Goal: Task Accomplishment & Management: Manage account settings

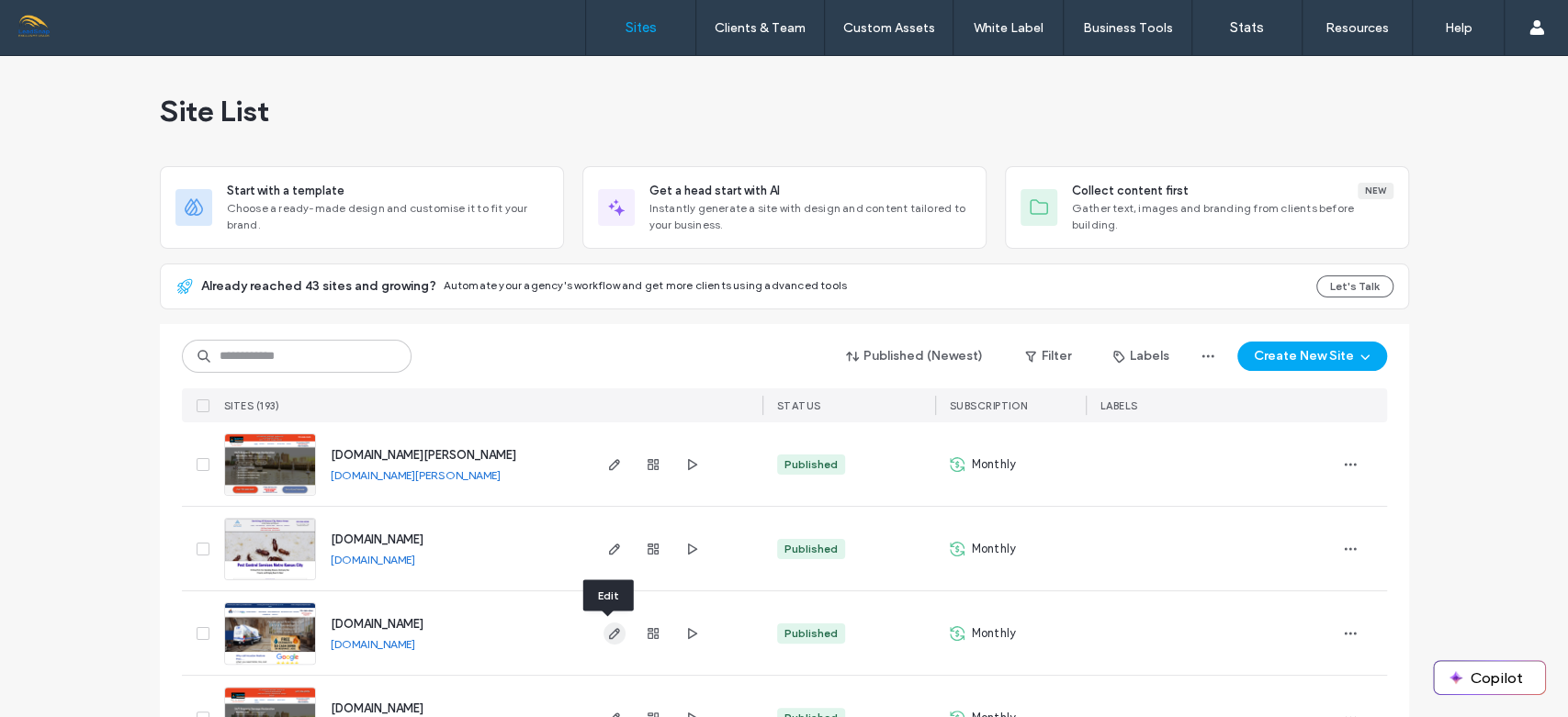
click at [608, 631] on use "button" at bounding box center [614, 634] width 11 height 11
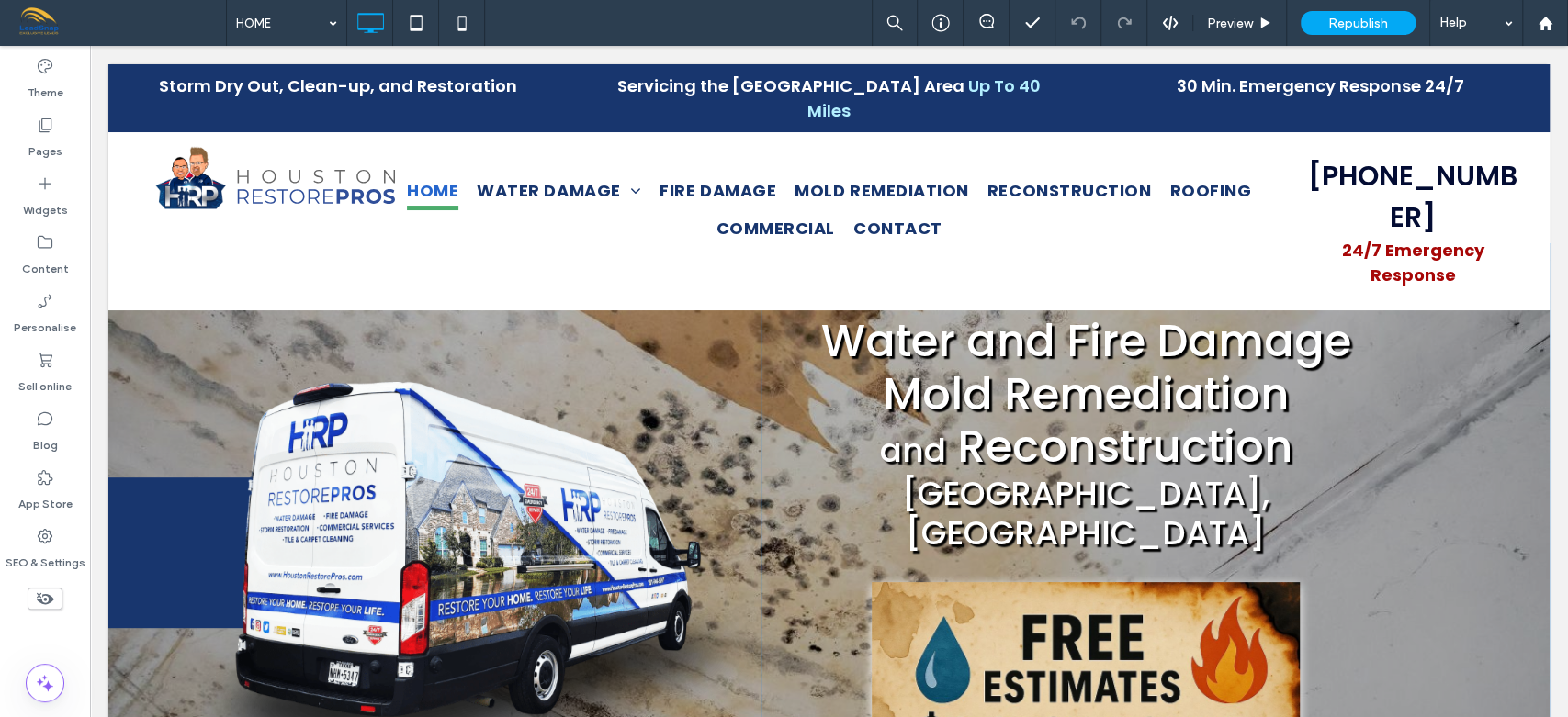
click at [602, 639] on img at bounding box center [434, 553] width 652 height 342
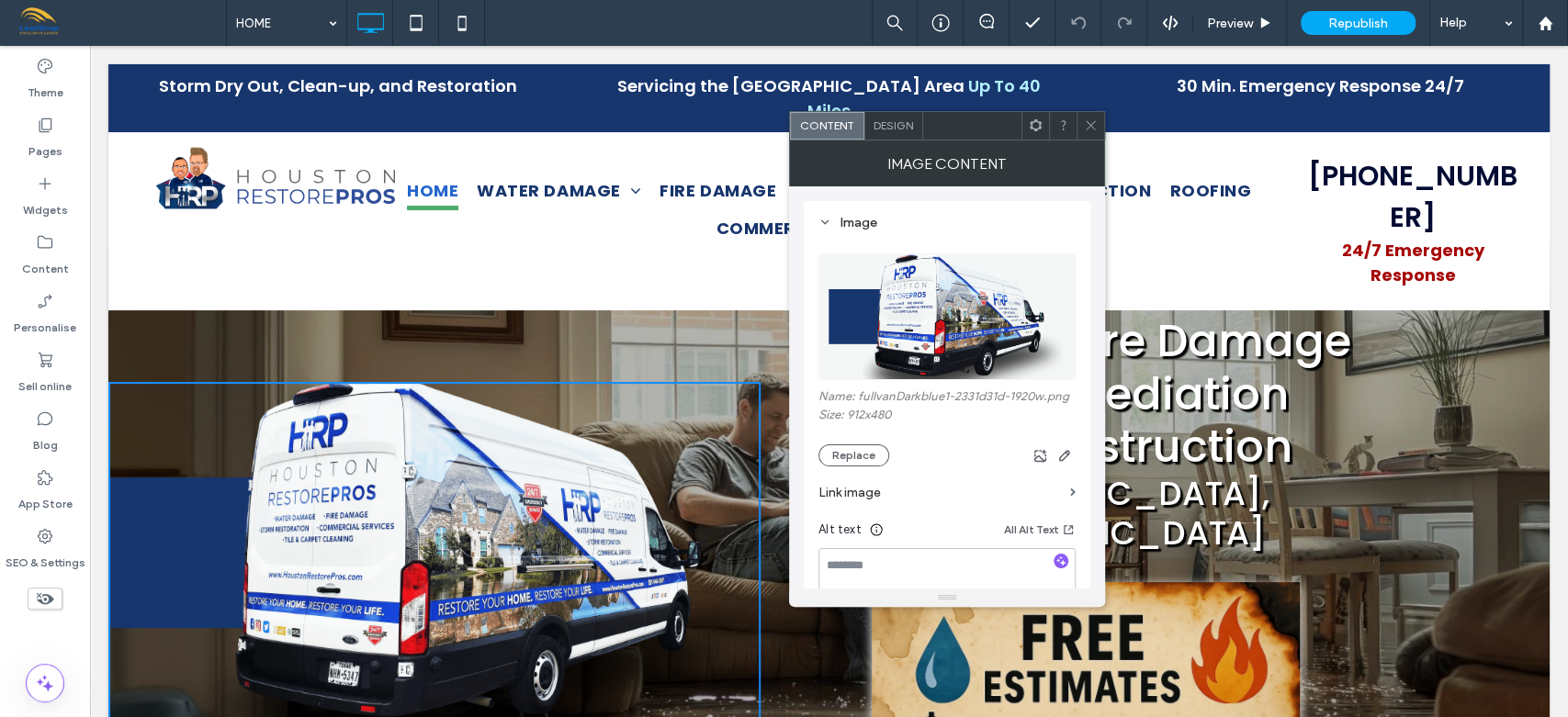
click at [352, 321] on div "Click To Paste" at bounding box center [434, 534] width 652 height 579
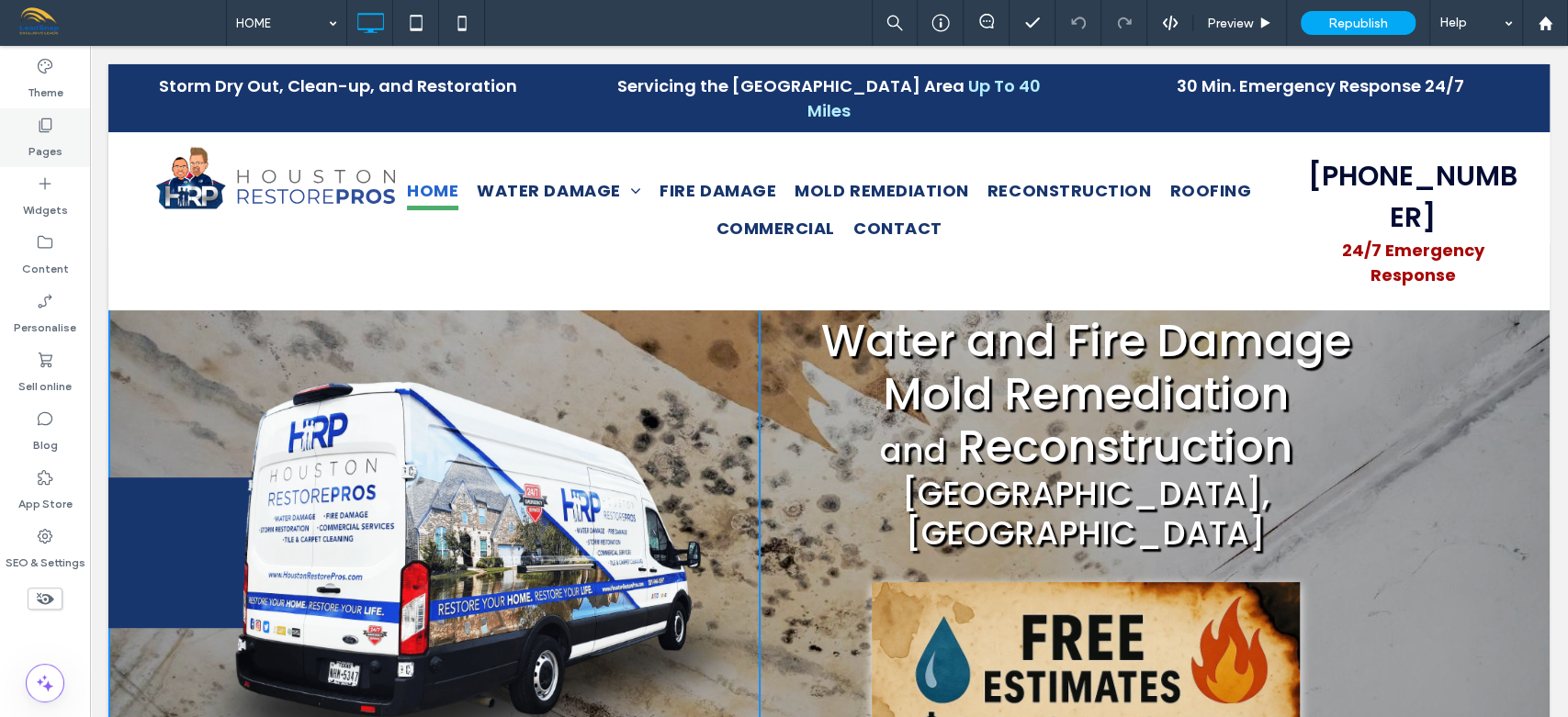
click at [45, 134] on label "Pages" at bounding box center [46, 146] width 34 height 26
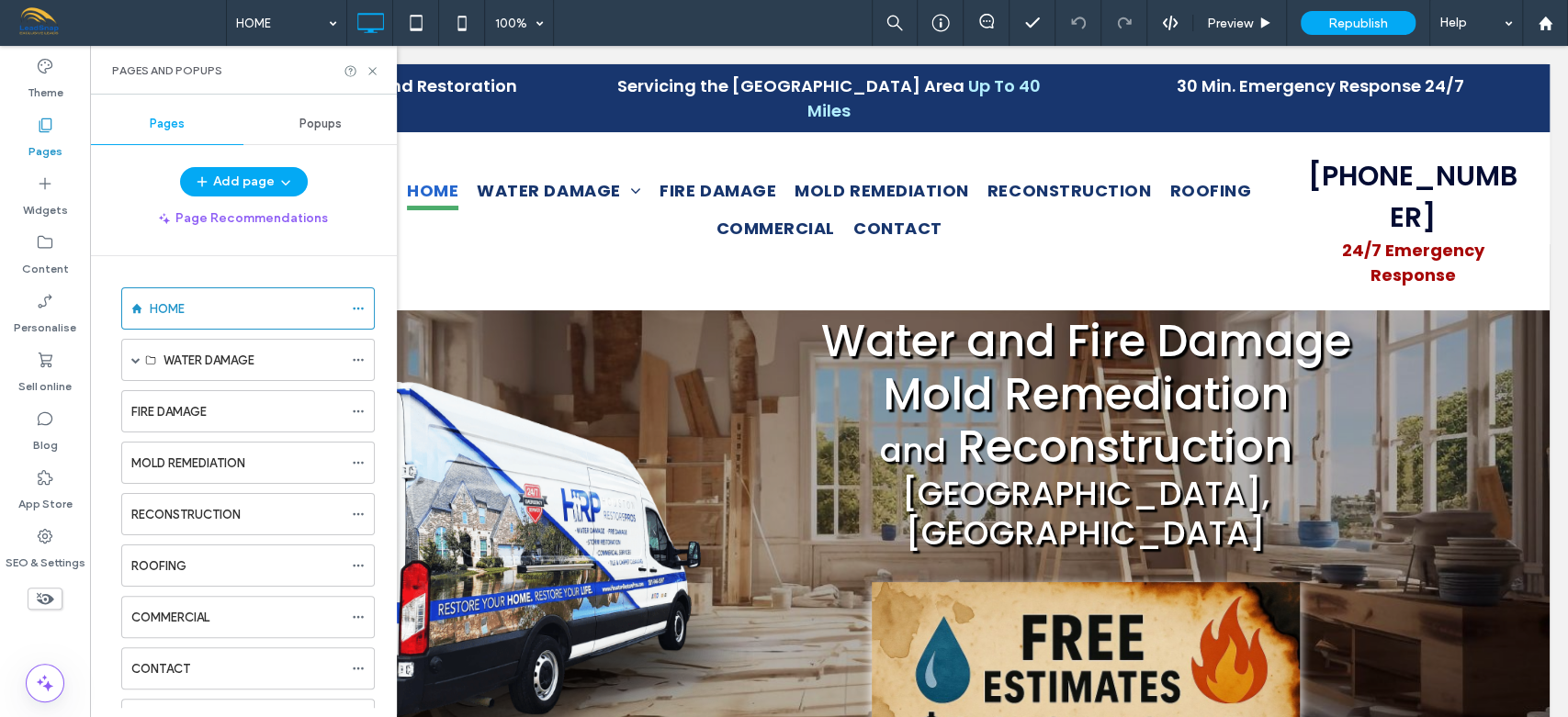
scroll to position [395, 0]
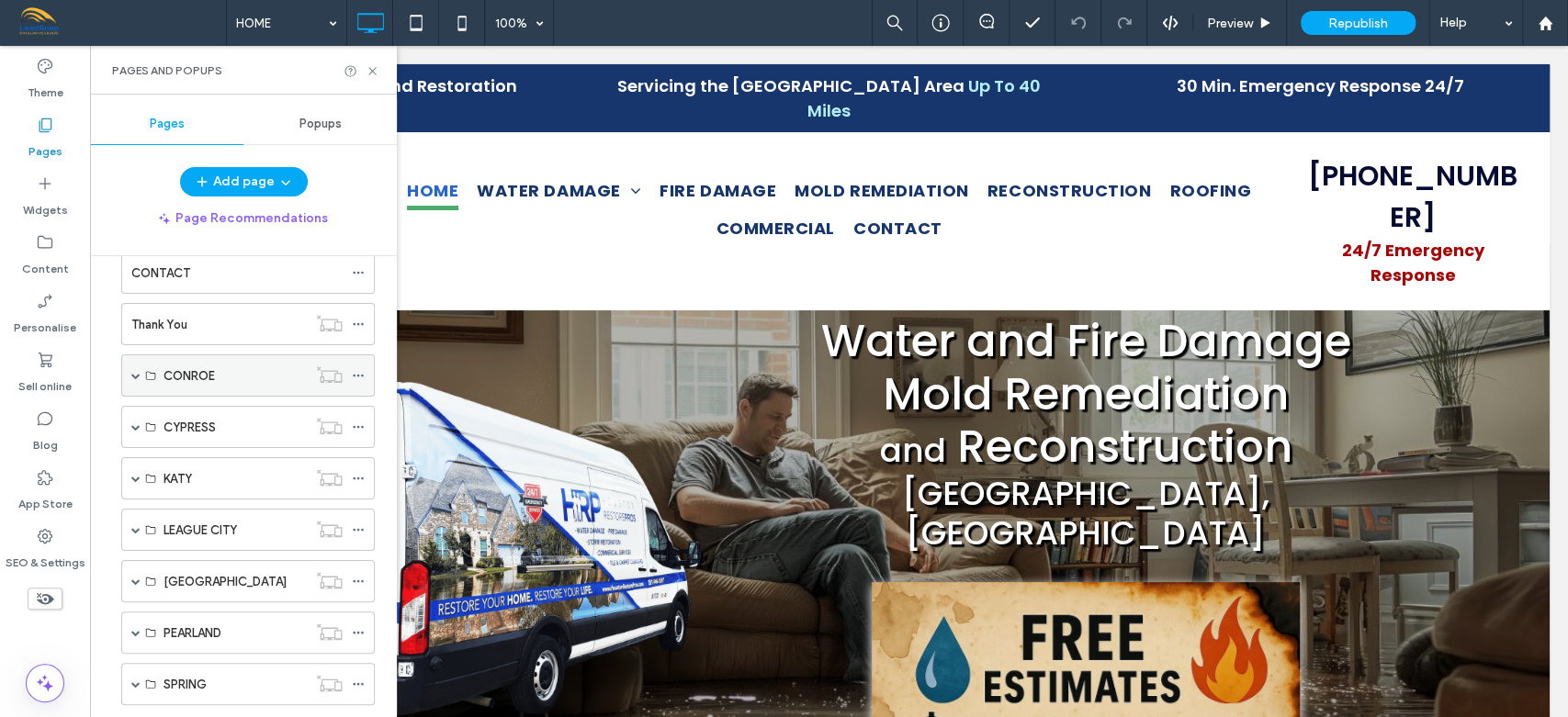
click at [135, 373] on span at bounding box center [136, 376] width 9 height 9
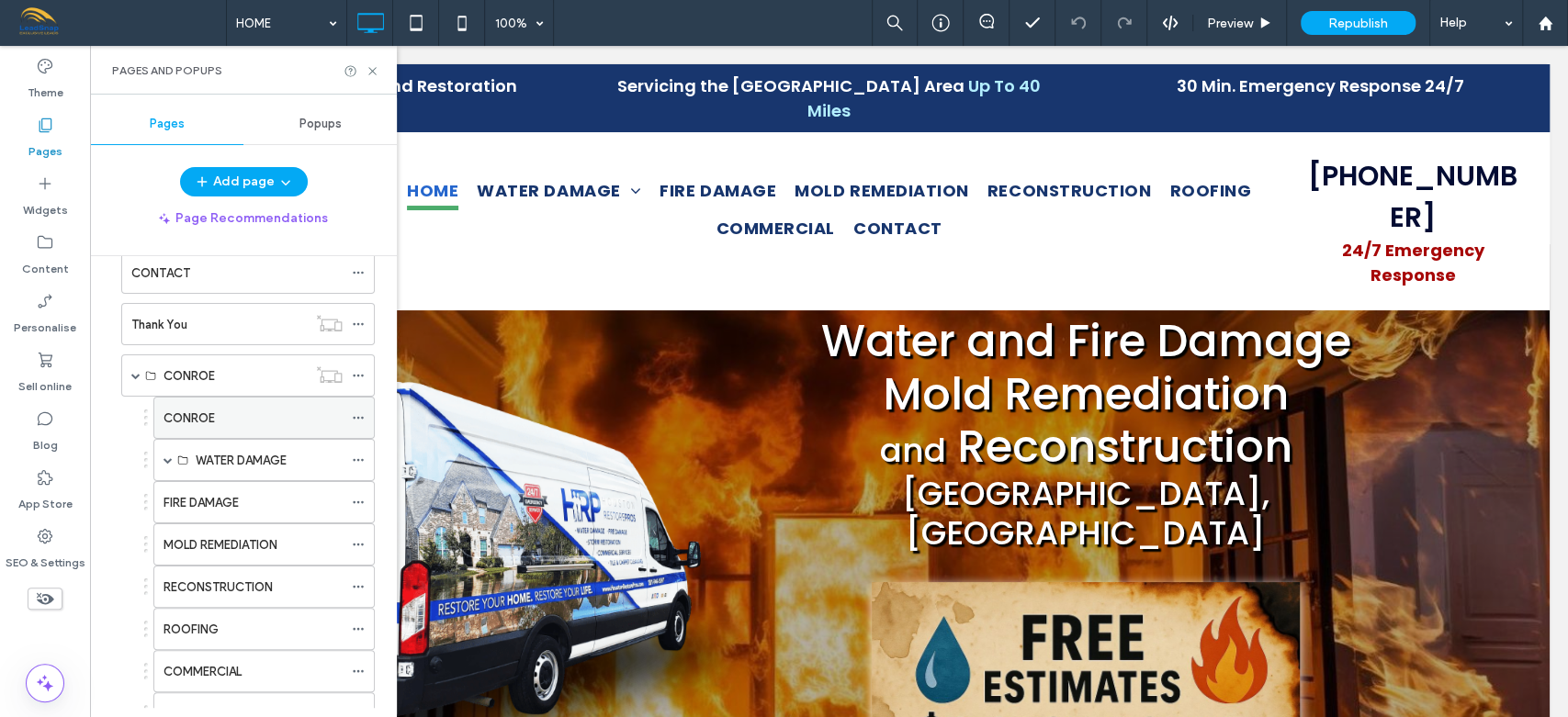
click at [194, 415] on label "CONROE" at bounding box center [189, 418] width 51 height 32
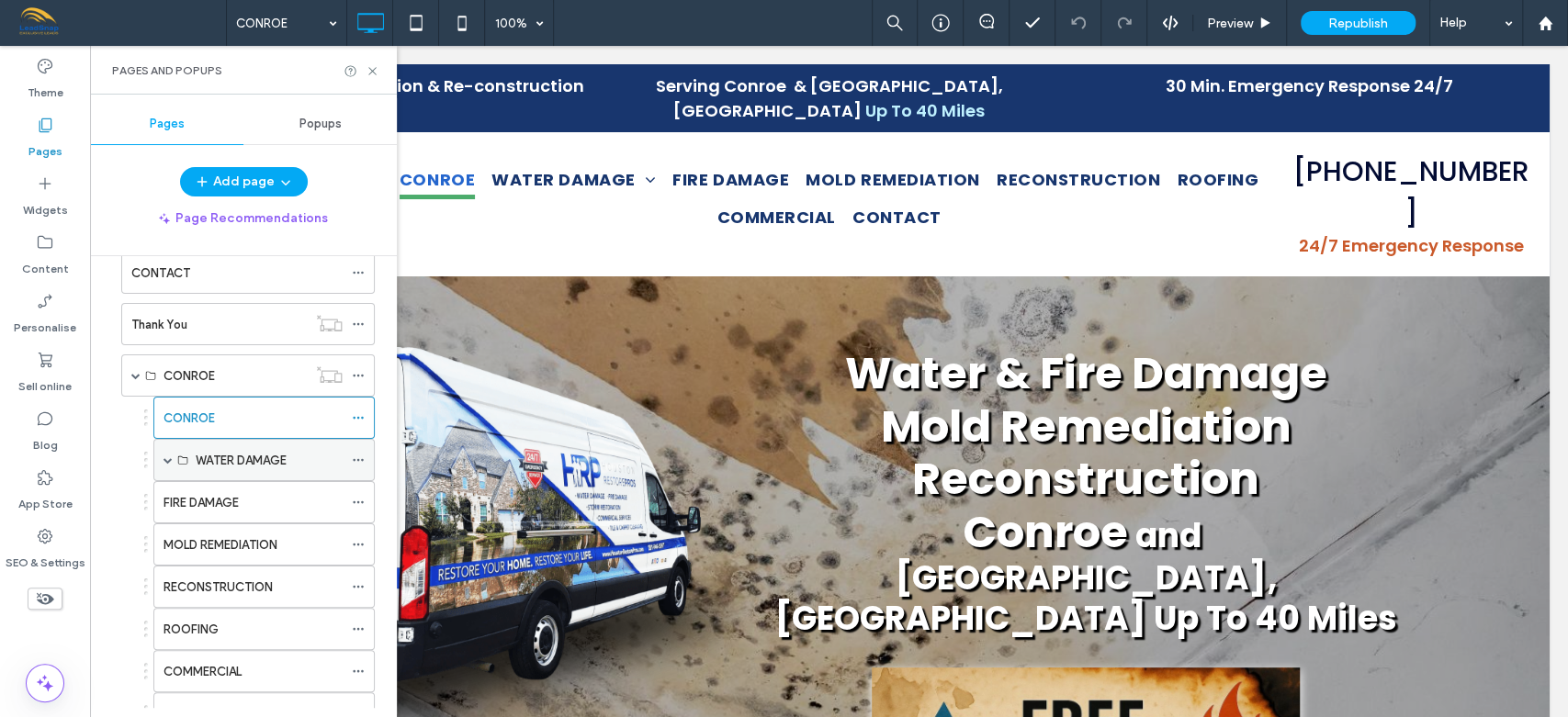
click at [224, 461] on label "WATER DAMAGE" at bounding box center [241, 461] width 91 height 32
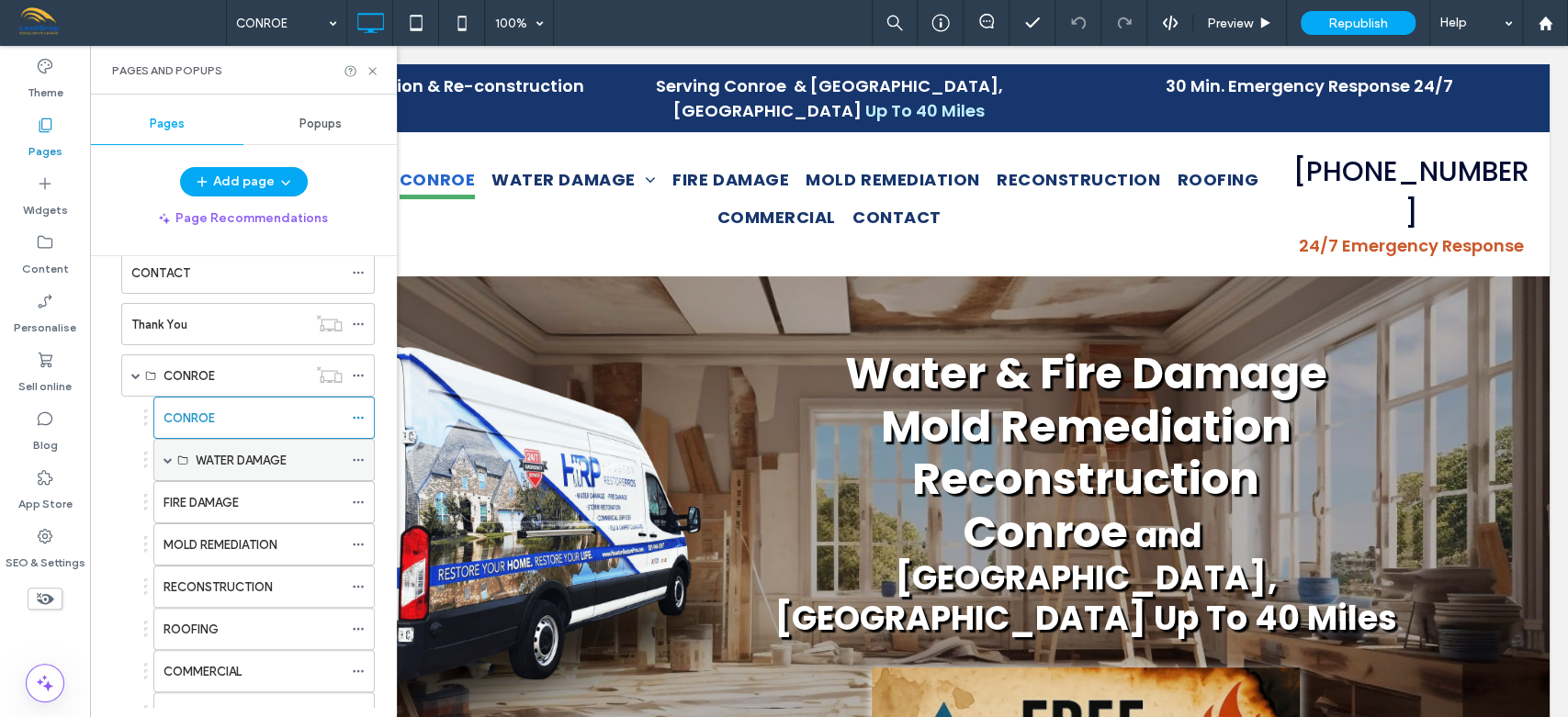
click at [165, 455] on span at bounding box center [168, 460] width 9 height 9
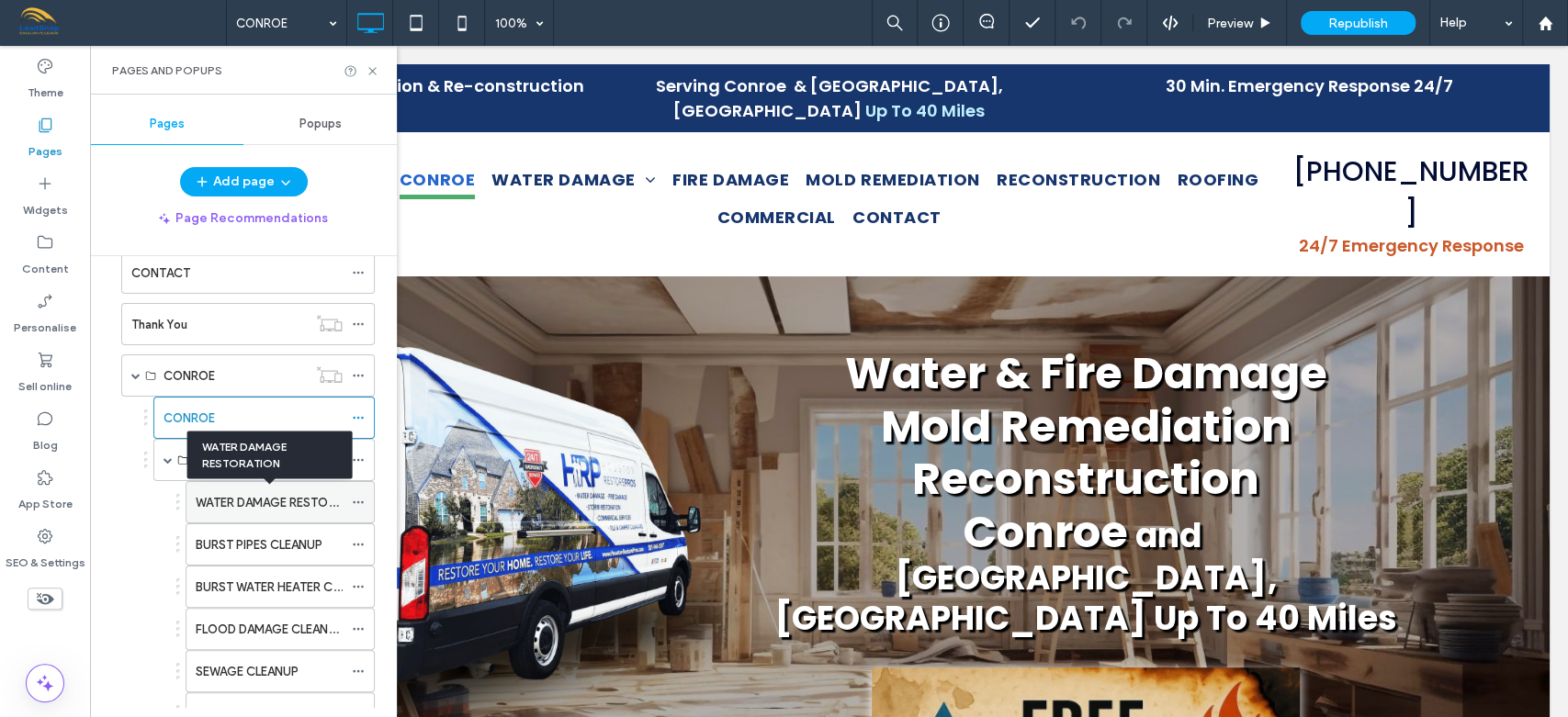
click at [243, 499] on label "WATER DAMAGE RESTORATION" at bounding box center [283, 503] width 175 height 32
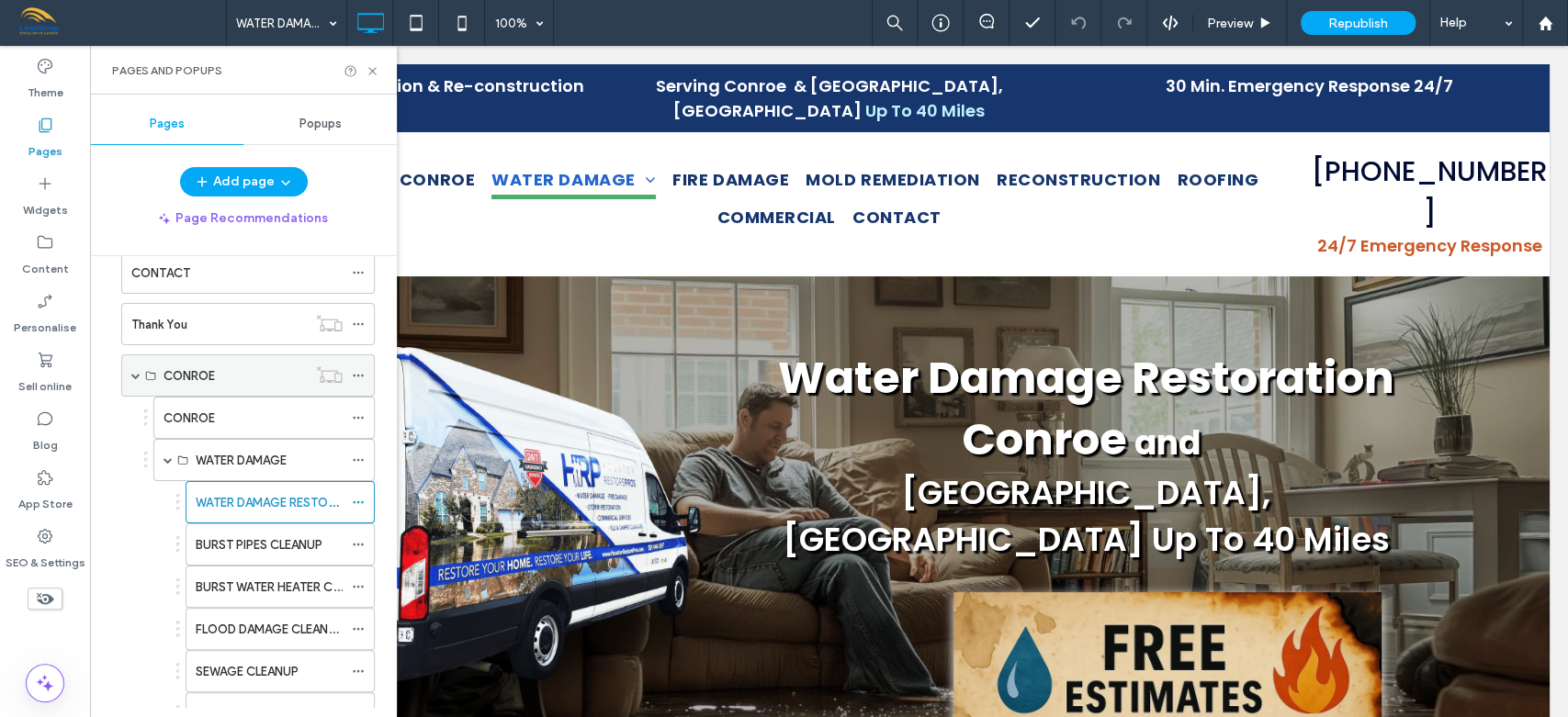
click at [136, 376] on span at bounding box center [136, 376] width 9 height 9
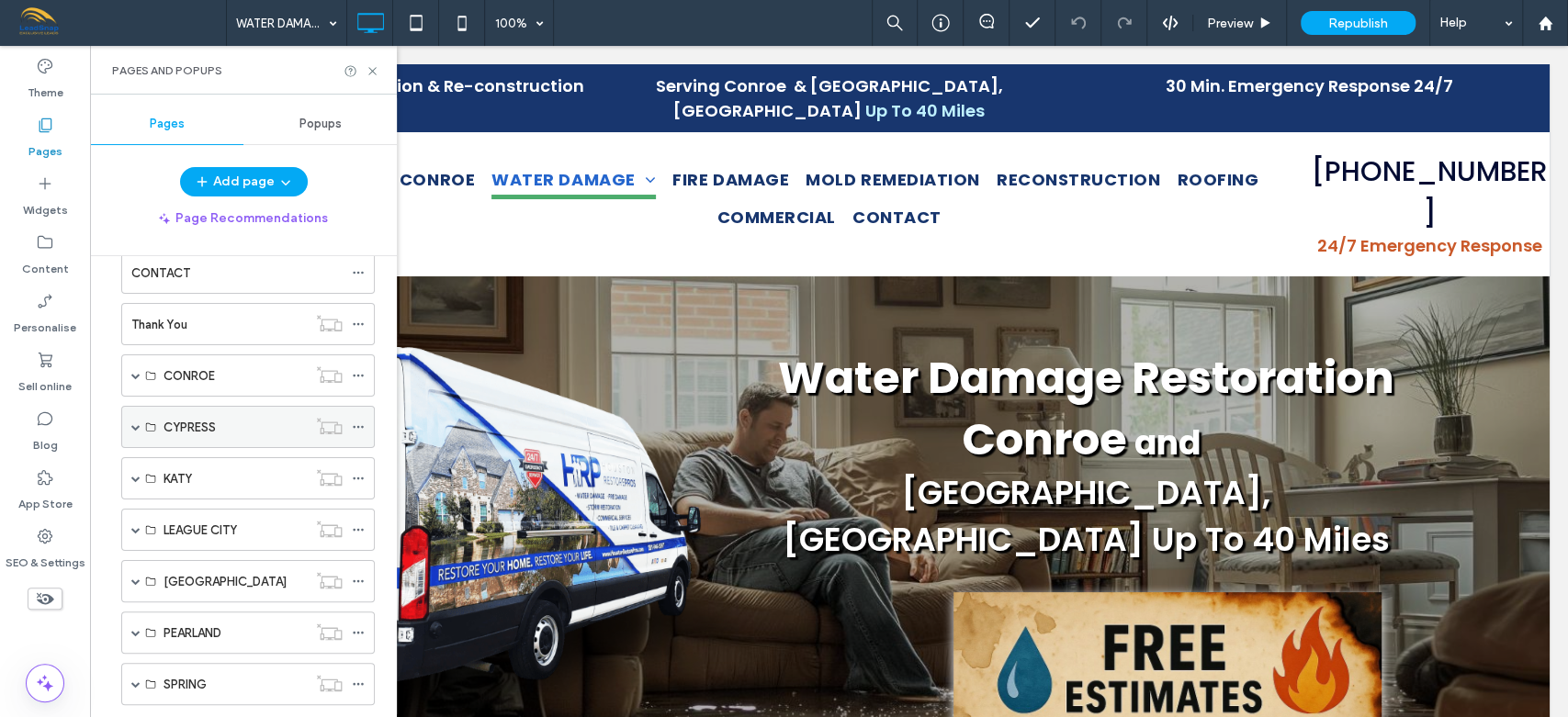
click at [136, 425] on span at bounding box center [136, 427] width 9 height 9
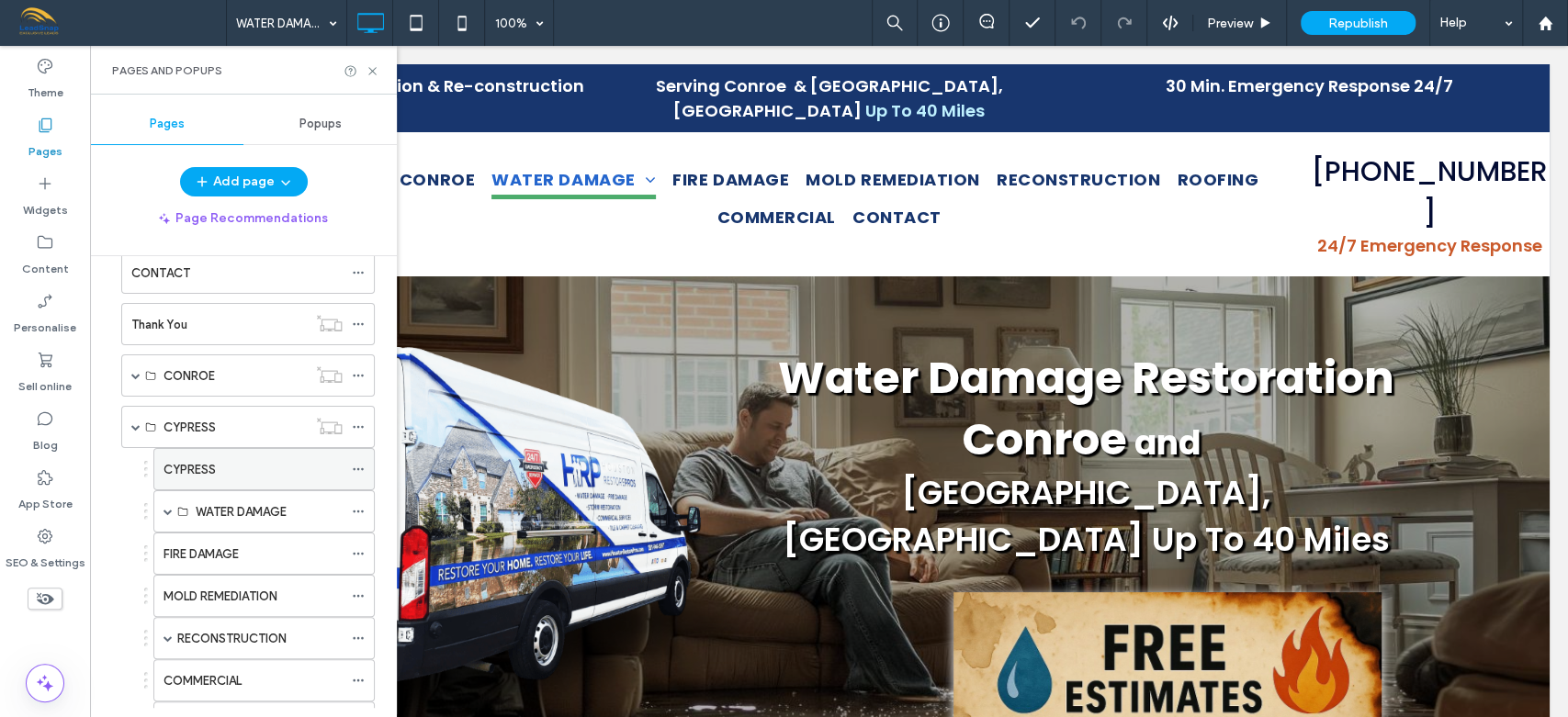
click at [212, 469] on label "CYPRESS" at bounding box center [189, 469] width 52 height 32
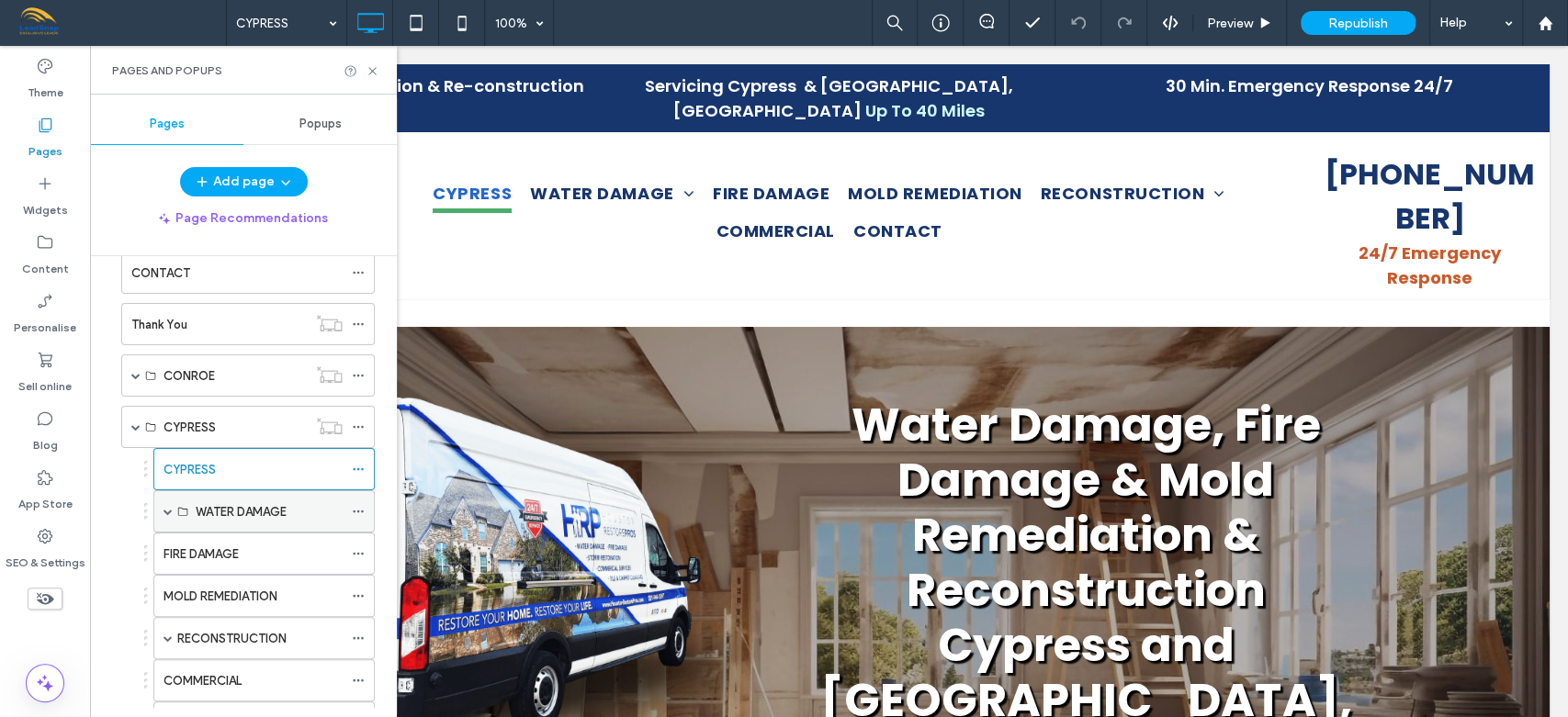
click at [168, 507] on span at bounding box center [168, 511] width 9 height 9
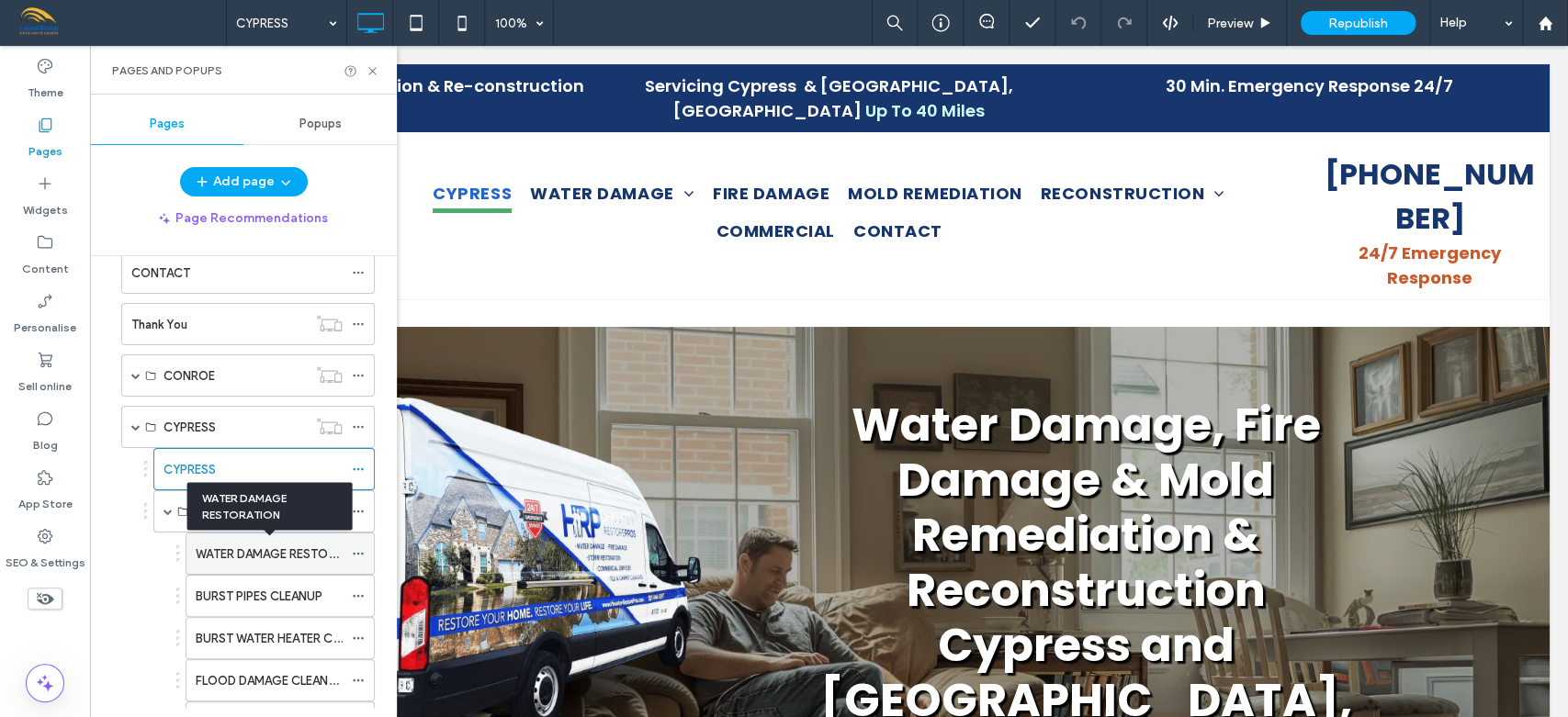
click at [236, 547] on label "WATER DAMAGE RESTORATION" at bounding box center [283, 554] width 175 height 32
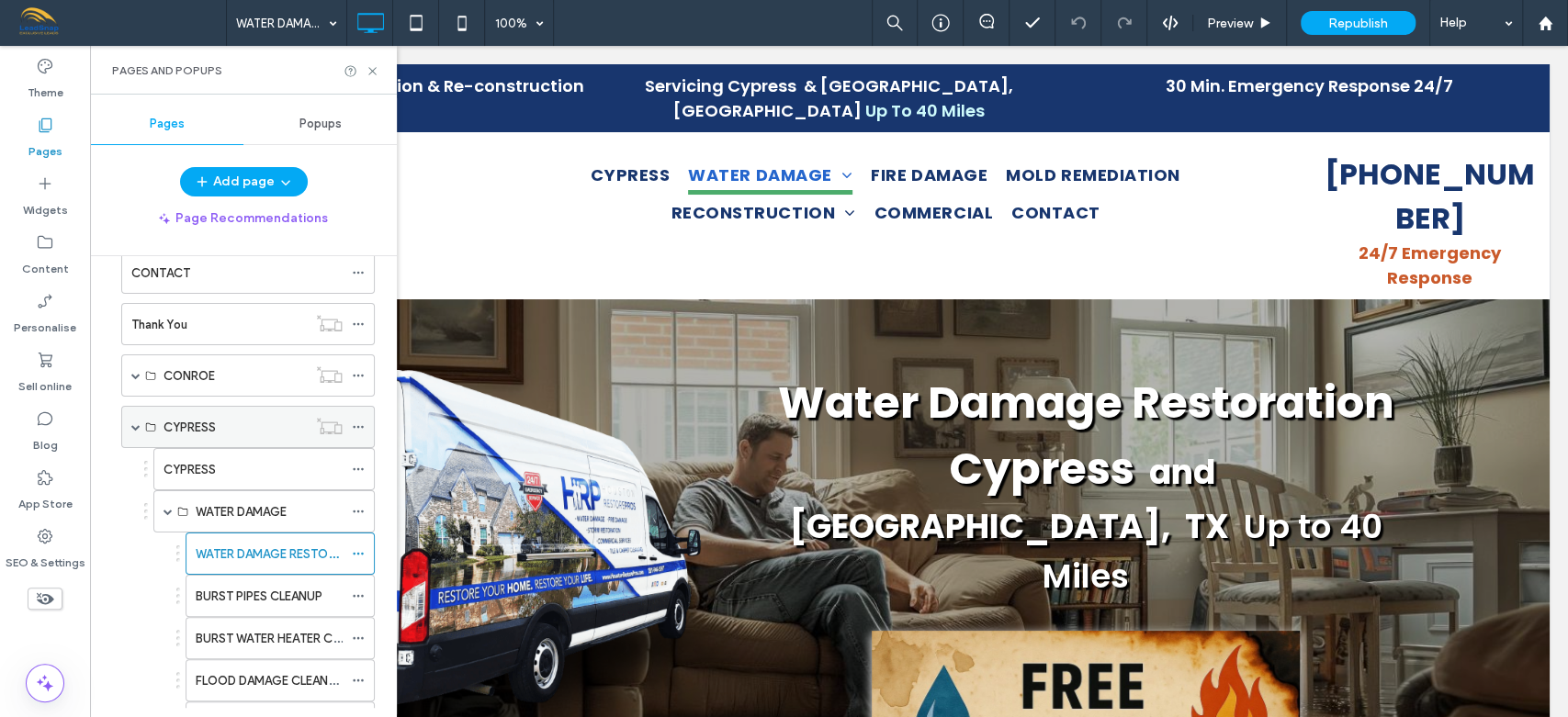
click at [134, 422] on span at bounding box center [136, 427] width 9 height 9
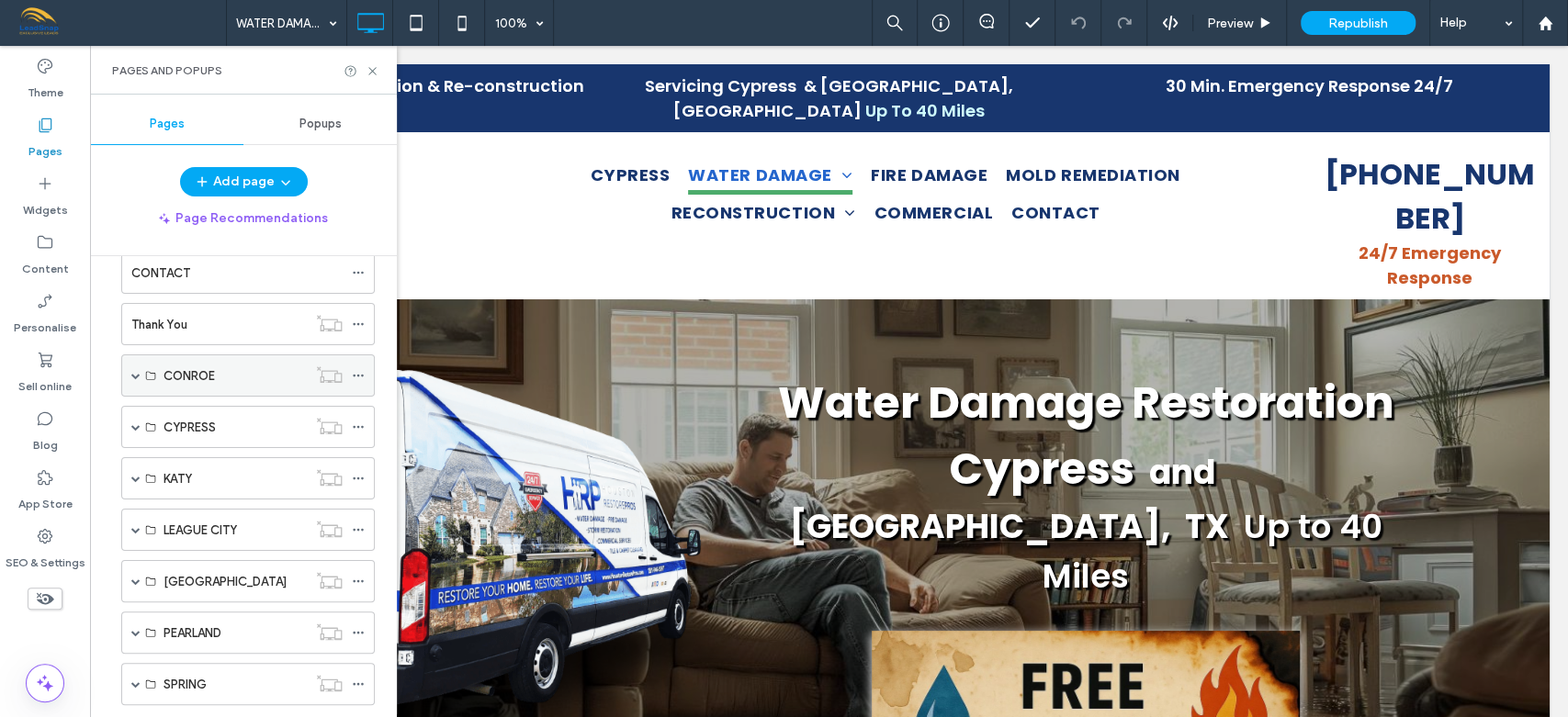
click at [134, 373] on span at bounding box center [136, 376] width 9 height 9
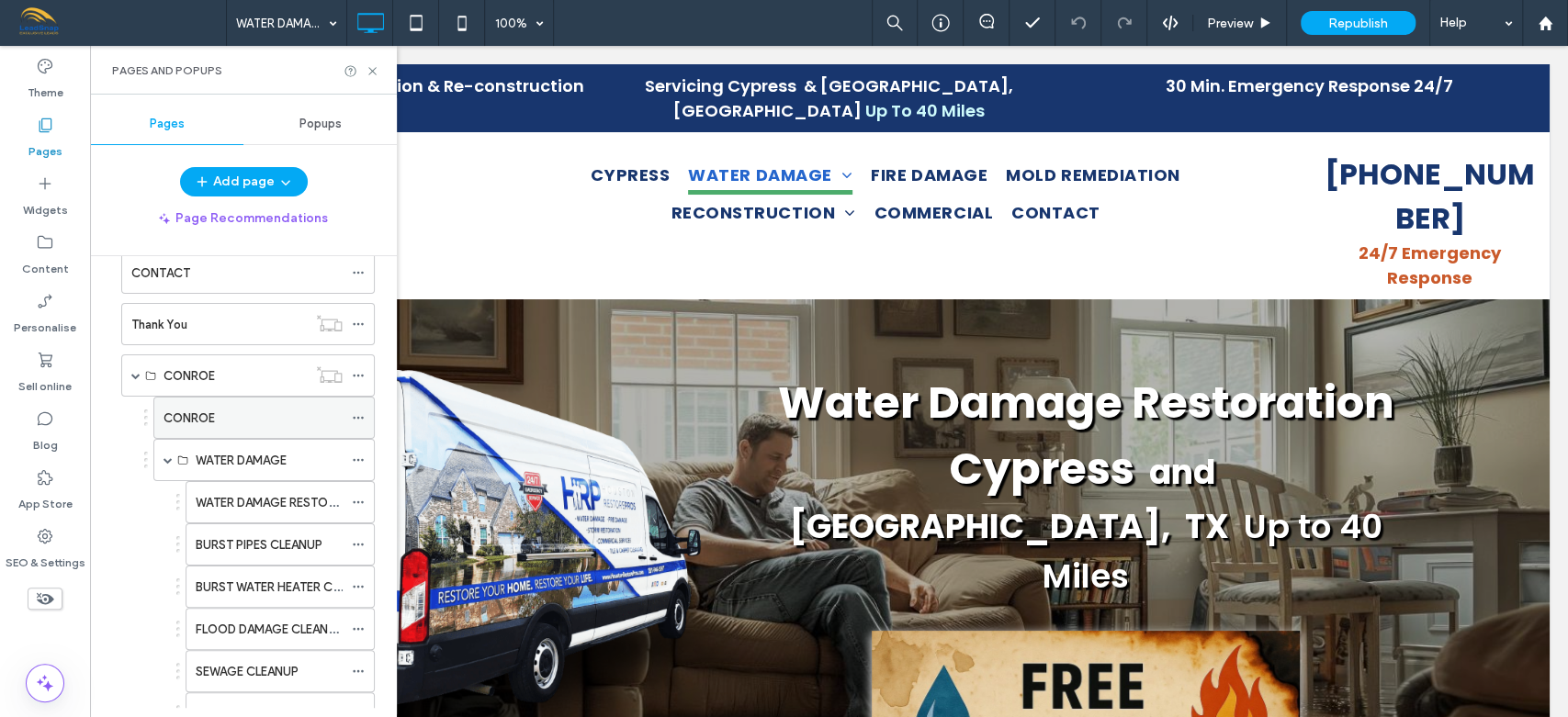
click at [258, 414] on div "CONROE" at bounding box center [252, 418] width 179 height 19
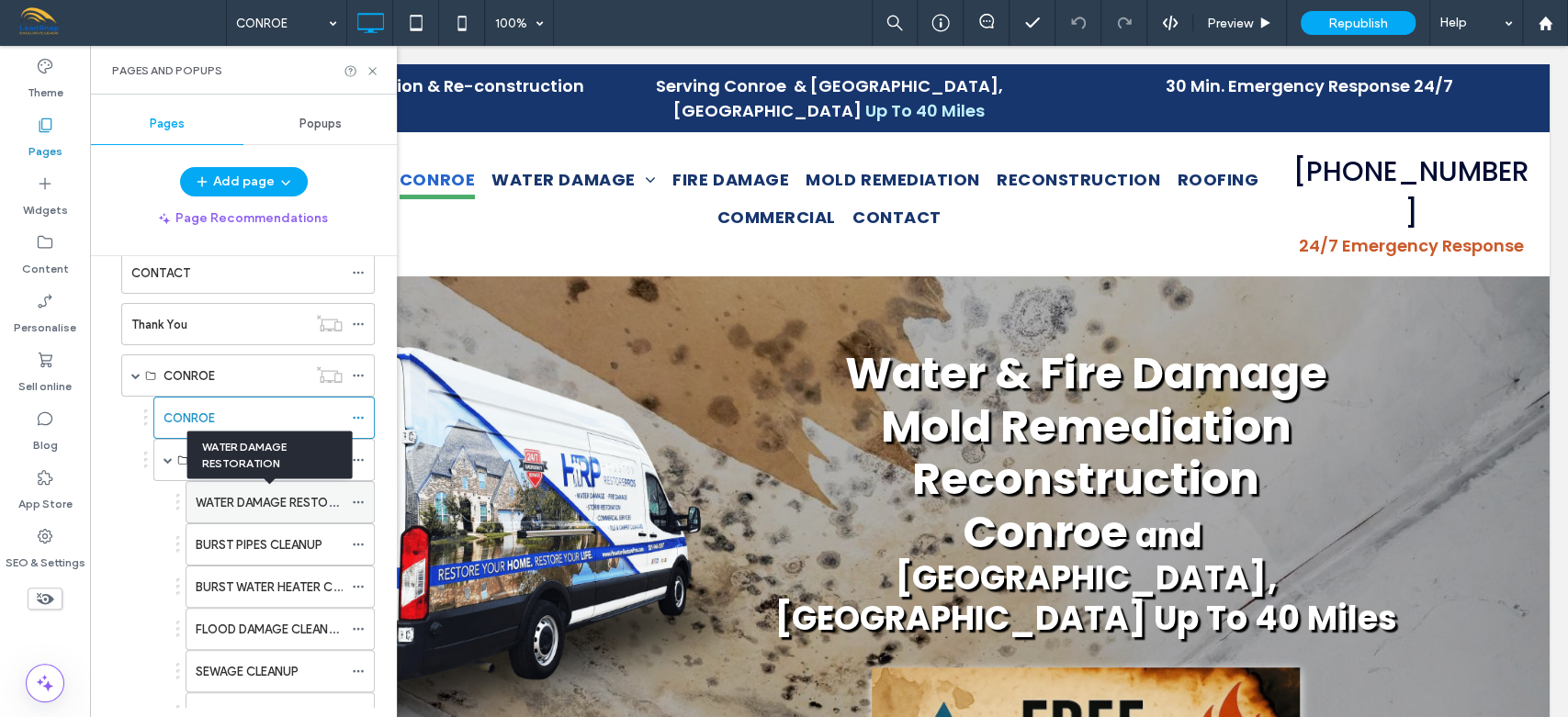
click at [216, 493] on label "WATER DAMAGE RESTORATION" at bounding box center [283, 503] width 175 height 32
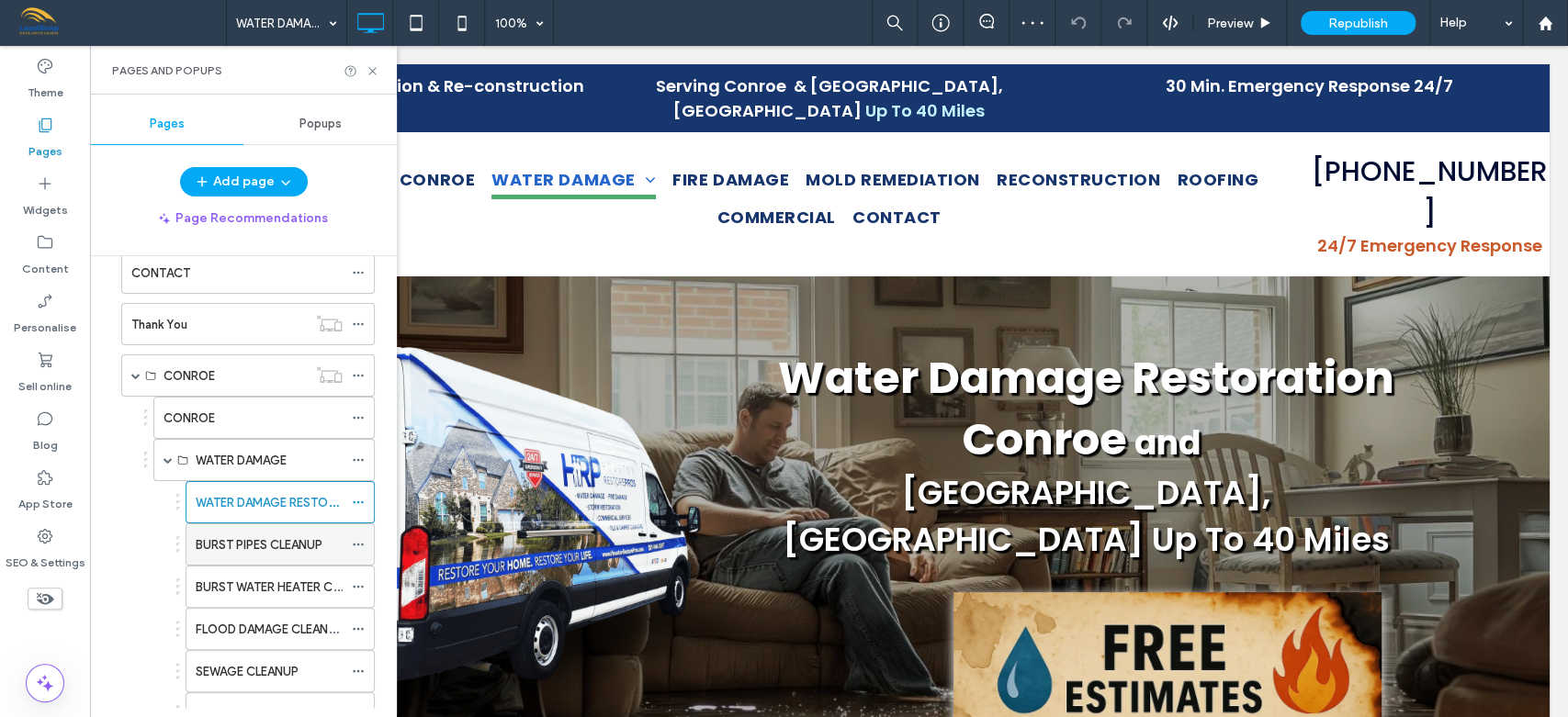
click at [217, 534] on label "BURST PIPES CLEANUP" at bounding box center [259, 545] width 127 height 32
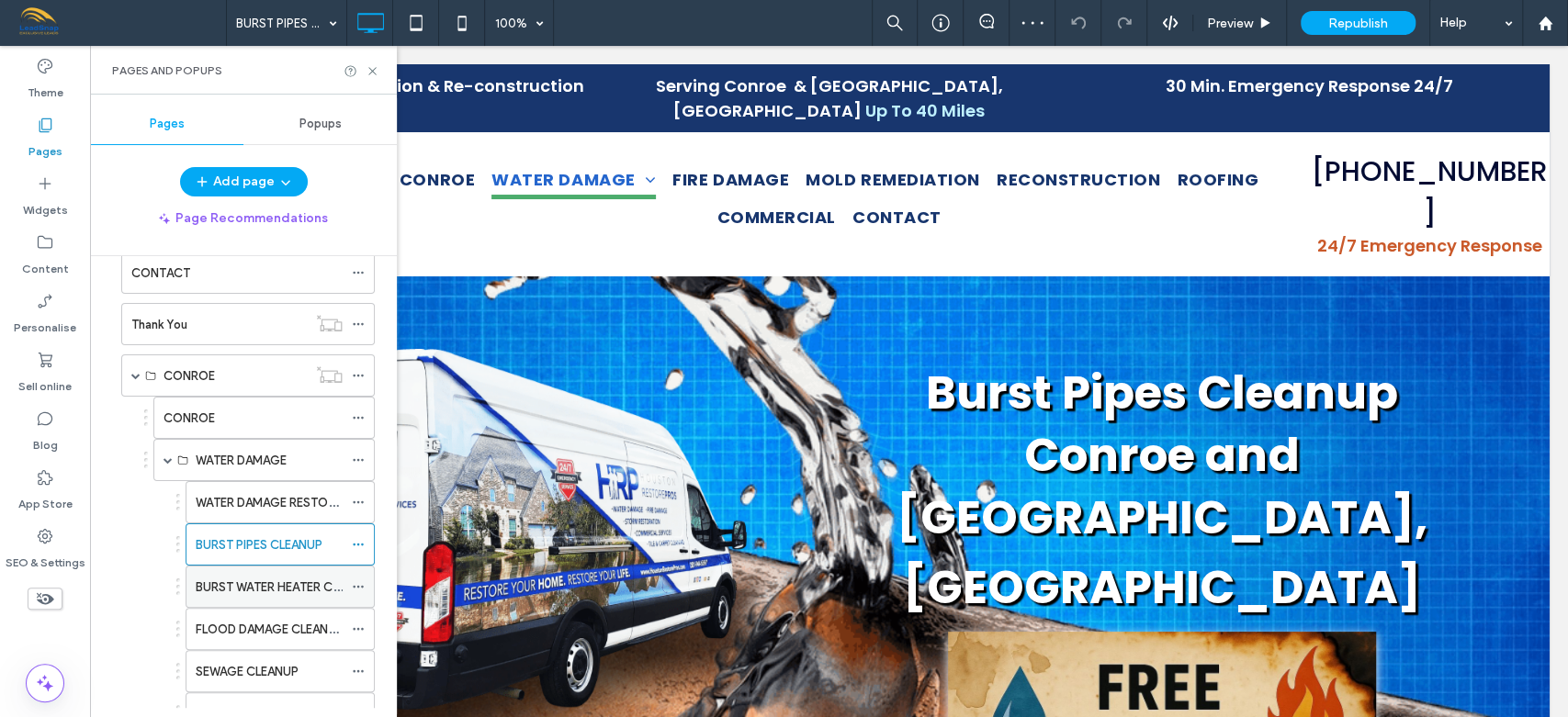
click at [228, 581] on label "BURST WATER HEATER CLEANUP" at bounding box center [286, 587] width 180 height 32
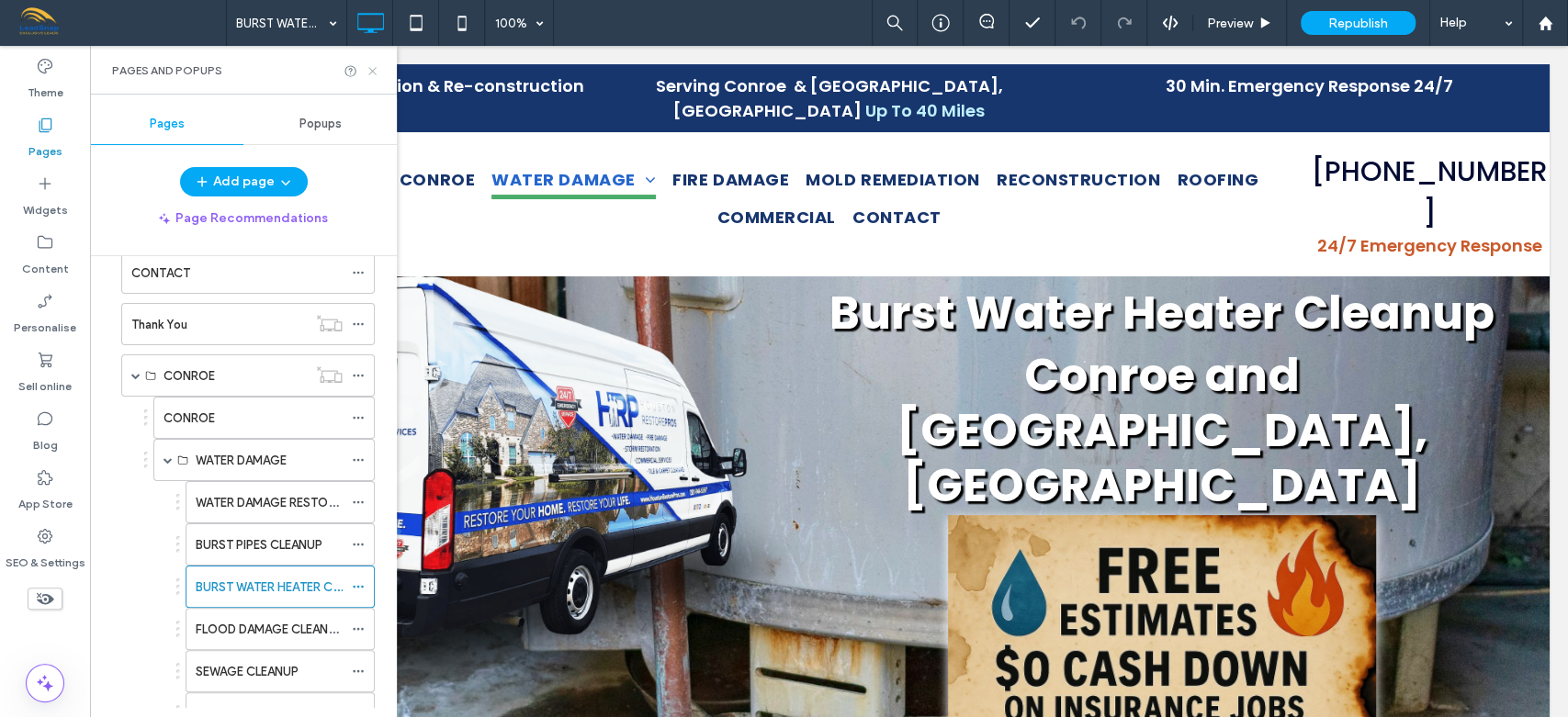
click at [369, 66] on icon at bounding box center [372, 71] width 14 height 14
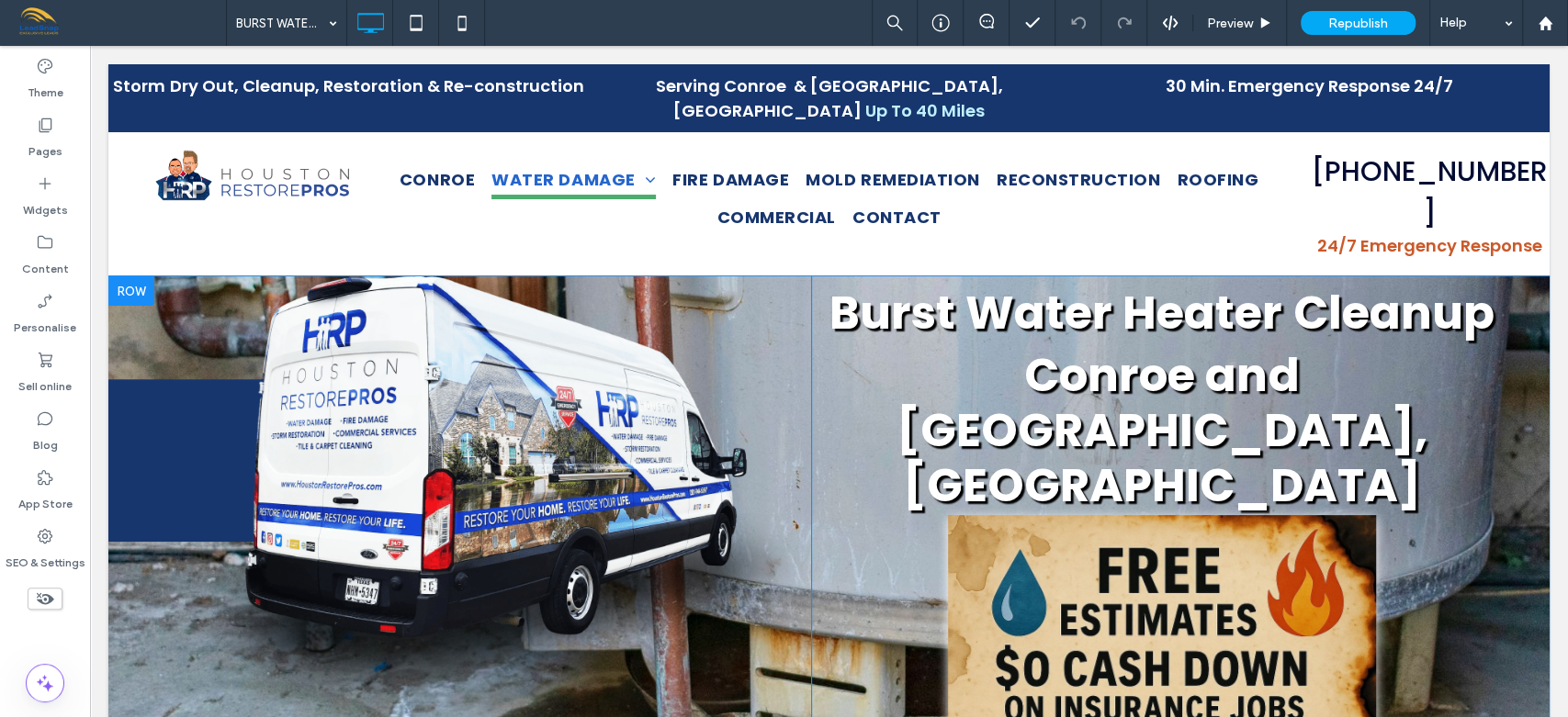
click at [123, 276] on div at bounding box center [131, 290] width 46 height 29
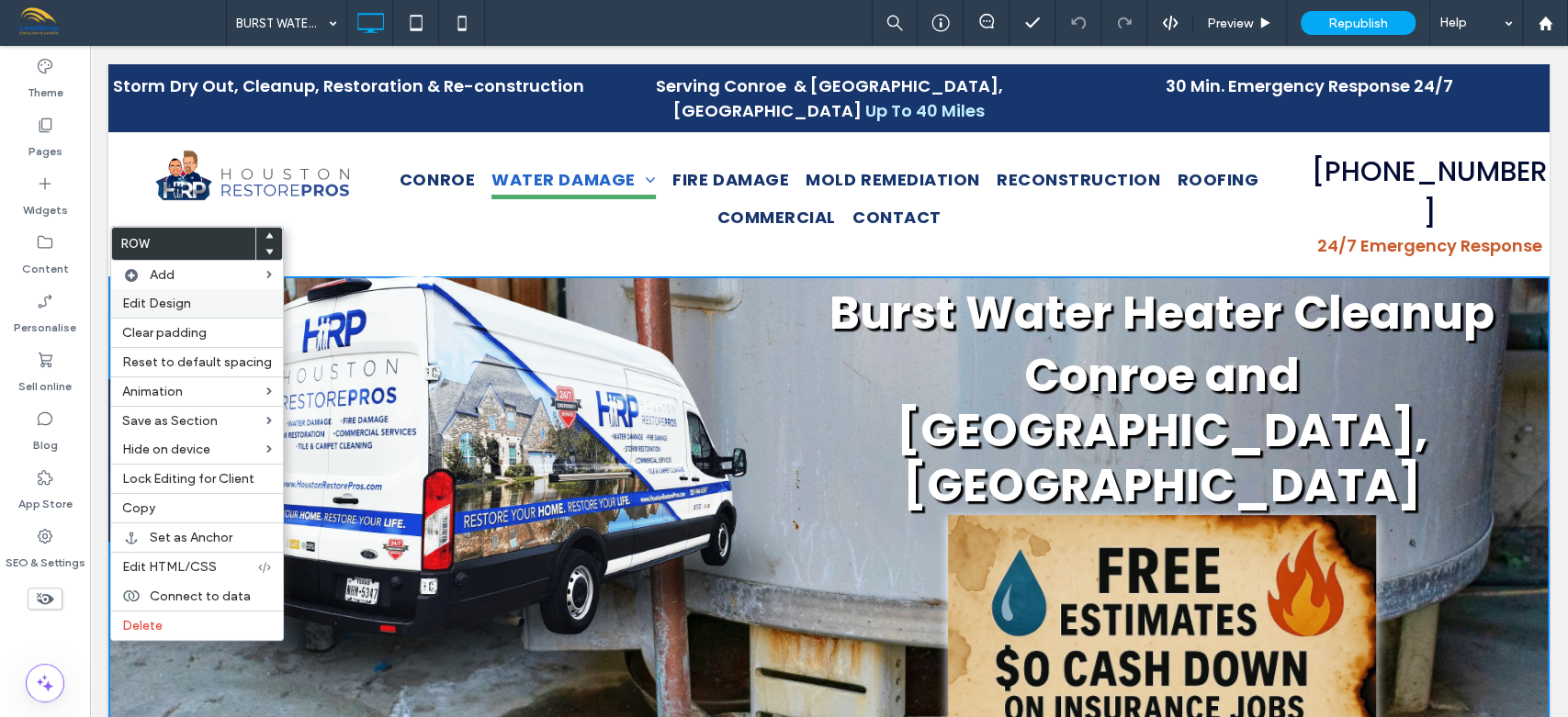
click at [165, 305] on span "Edit Design" at bounding box center [157, 303] width 69 height 15
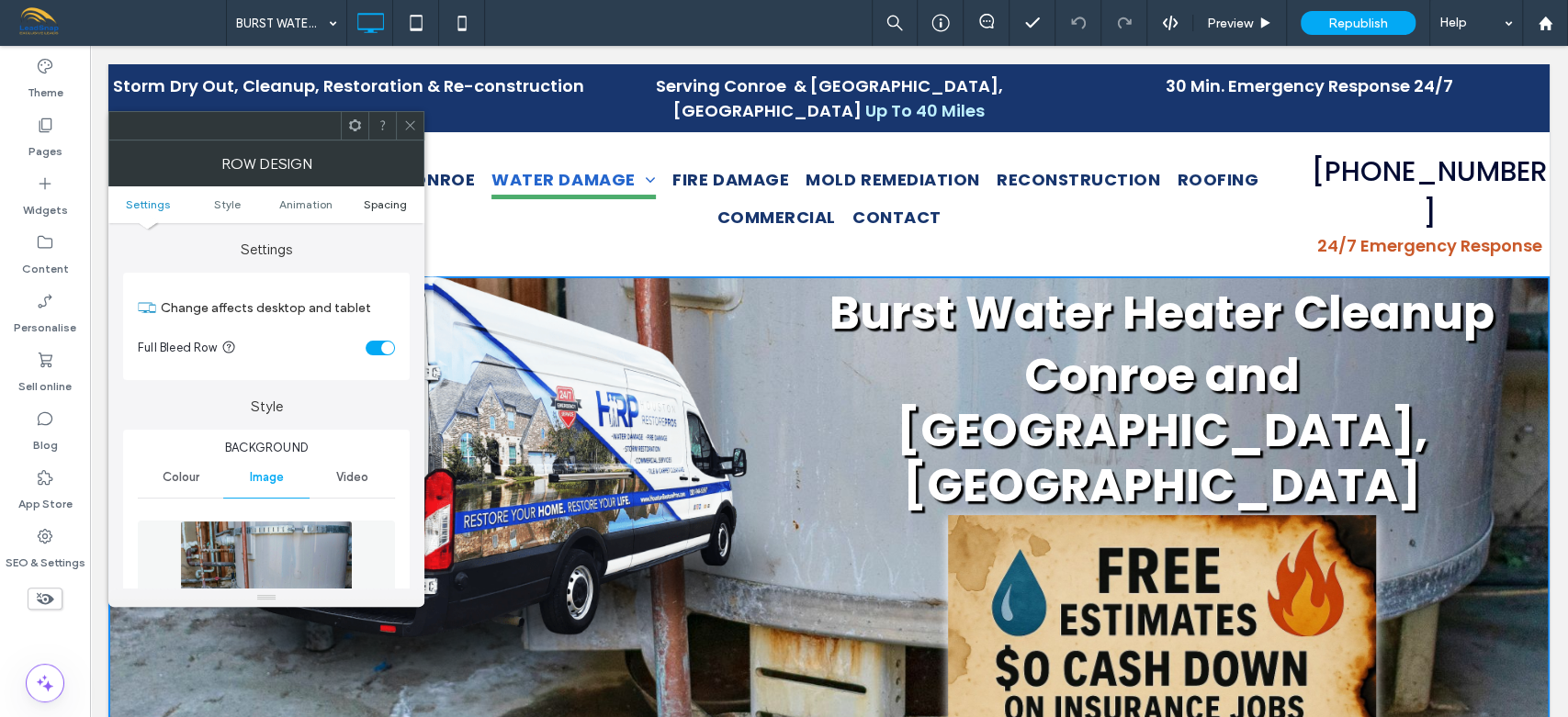
click at [385, 204] on span "Spacing" at bounding box center [385, 204] width 44 height 14
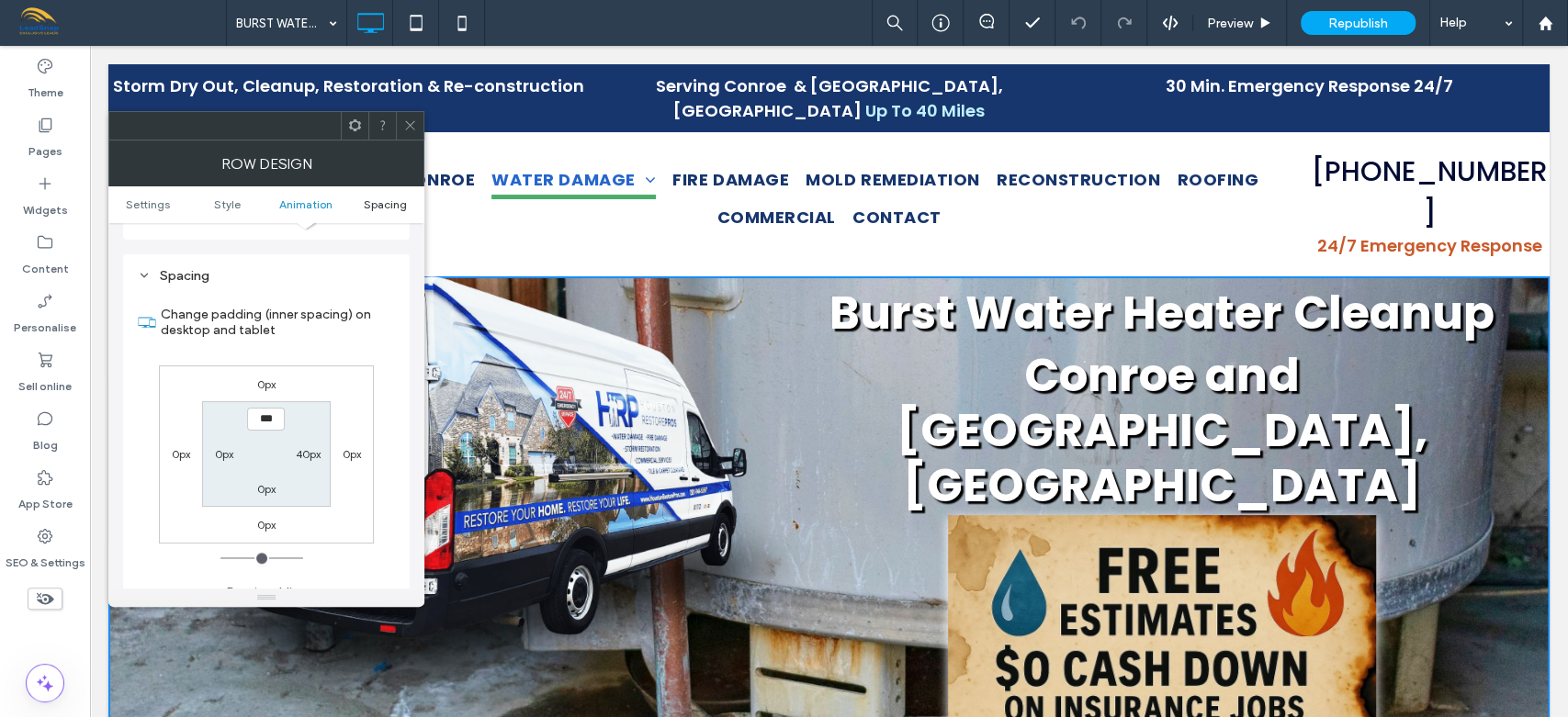
scroll to position [1103, 0]
click at [268, 377] on label "0px" at bounding box center [267, 384] width 19 height 14
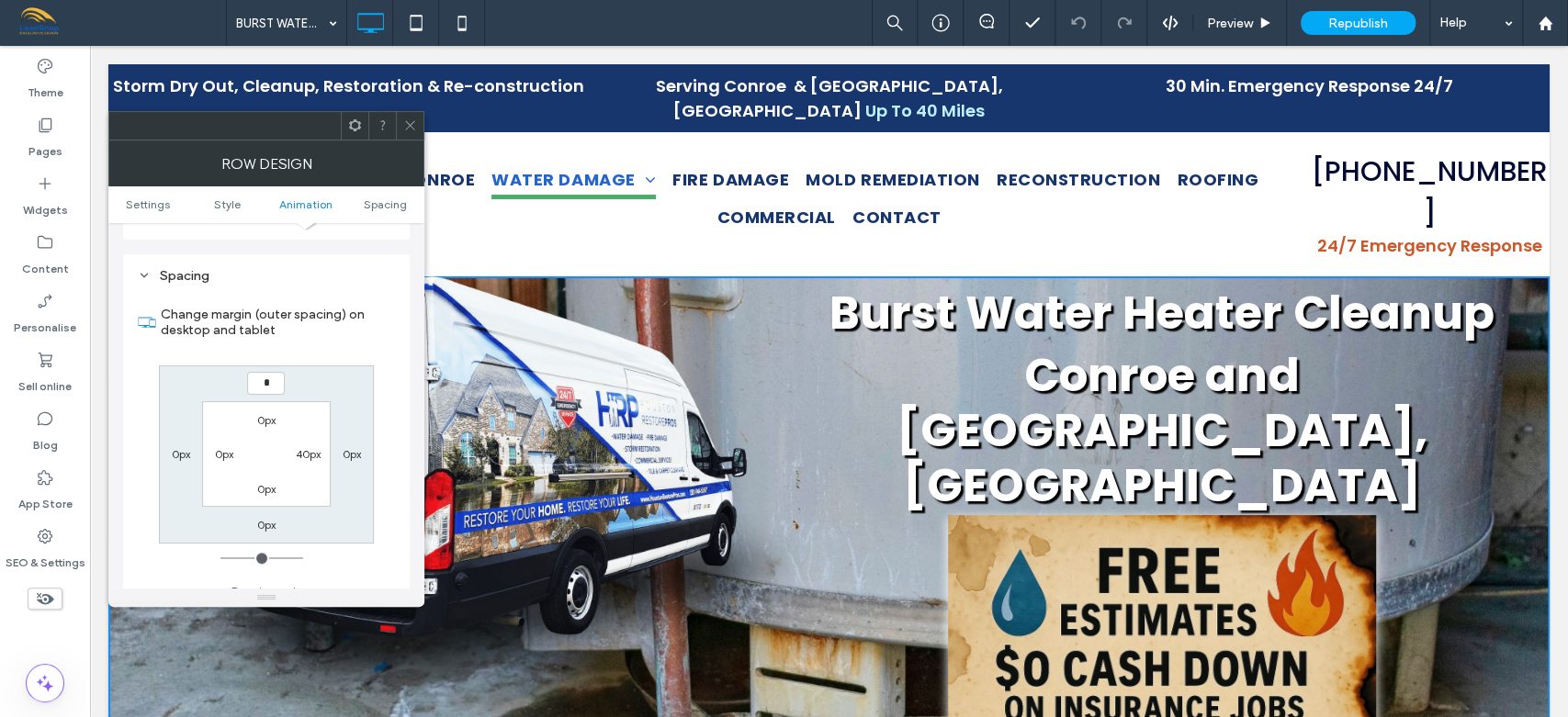
type input "**"
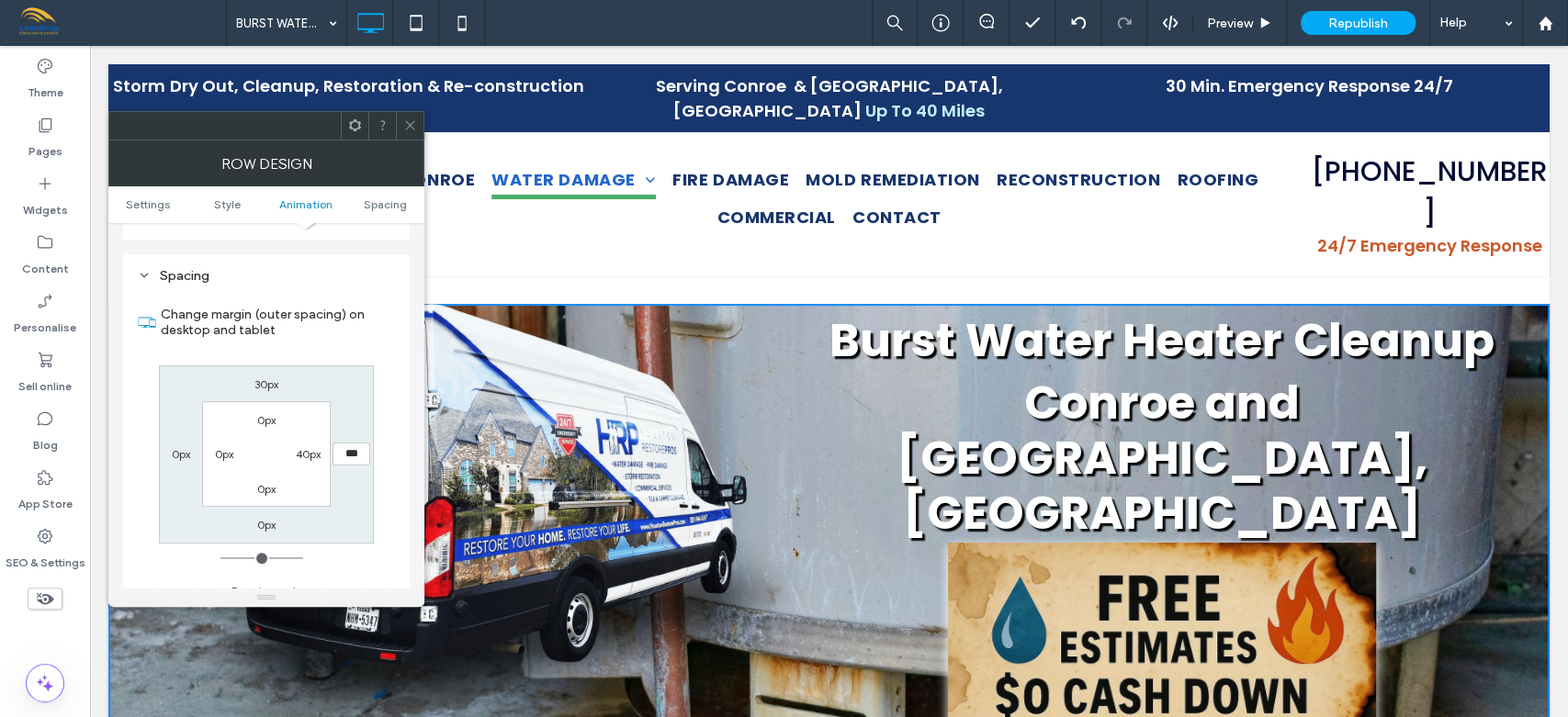
click at [265, 377] on label "30px" at bounding box center [267, 384] width 25 height 14
type input "**"
type input "*"
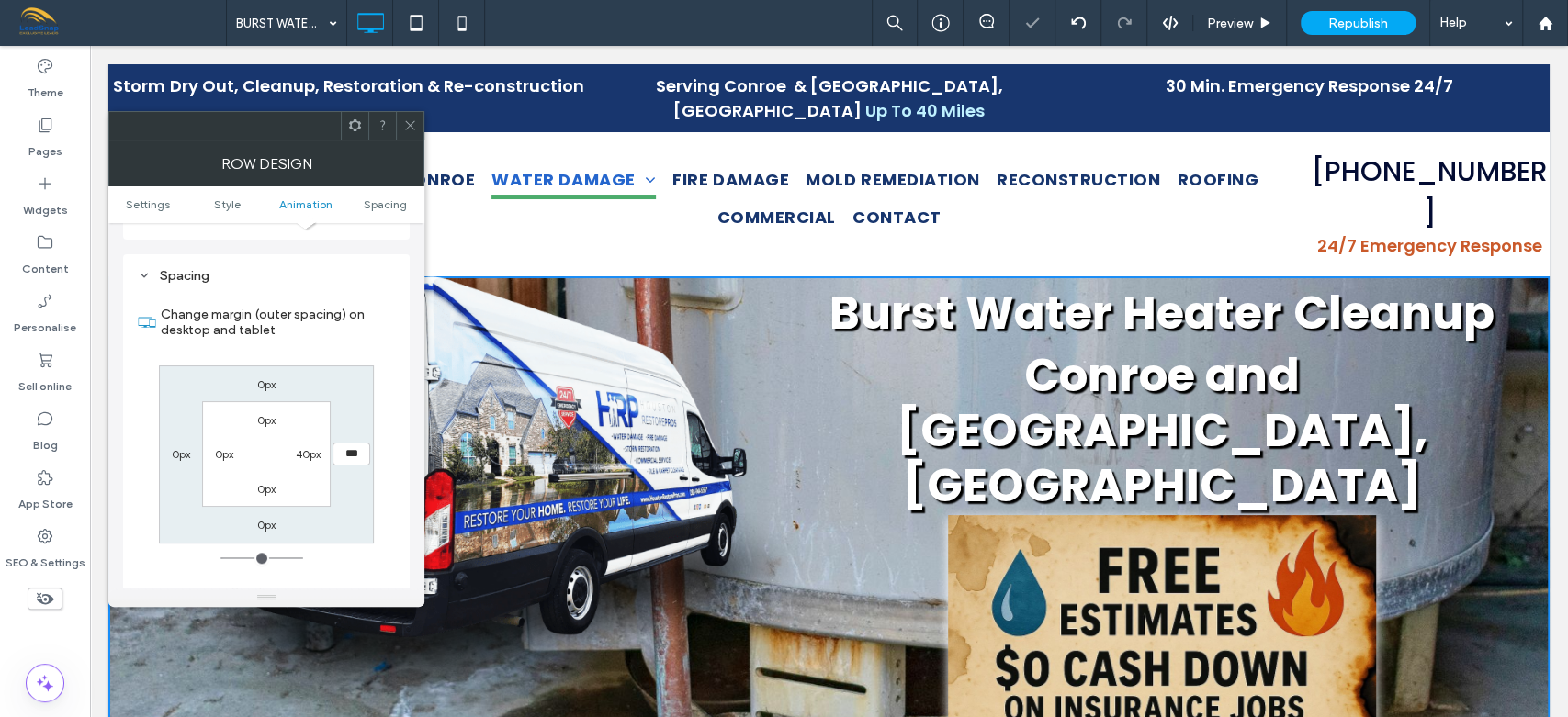
click at [267, 414] on label "0px" at bounding box center [267, 420] width 19 height 14
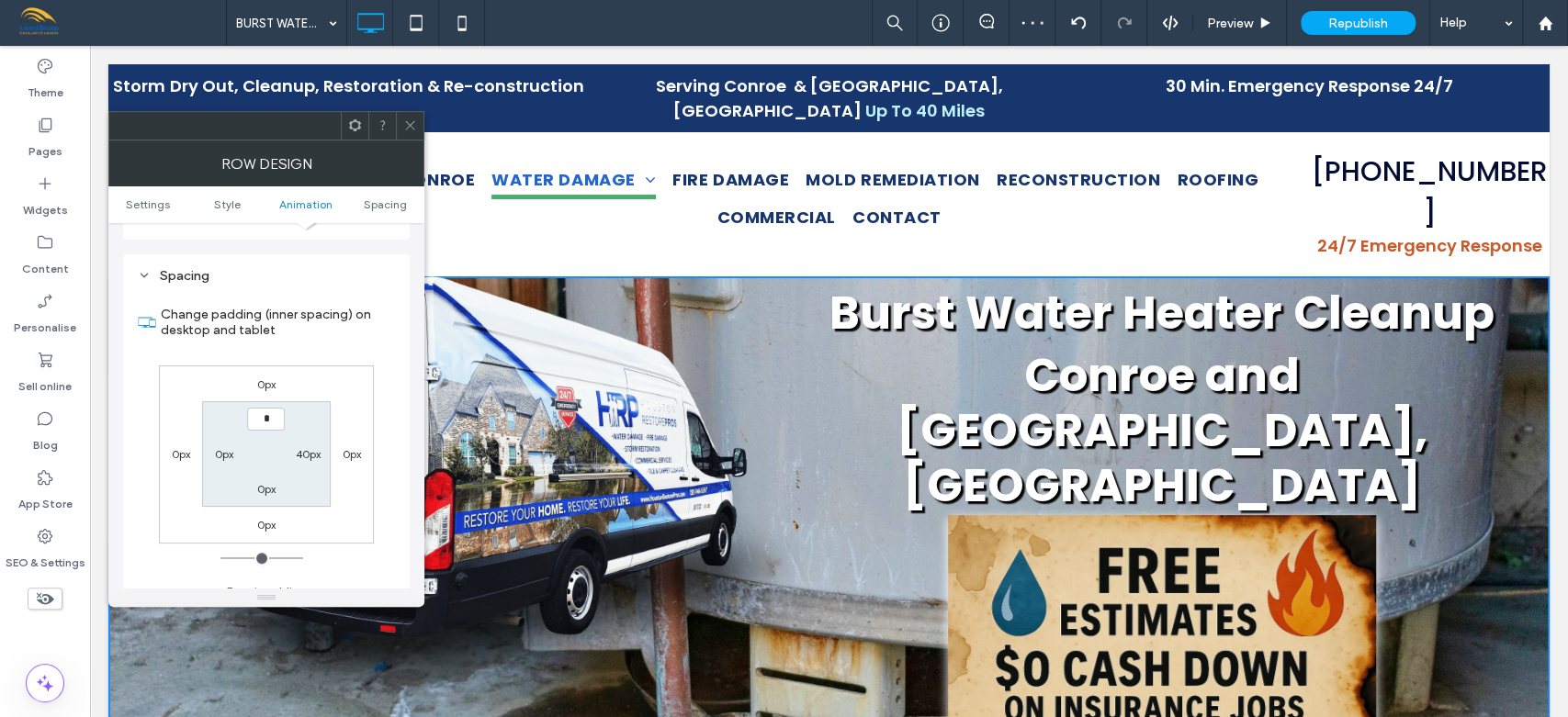
type input "**"
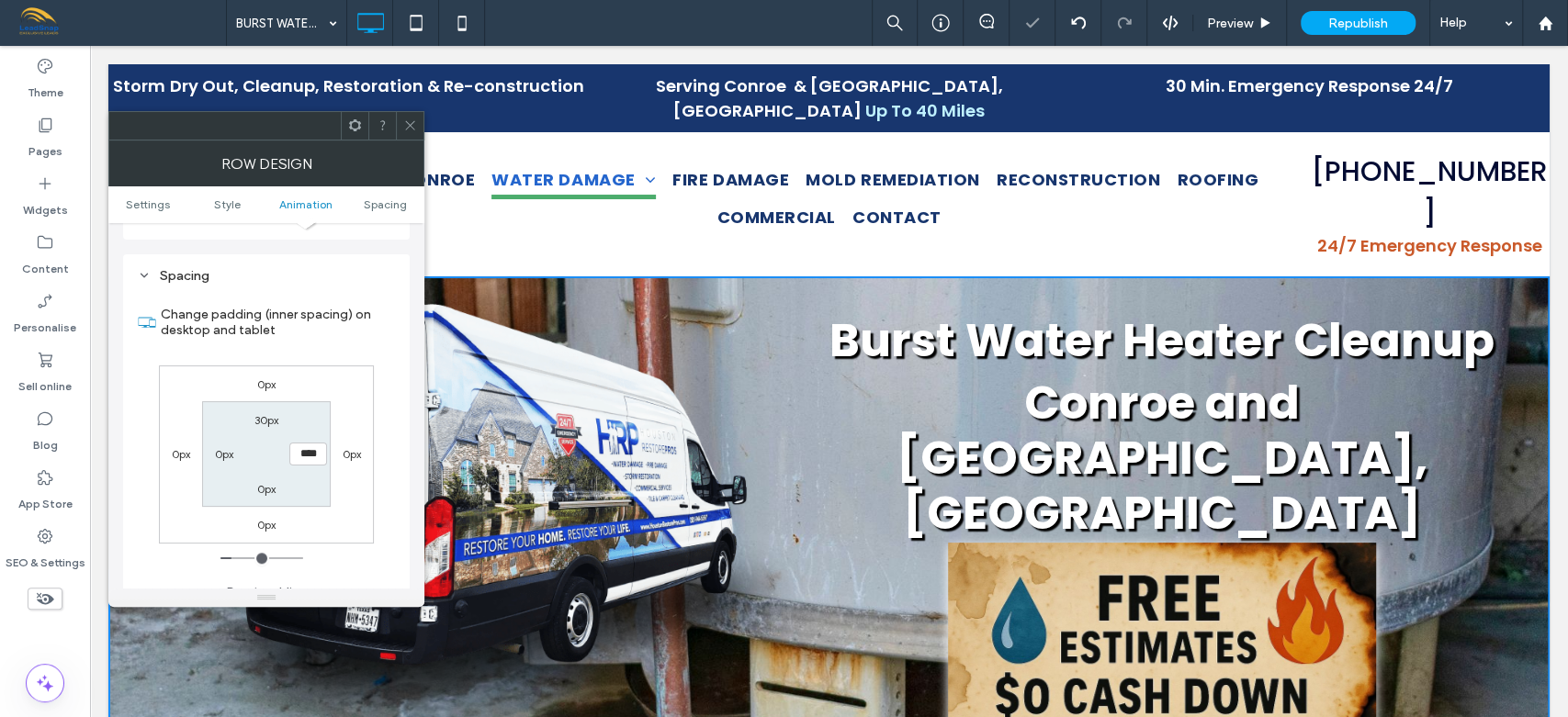
click at [413, 120] on icon at bounding box center [410, 125] width 14 height 14
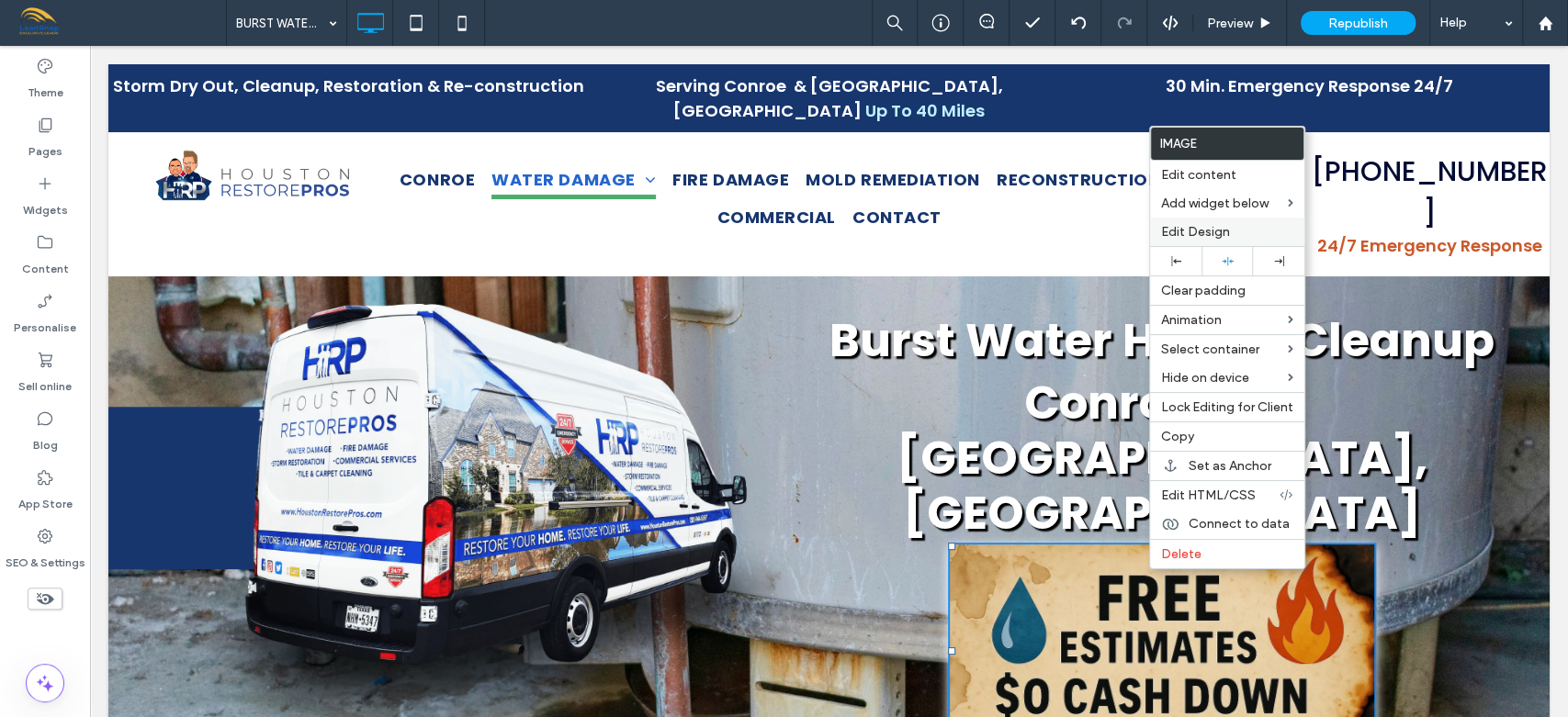
click at [1218, 237] on span "Edit Design" at bounding box center [1195, 231] width 69 height 15
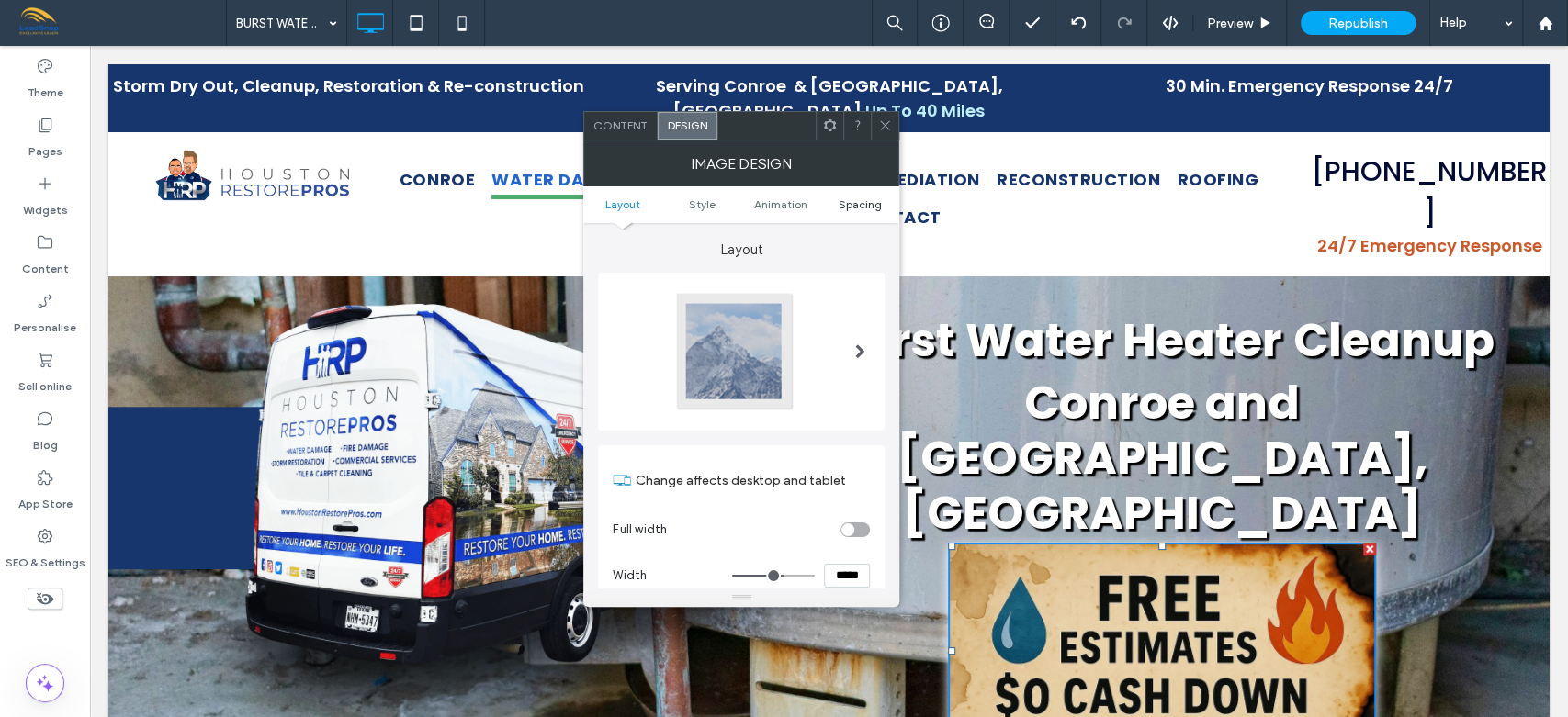
click at [855, 197] on span "Spacing" at bounding box center [860, 204] width 44 height 14
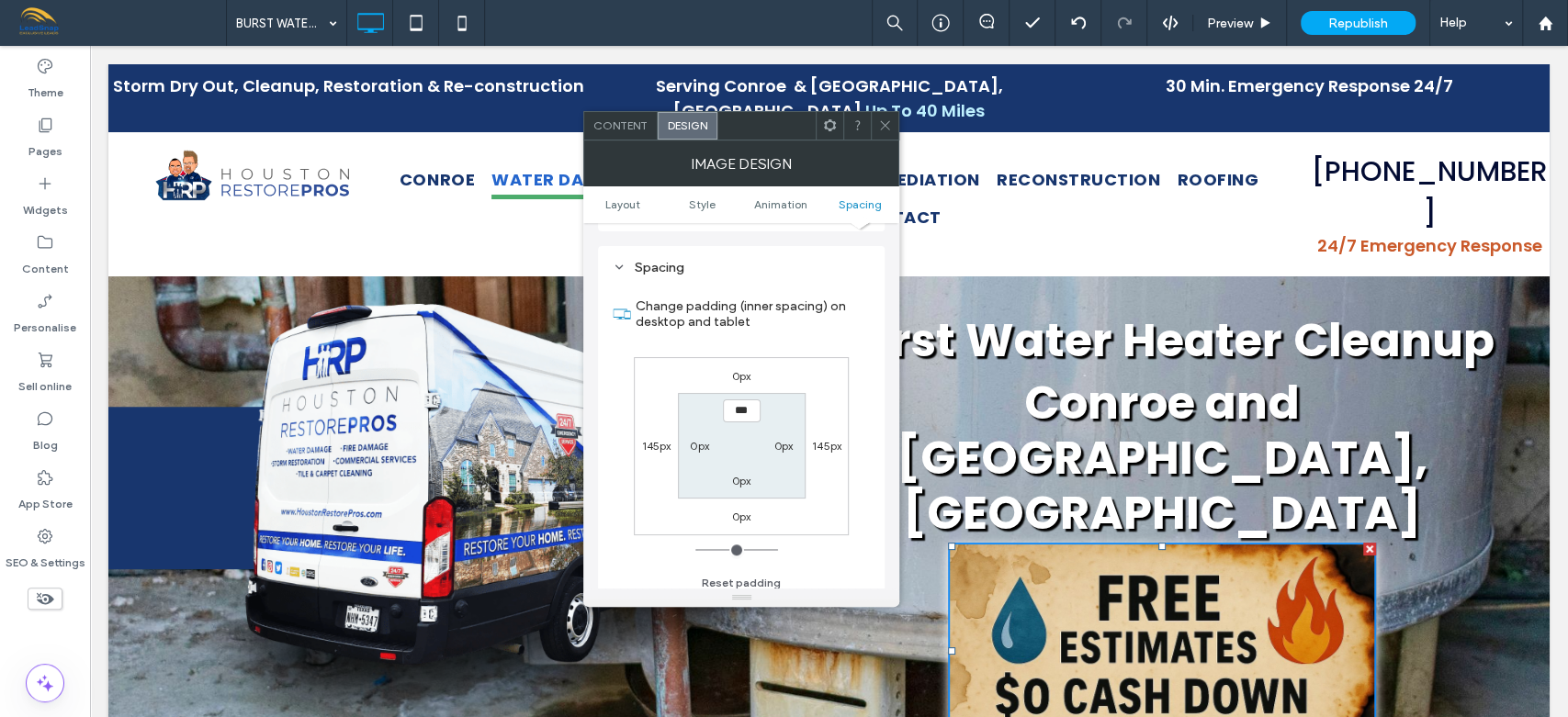
scroll to position [923, 0]
click at [742, 365] on label "0px" at bounding box center [742, 368] width 19 height 14
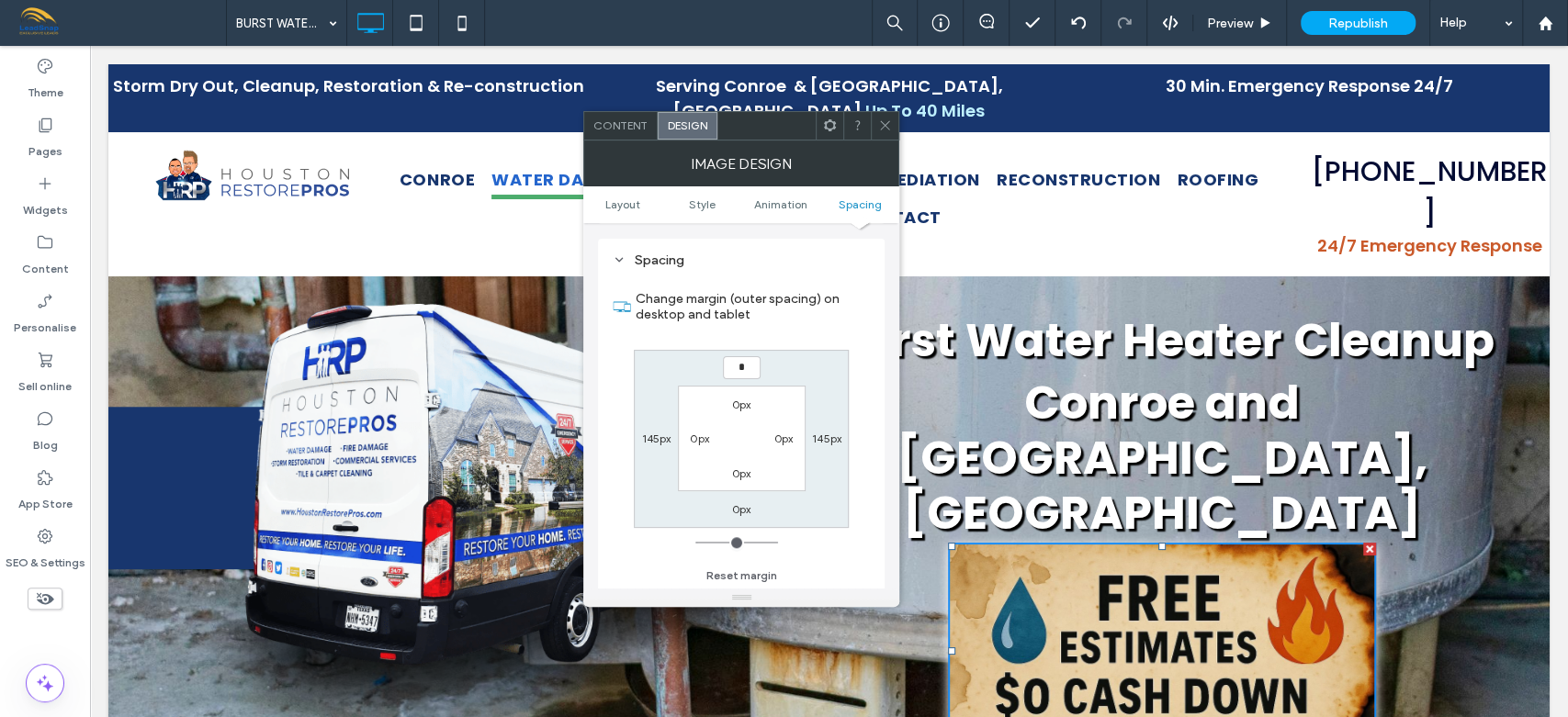
type input "**"
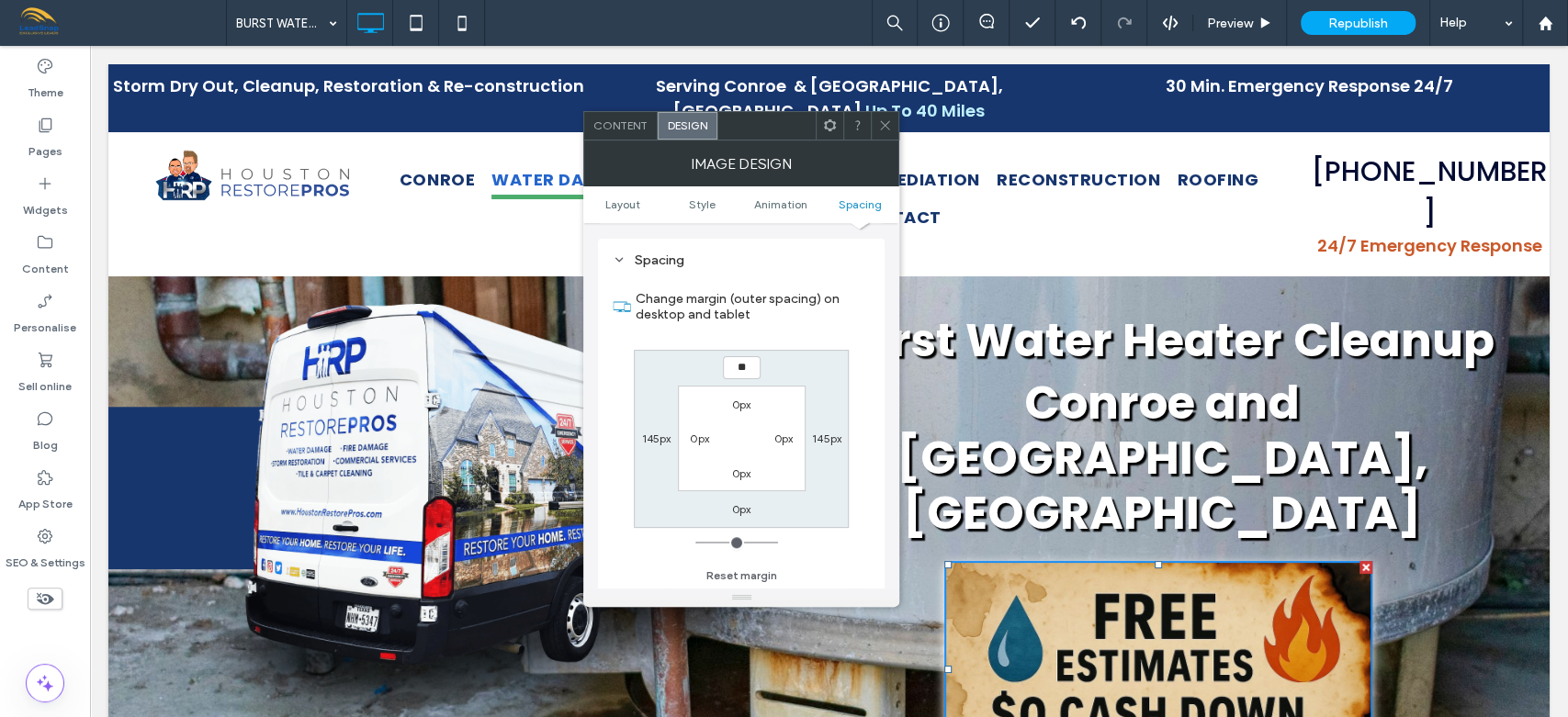
type input "***"
click at [889, 123] on icon at bounding box center [885, 125] width 14 height 14
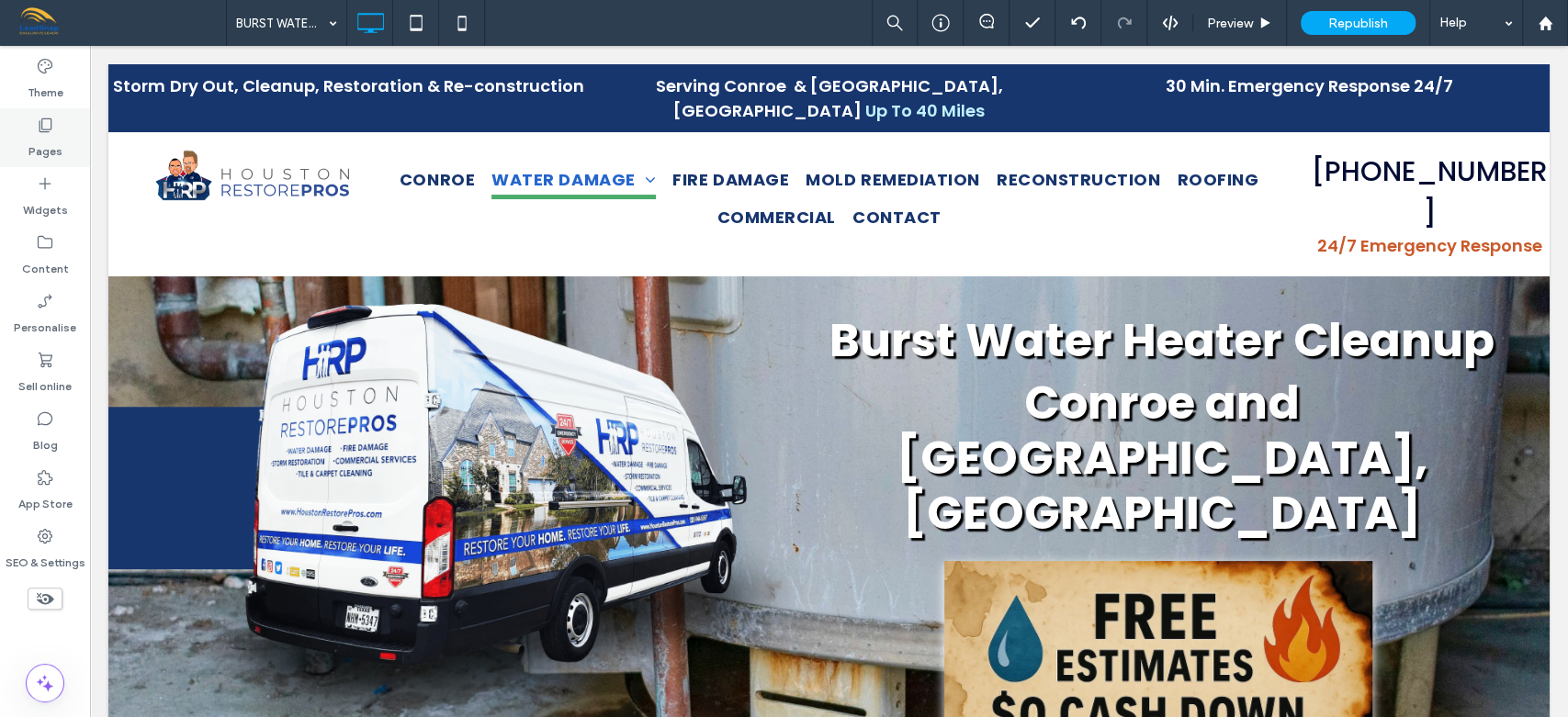
click at [54, 137] on label "Pages" at bounding box center [46, 146] width 34 height 26
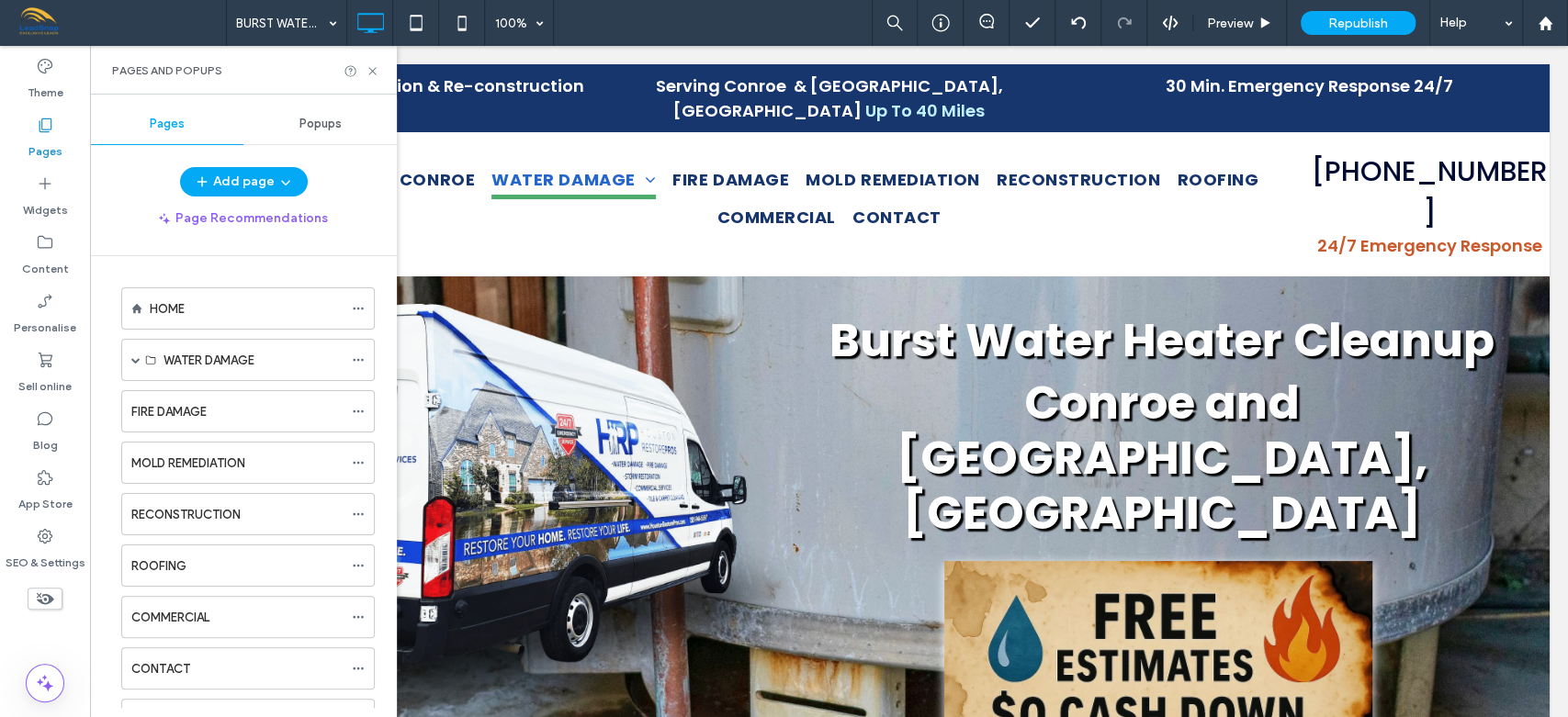
scroll to position [395, 0]
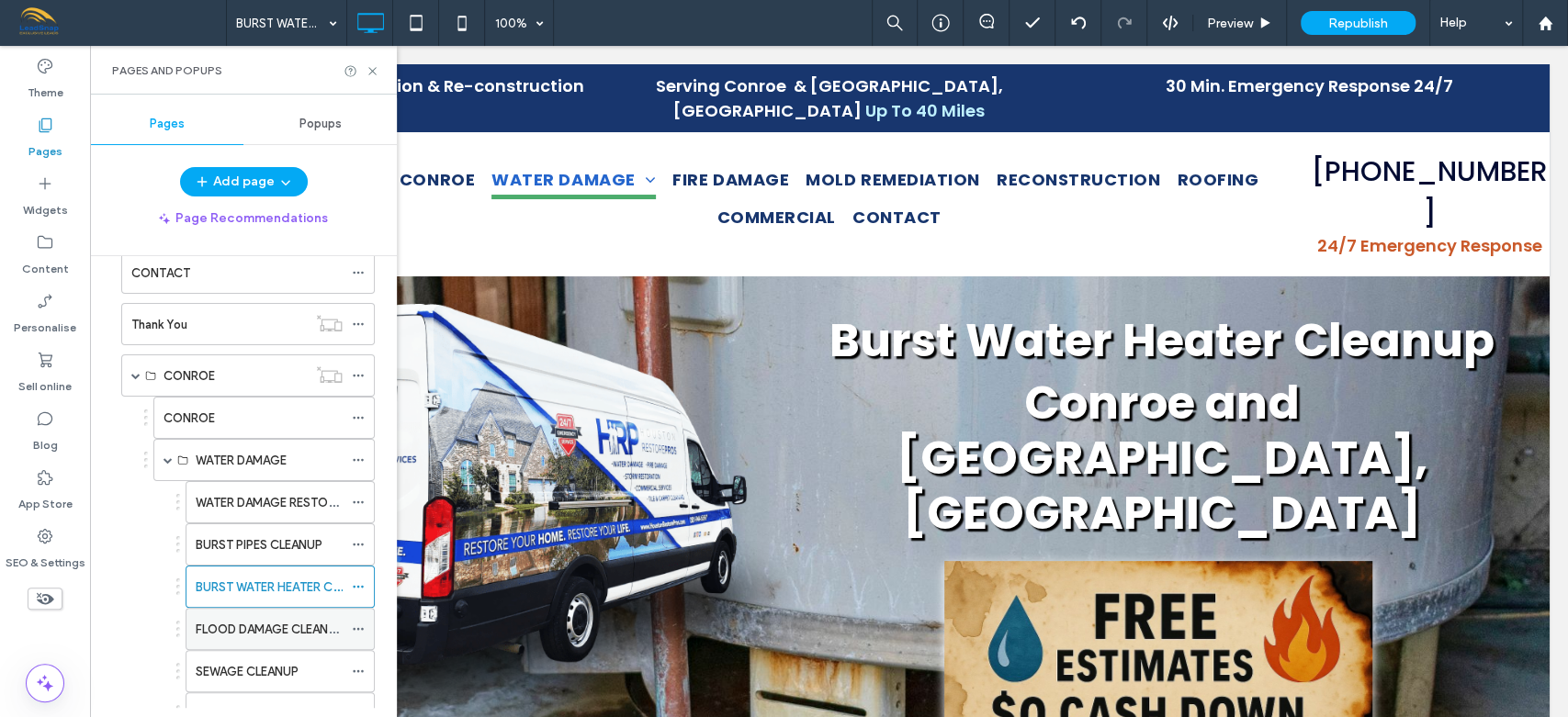
click at [226, 613] on div "FLOOD DAMAGE CLEANUP" at bounding box center [268, 629] width 147 height 41
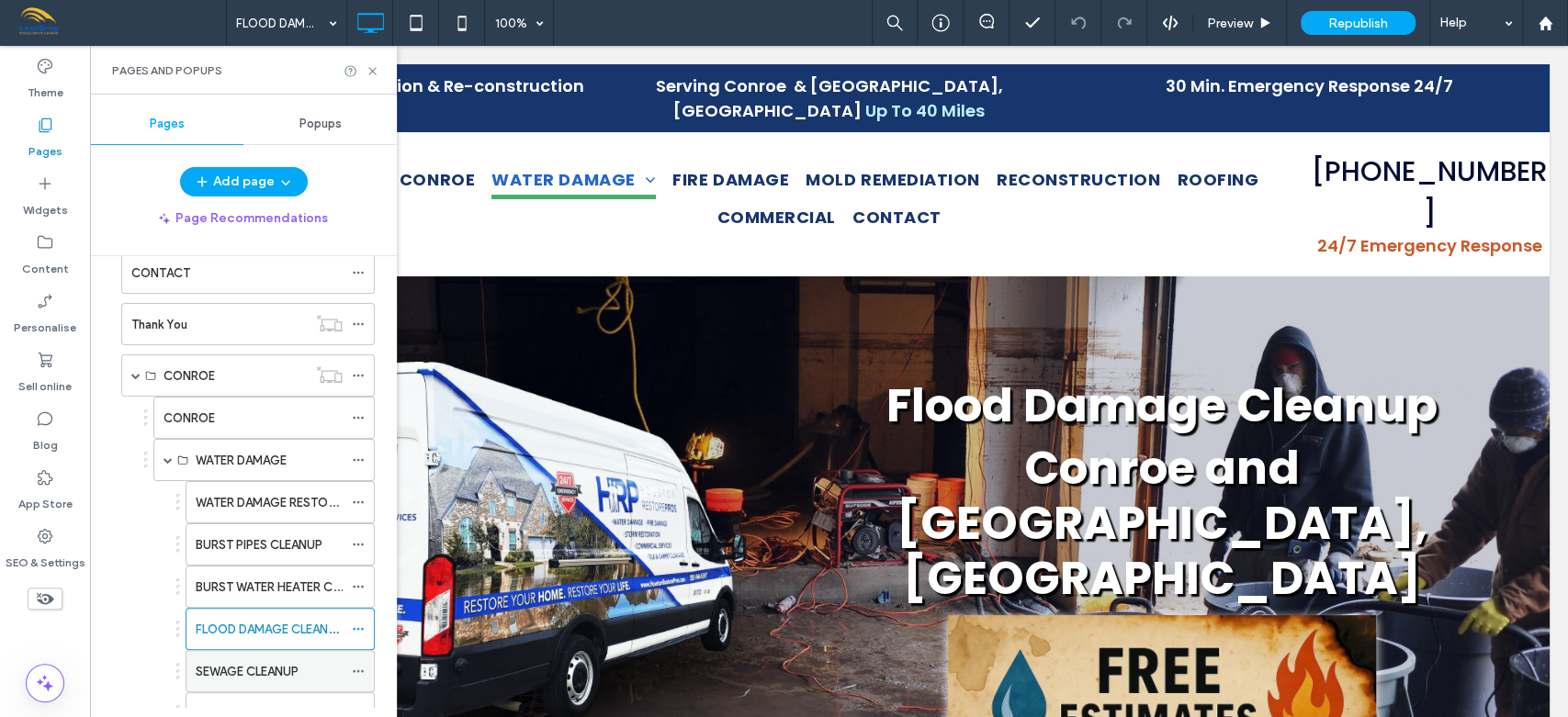
click at [246, 667] on label "SEWAGE CLEANUP" at bounding box center [247, 671] width 102 height 32
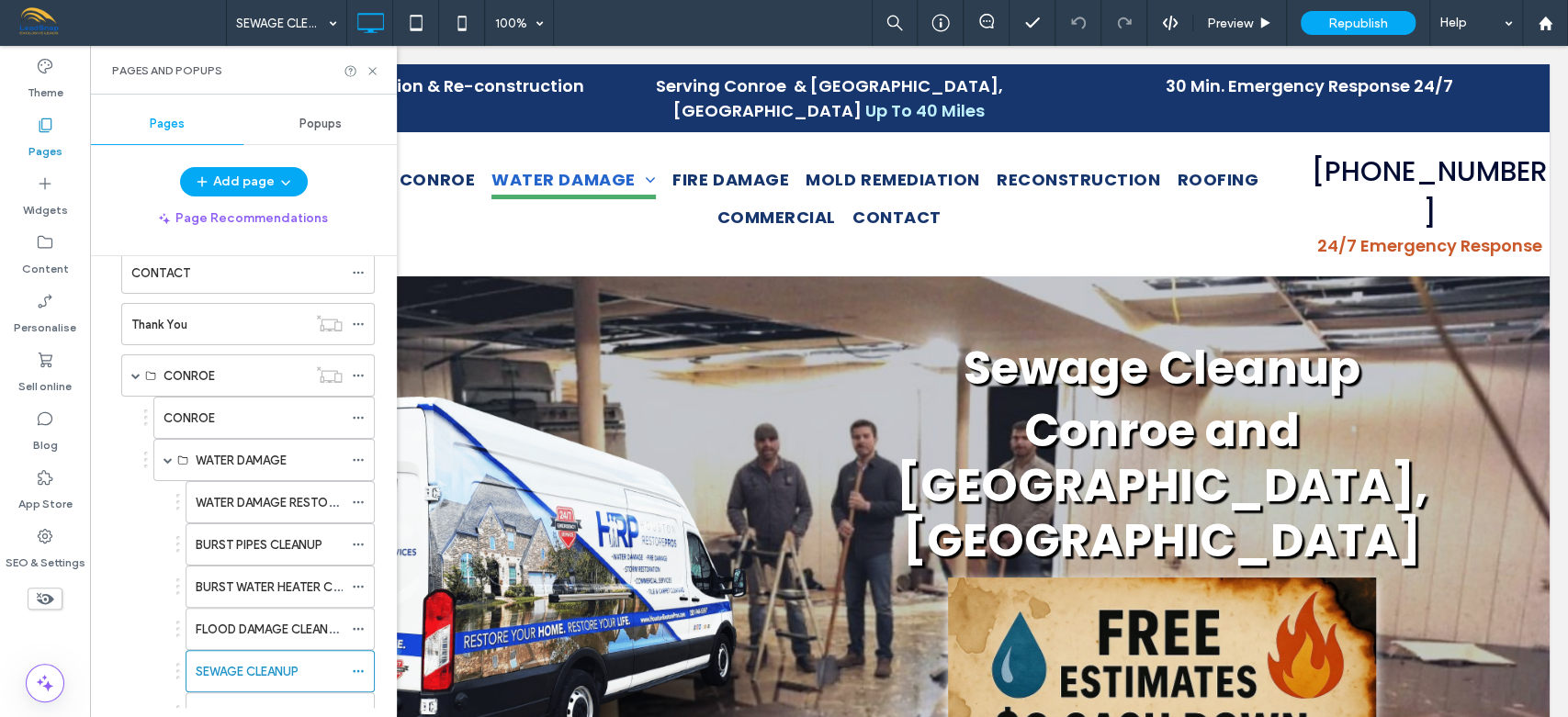
scroll to position [792, 0]
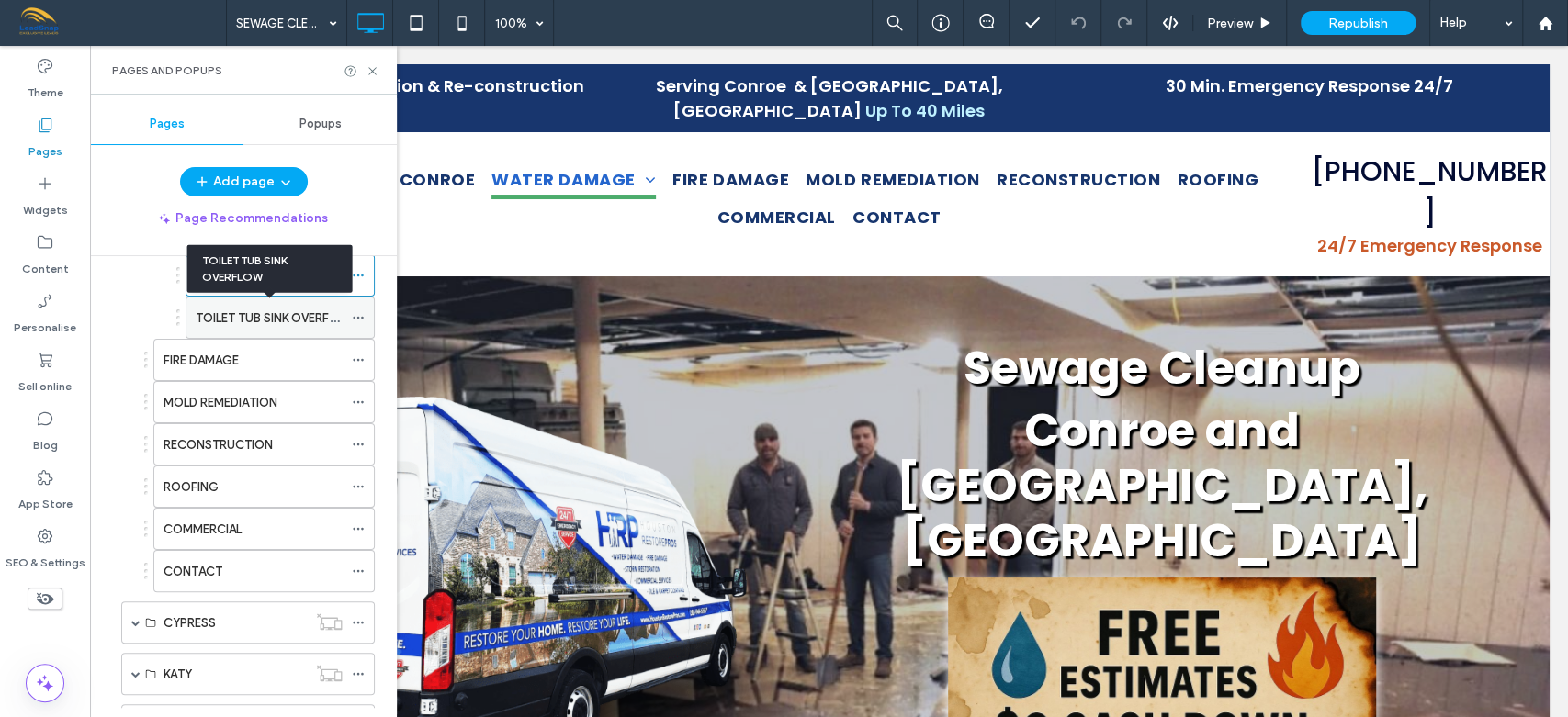
click at [253, 313] on label "TOILET TUB SINK OVERFLOW" at bounding box center [274, 319] width 158 height 32
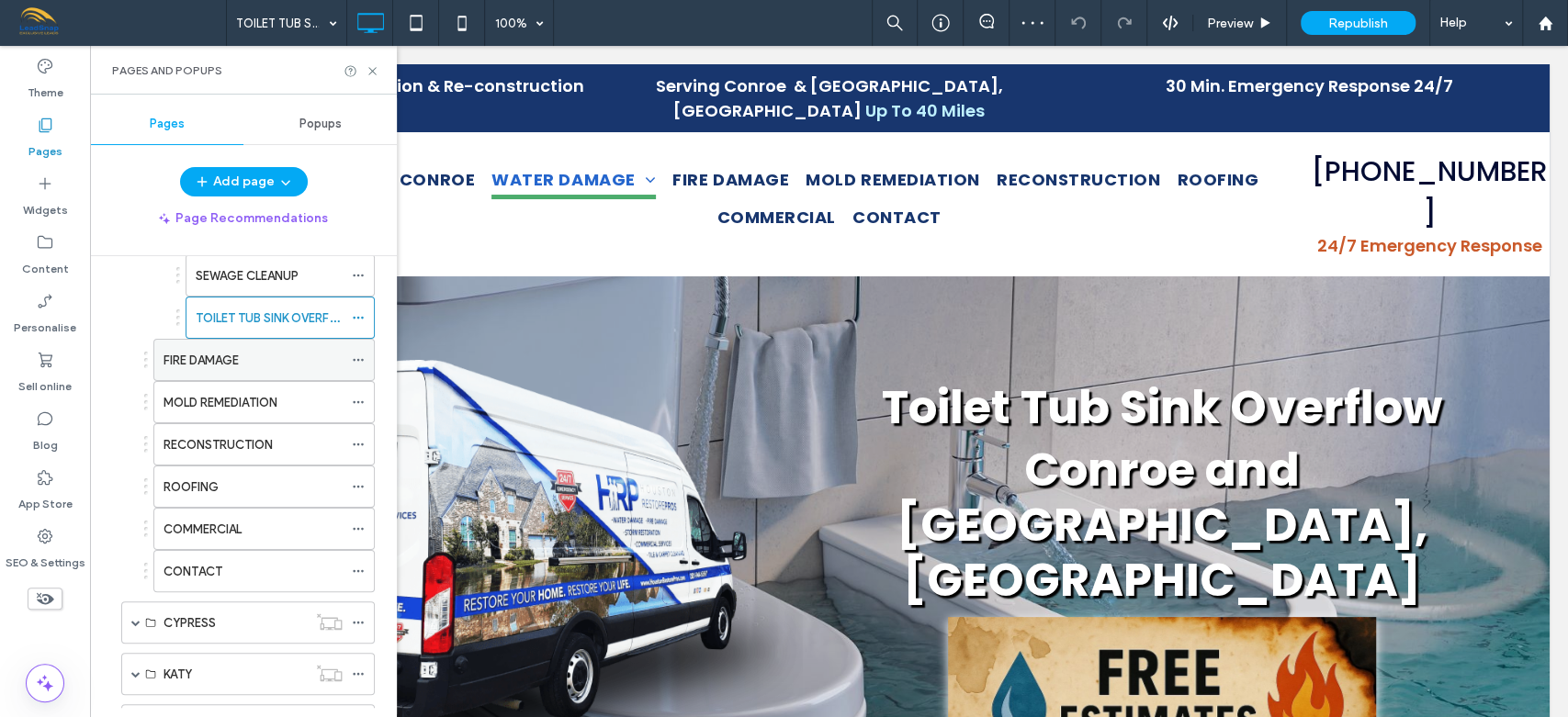
click at [235, 358] on label "FIRE DAMAGE" at bounding box center [200, 360] width 75 height 32
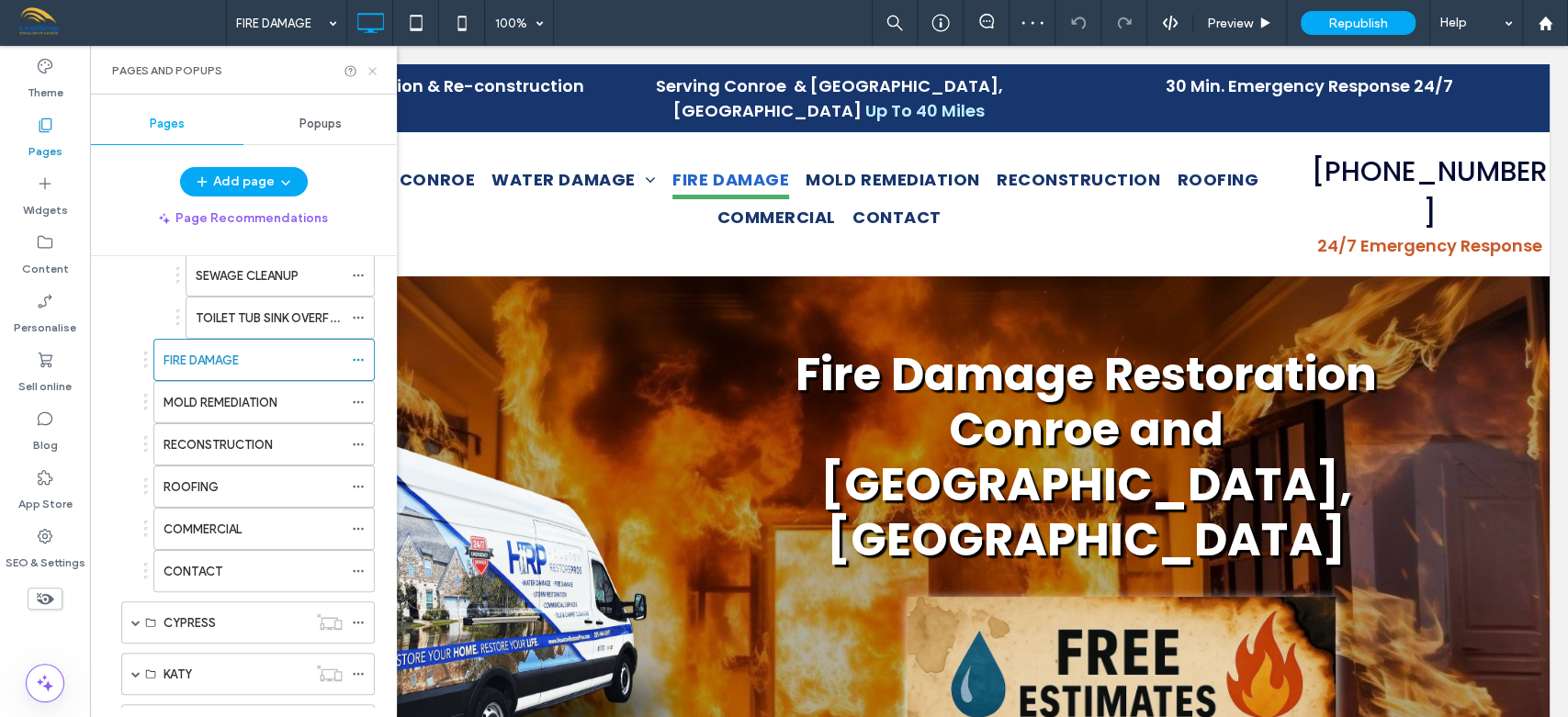
click at [373, 69] on icon at bounding box center [372, 71] width 14 height 14
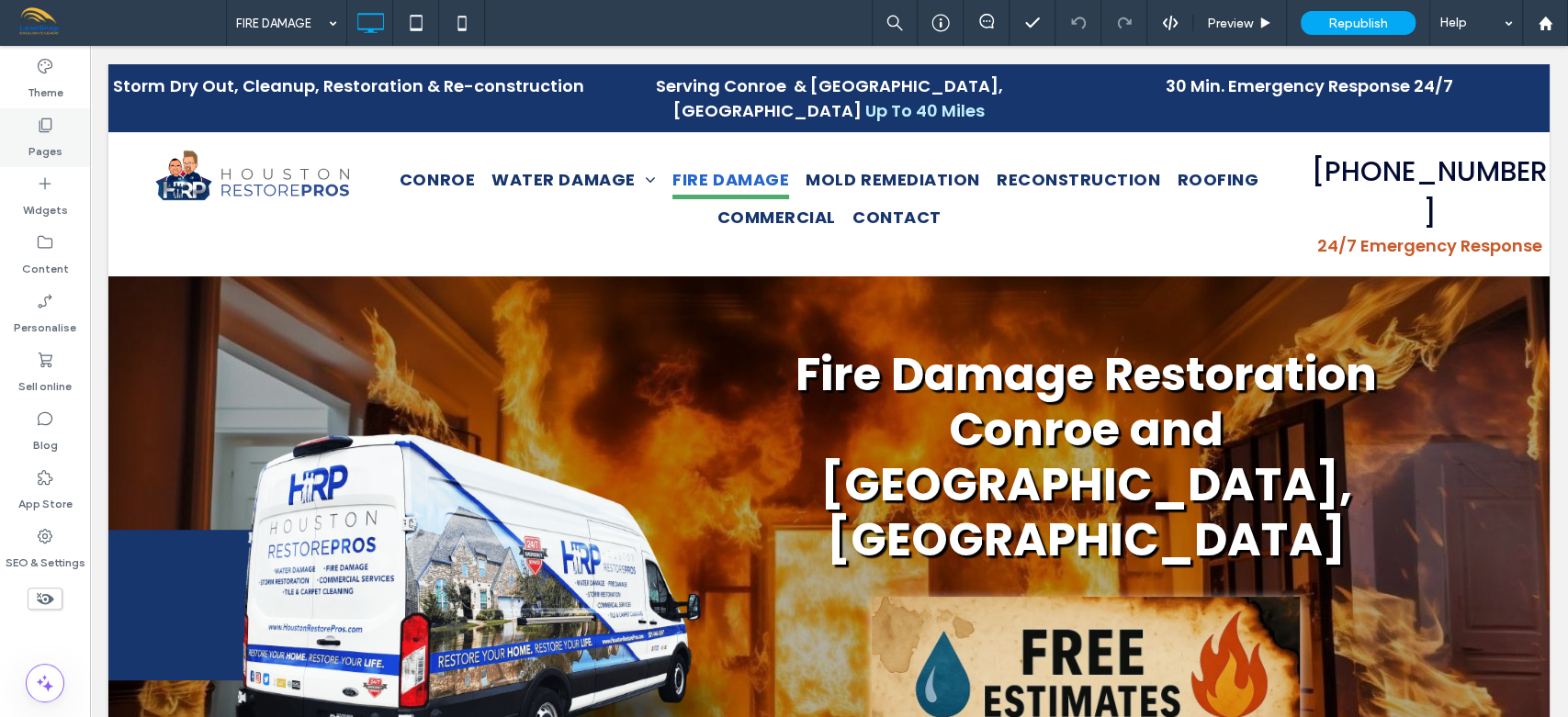
click at [51, 133] on icon at bounding box center [45, 124] width 18 height 18
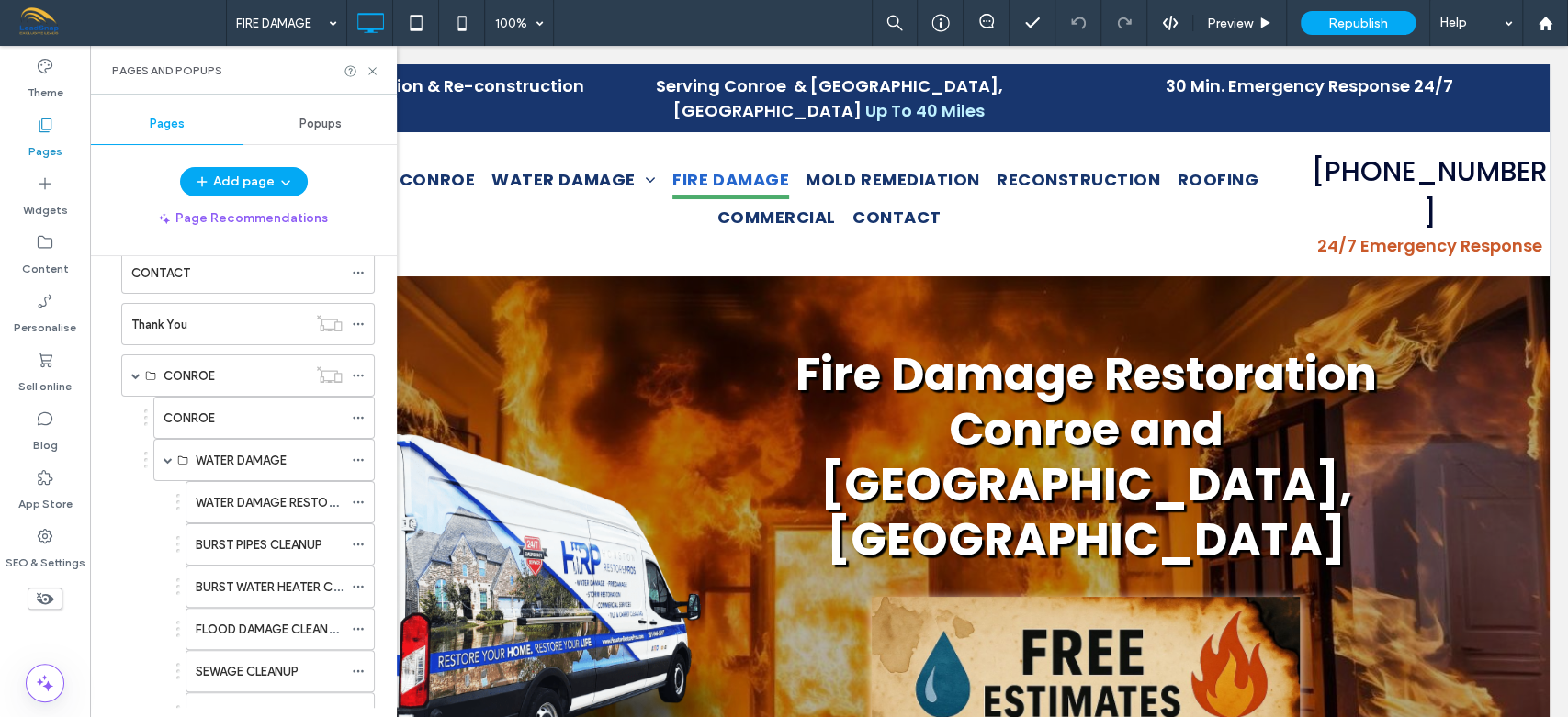
scroll to position [792, 0]
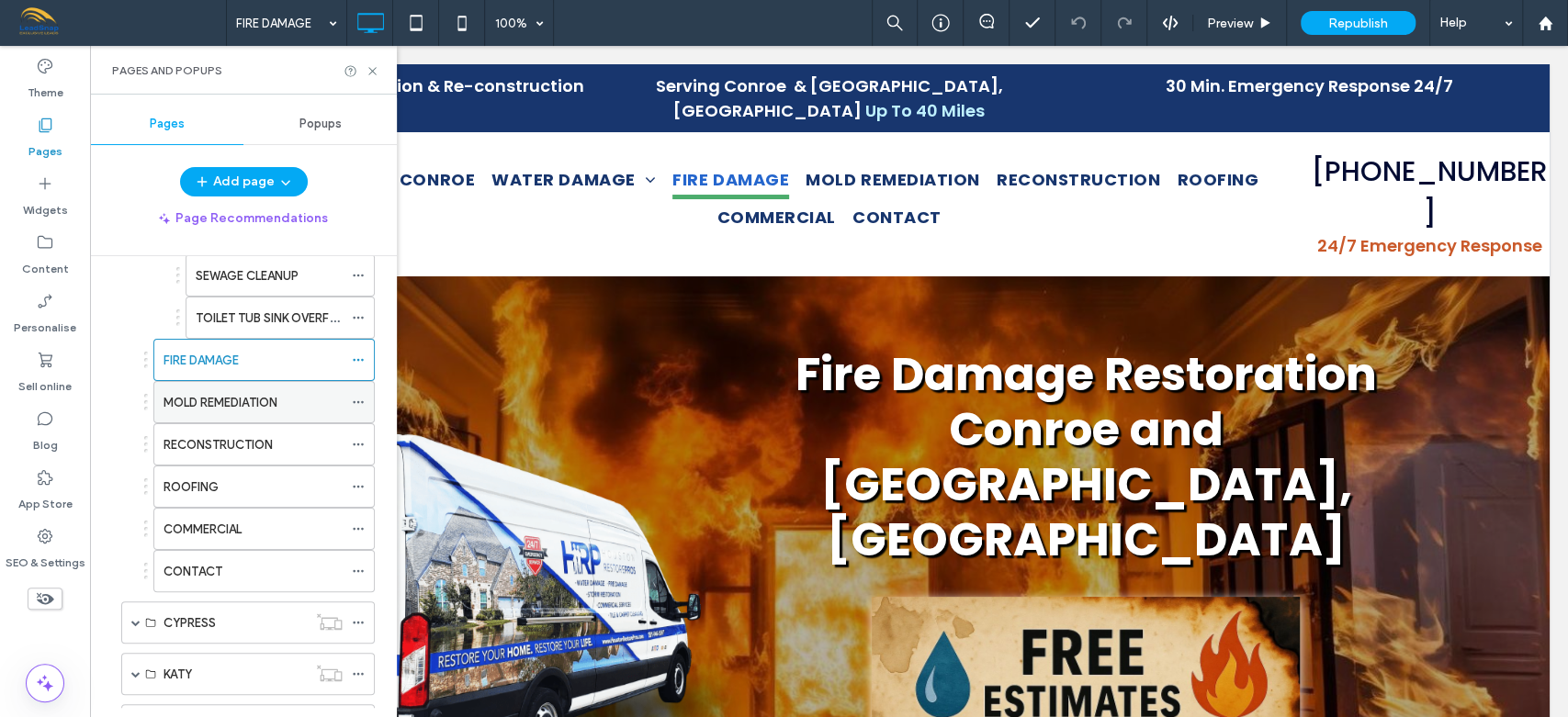
click at [231, 391] on label "MOLD REMEDIATION" at bounding box center [220, 403] width 114 height 32
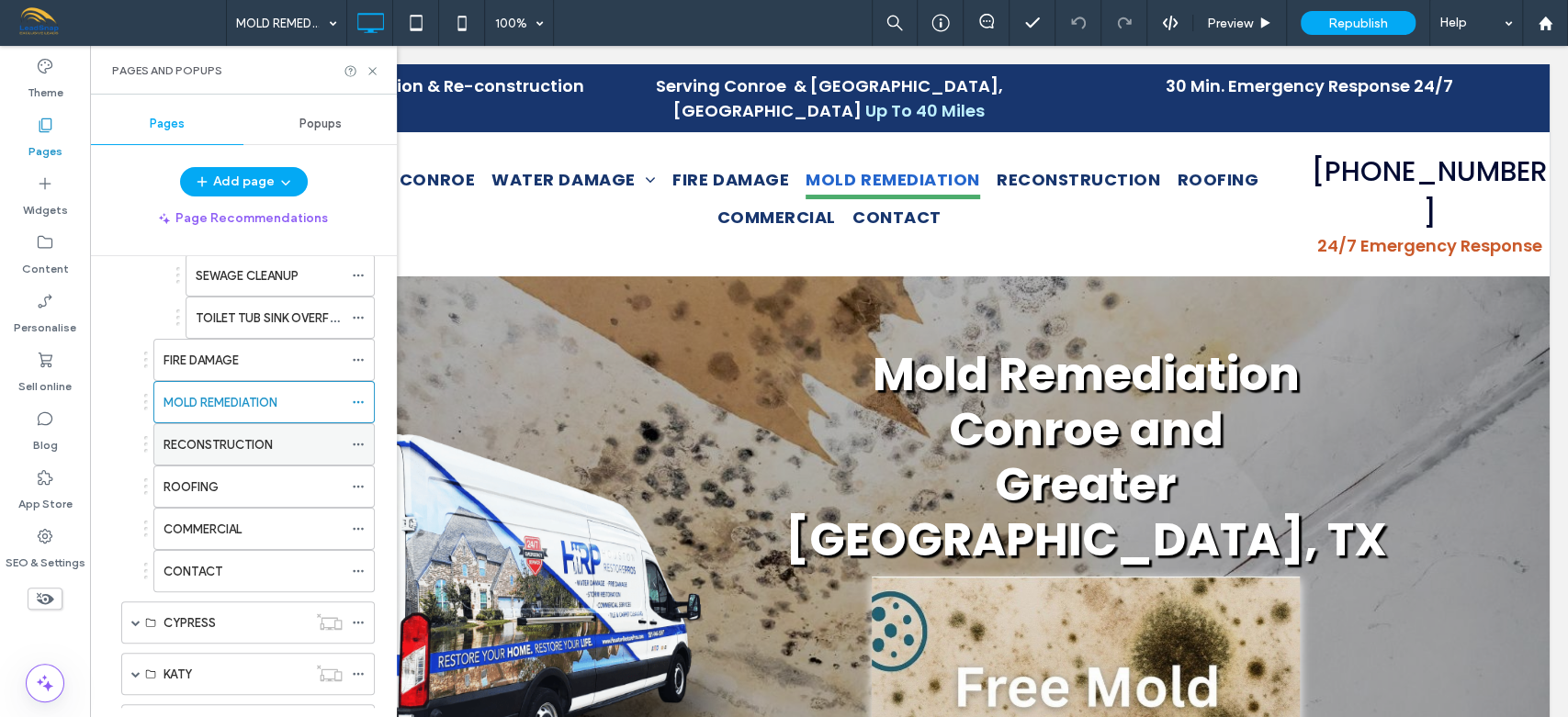
click at [229, 453] on div "RECONSTRUCTION" at bounding box center [252, 444] width 179 height 41
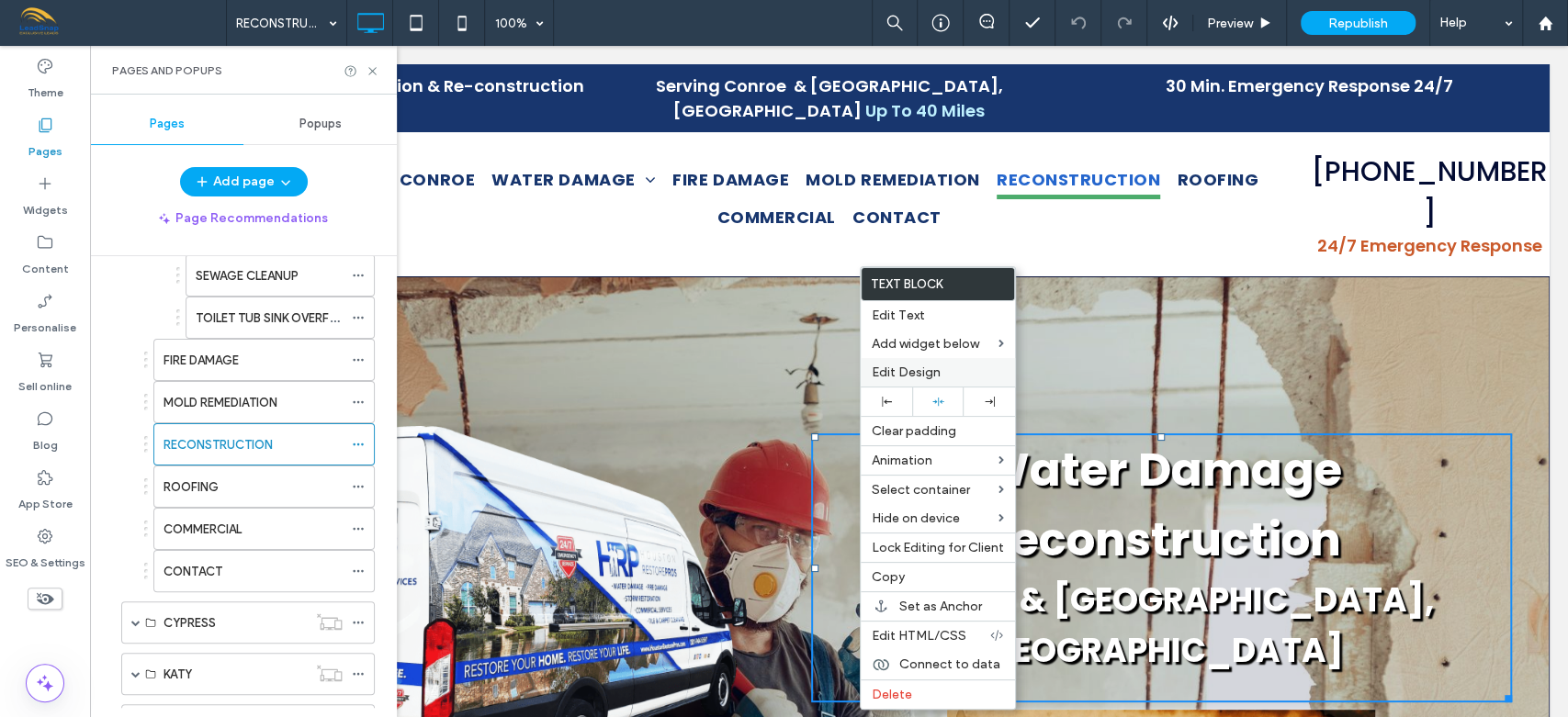
click at [895, 376] on span "Edit Design" at bounding box center [906, 372] width 69 height 15
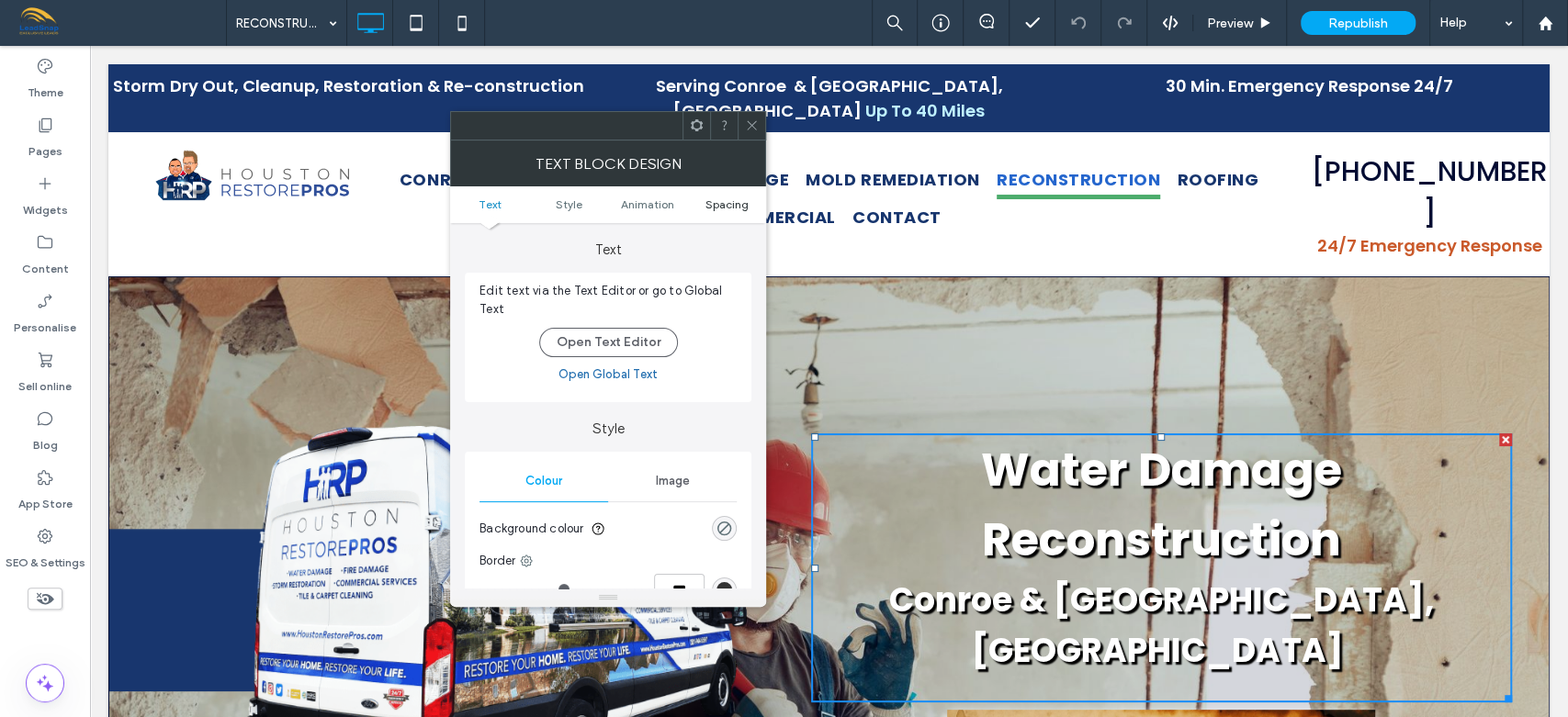
click at [733, 206] on span "Spacing" at bounding box center [728, 204] width 44 height 14
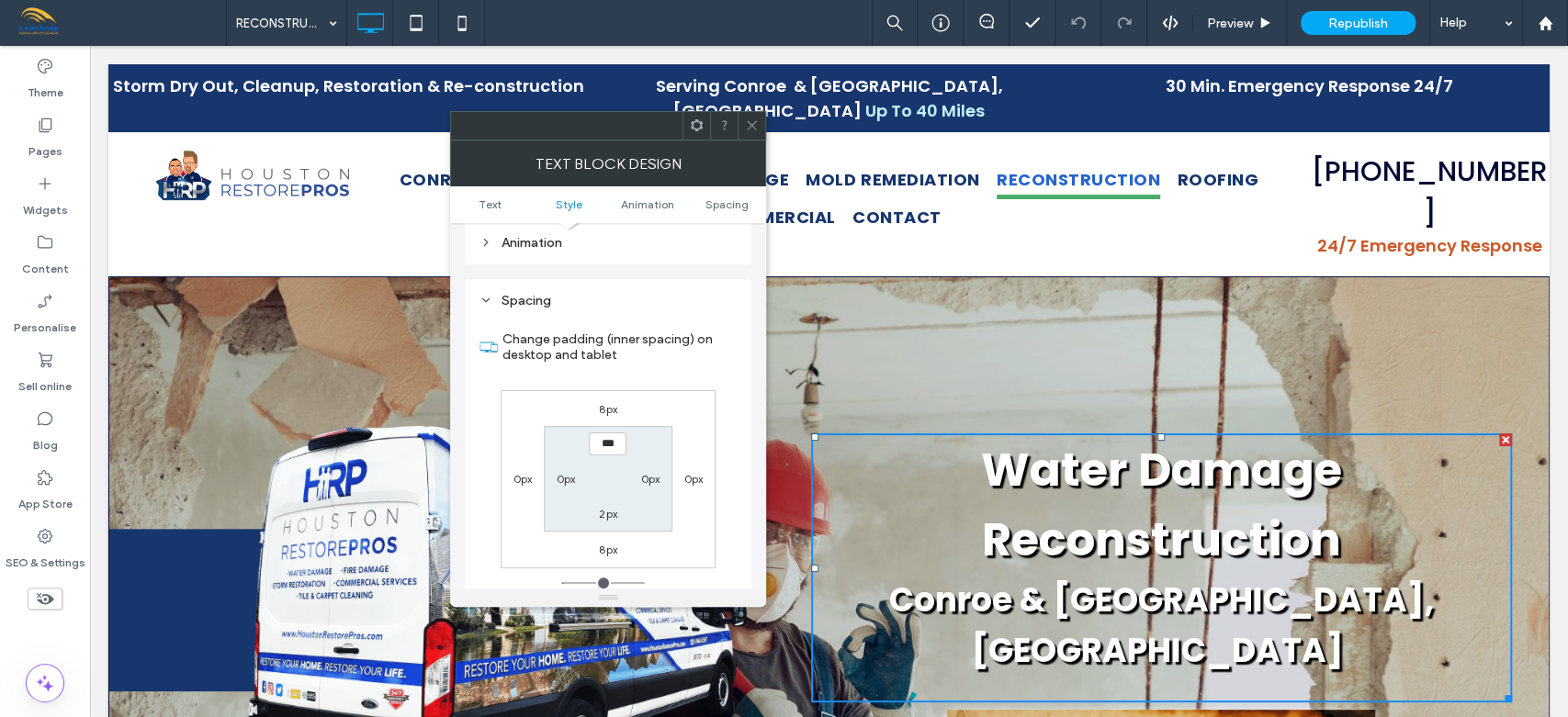
scroll to position [526, 0]
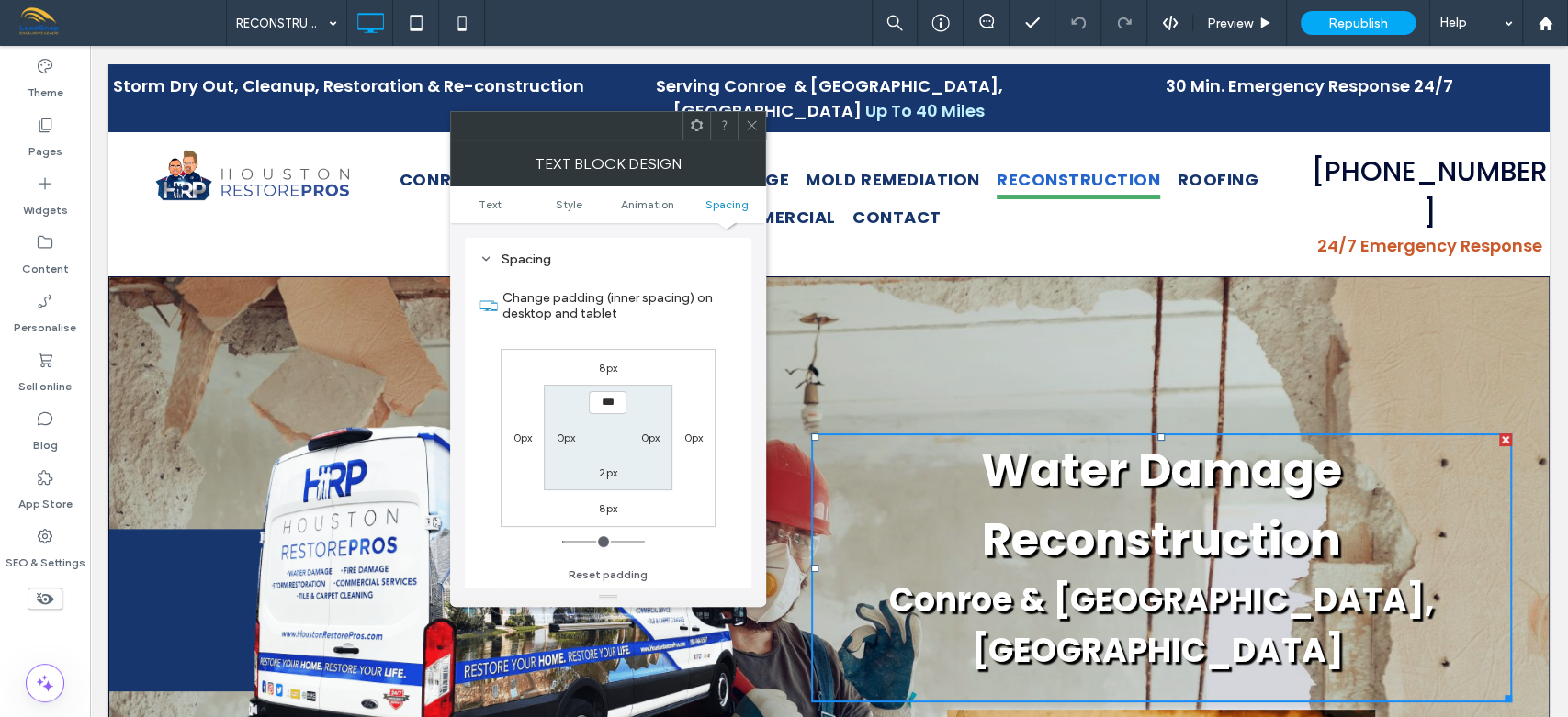
click at [610, 373] on label "8px" at bounding box center [607, 367] width 18 height 14
type input "*"
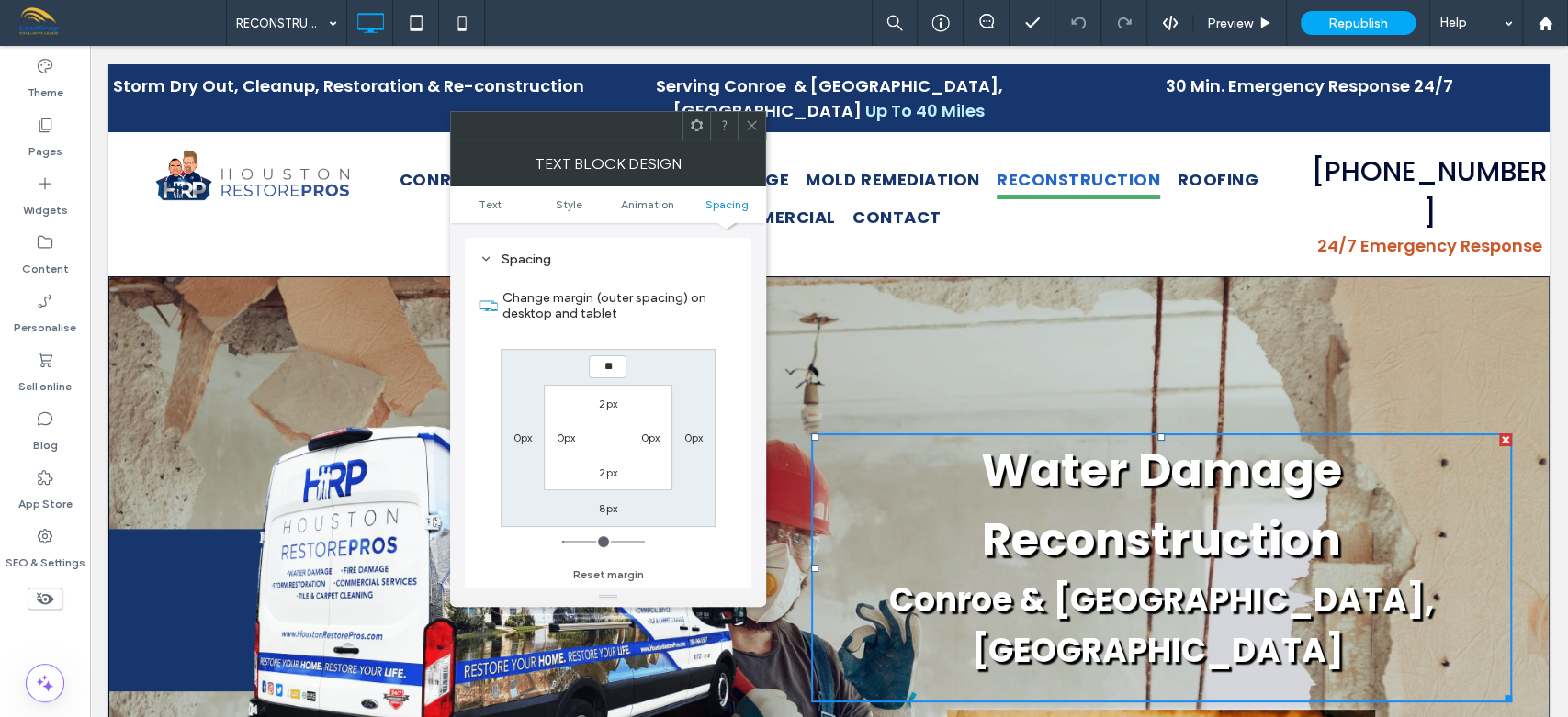
type input "***"
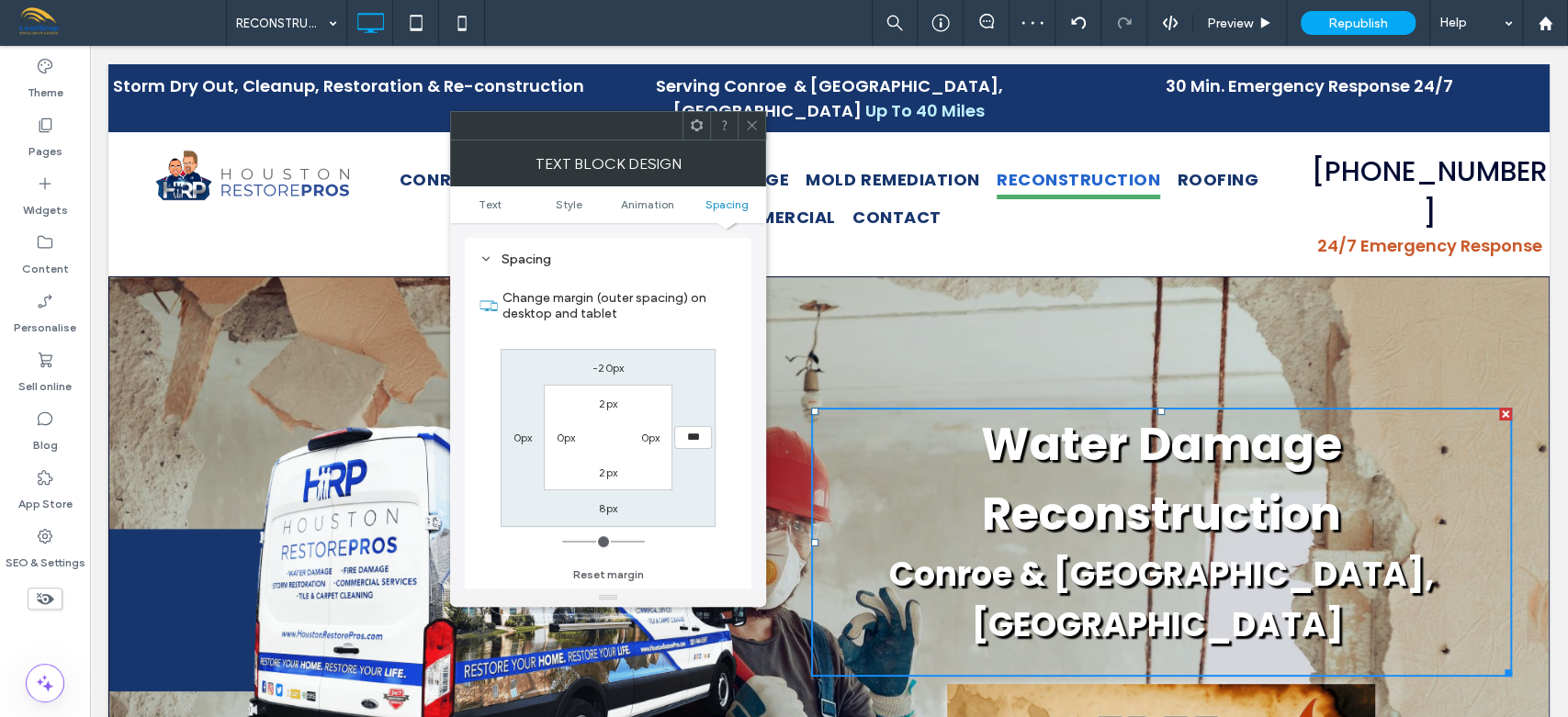
click at [613, 366] on label "-20px" at bounding box center [607, 367] width 31 height 14
type input "*"
type input "***"
type input "*"
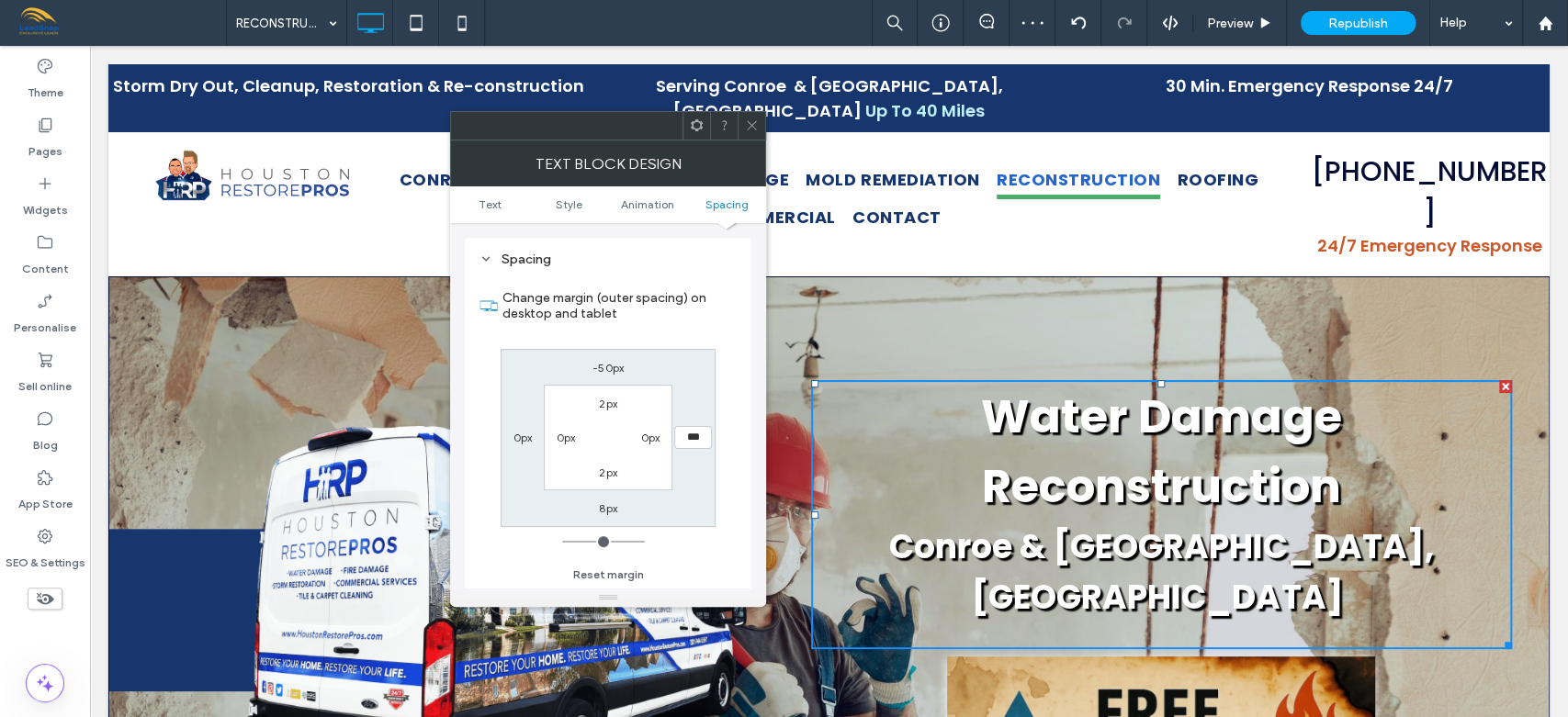
click at [749, 132] on span at bounding box center [751, 125] width 14 height 28
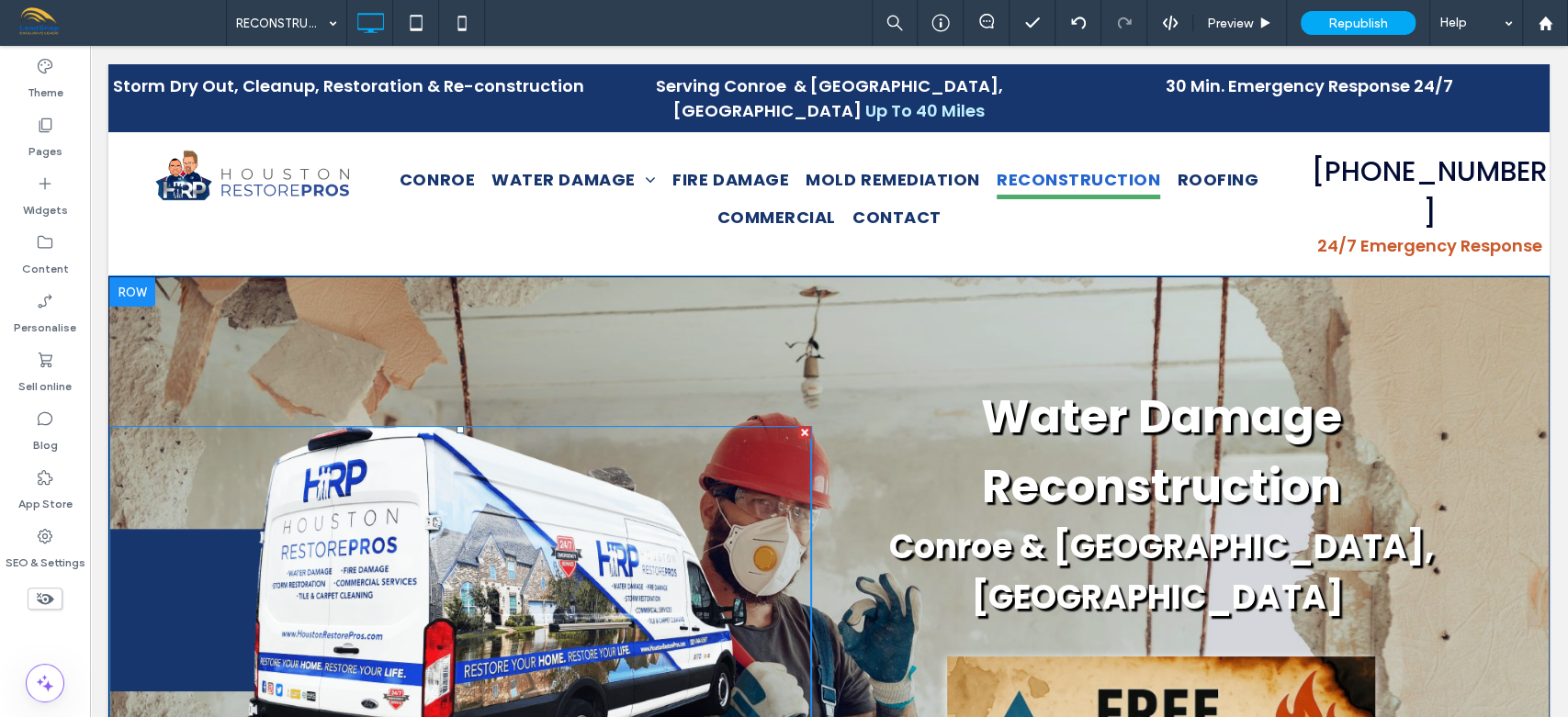
click at [720, 426] on img at bounding box center [460, 610] width 702 height 369
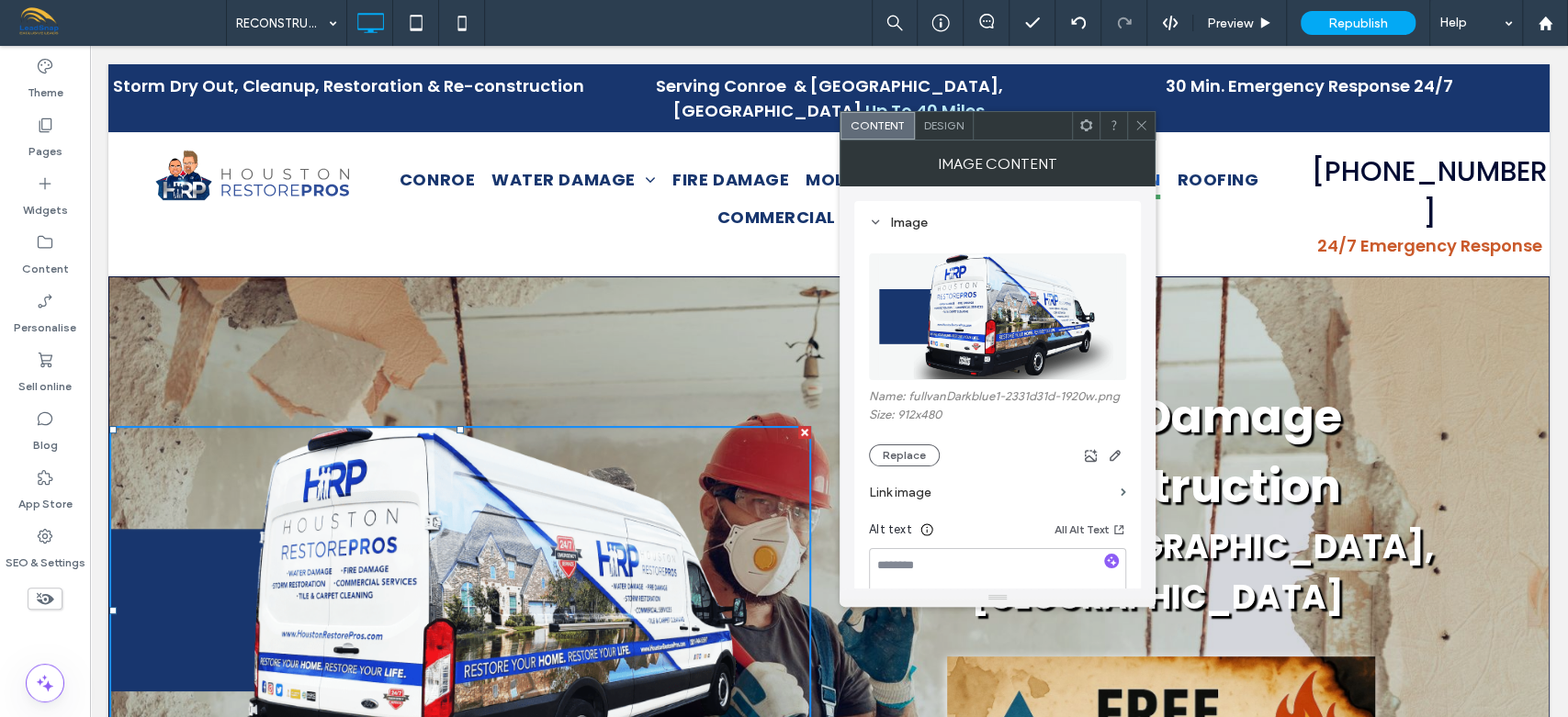
click at [948, 132] on div "Design" at bounding box center [944, 125] width 59 height 28
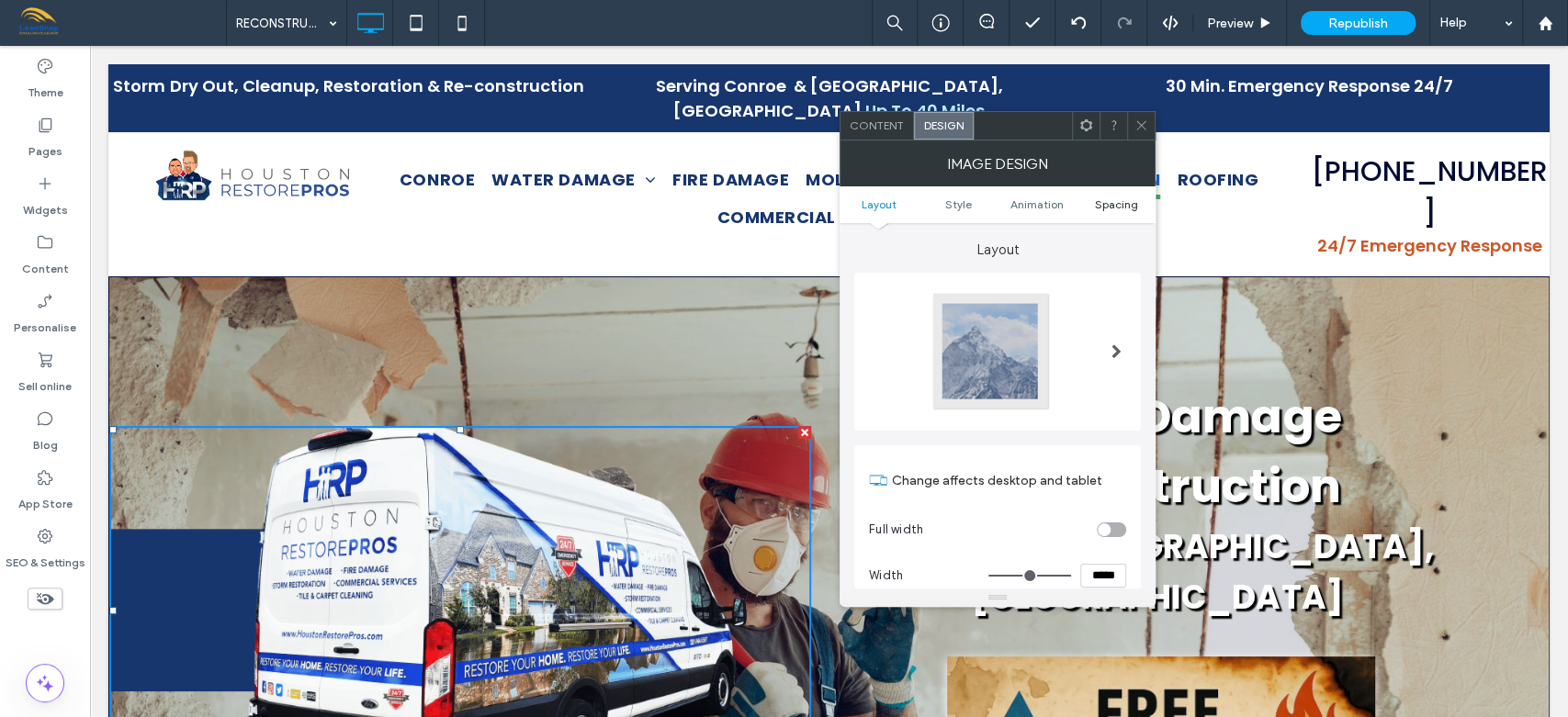
click at [1113, 197] on span "Spacing" at bounding box center [1116, 204] width 44 height 14
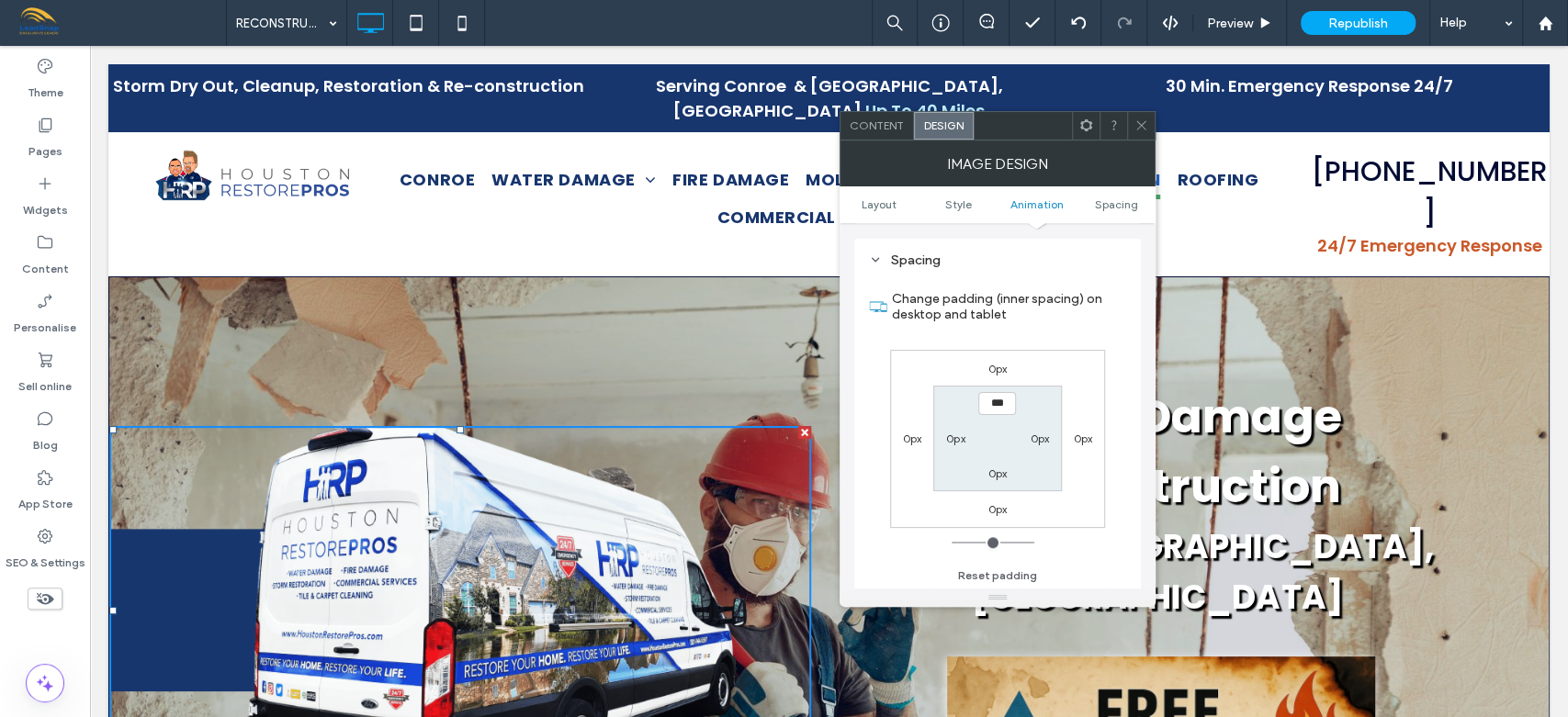
scroll to position [923, 0]
click at [994, 366] on label "0px" at bounding box center [998, 368] width 19 height 14
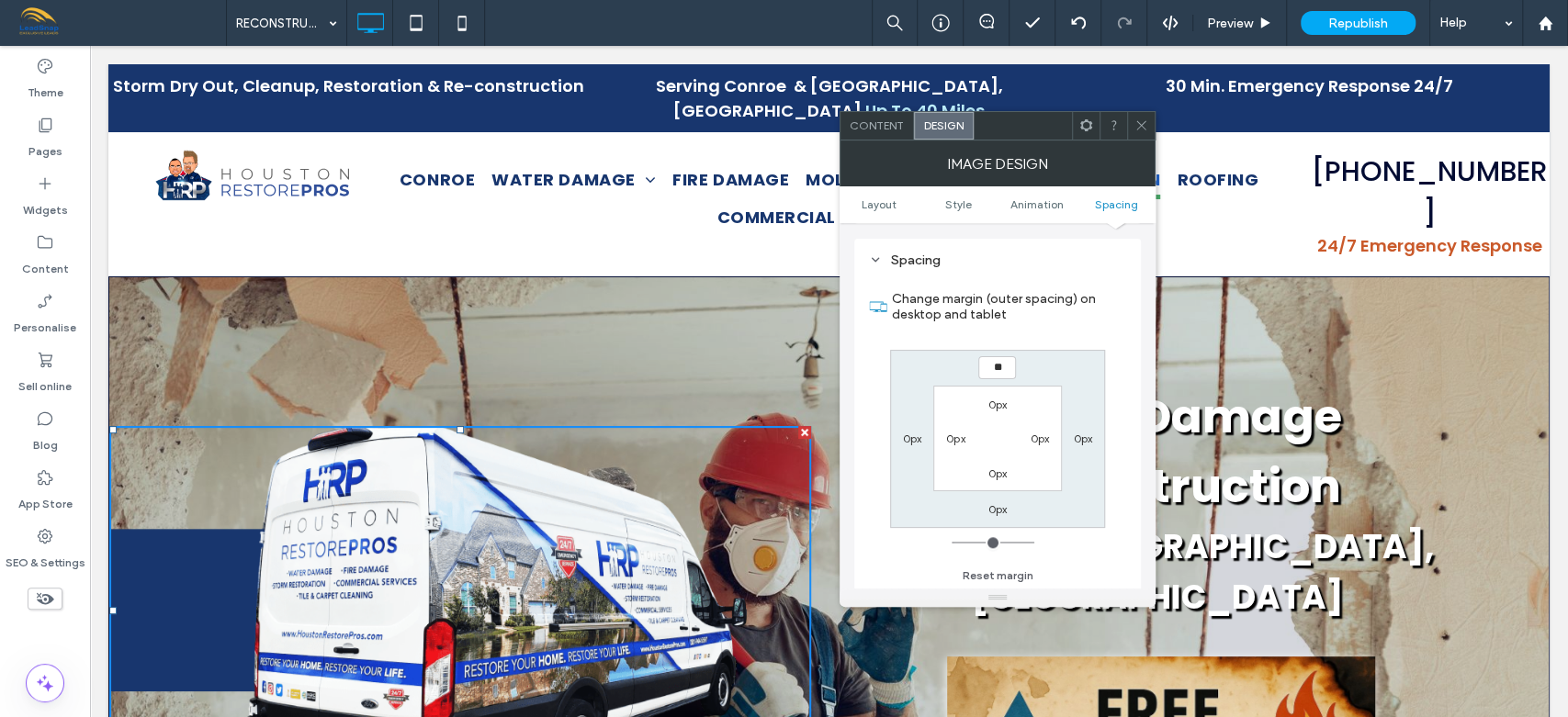
type input "***"
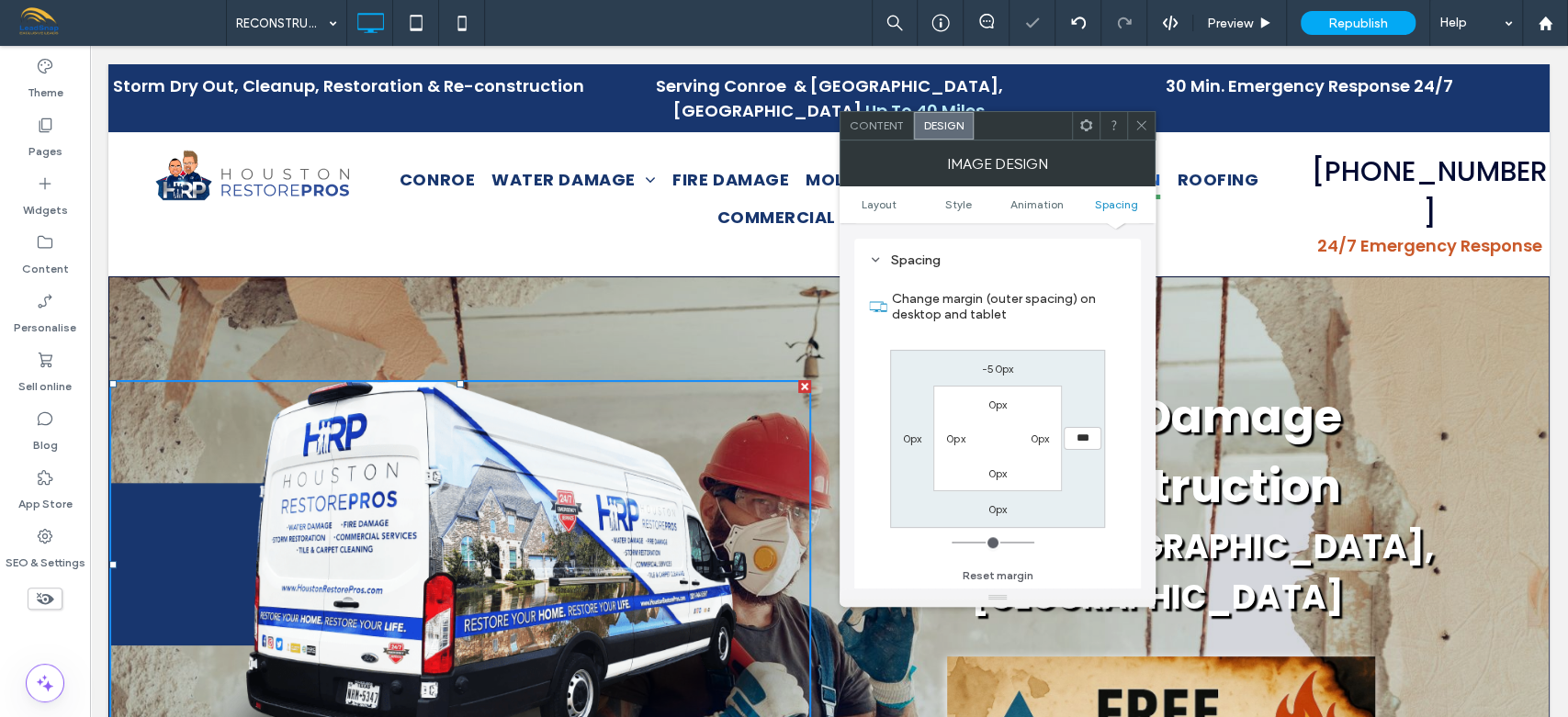
click at [1144, 134] on span at bounding box center [1141, 125] width 14 height 28
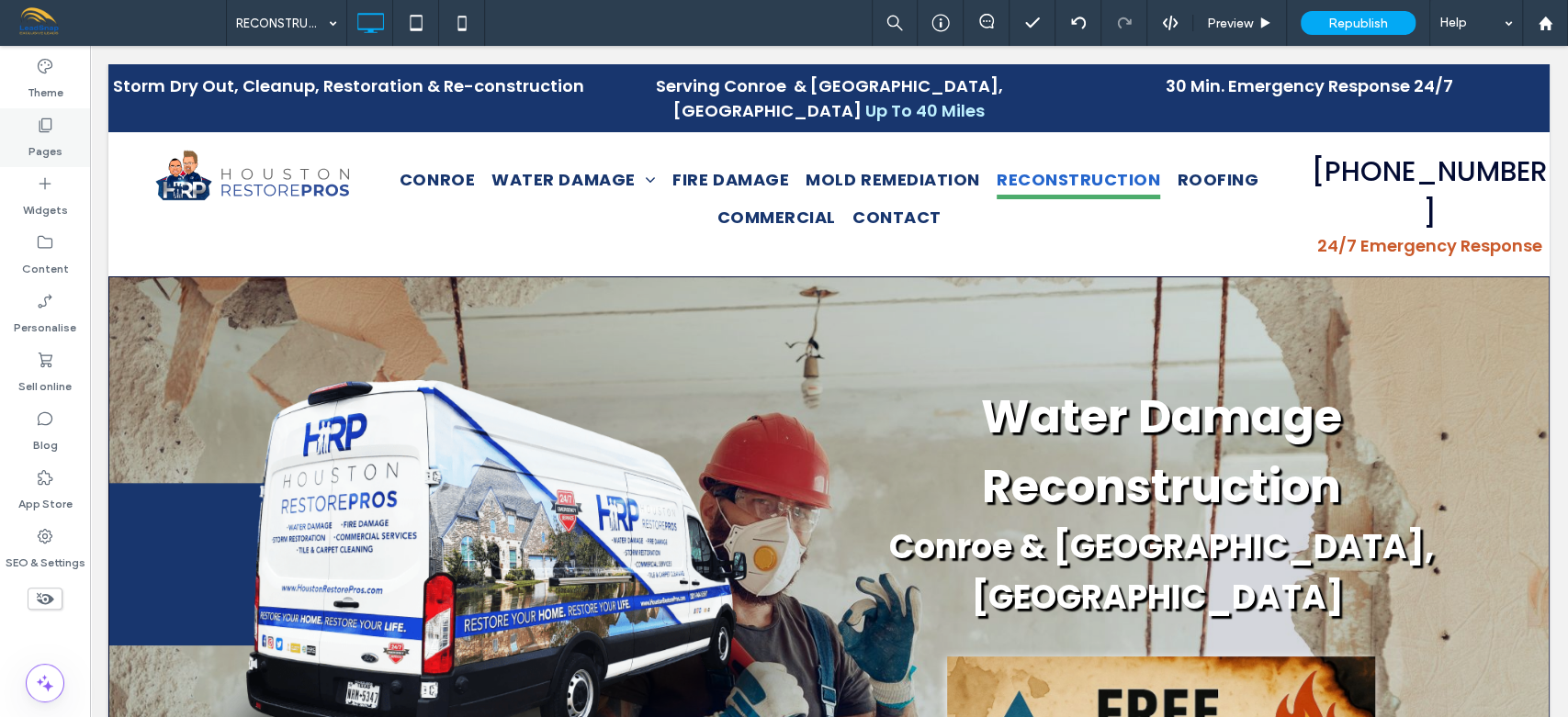
click at [49, 152] on label "Pages" at bounding box center [46, 146] width 34 height 26
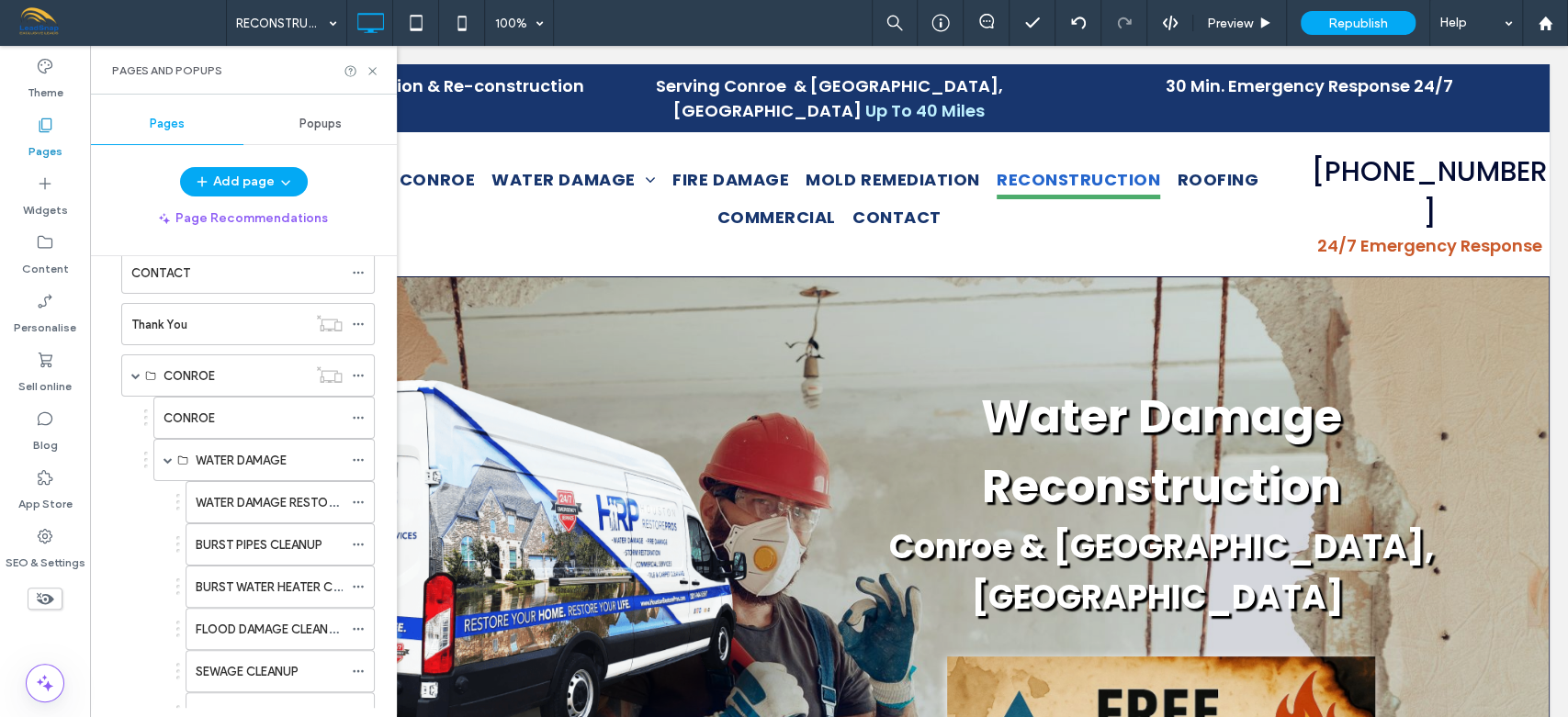
scroll to position [792, 0]
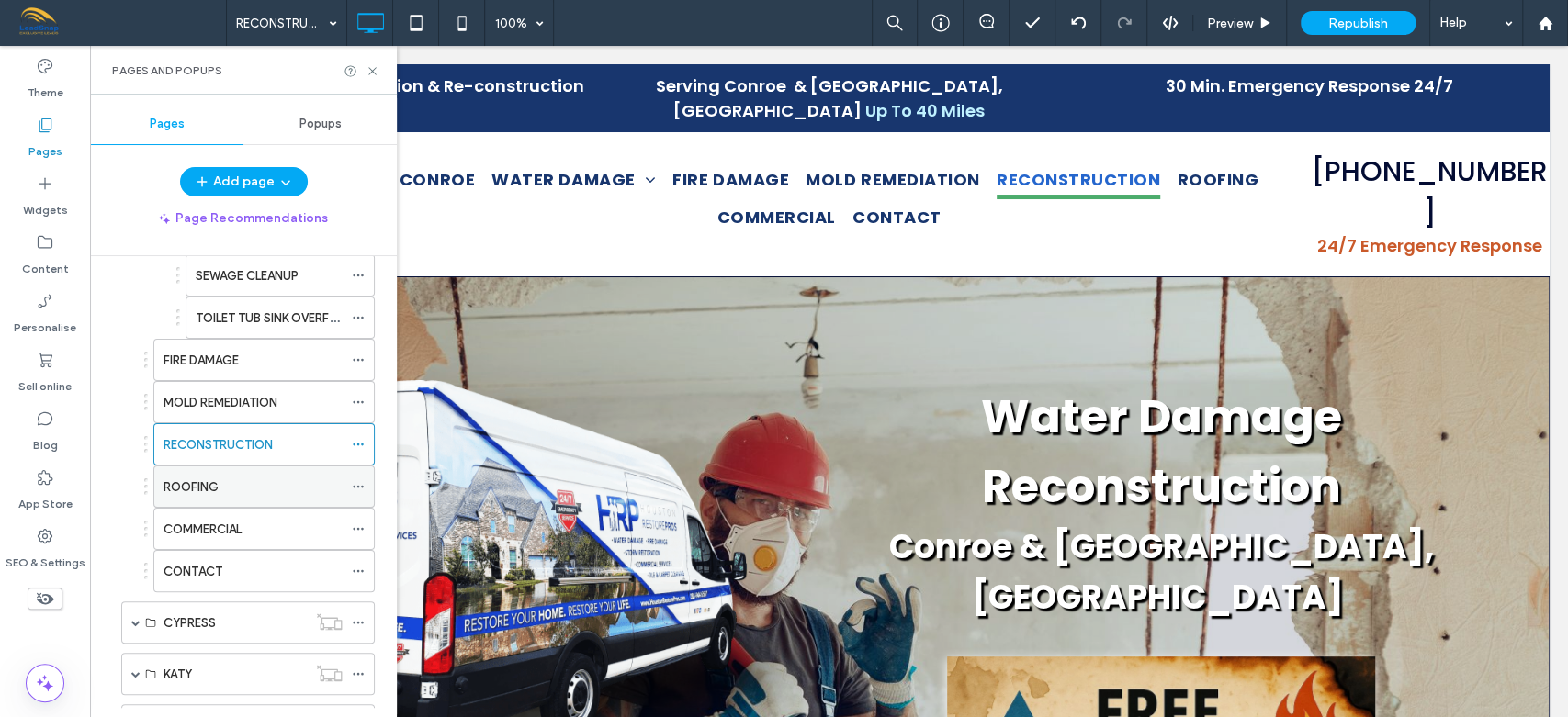
click at [249, 483] on div "ROOFING" at bounding box center [252, 487] width 179 height 19
click at [261, 520] on div "COMMERCIAL" at bounding box center [252, 529] width 179 height 19
click at [375, 70] on icon at bounding box center [372, 71] width 14 height 14
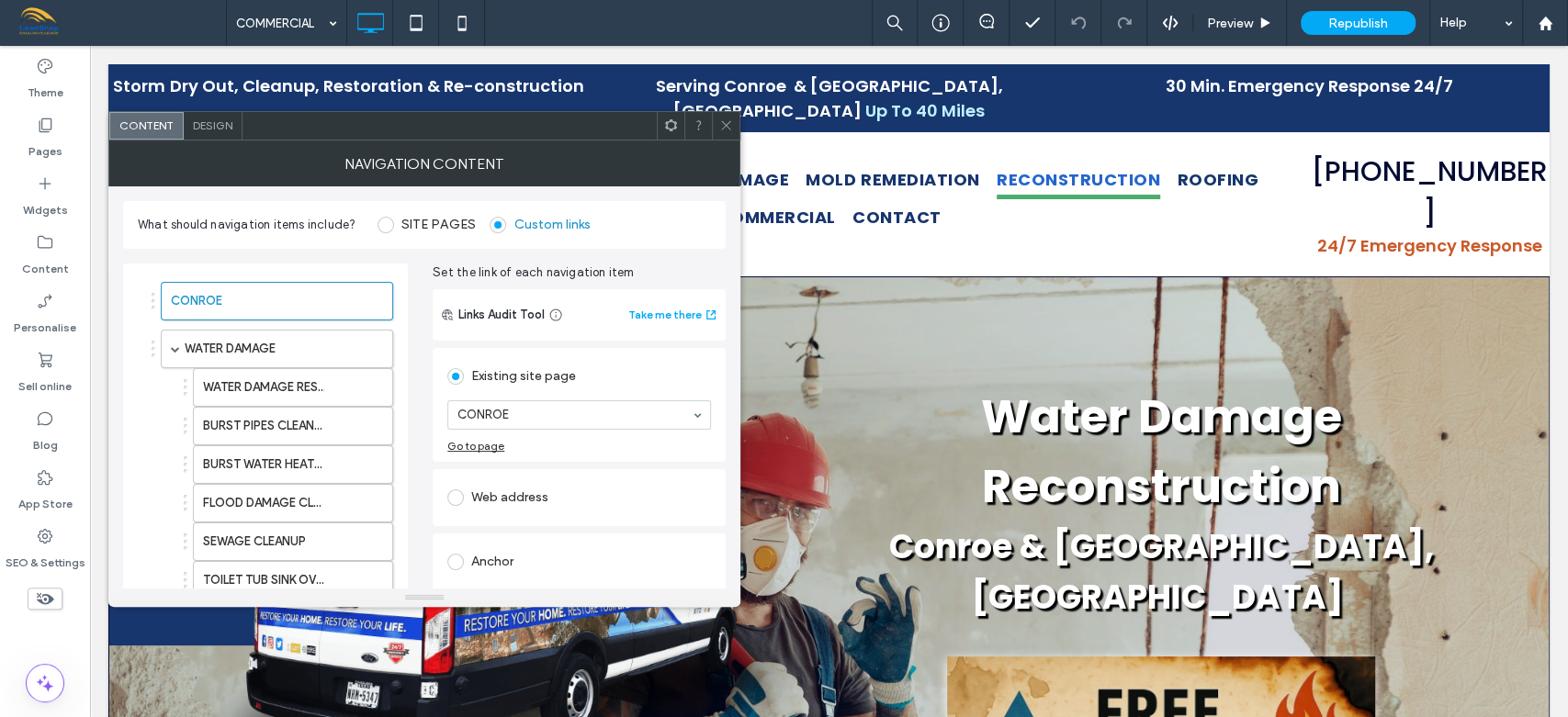
click at [206, 122] on span "Design" at bounding box center [212, 125] width 40 height 14
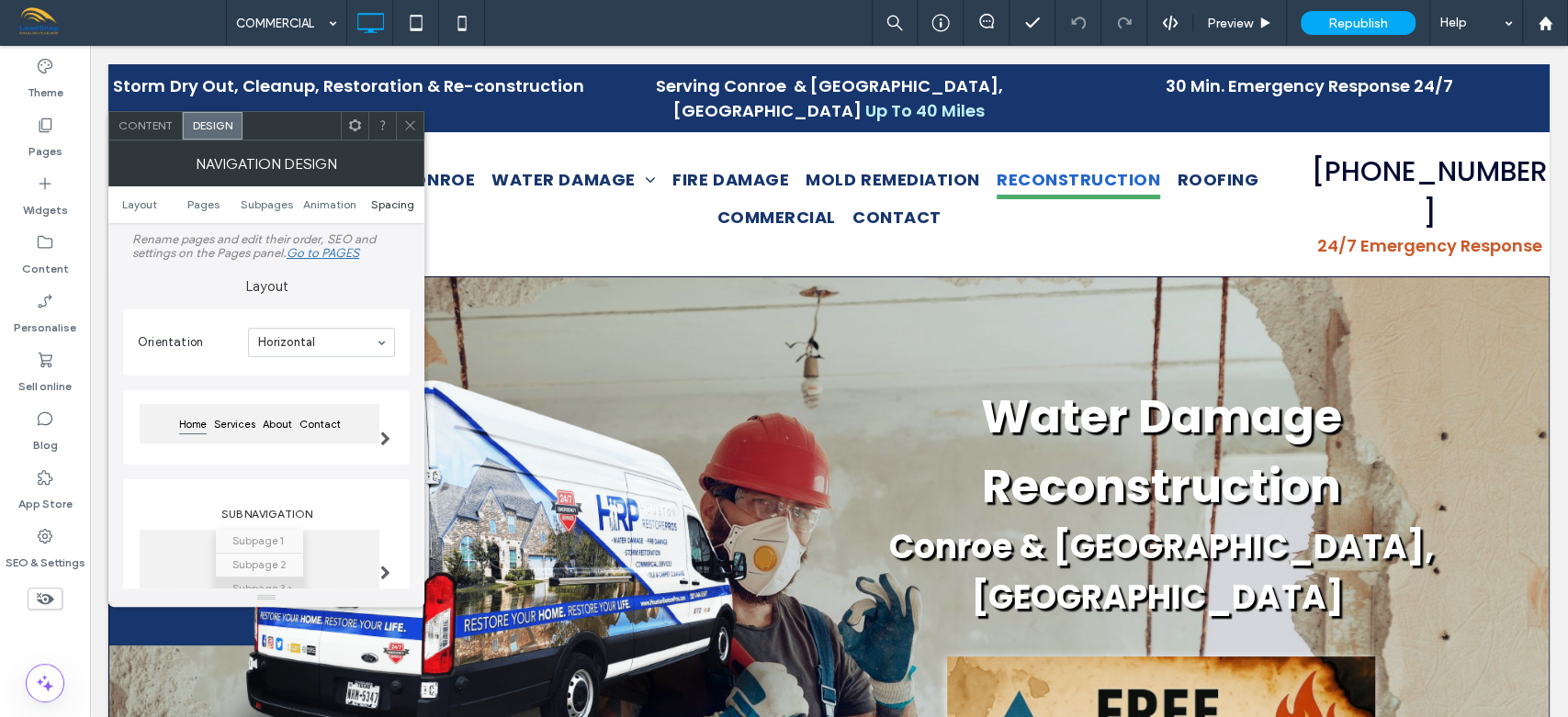
click at [389, 201] on span "Spacing" at bounding box center [393, 204] width 44 height 14
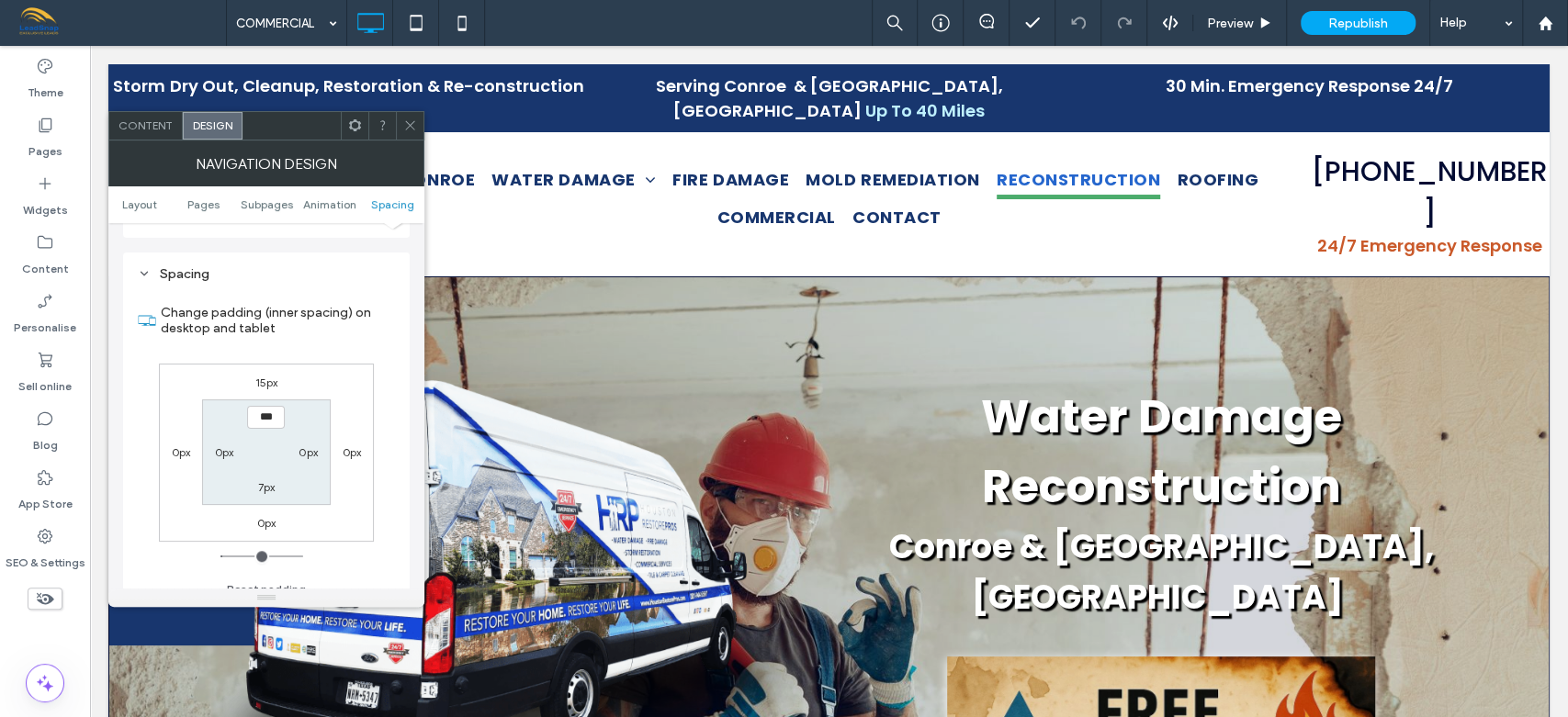
scroll to position [720, 0]
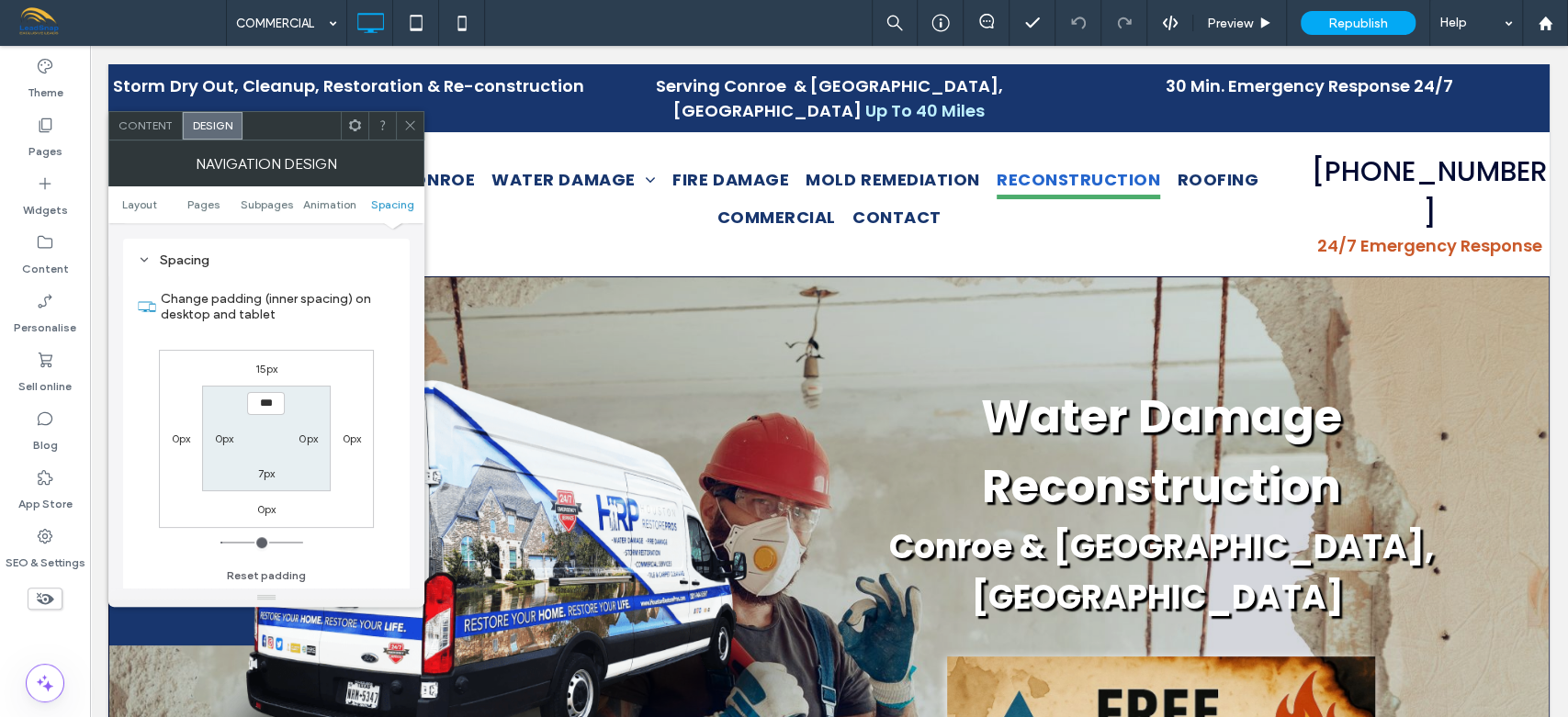
click at [270, 366] on label "15px" at bounding box center [267, 368] width 23 height 14
type input "**"
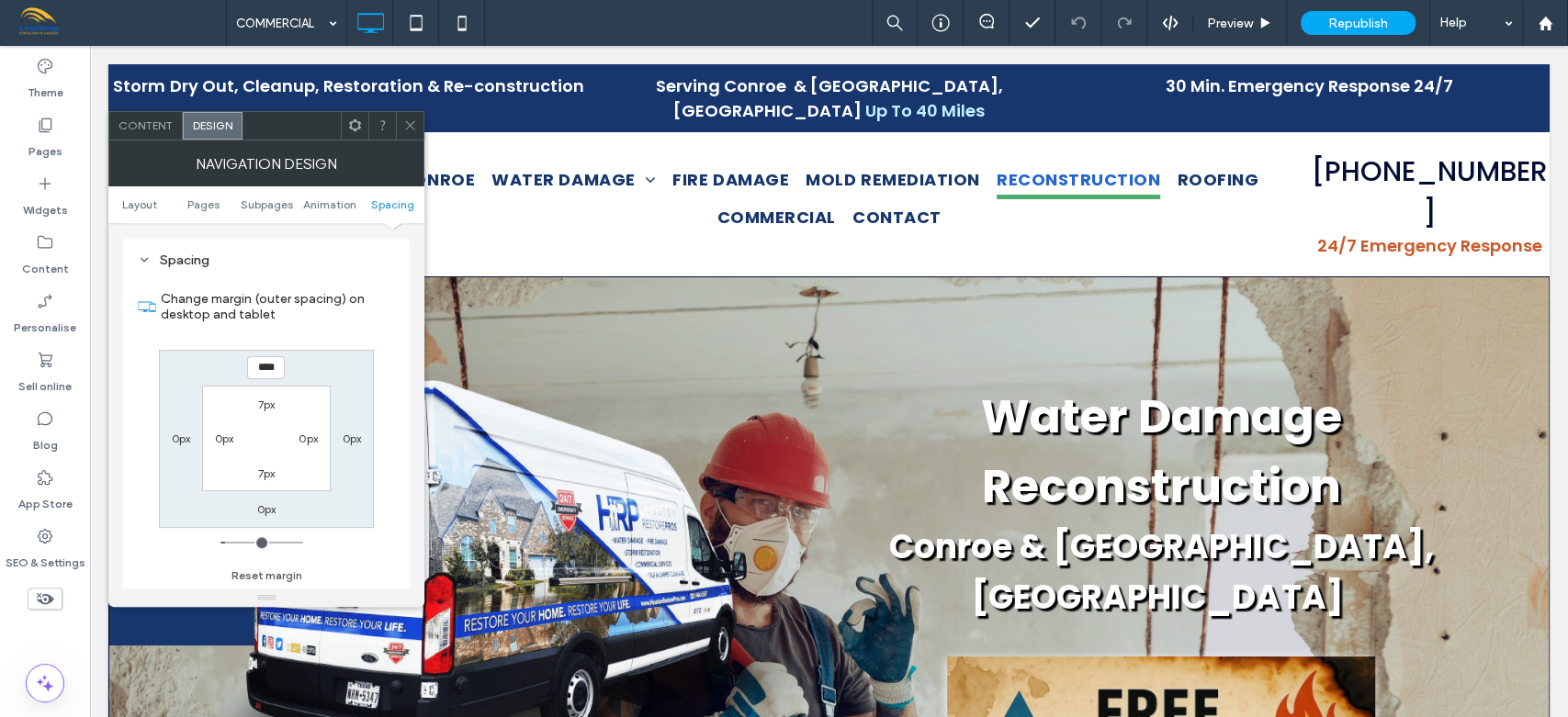
type input "*"
click at [410, 122] on icon at bounding box center [410, 125] width 14 height 14
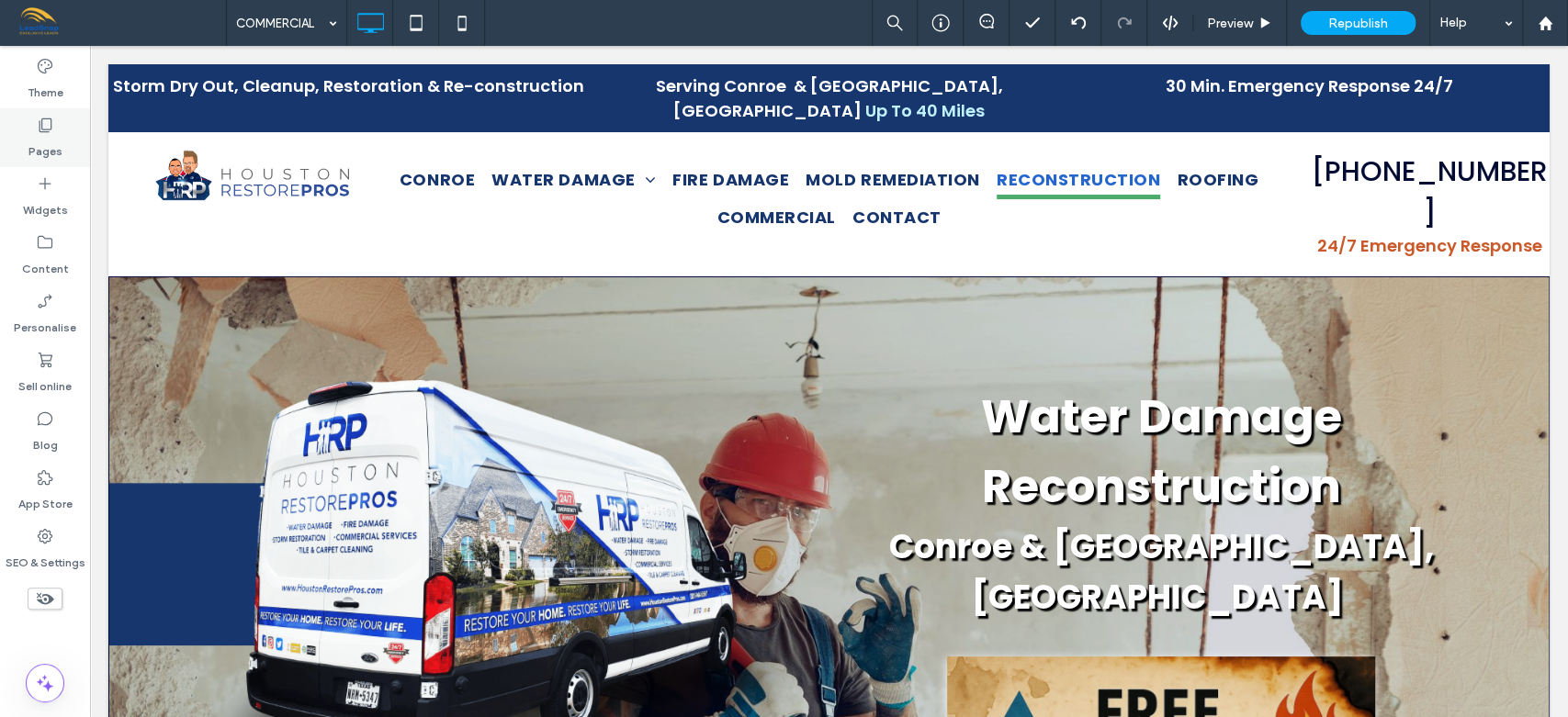
click at [54, 121] on div "Pages" at bounding box center [45, 138] width 90 height 59
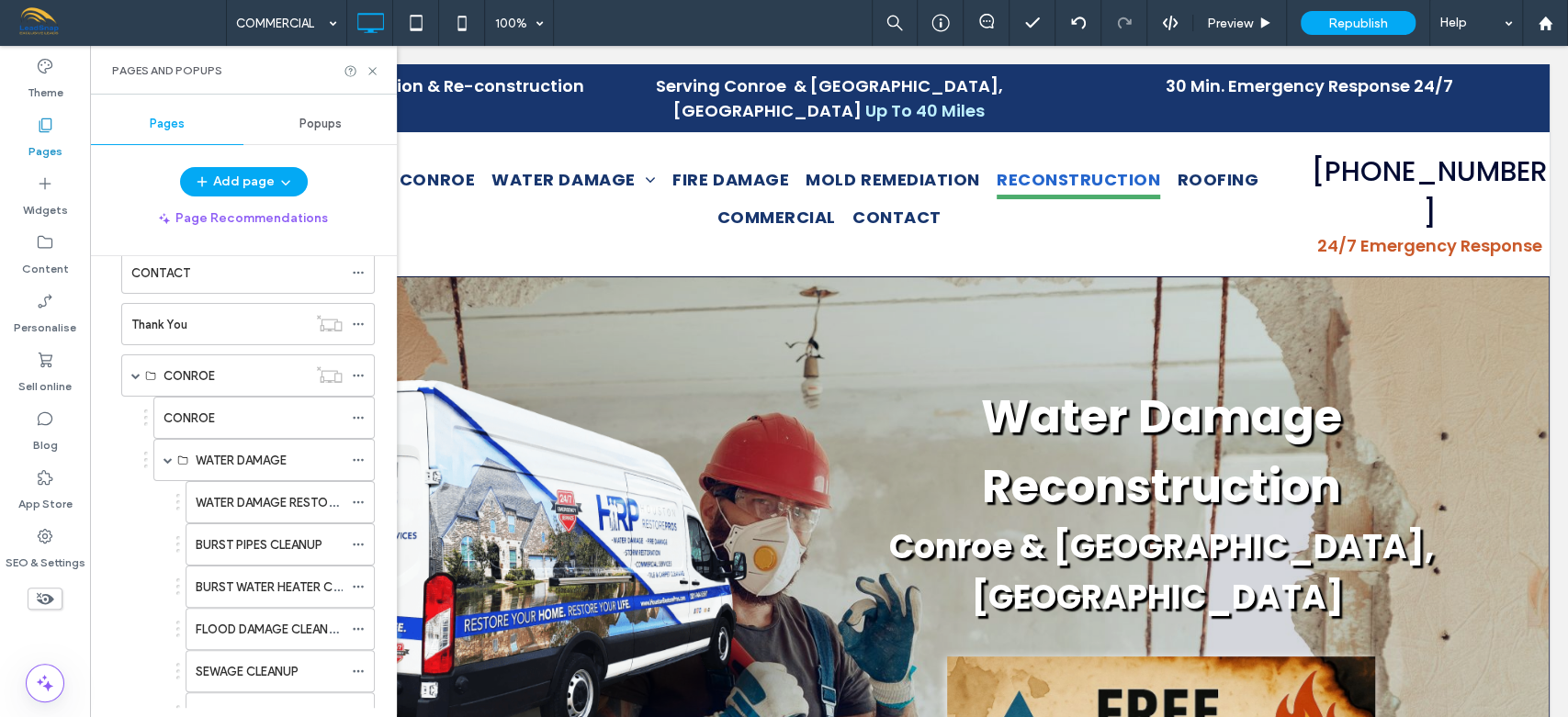
scroll to position [792, 0]
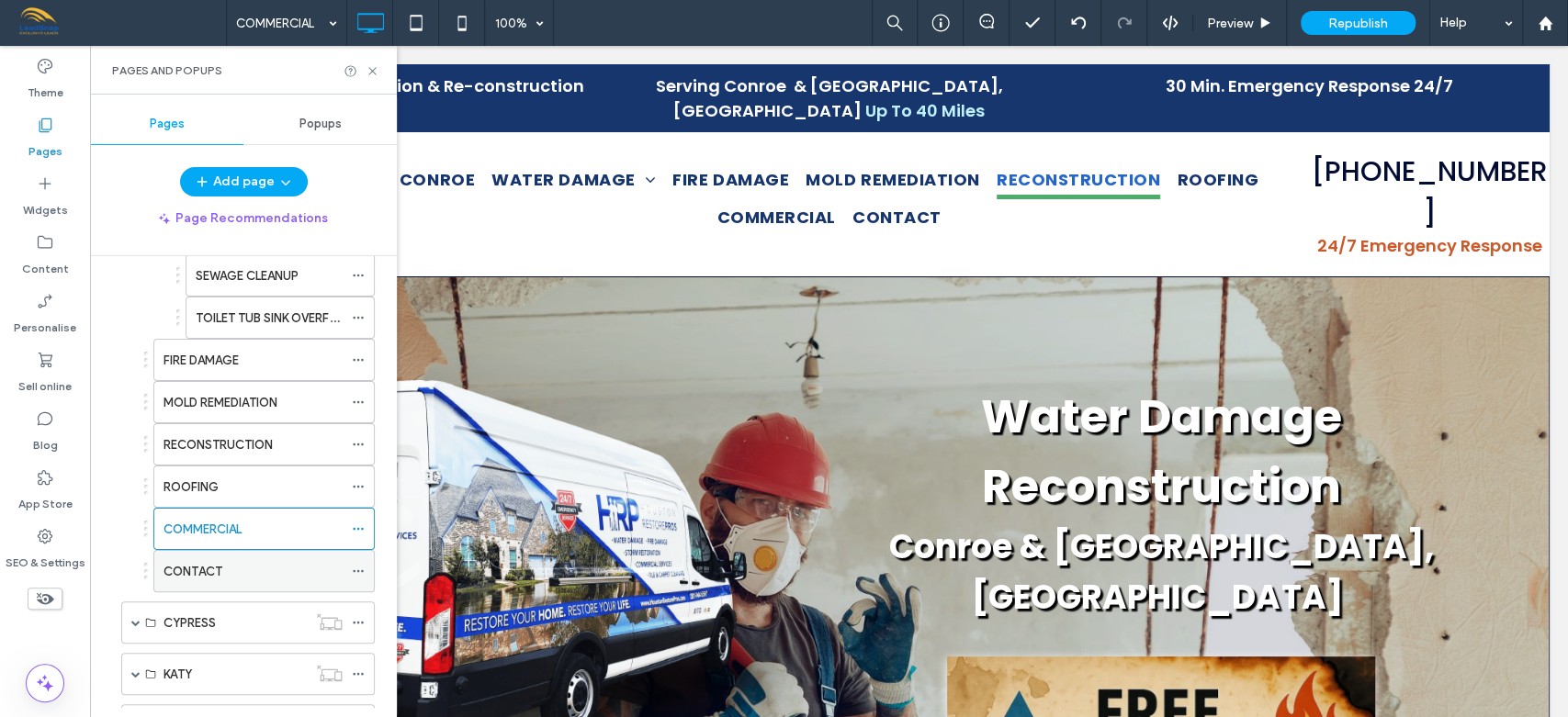
click at [243, 563] on div "CONTACT" at bounding box center [252, 571] width 179 height 19
click at [371, 67] on icon at bounding box center [372, 71] width 14 height 14
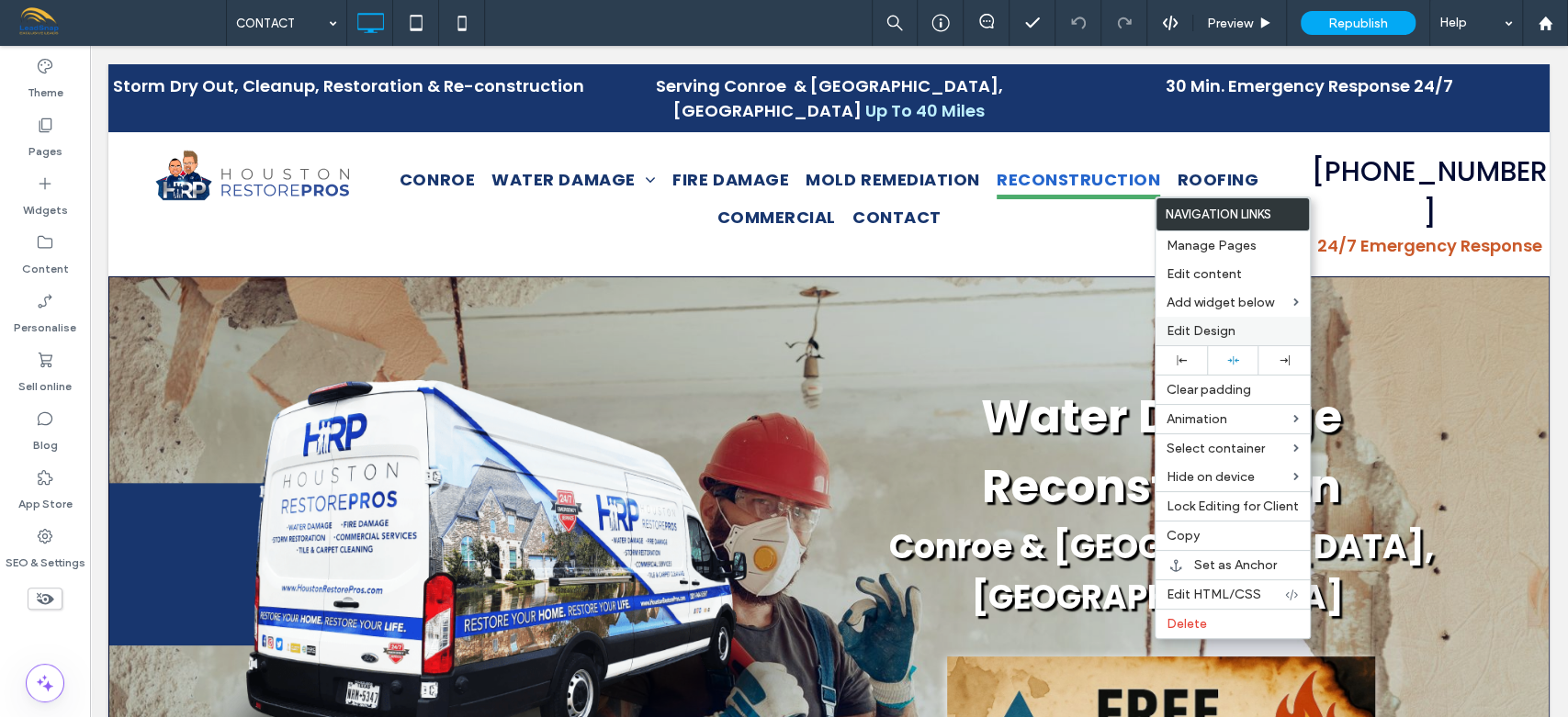
click at [1196, 330] on span "Edit Design" at bounding box center [1201, 331] width 69 height 15
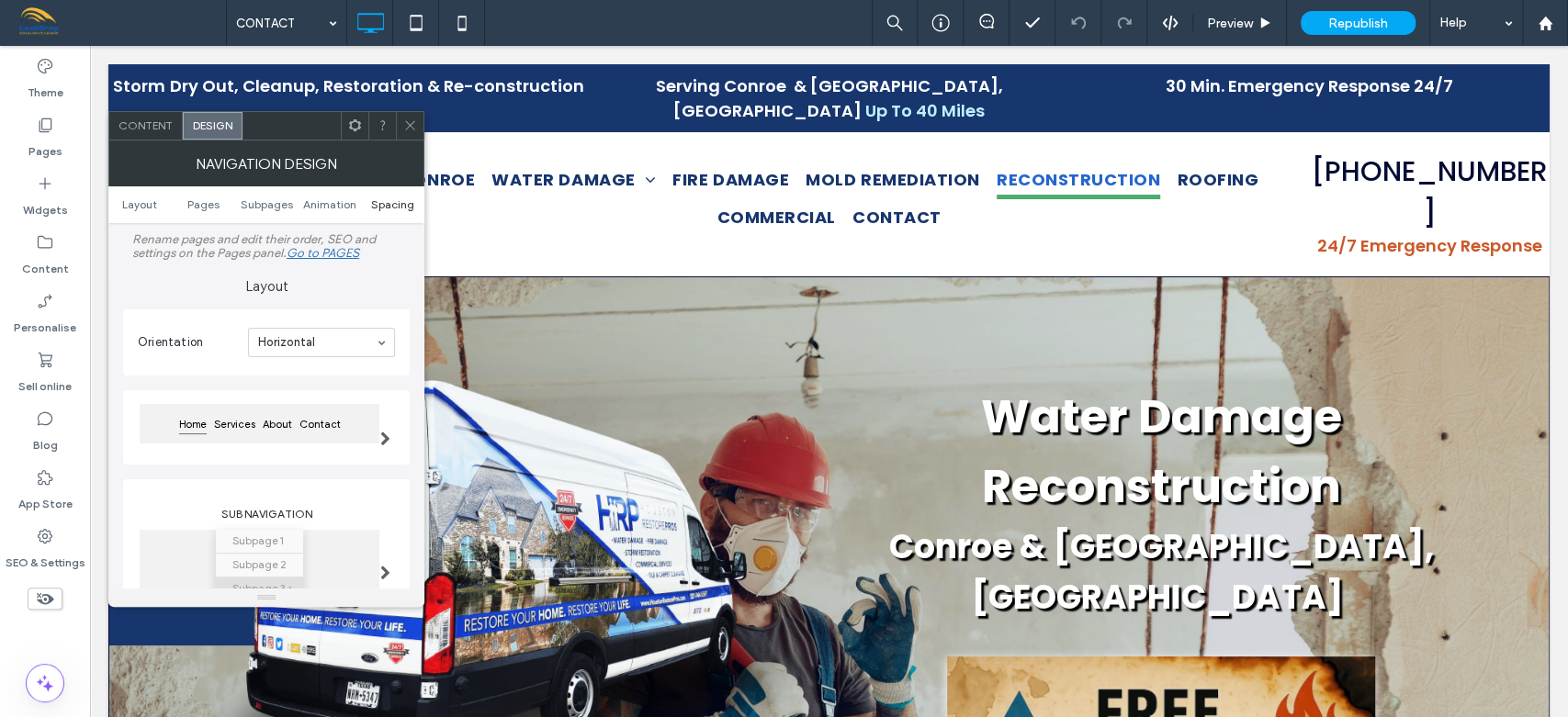
click at [392, 203] on span "Spacing" at bounding box center [393, 204] width 44 height 14
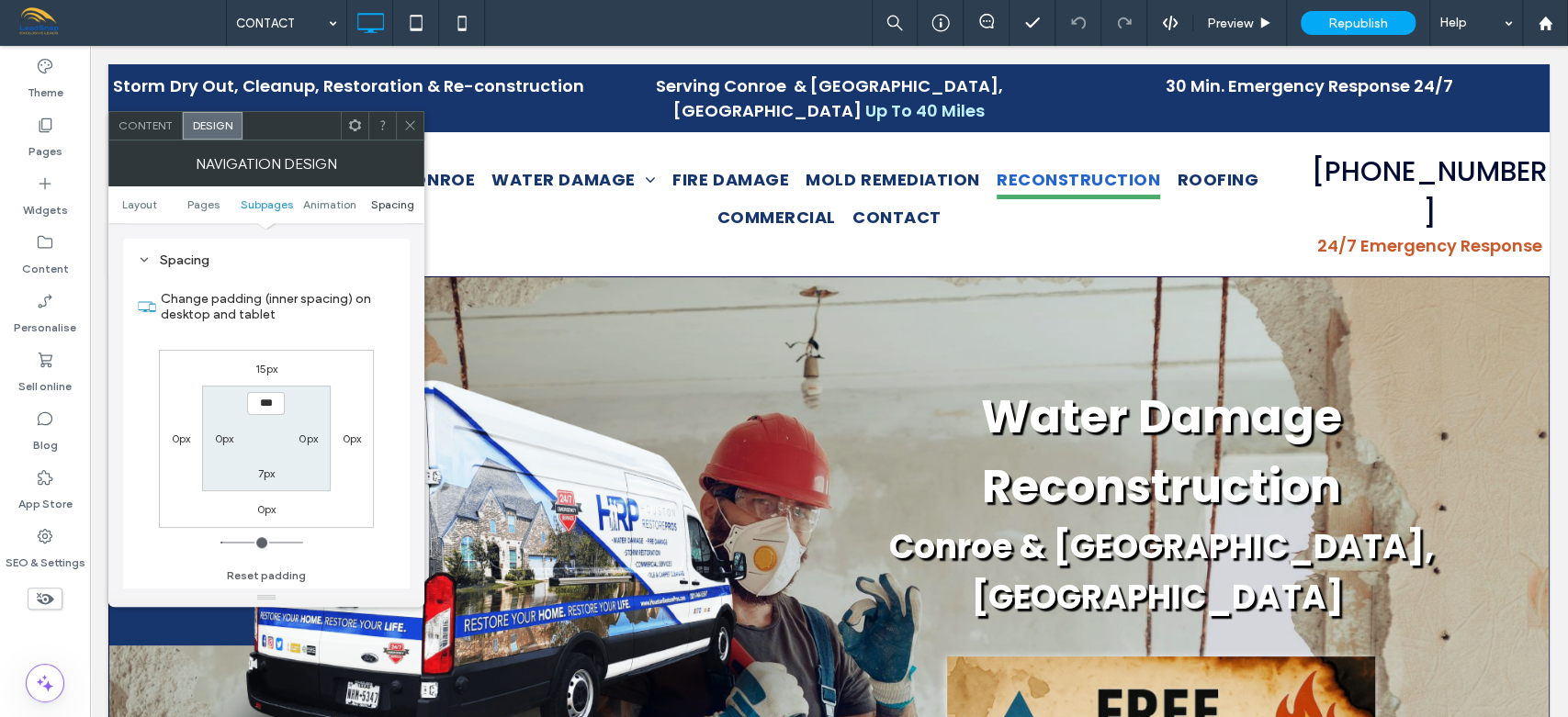
scroll to position [720, 0]
click at [274, 367] on label "15px" at bounding box center [267, 368] width 23 height 14
type input "**"
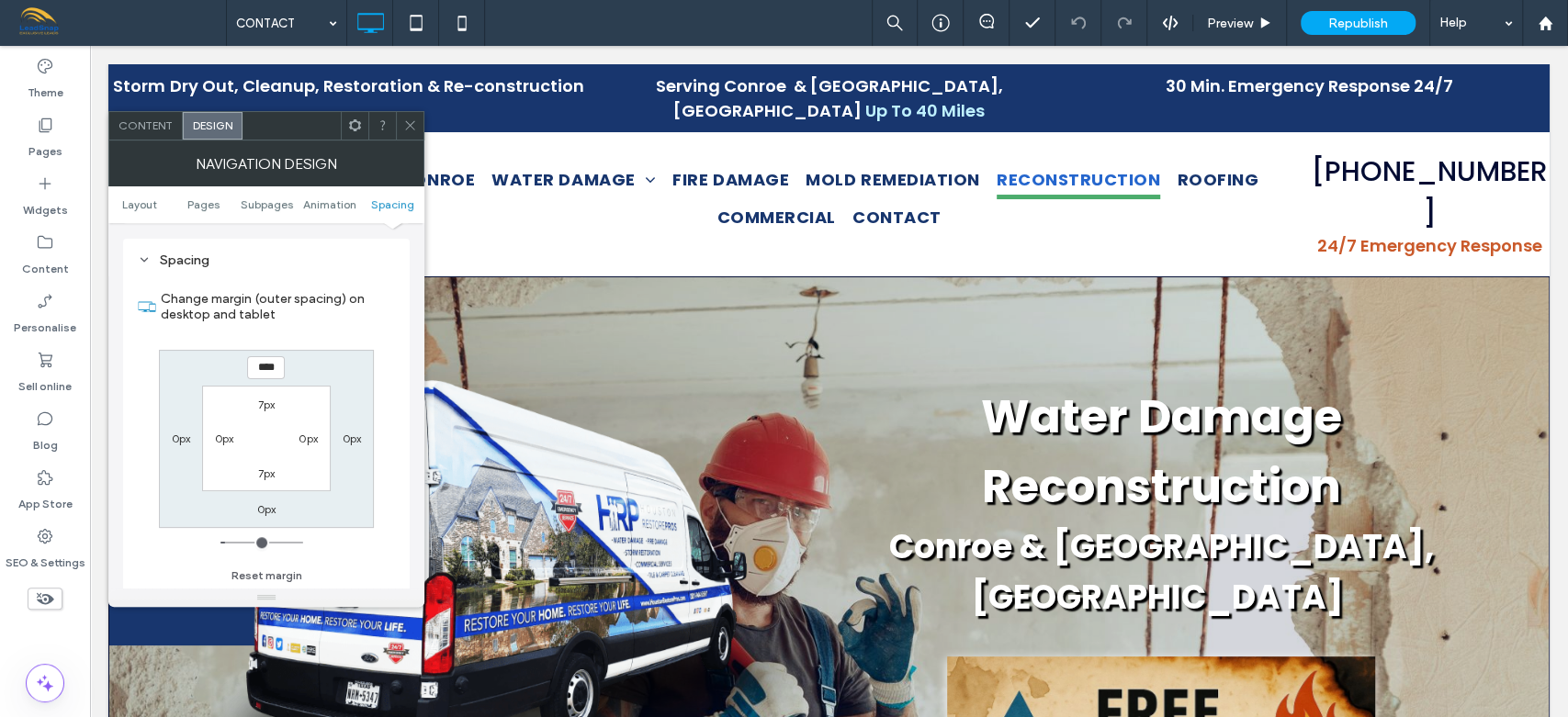
type input "*"
click at [411, 129] on icon at bounding box center [410, 125] width 14 height 14
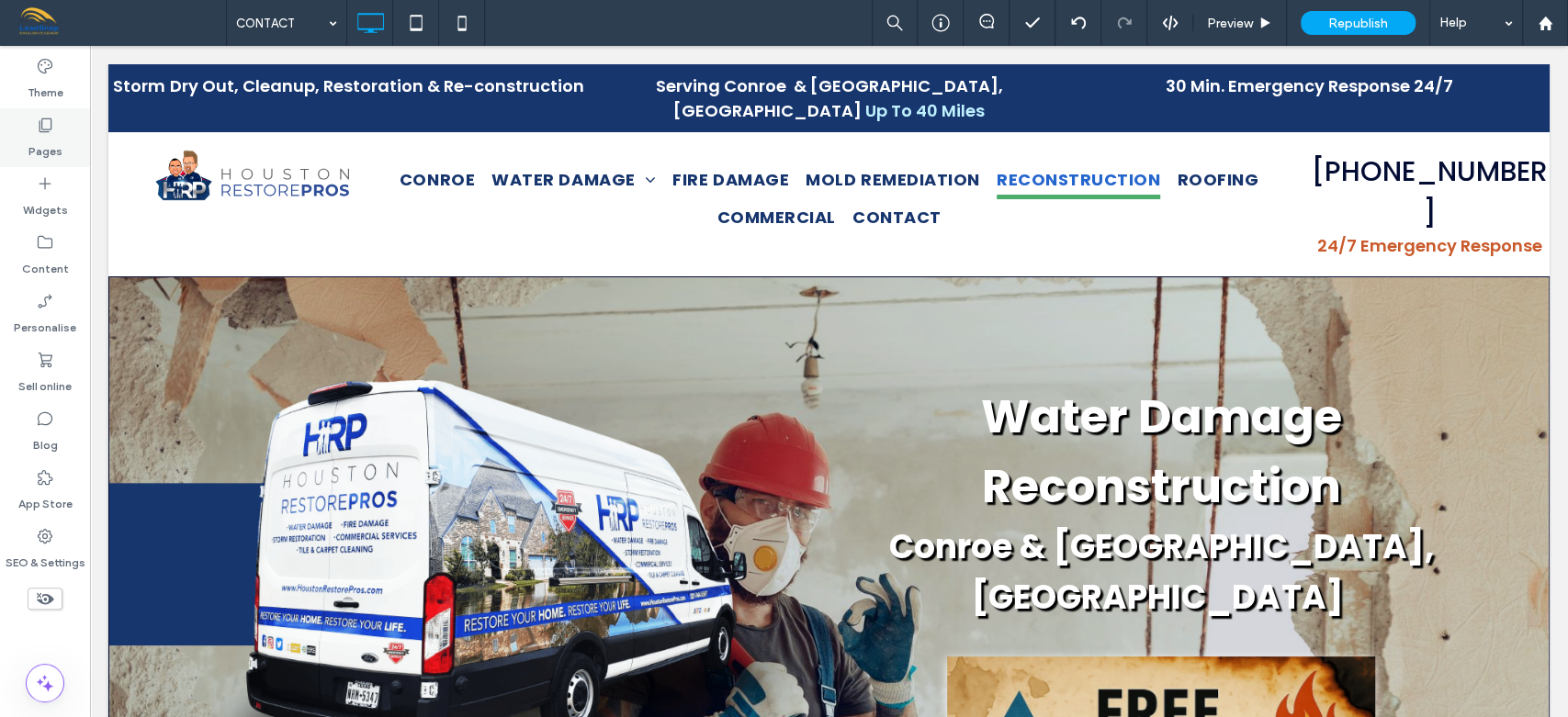
click at [44, 145] on label "Pages" at bounding box center [46, 146] width 34 height 26
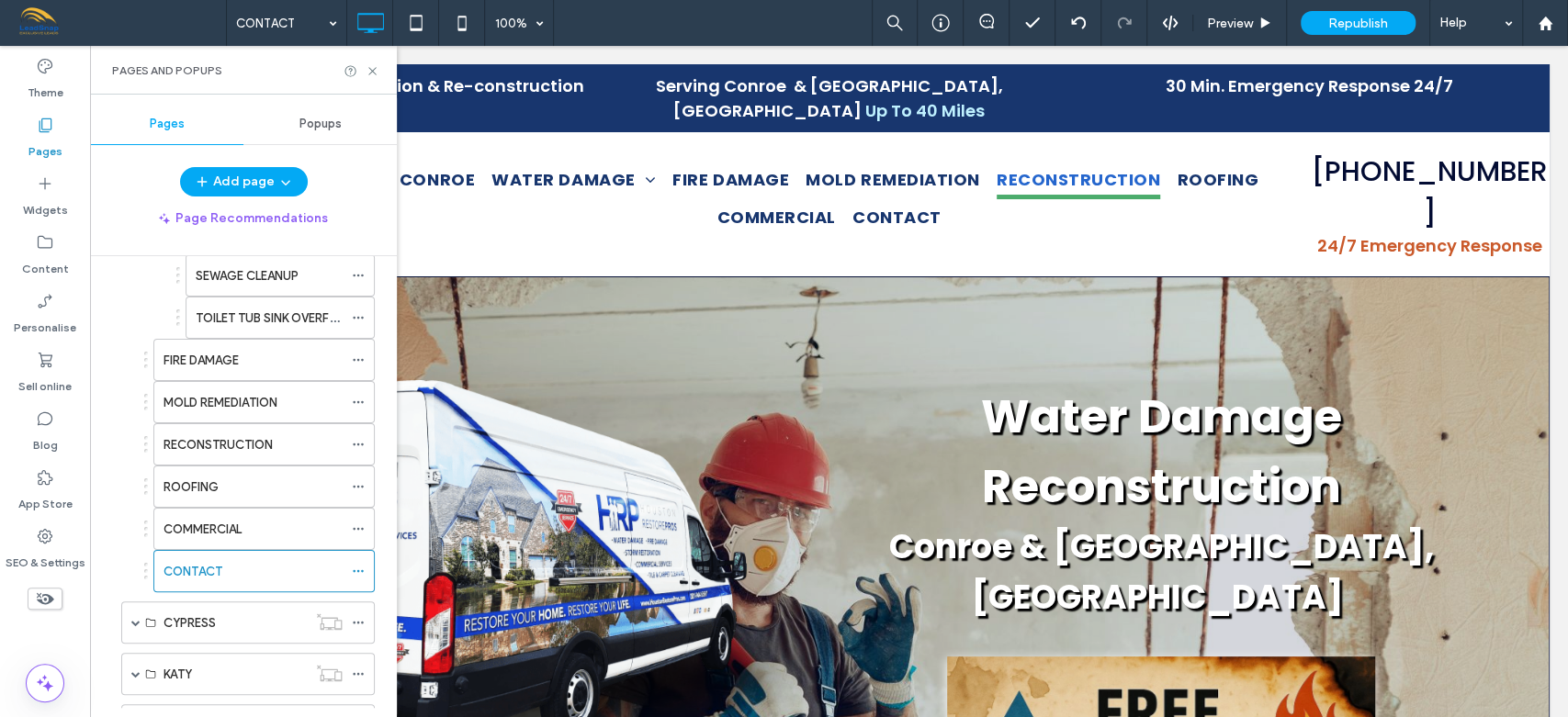
scroll to position [395, 0]
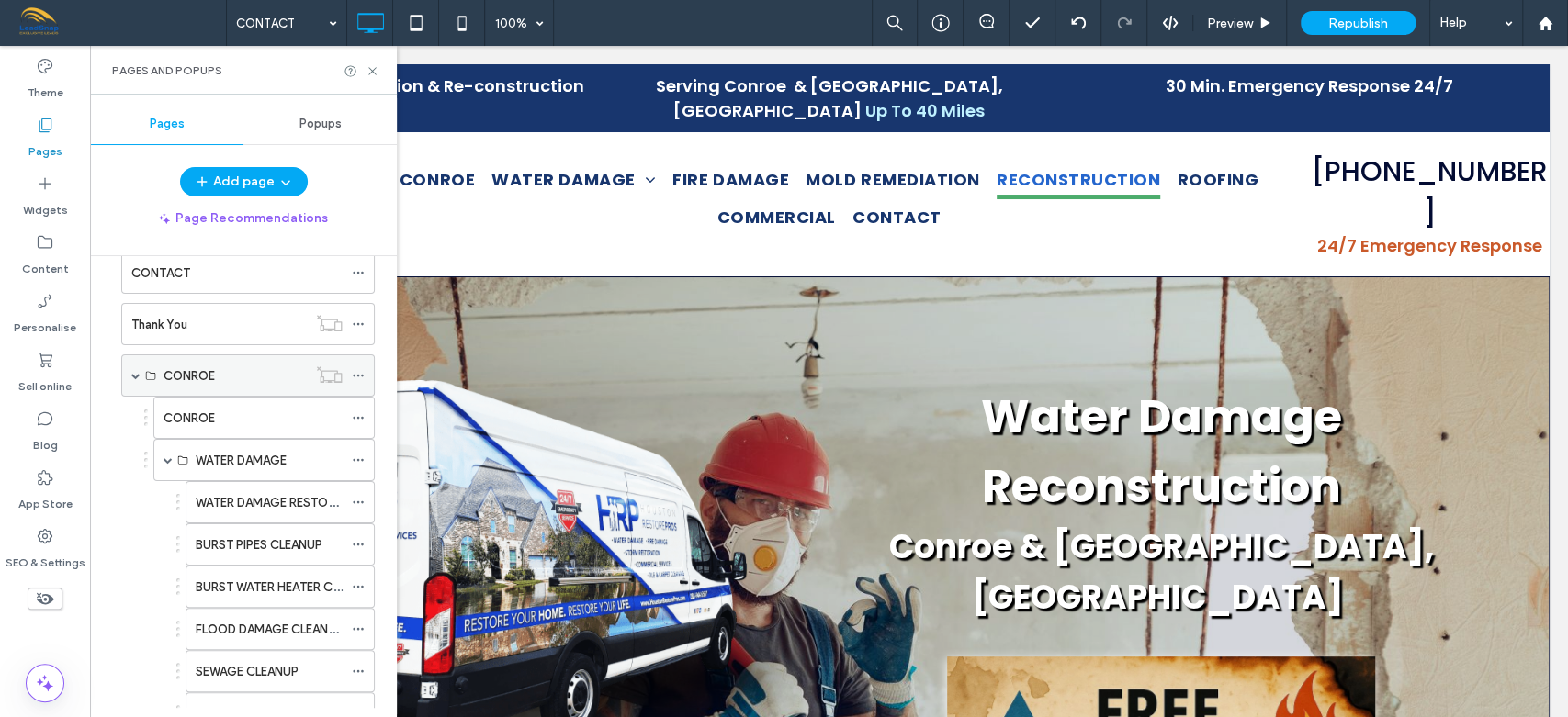
click at [133, 371] on span at bounding box center [136, 376] width 9 height 9
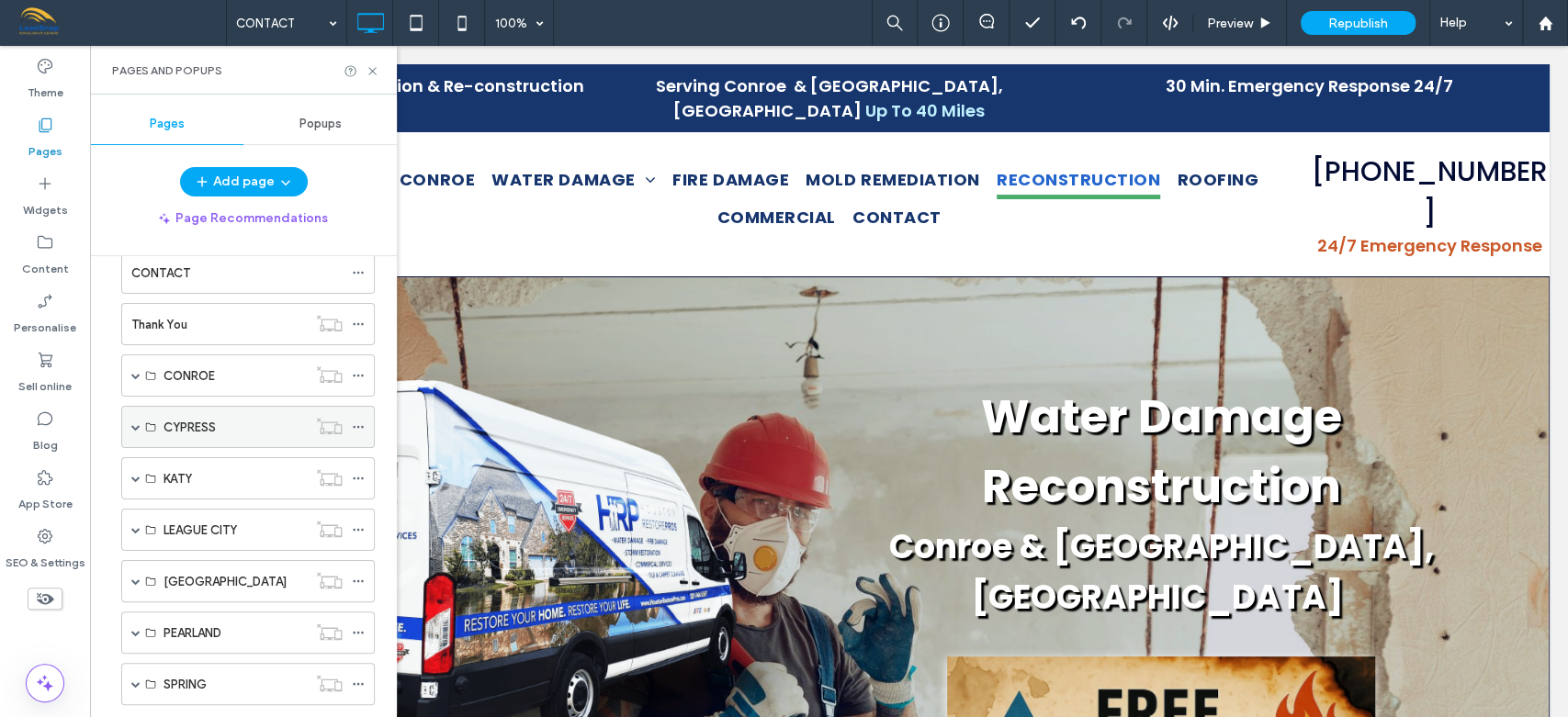
click at [134, 422] on span at bounding box center [136, 427] width 9 height 9
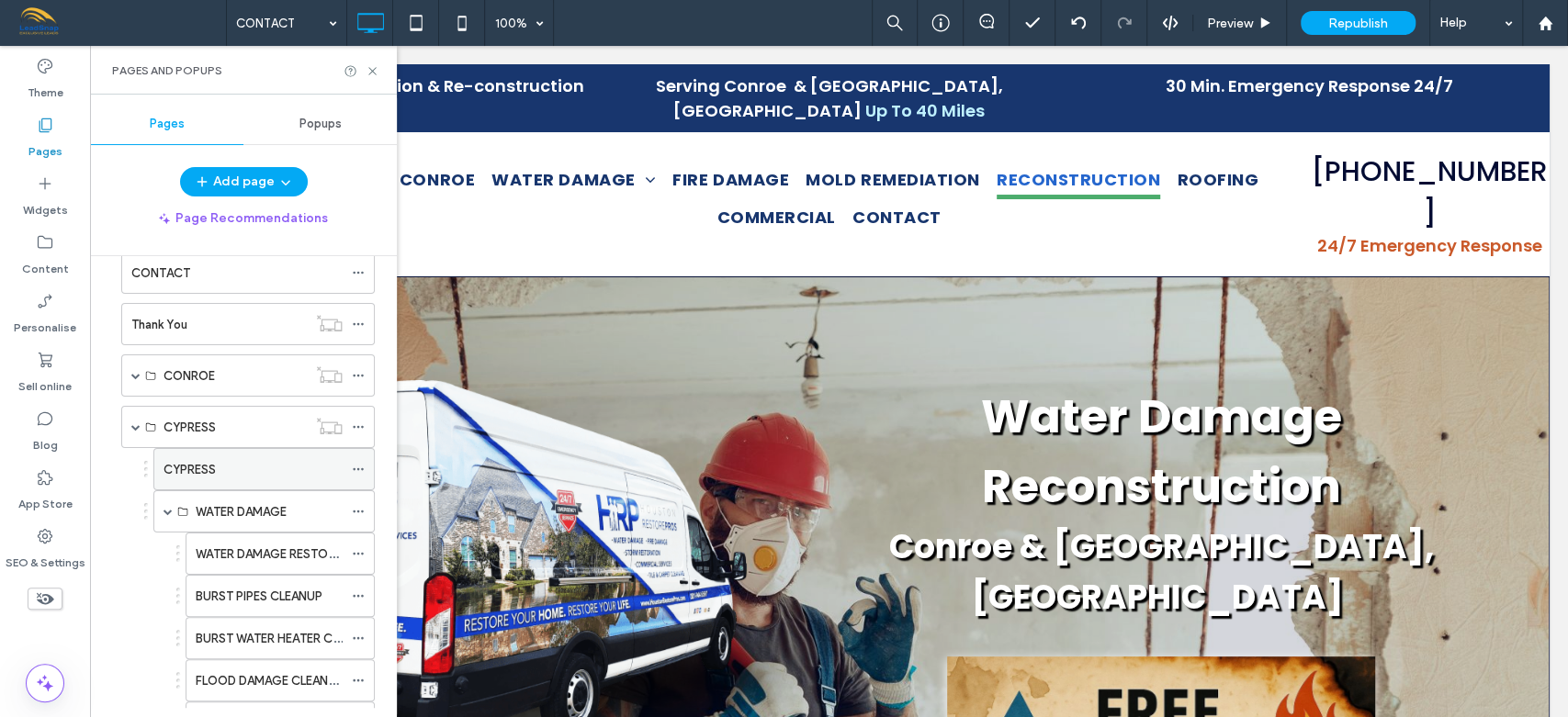
click at [203, 463] on label "CYPRESS" at bounding box center [189, 469] width 52 height 32
click at [376, 69] on icon at bounding box center [372, 71] width 14 height 14
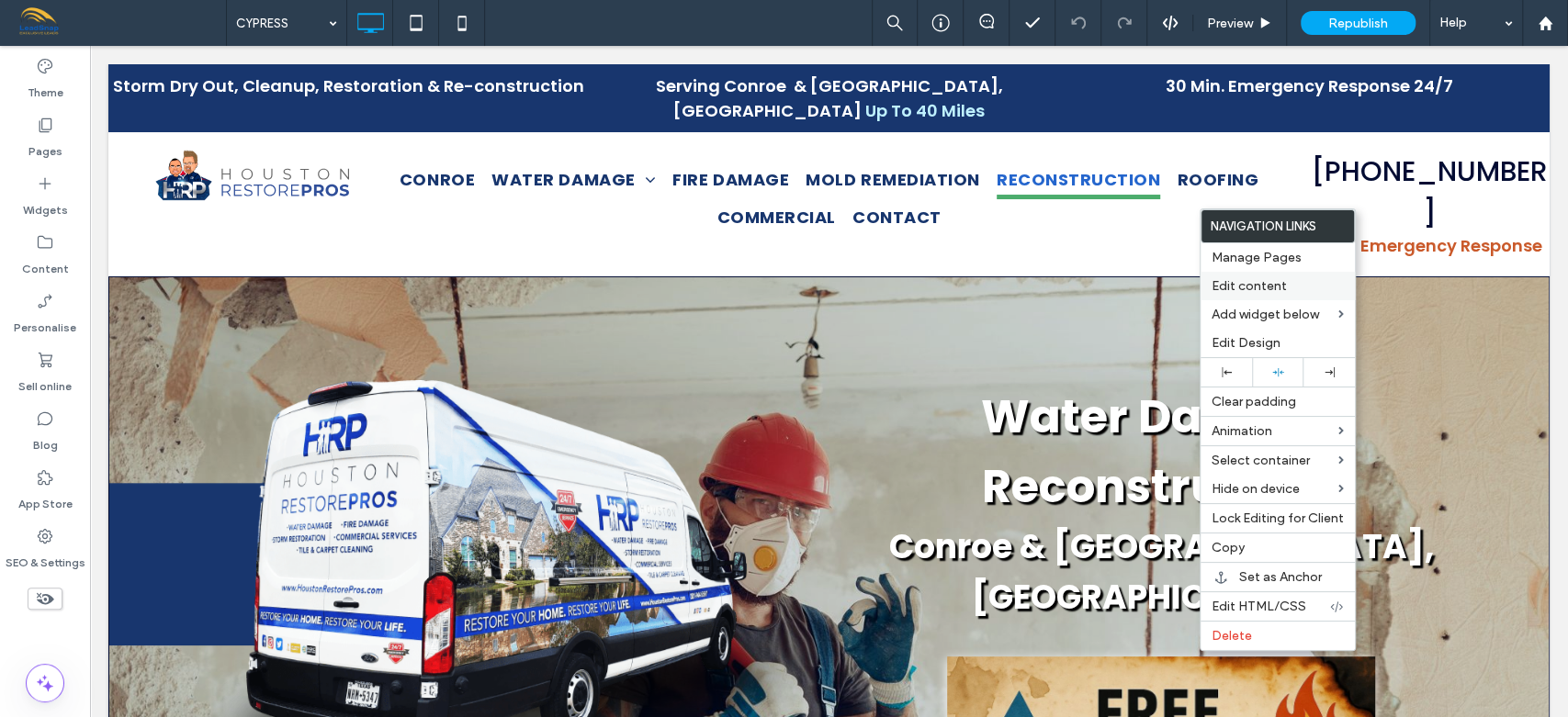
click at [1237, 284] on span "Edit content" at bounding box center [1248, 285] width 75 height 15
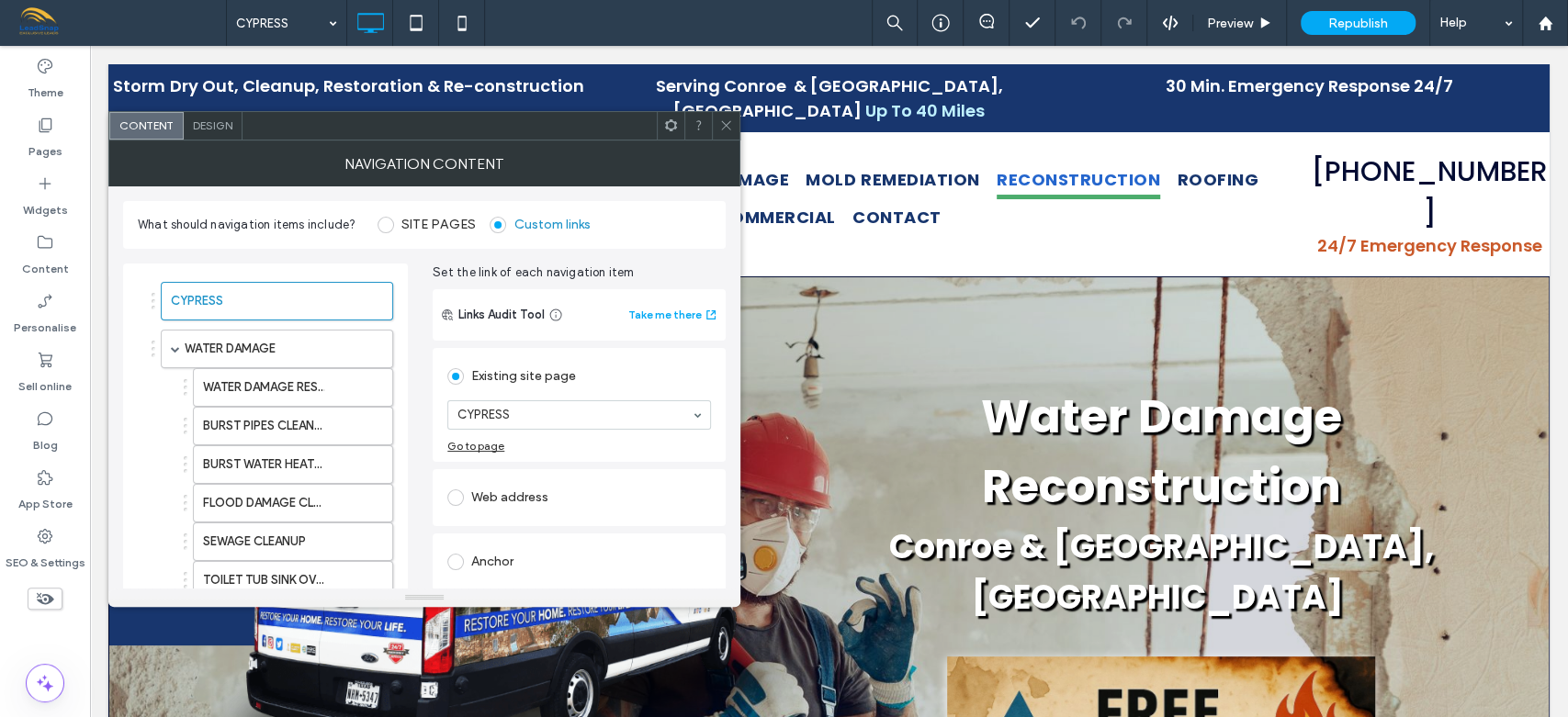
click at [218, 125] on span "Design" at bounding box center [212, 125] width 40 height 14
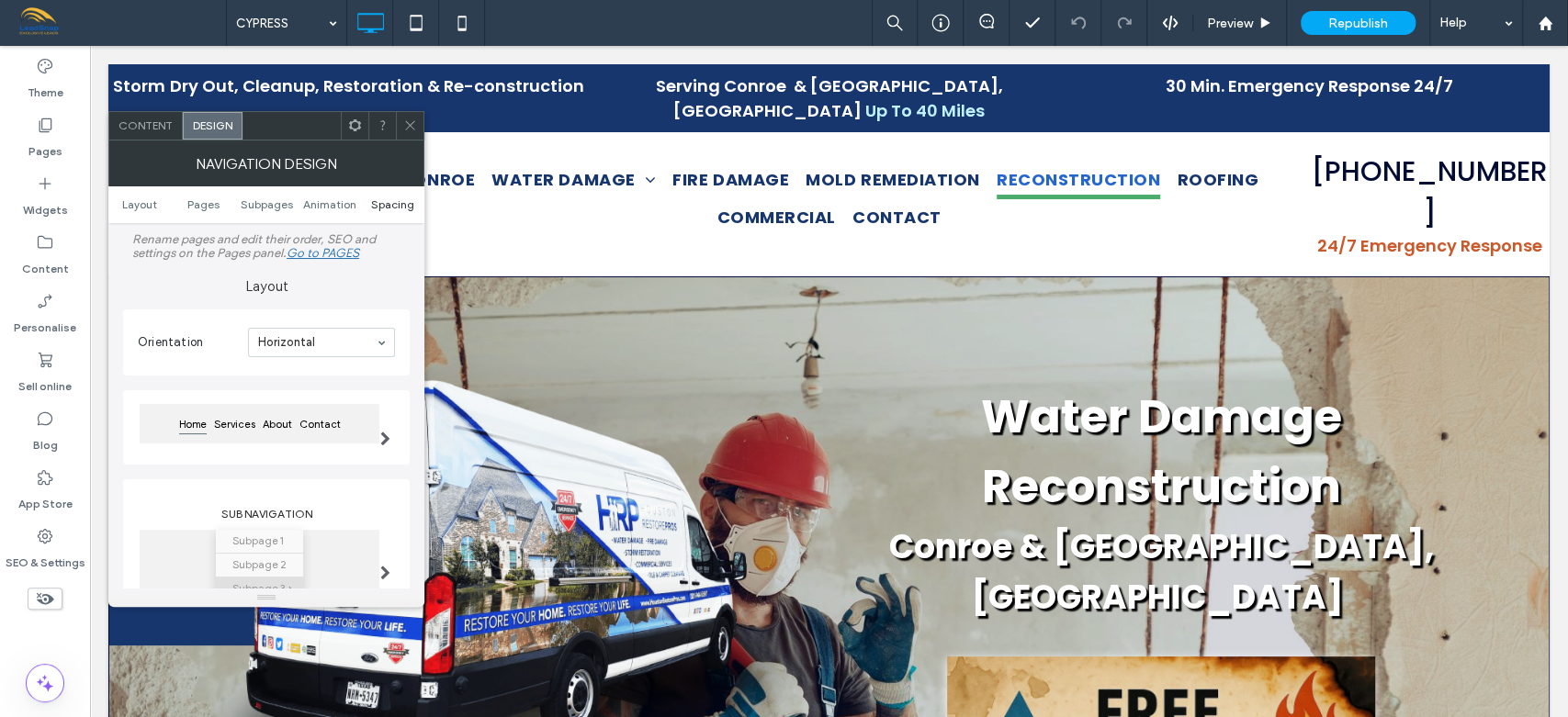
click at [390, 207] on span "Spacing" at bounding box center [393, 204] width 44 height 14
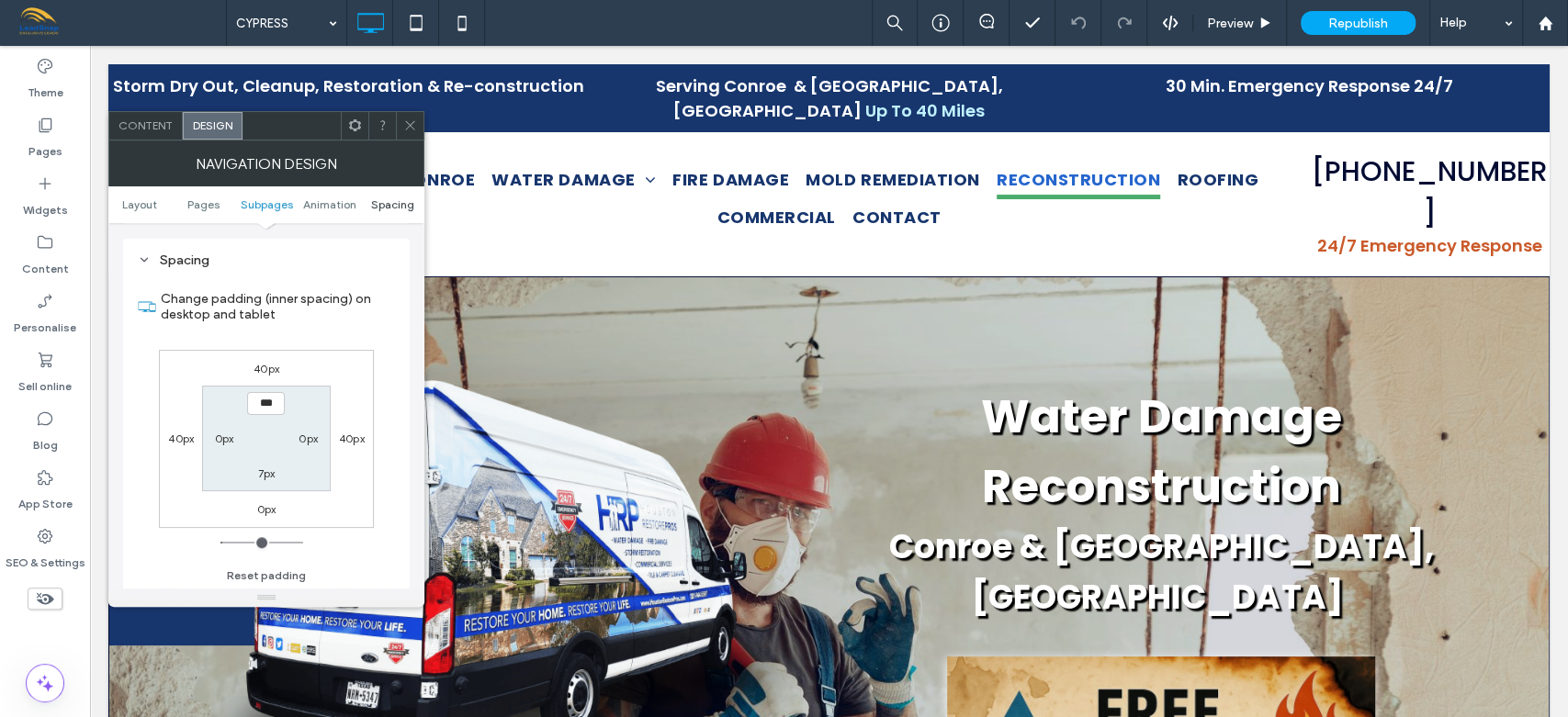
scroll to position [720, 0]
click at [265, 366] on label "40px" at bounding box center [266, 368] width 26 height 14
type input "**"
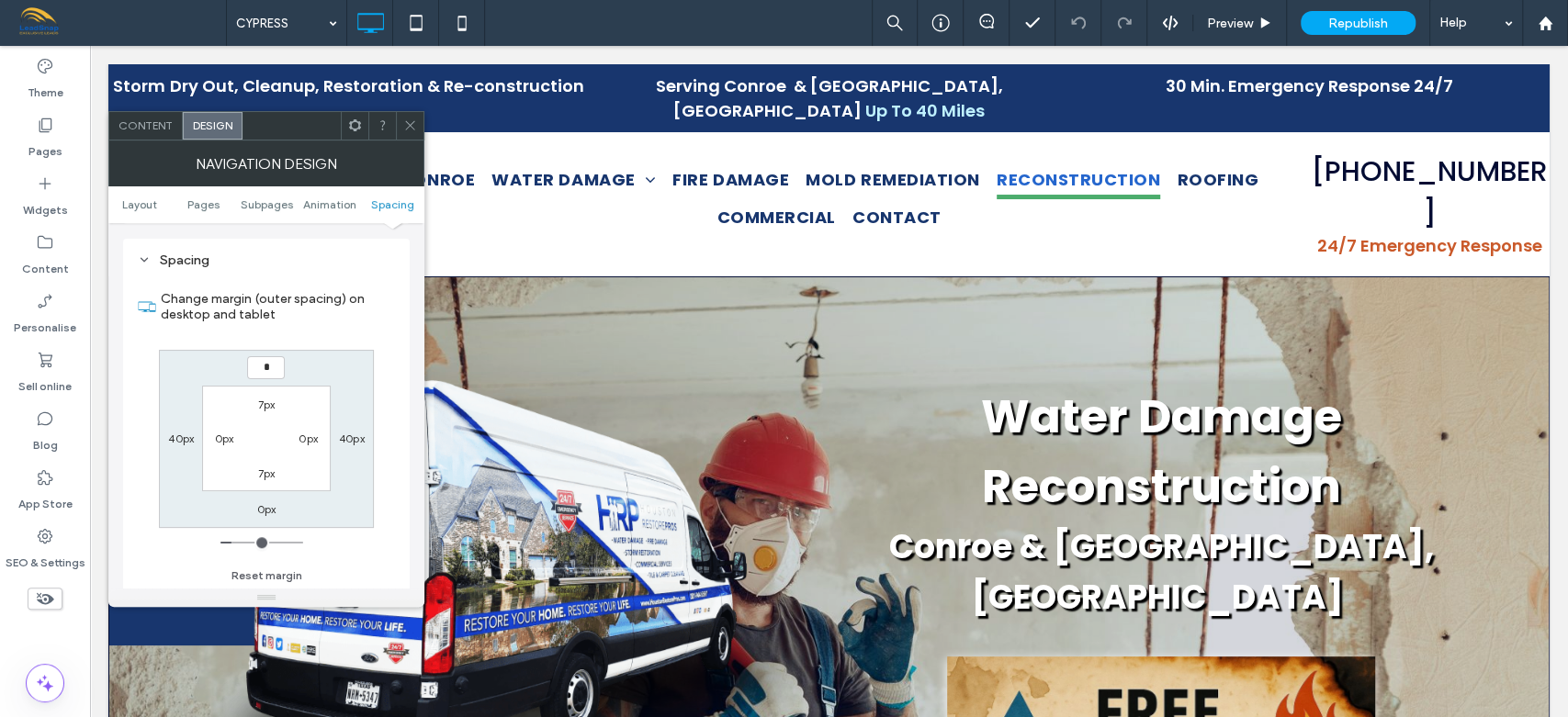
type input "**"
click at [416, 136] on span at bounding box center [410, 125] width 14 height 28
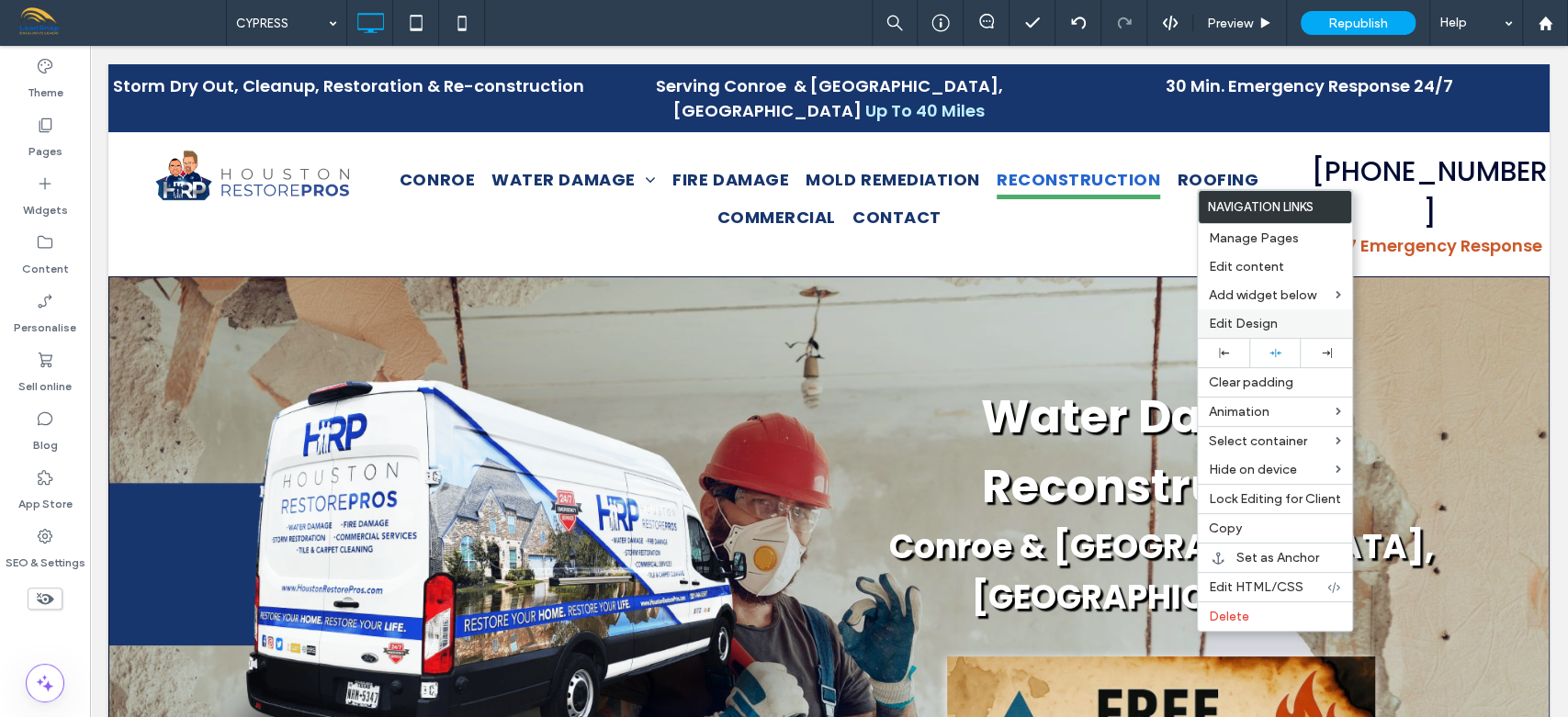
click at [1247, 329] on span "Edit Design" at bounding box center [1243, 323] width 69 height 15
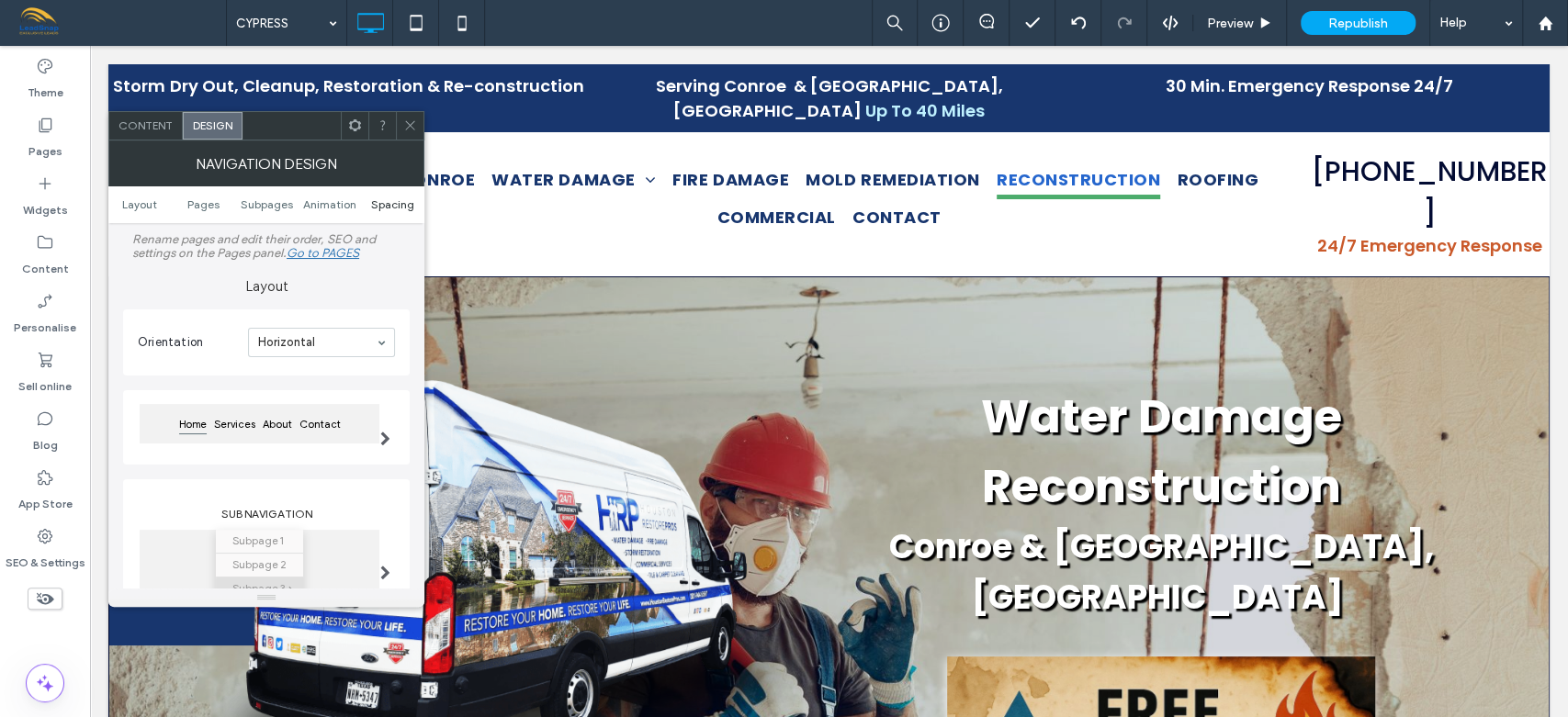
click at [395, 203] on span "Spacing" at bounding box center [393, 204] width 44 height 14
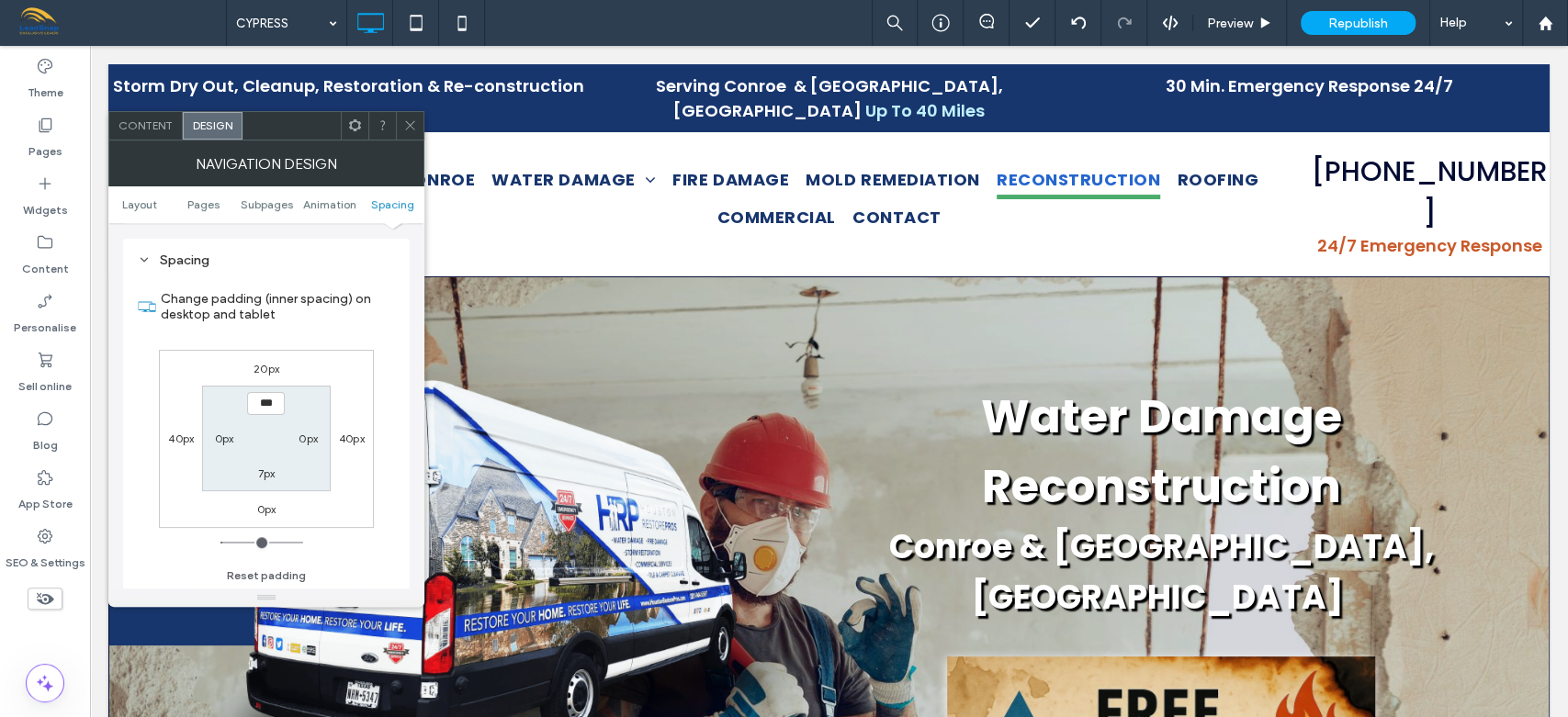
click at [272, 366] on label "20px" at bounding box center [266, 368] width 26 height 14
type input "**"
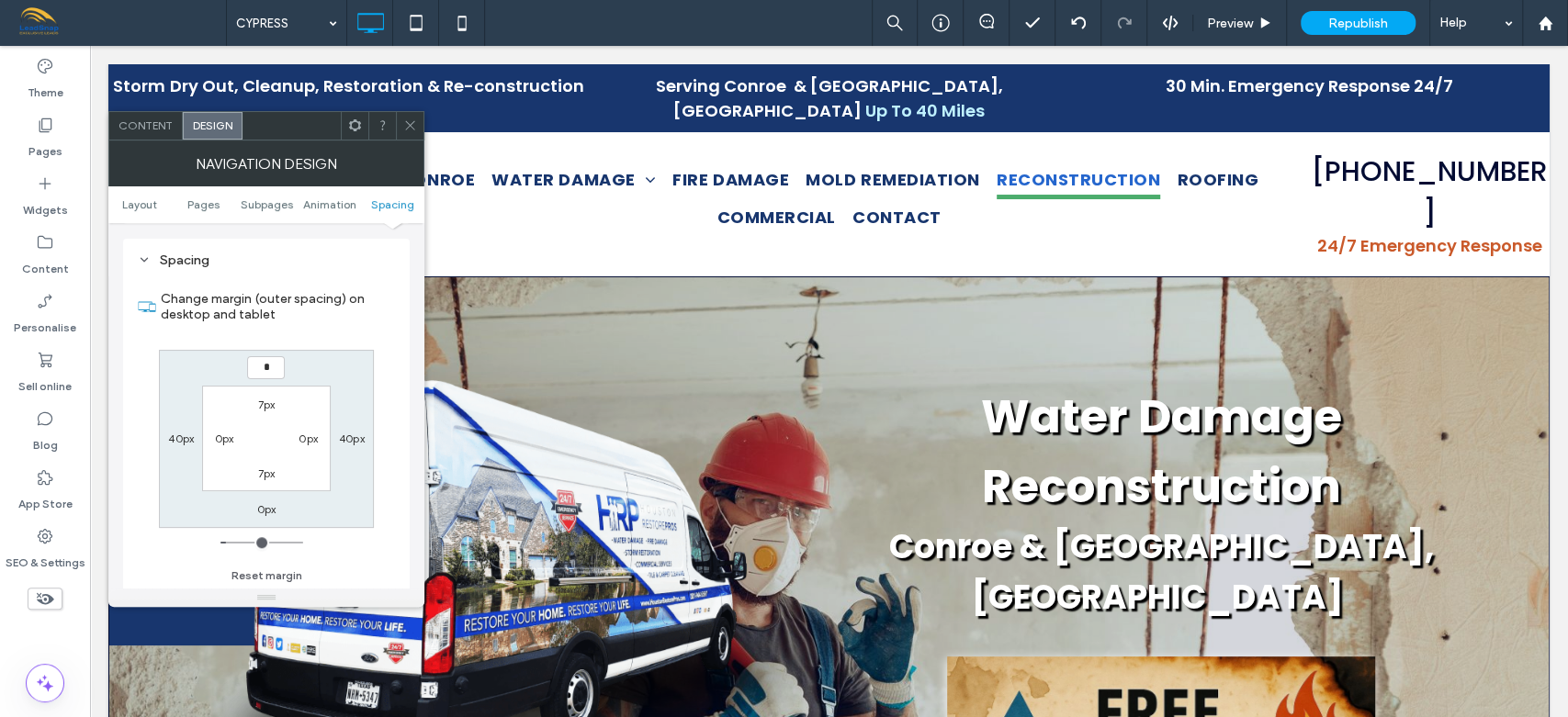
type input "**"
click at [412, 130] on icon at bounding box center [410, 125] width 14 height 14
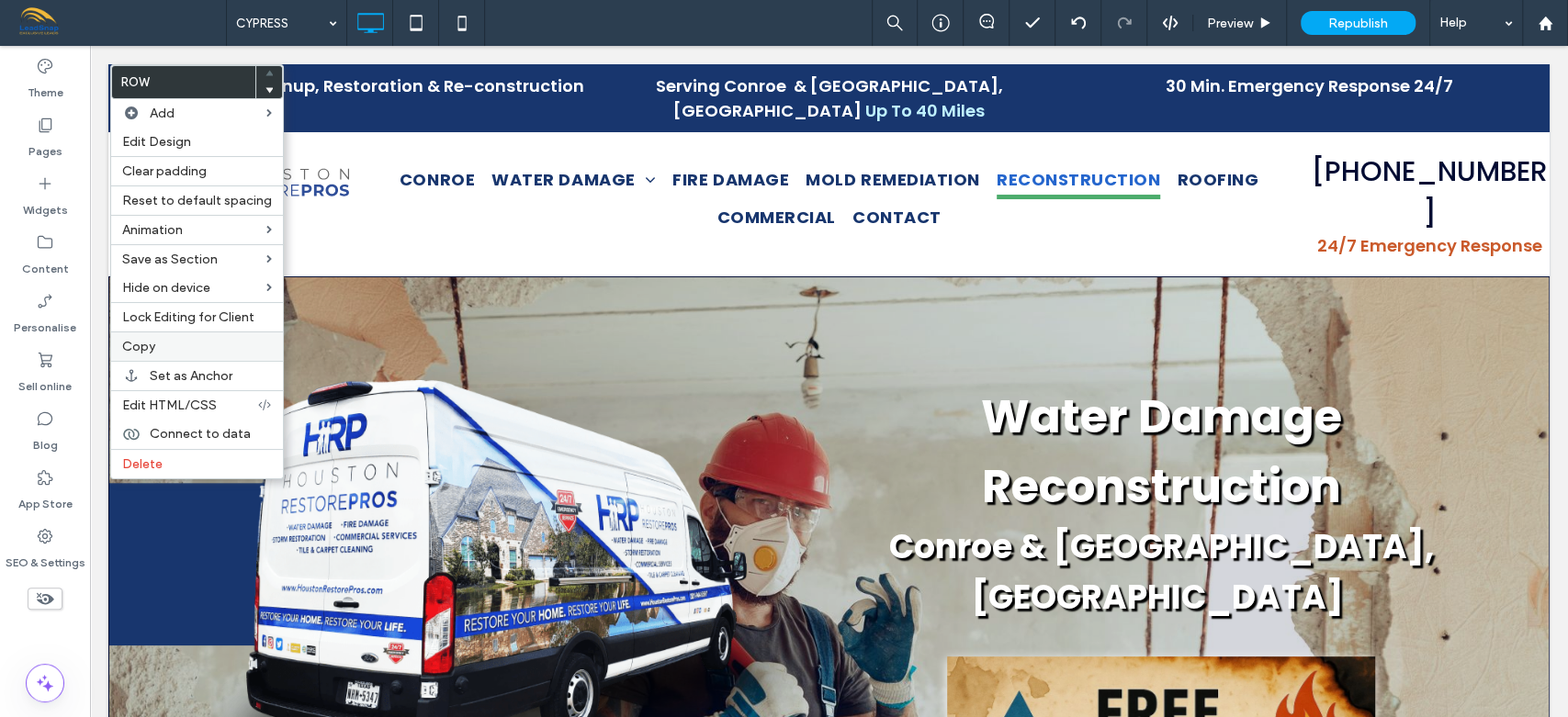
click at [164, 345] on label "Copy" at bounding box center [197, 346] width 150 height 15
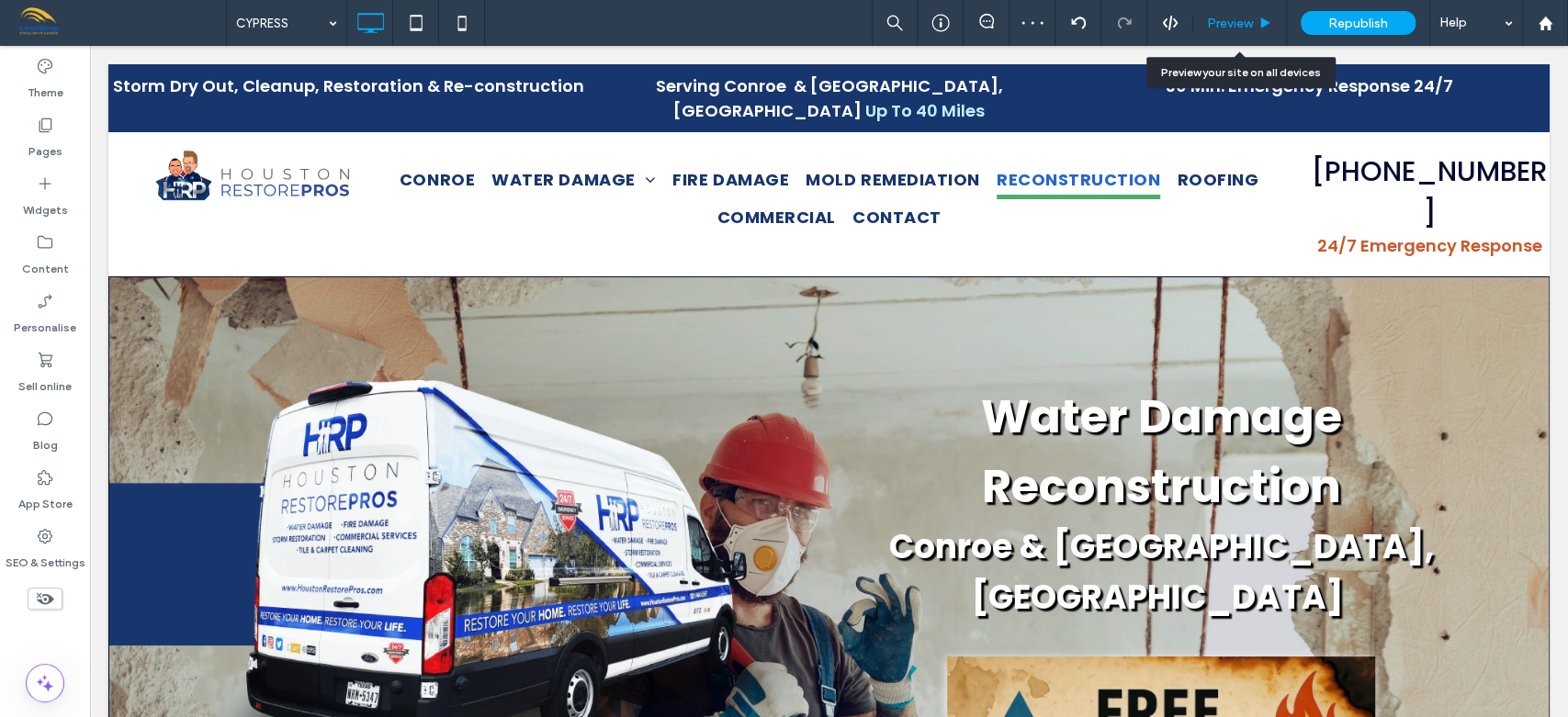
click at [1239, 19] on span "Preview" at bounding box center [1229, 23] width 46 height 15
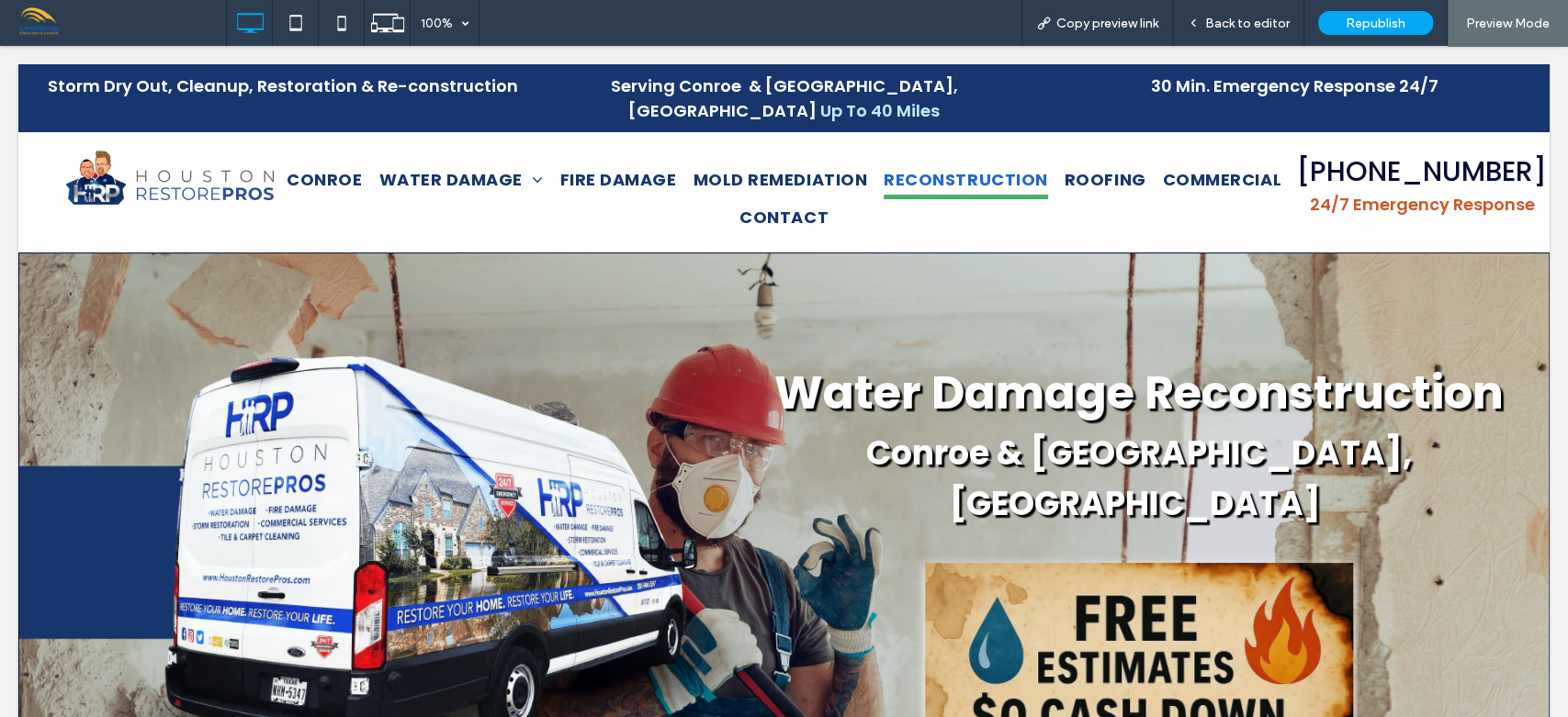
click at [1239, 19] on span "Back to editor" at bounding box center [1246, 23] width 84 height 15
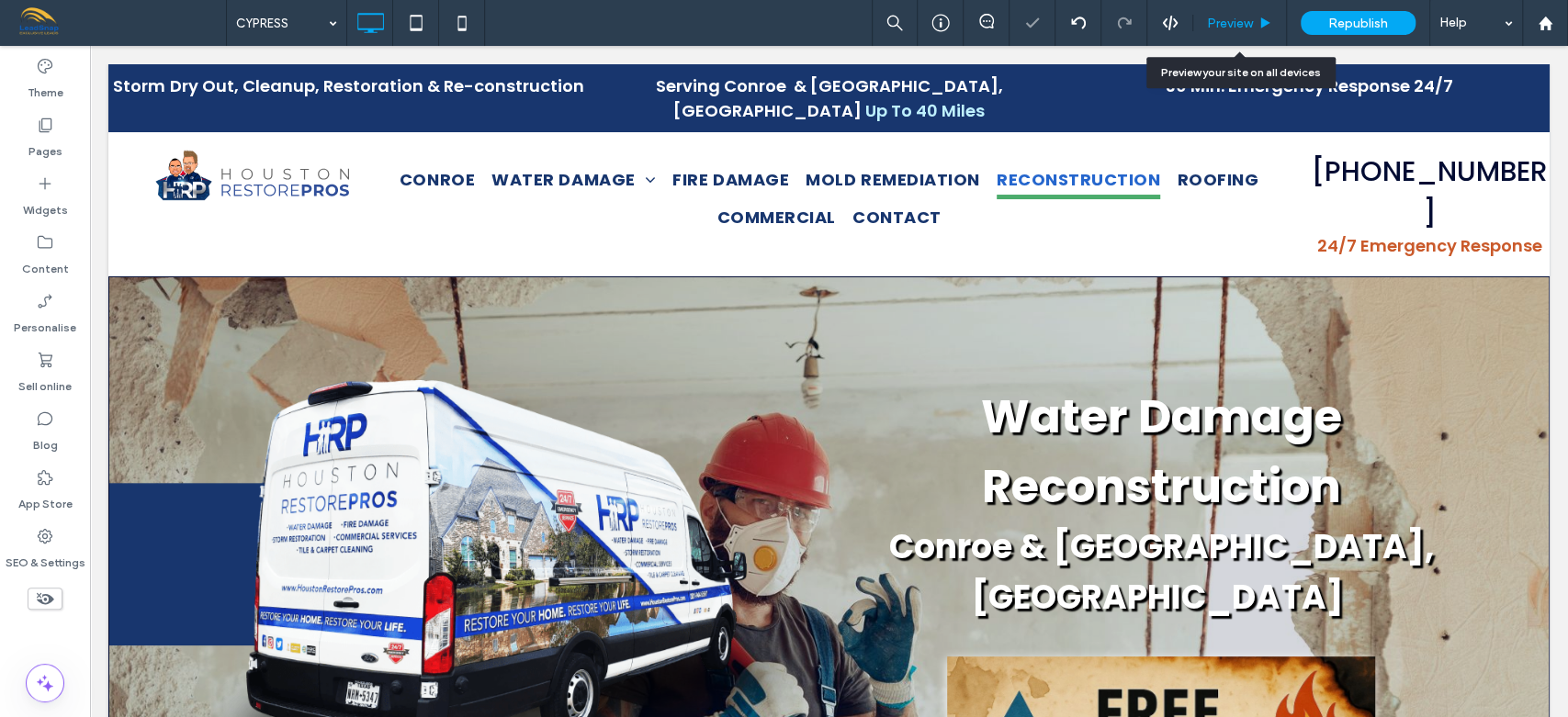
click at [1228, 15] on span "Preview" at bounding box center [1229, 23] width 46 height 15
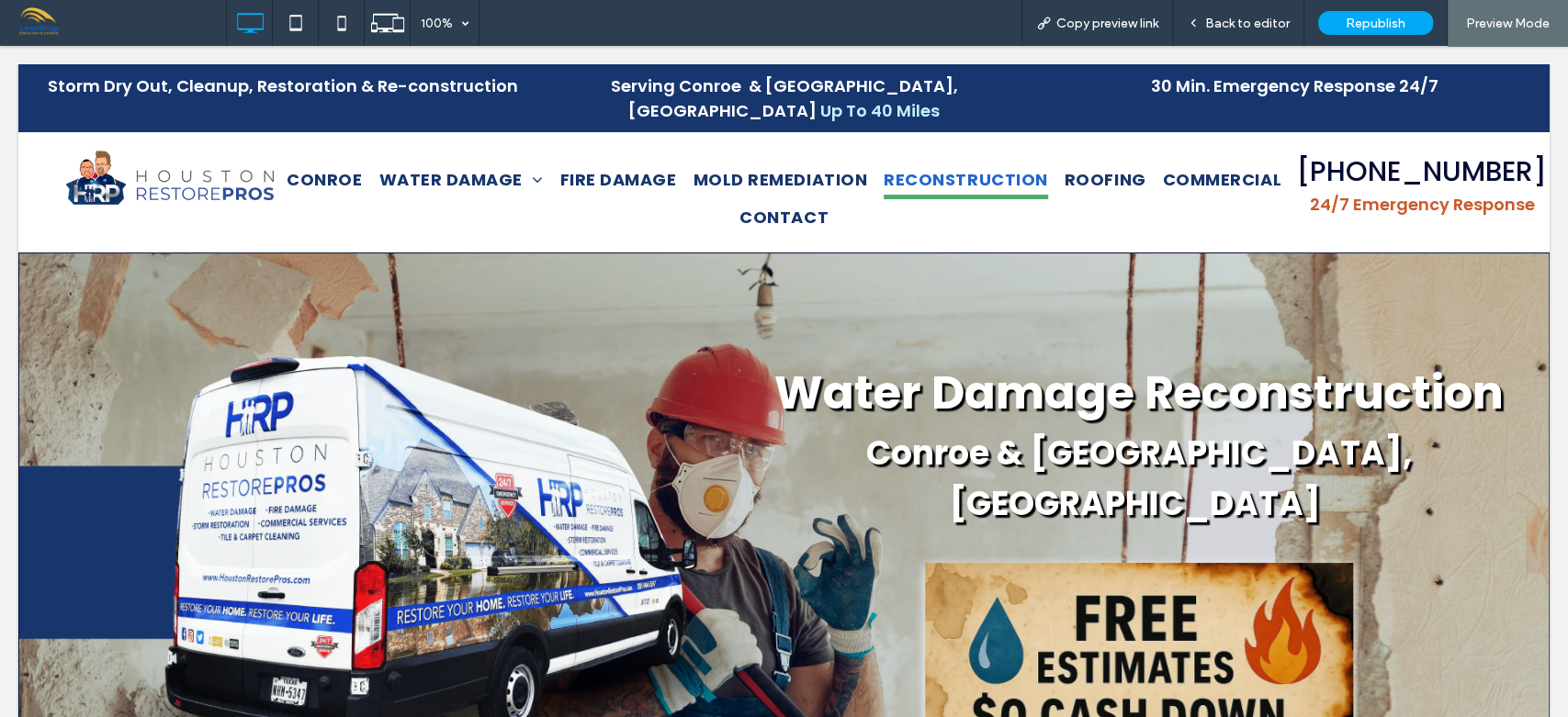
click at [1228, 15] on span "Back to editor" at bounding box center [1246, 23] width 84 height 15
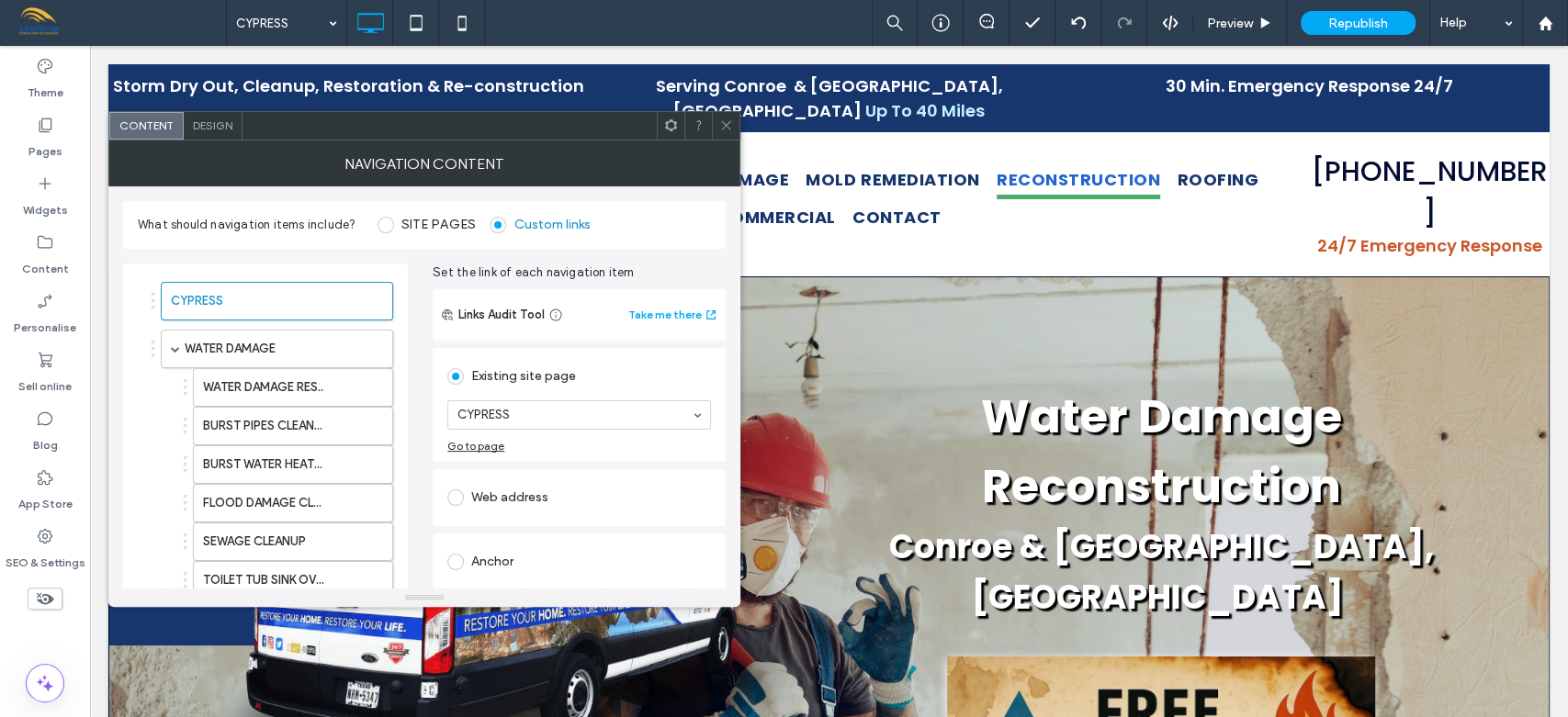
click at [728, 129] on icon at bounding box center [726, 125] width 14 height 14
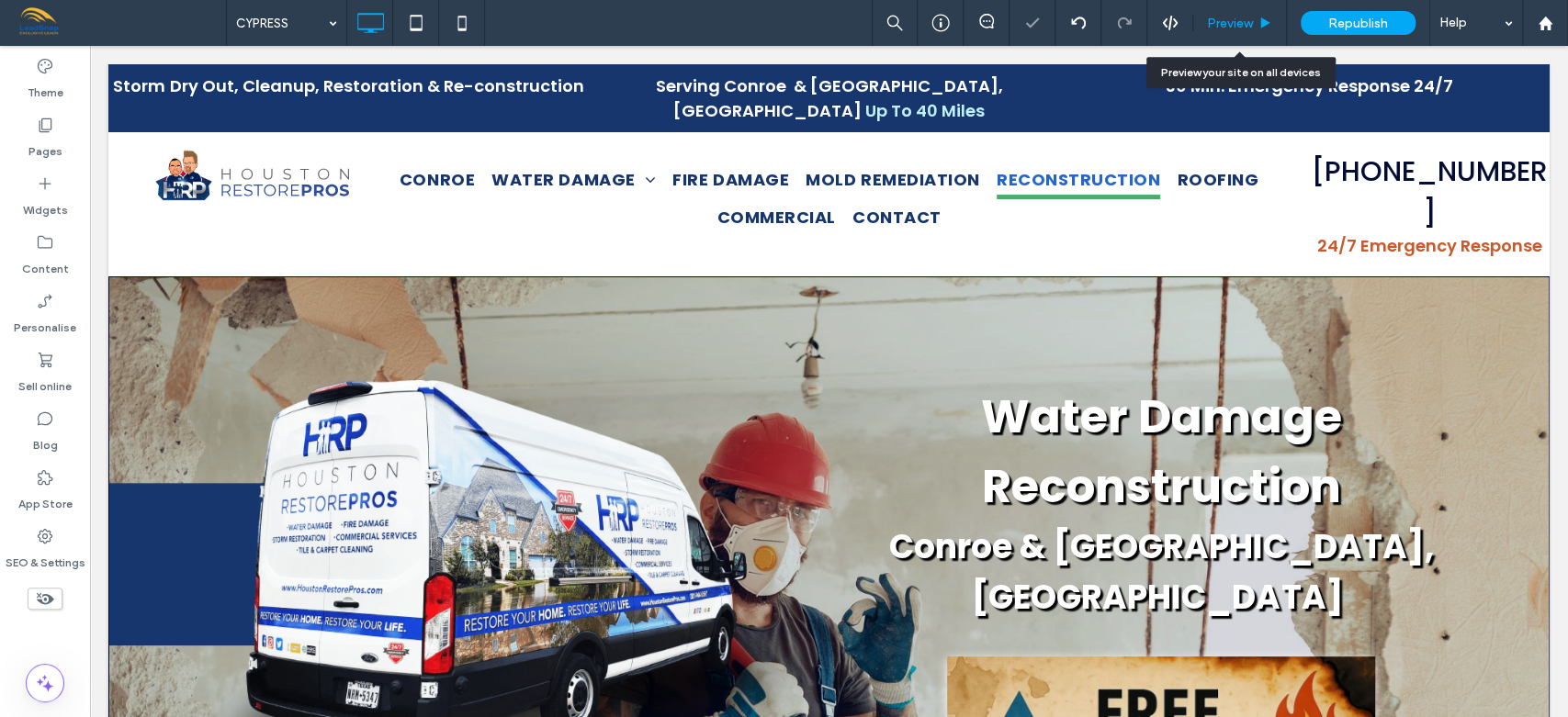
click at [1247, 20] on span "Preview" at bounding box center [1229, 23] width 46 height 15
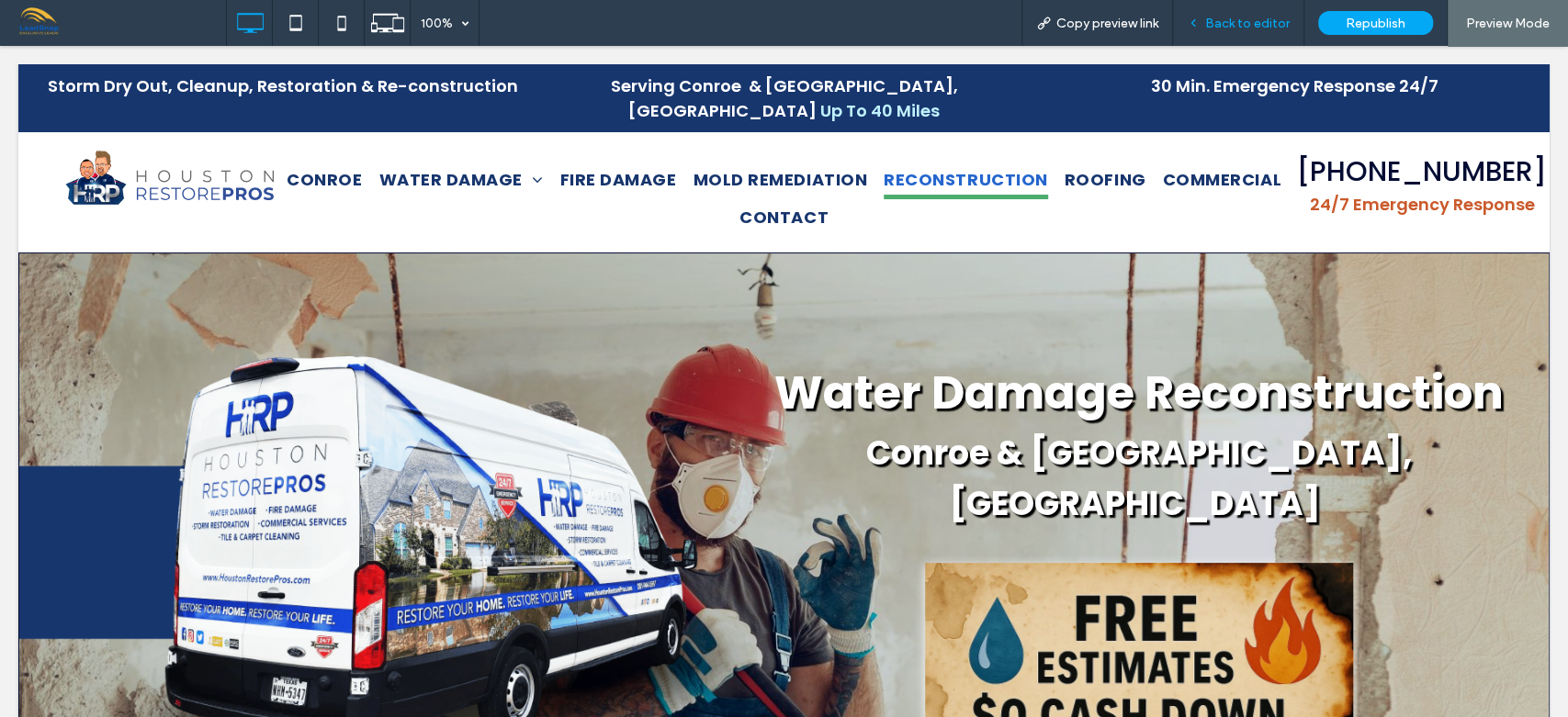
click at [1242, 19] on span "Back to editor" at bounding box center [1246, 23] width 84 height 15
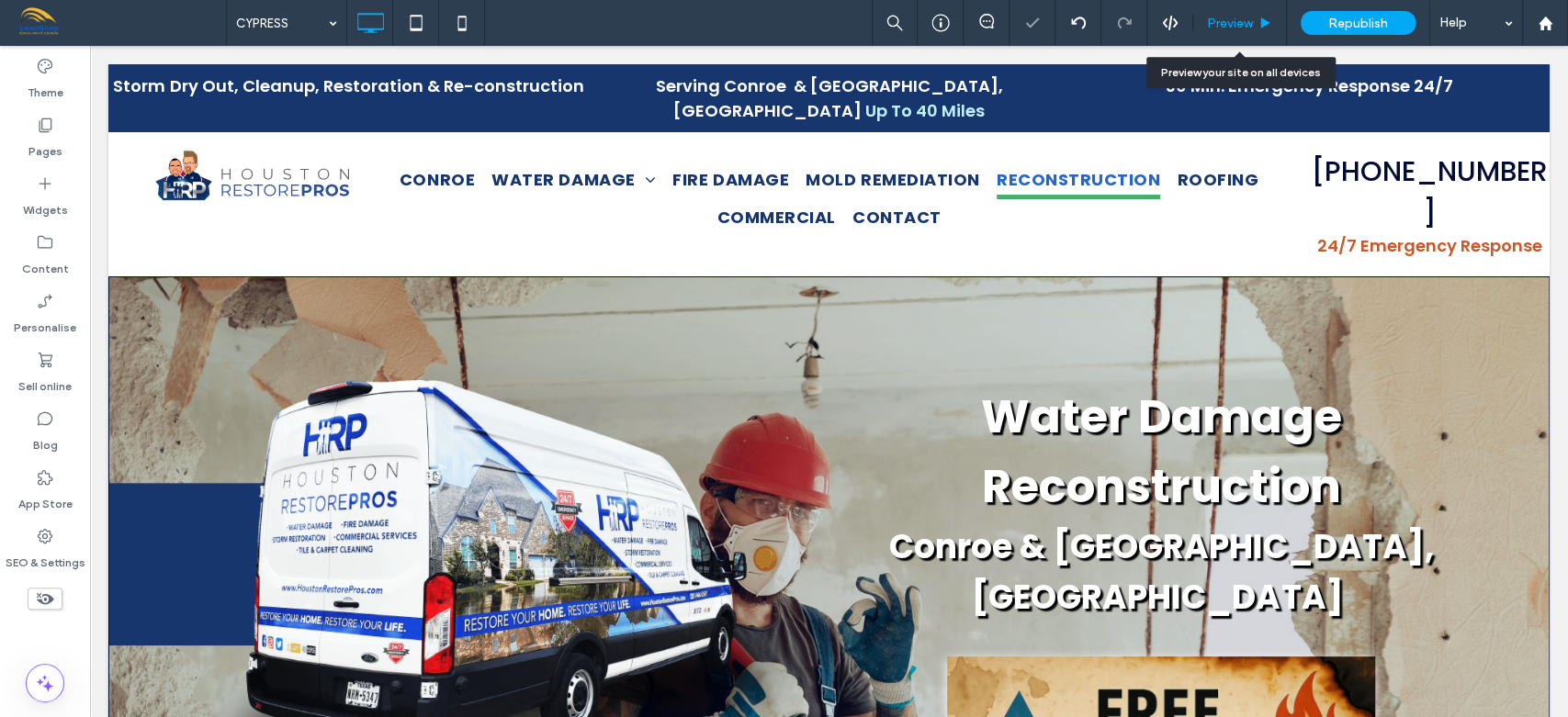
click at [1227, 28] on span "Preview" at bounding box center [1229, 23] width 46 height 15
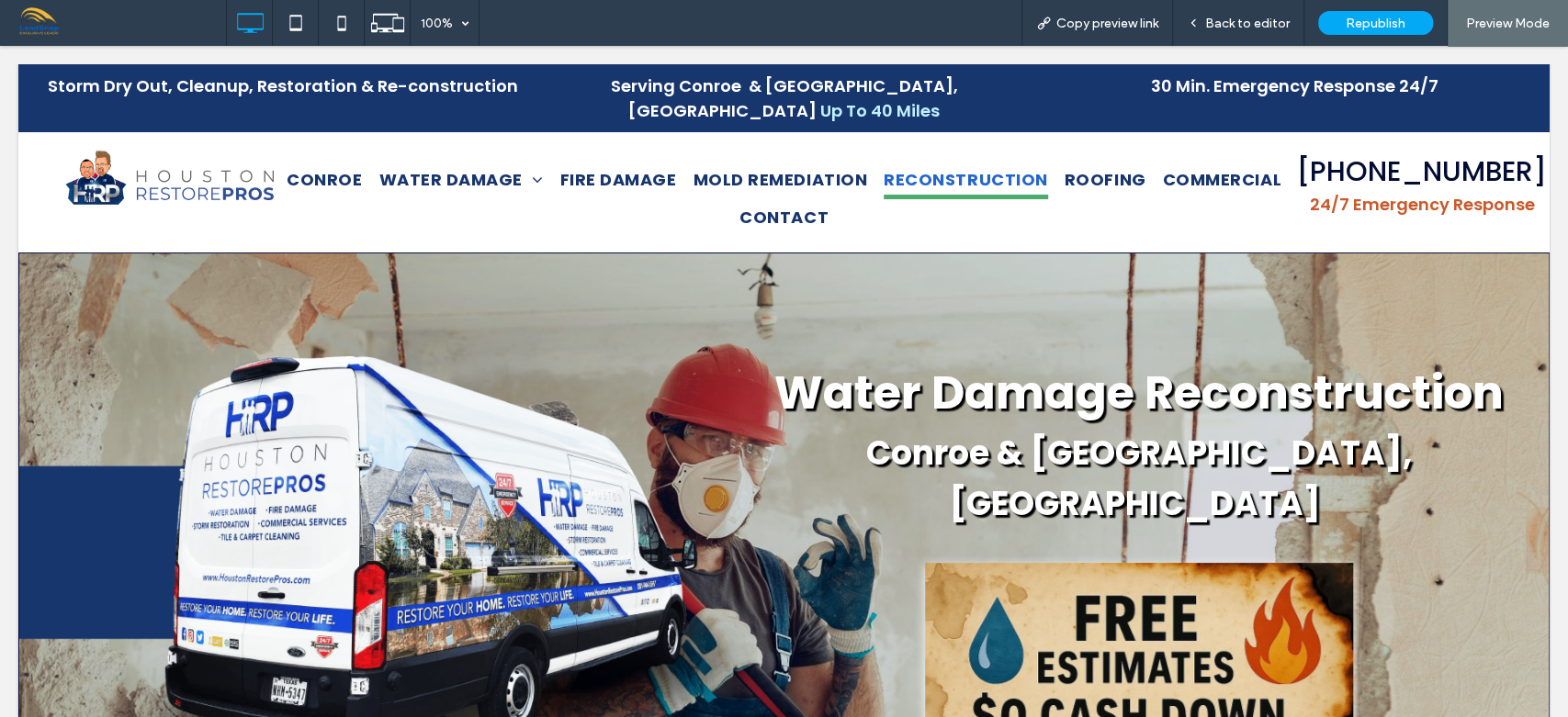
click at [1227, 28] on span "Back to editor" at bounding box center [1246, 23] width 84 height 15
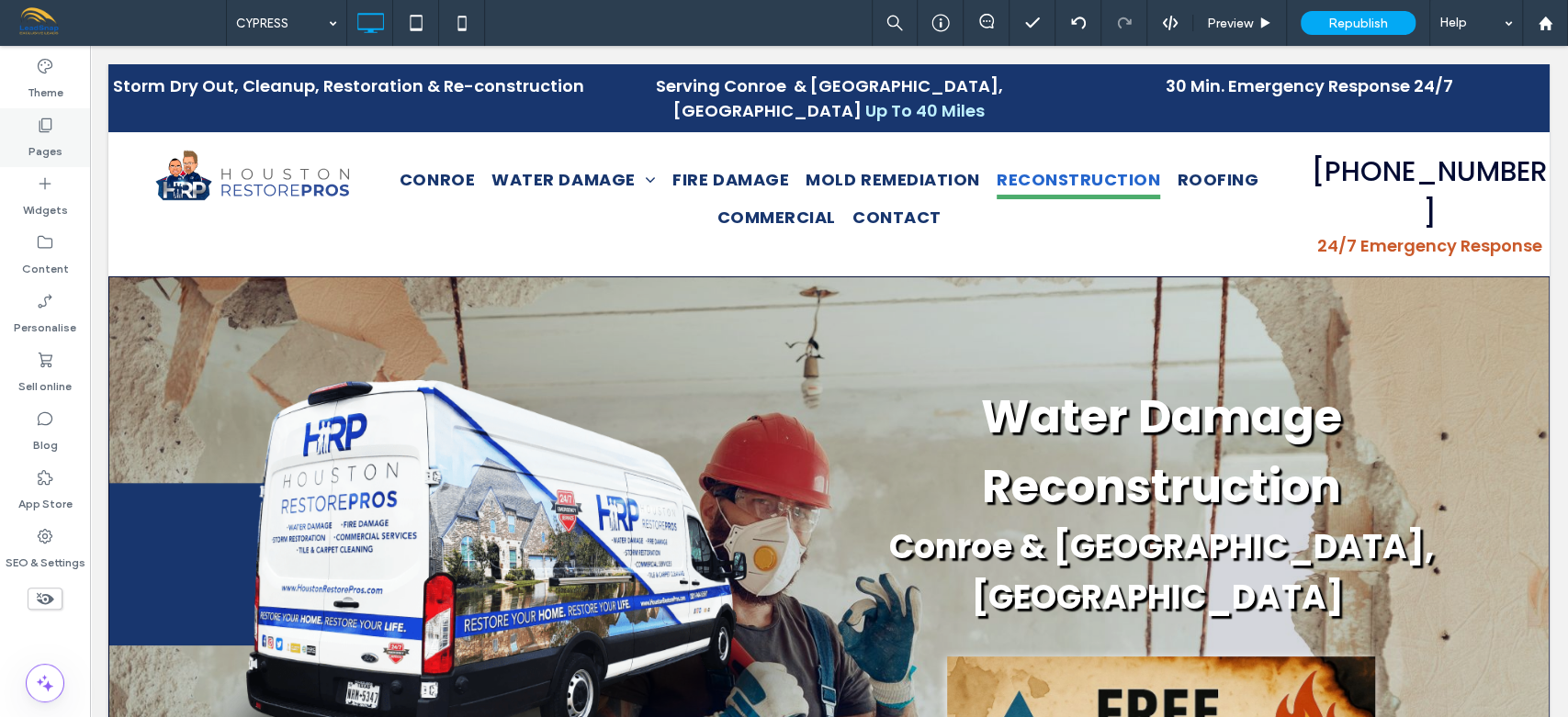
click at [56, 142] on label "Pages" at bounding box center [46, 146] width 34 height 26
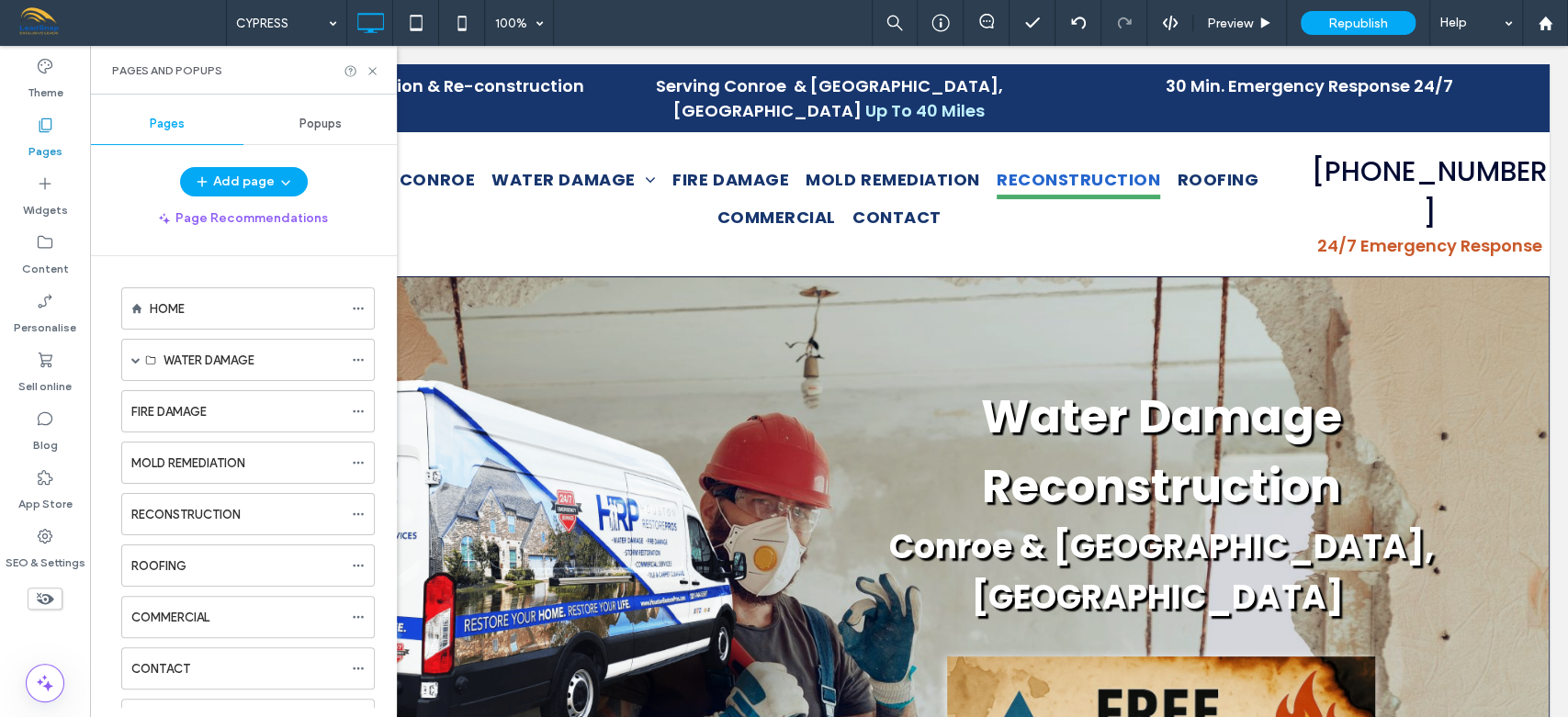
scroll to position [395, 0]
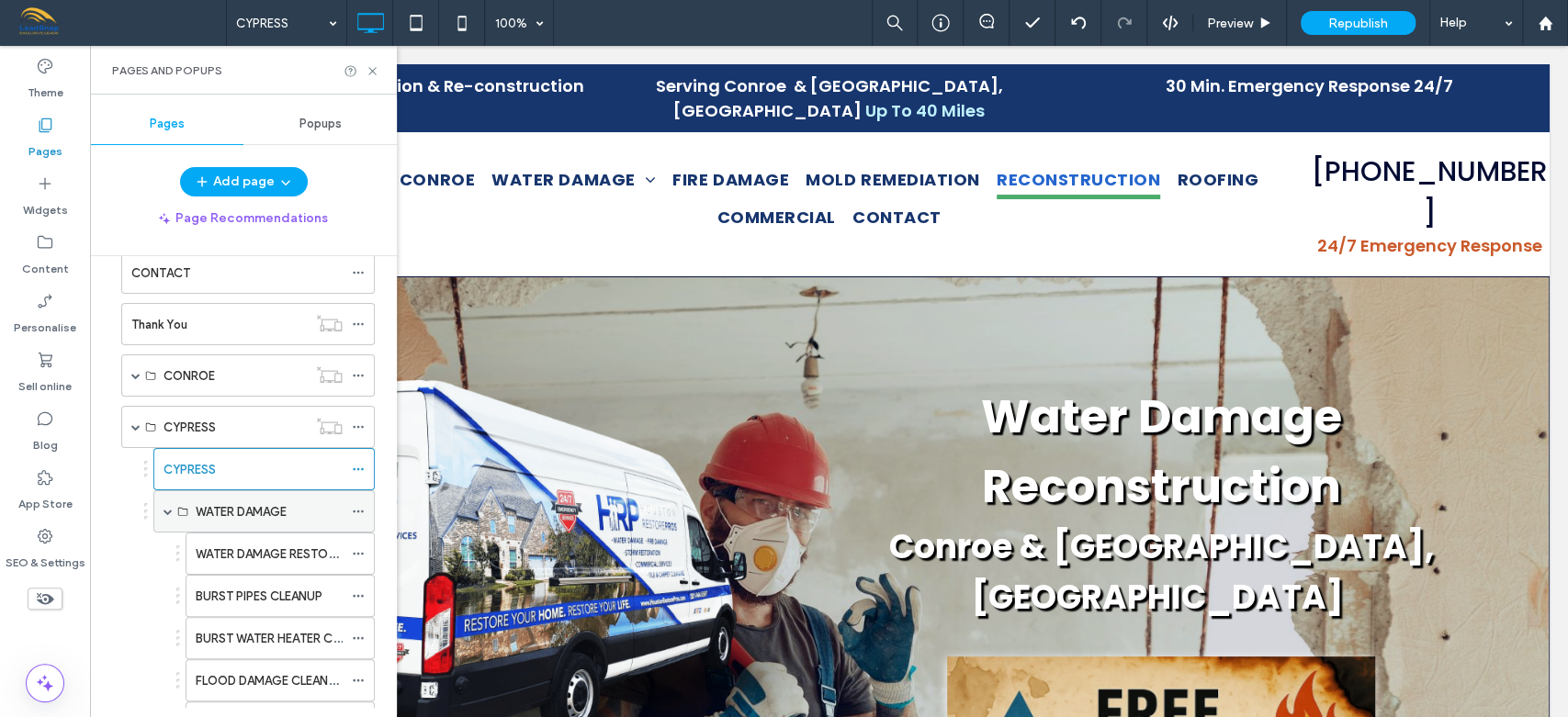
click at [168, 506] on span at bounding box center [168, 511] width 9 height 9
click at [169, 510] on span at bounding box center [168, 511] width 9 height 9
click at [240, 549] on label "WATER DAMAGE RESTORATION" at bounding box center [283, 554] width 175 height 32
click at [369, 66] on icon at bounding box center [372, 71] width 14 height 14
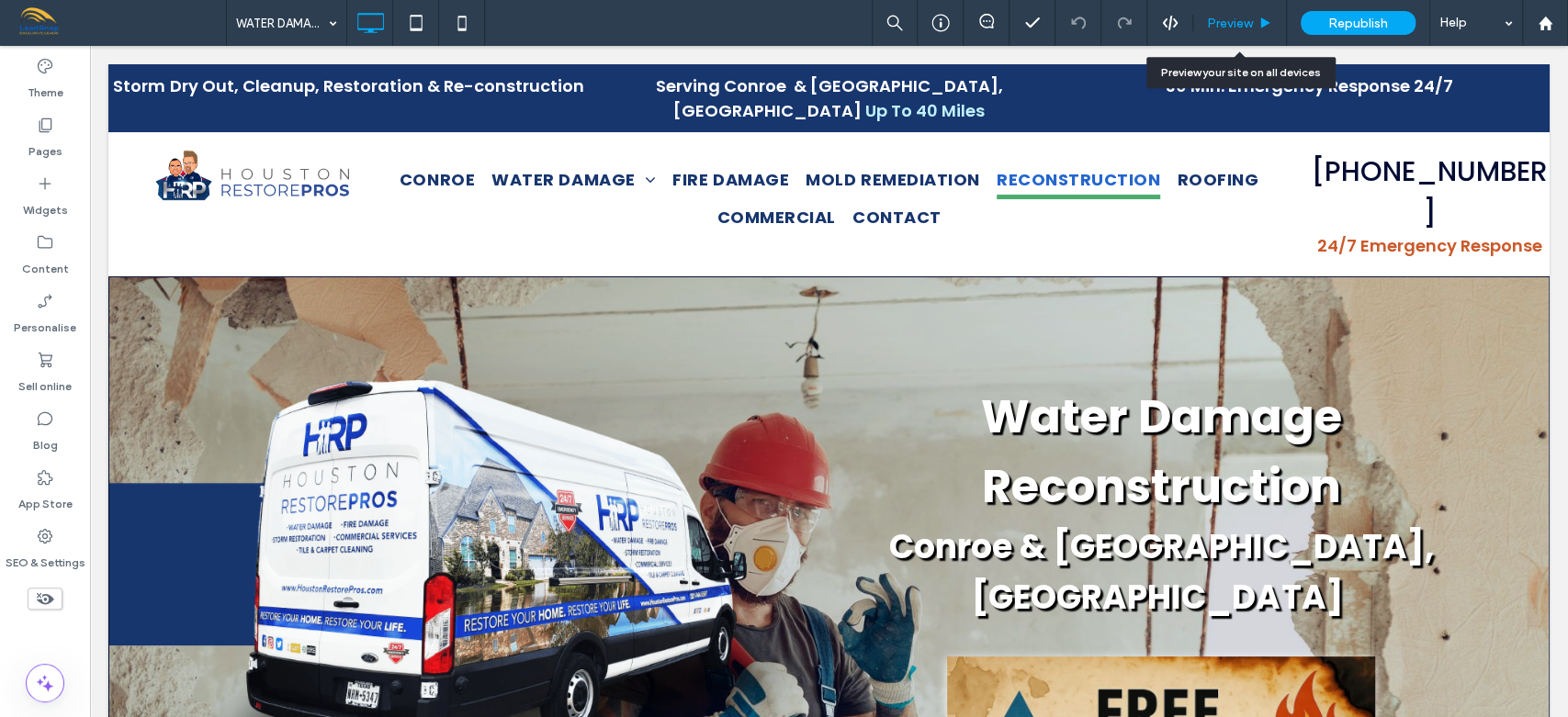
click at [1220, 17] on span "Preview" at bounding box center [1229, 23] width 46 height 15
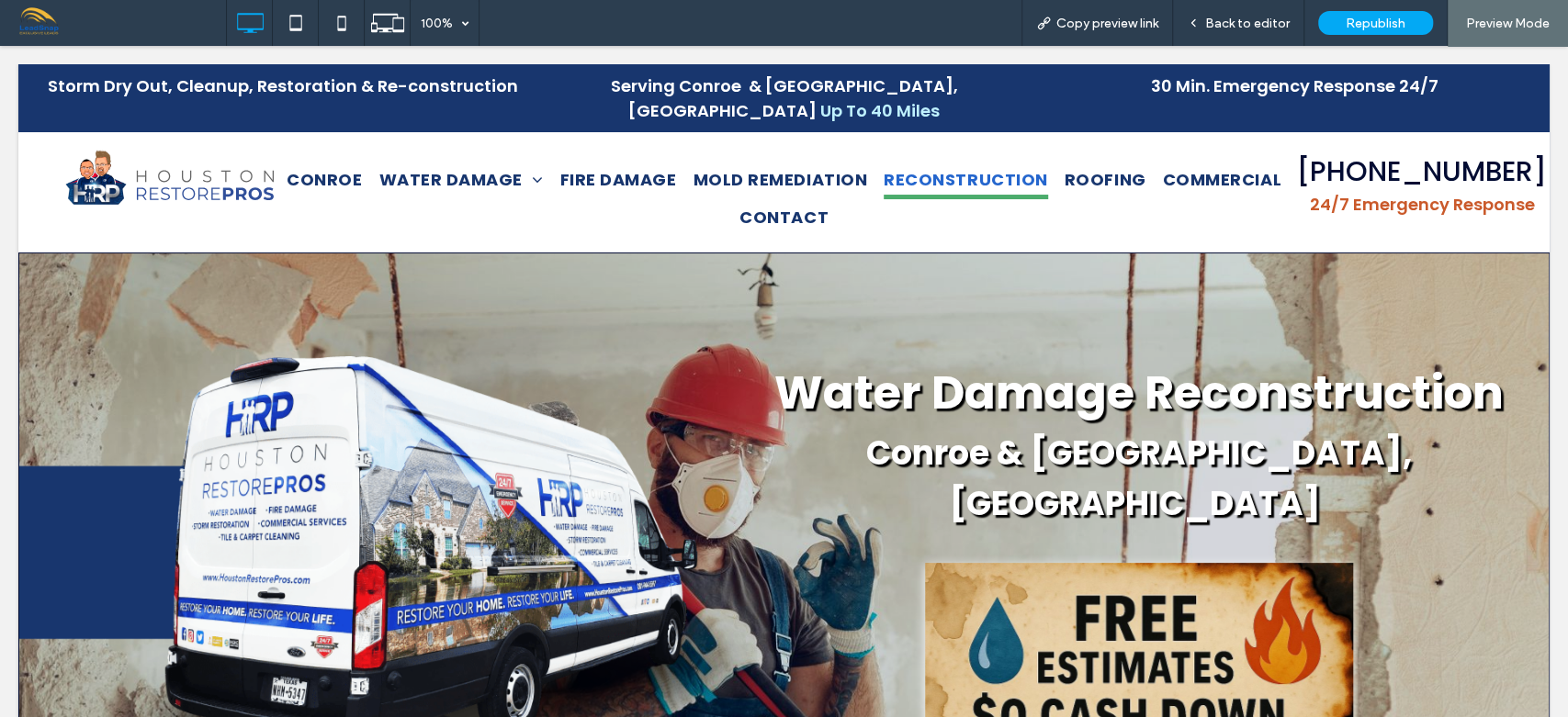
click at [1220, 17] on span "Back to editor" at bounding box center [1246, 23] width 84 height 15
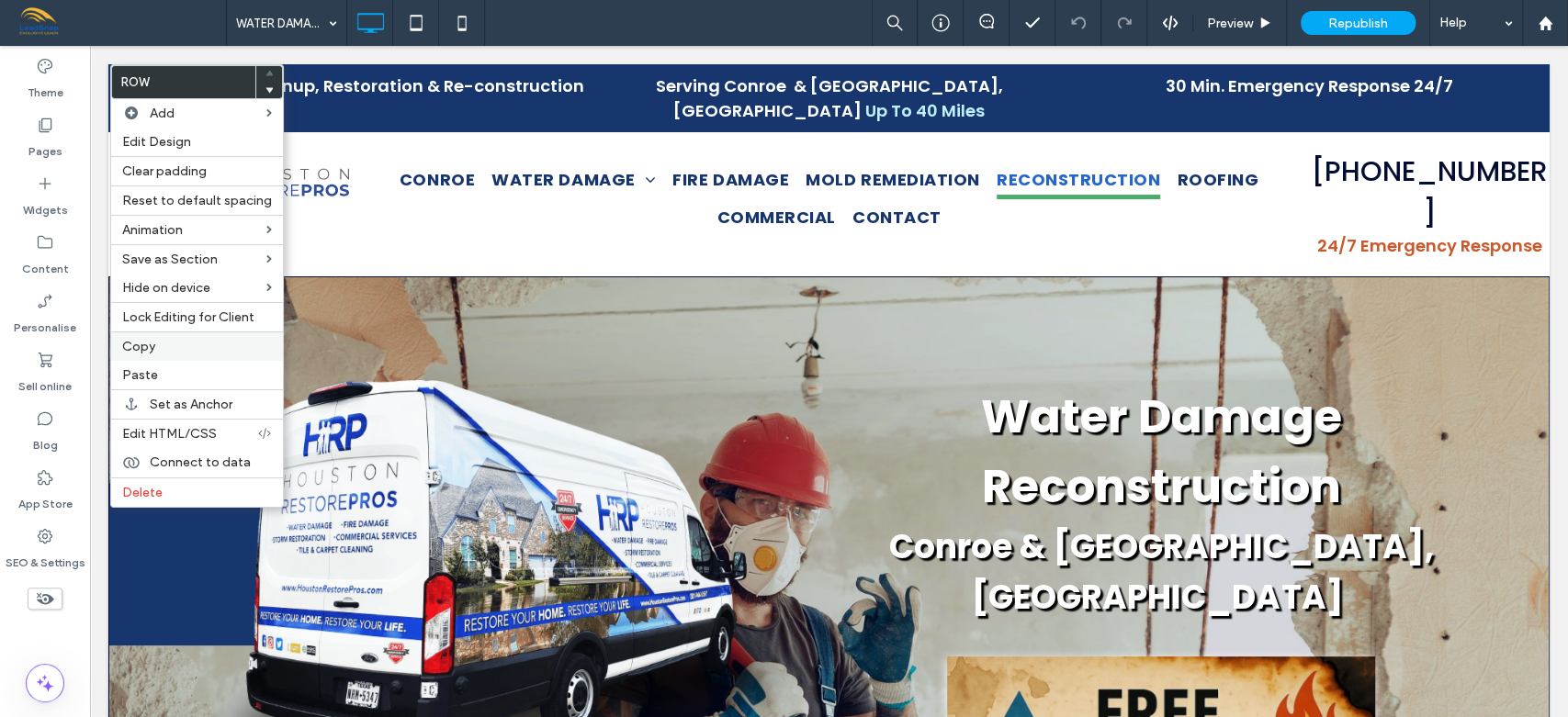
click at [144, 342] on span "Copy" at bounding box center [138, 346] width 33 height 15
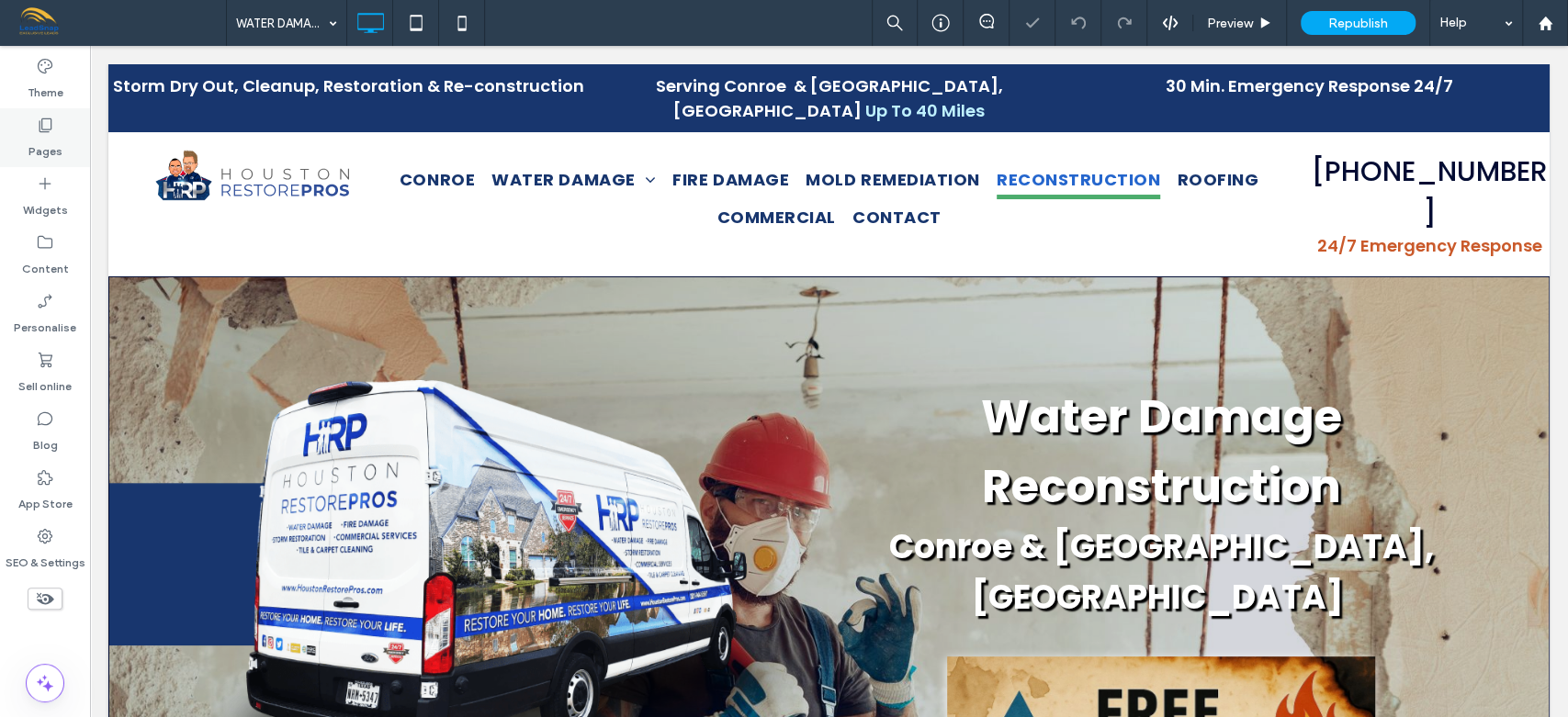
click at [48, 138] on label "Pages" at bounding box center [46, 146] width 34 height 26
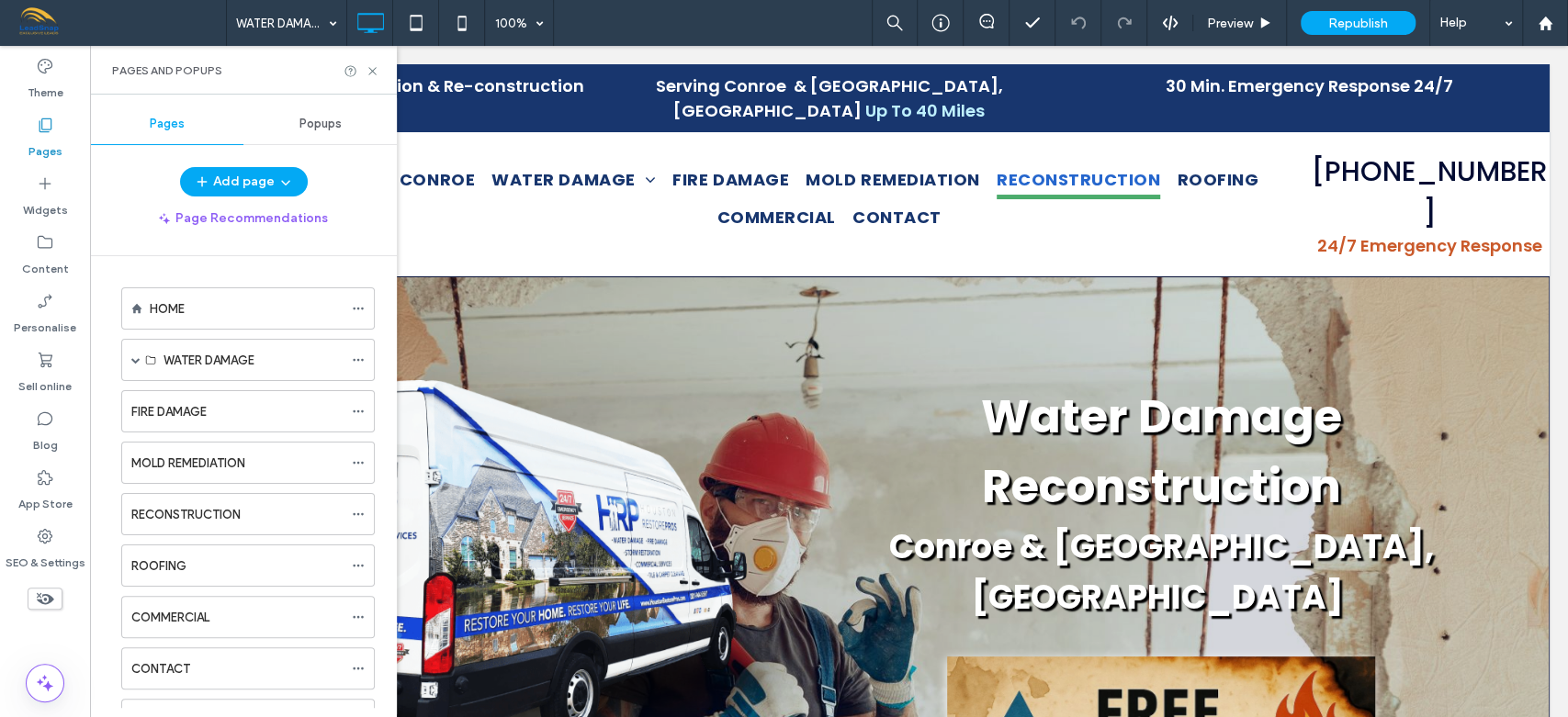
scroll to position [395, 0]
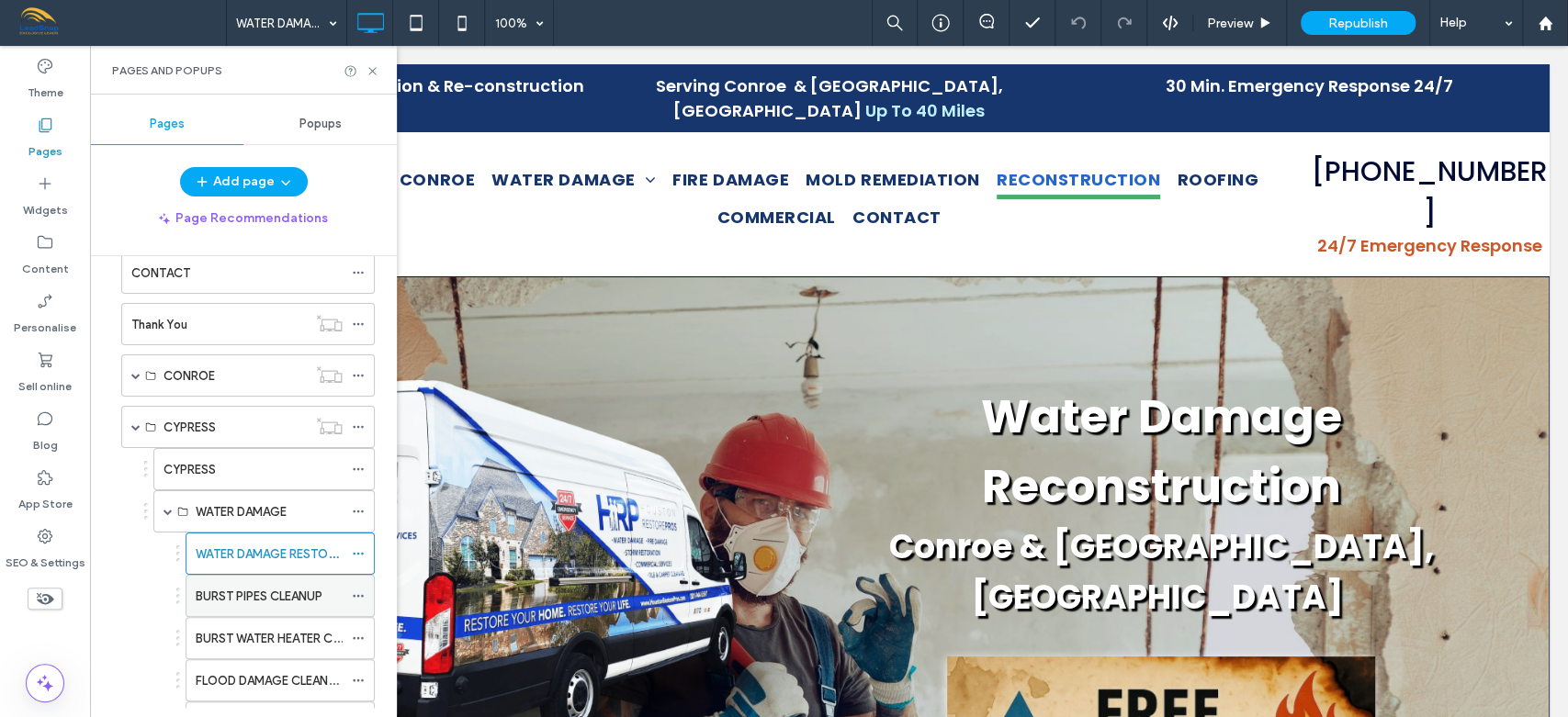
click at [307, 593] on label "BURST PIPES CLEANUP" at bounding box center [259, 597] width 127 height 32
click at [376, 68] on icon at bounding box center [372, 71] width 14 height 14
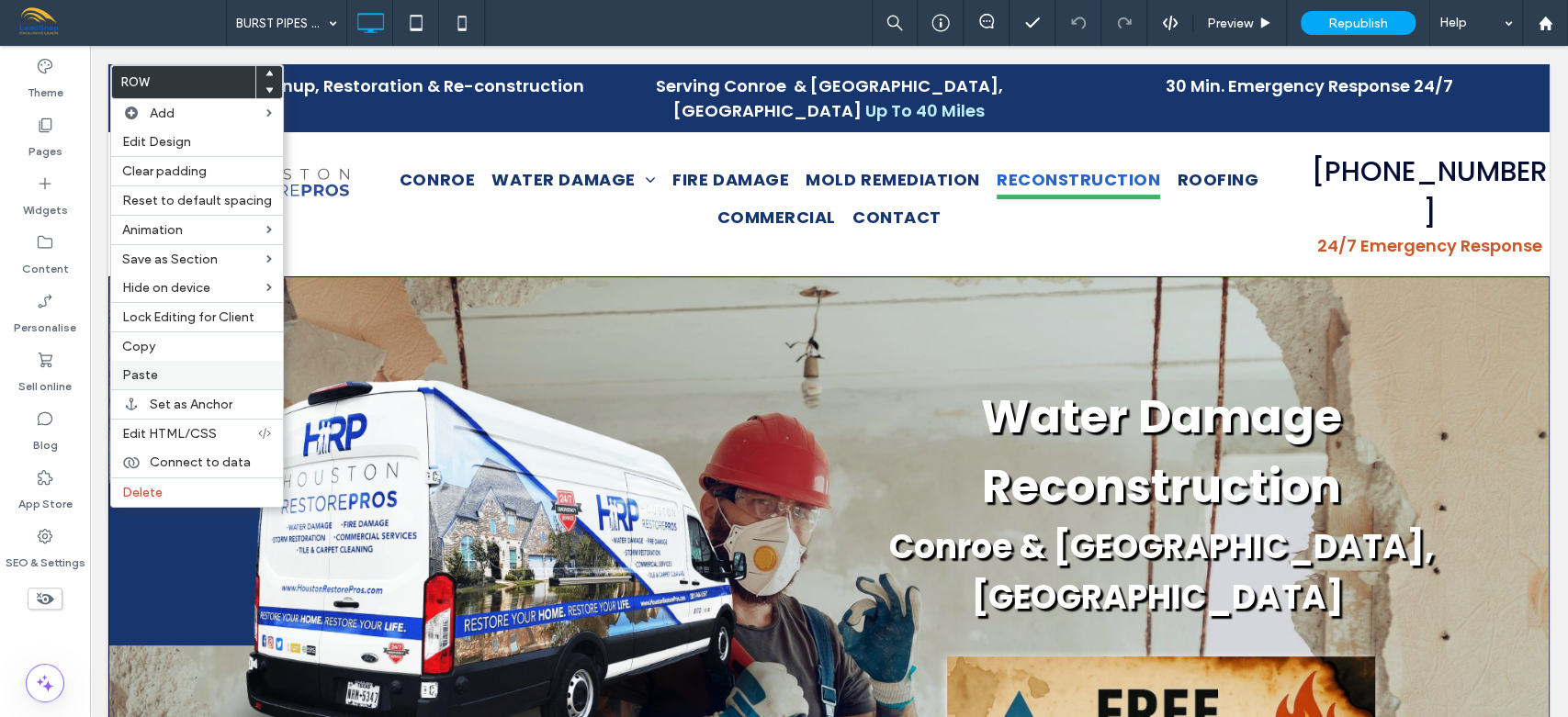
click at [140, 374] on span "Paste" at bounding box center [140, 375] width 36 height 15
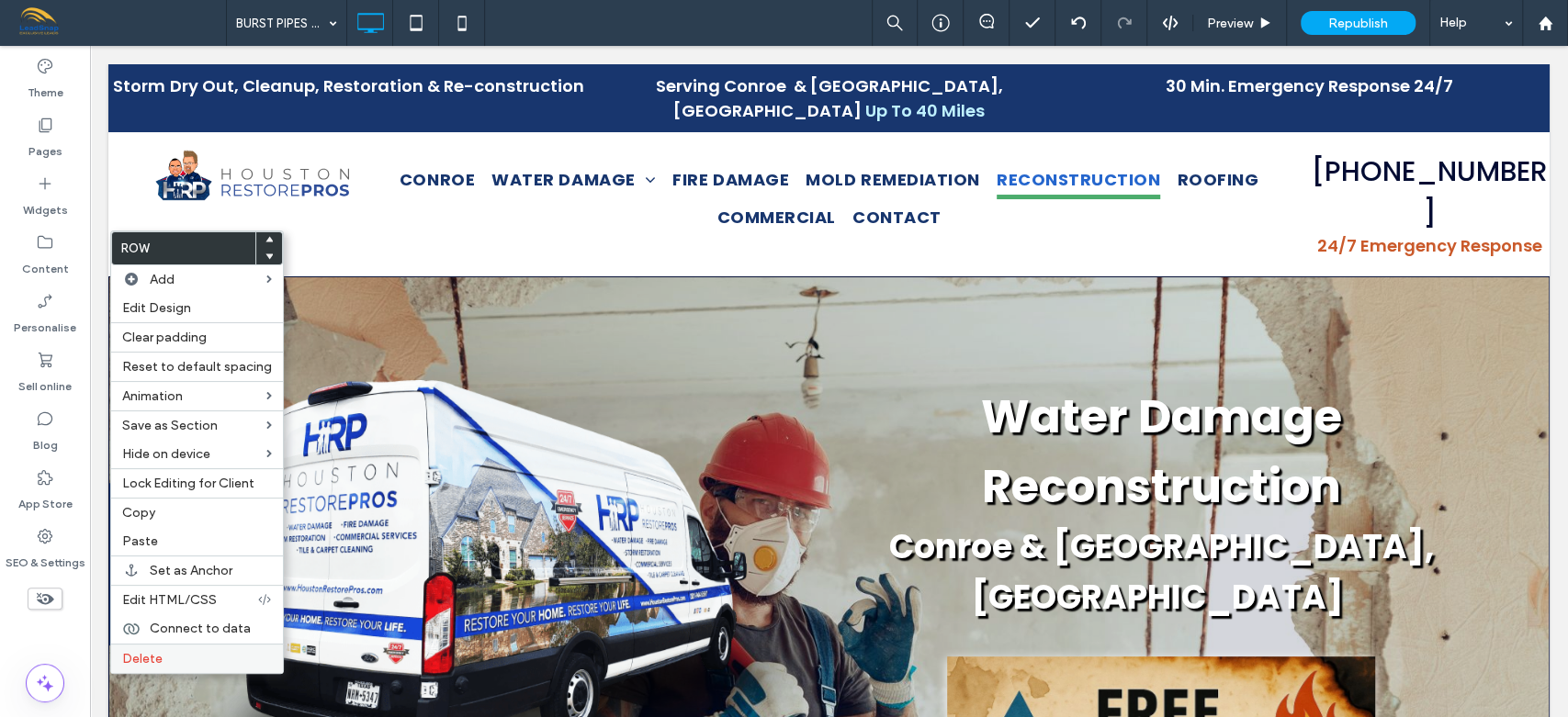
click at [147, 657] on span "Delete" at bounding box center [142, 658] width 41 height 15
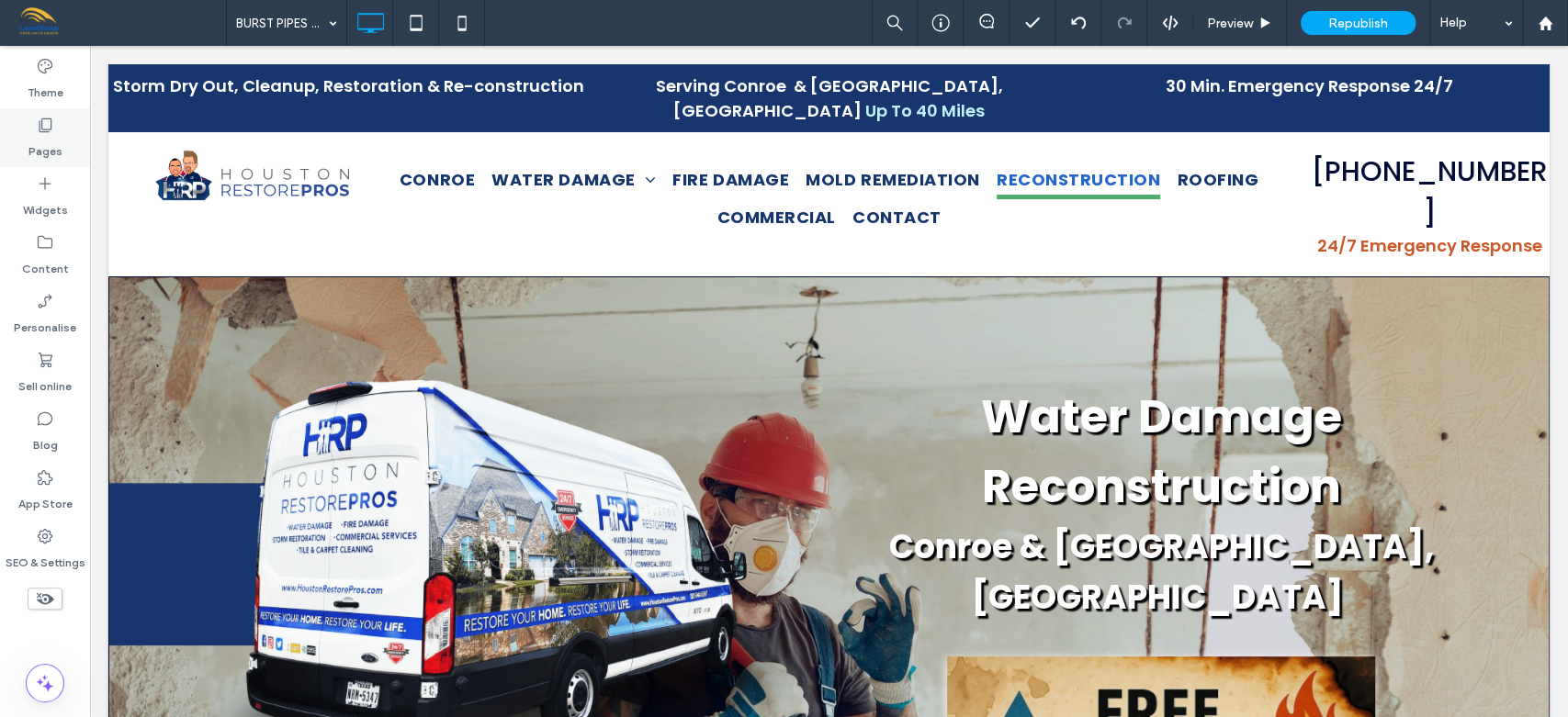
click at [43, 147] on label "Pages" at bounding box center [46, 146] width 34 height 26
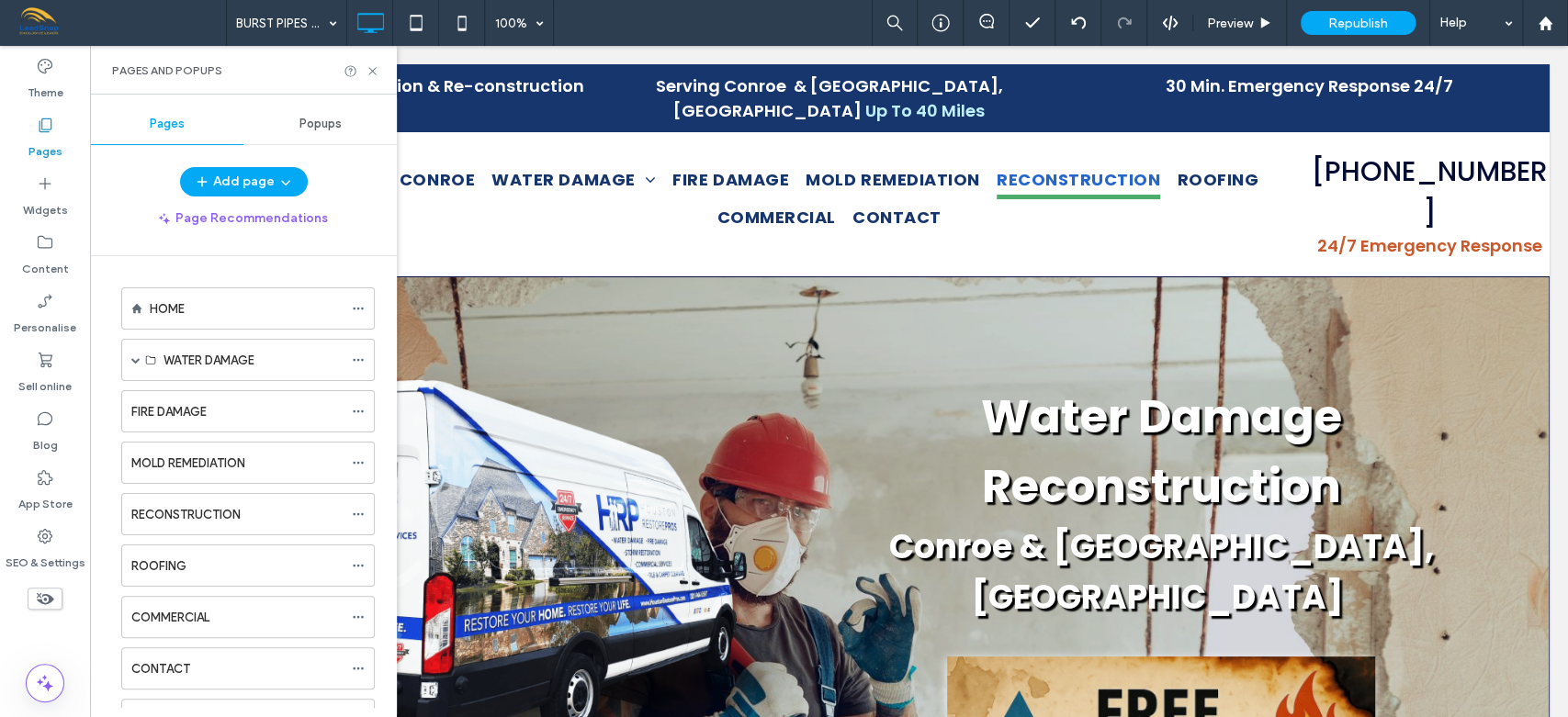
scroll to position [395, 0]
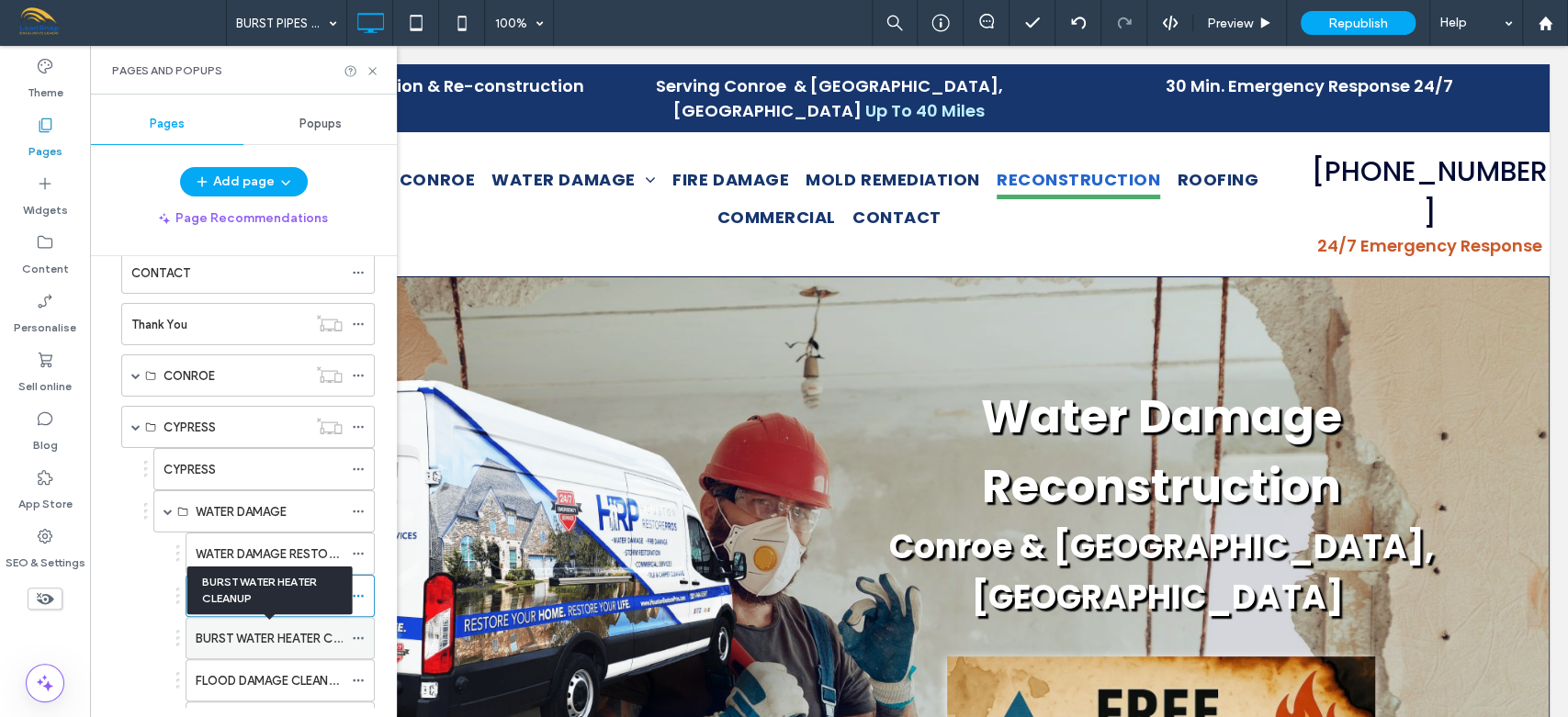
click at [259, 626] on label "BURST WATER HEATER CLEANUP" at bounding box center [286, 638] width 180 height 32
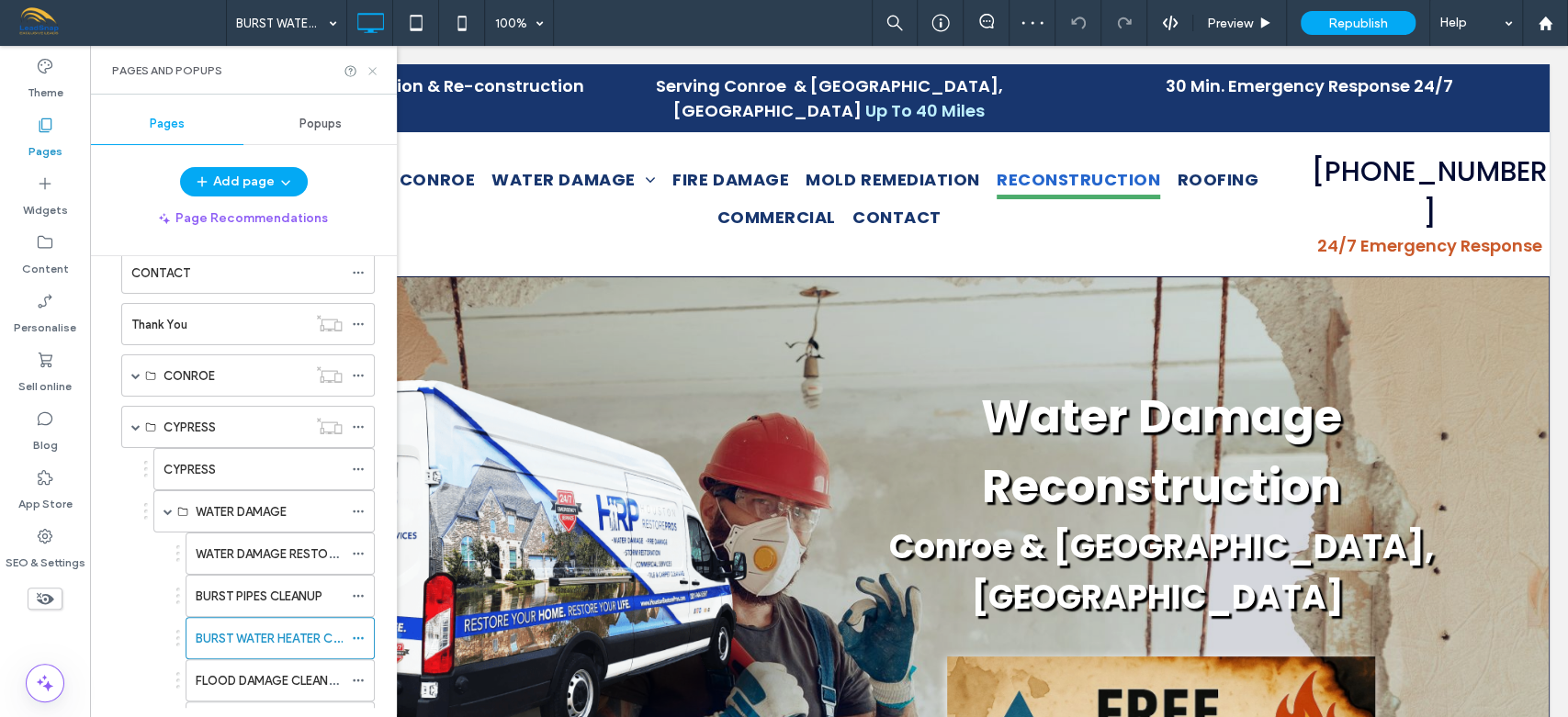
click at [372, 71] on use at bounding box center [372, 71] width 8 height 8
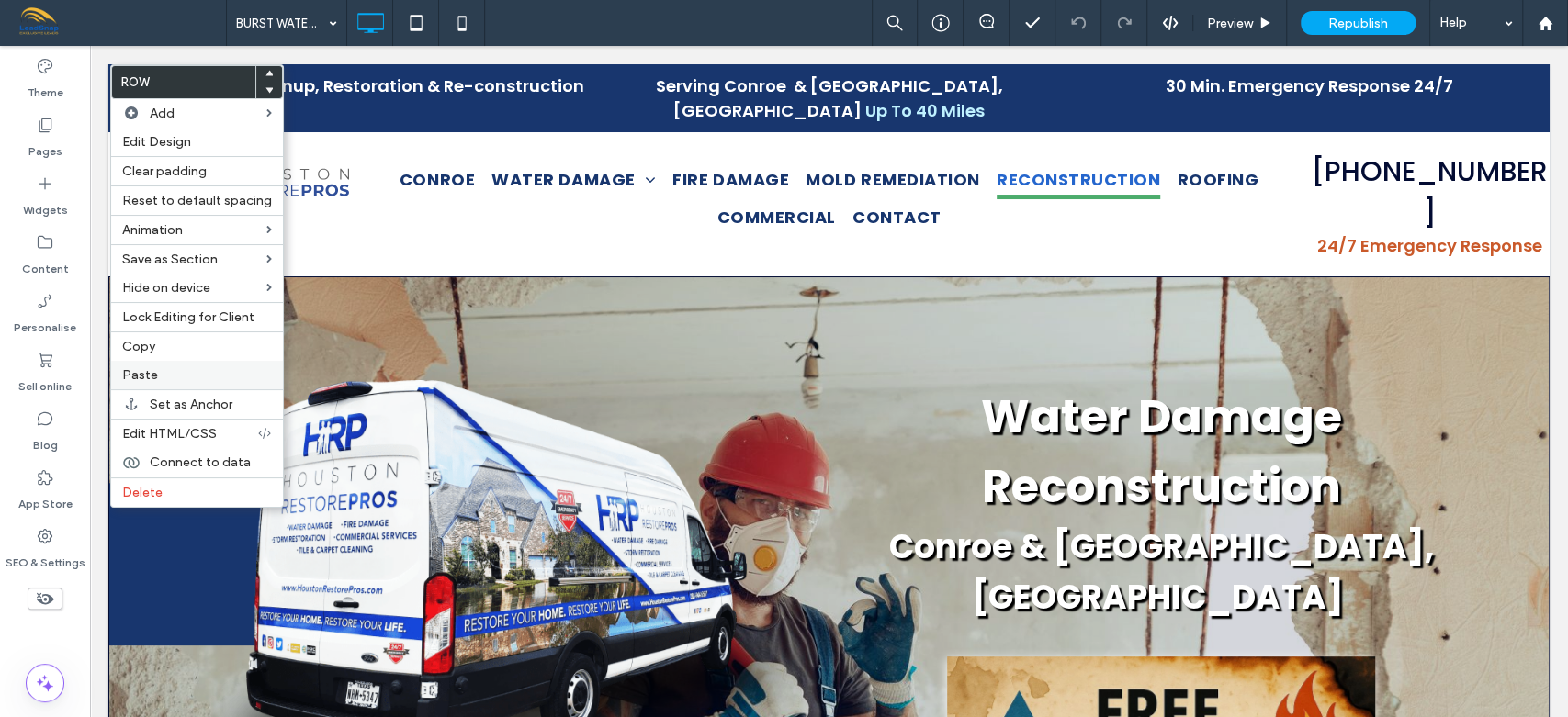
click at [155, 372] on label "Paste" at bounding box center [197, 375] width 150 height 15
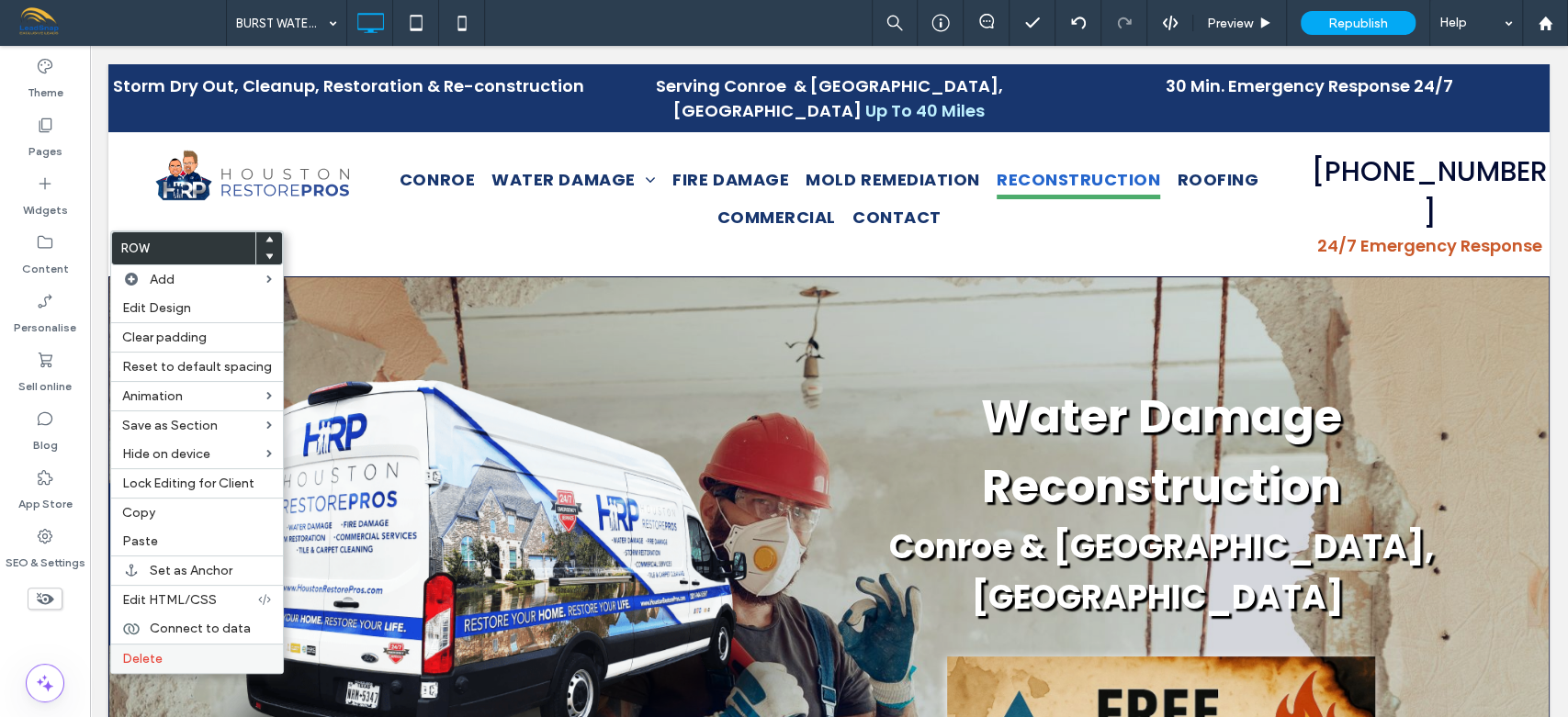
click at [147, 653] on span "Delete" at bounding box center [142, 658] width 41 height 15
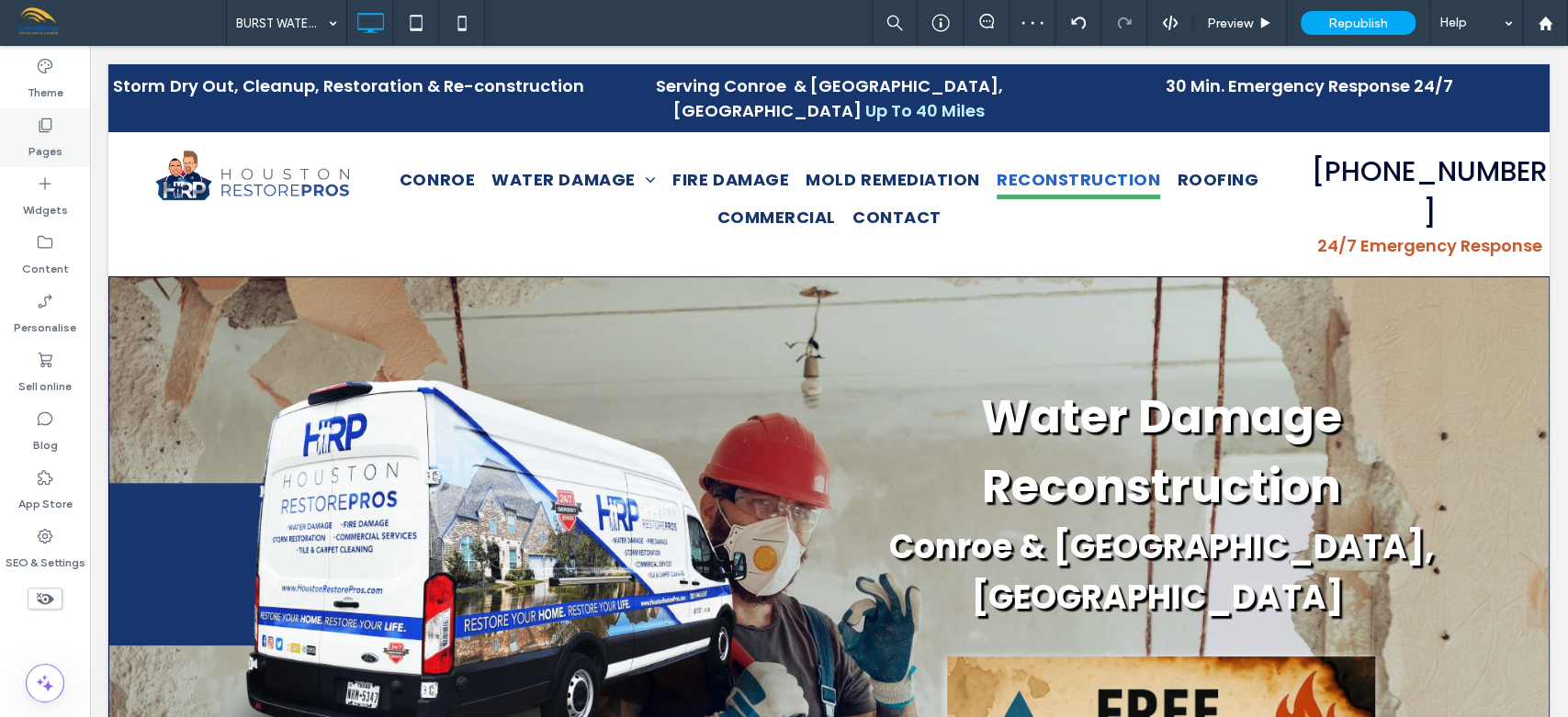
click at [65, 144] on div "Pages" at bounding box center [45, 138] width 90 height 59
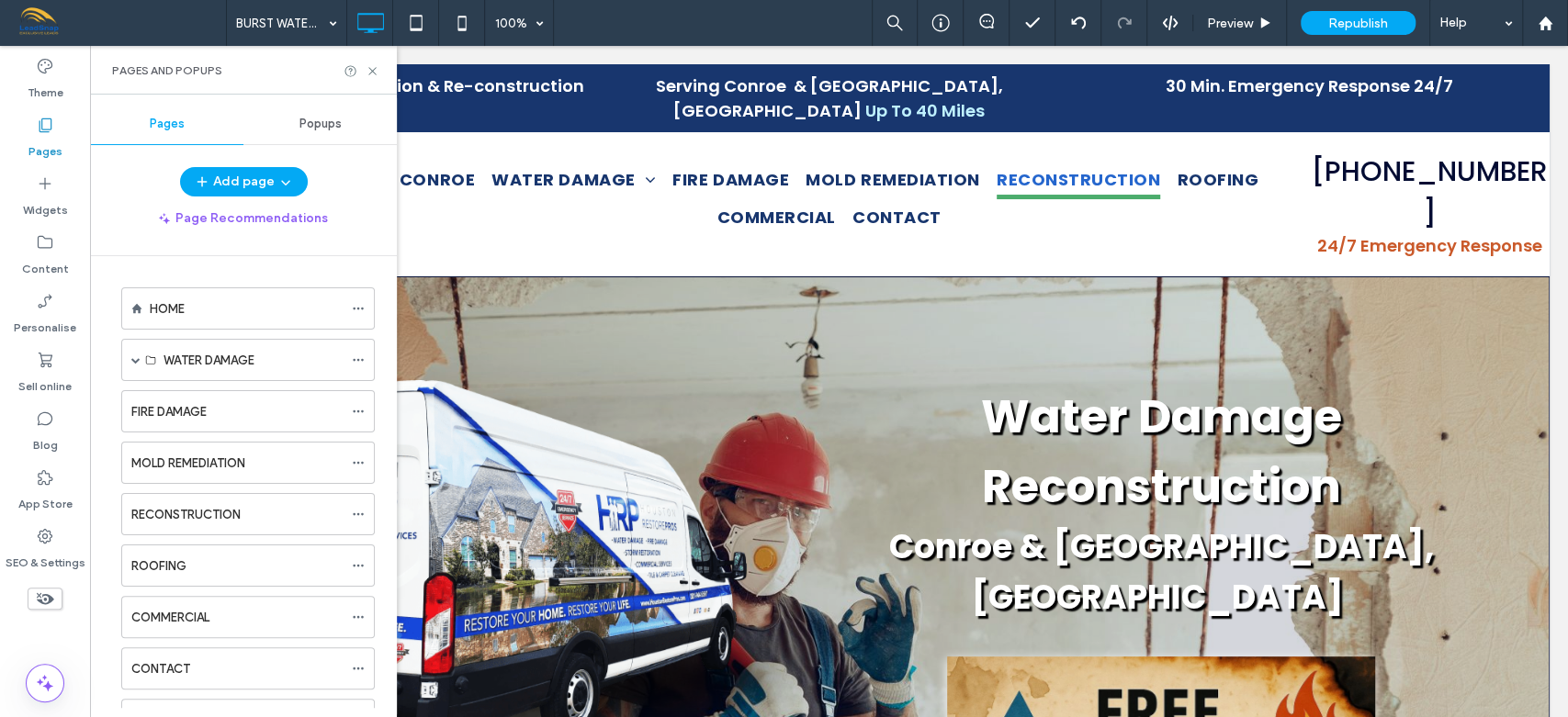
scroll to position [395, 0]
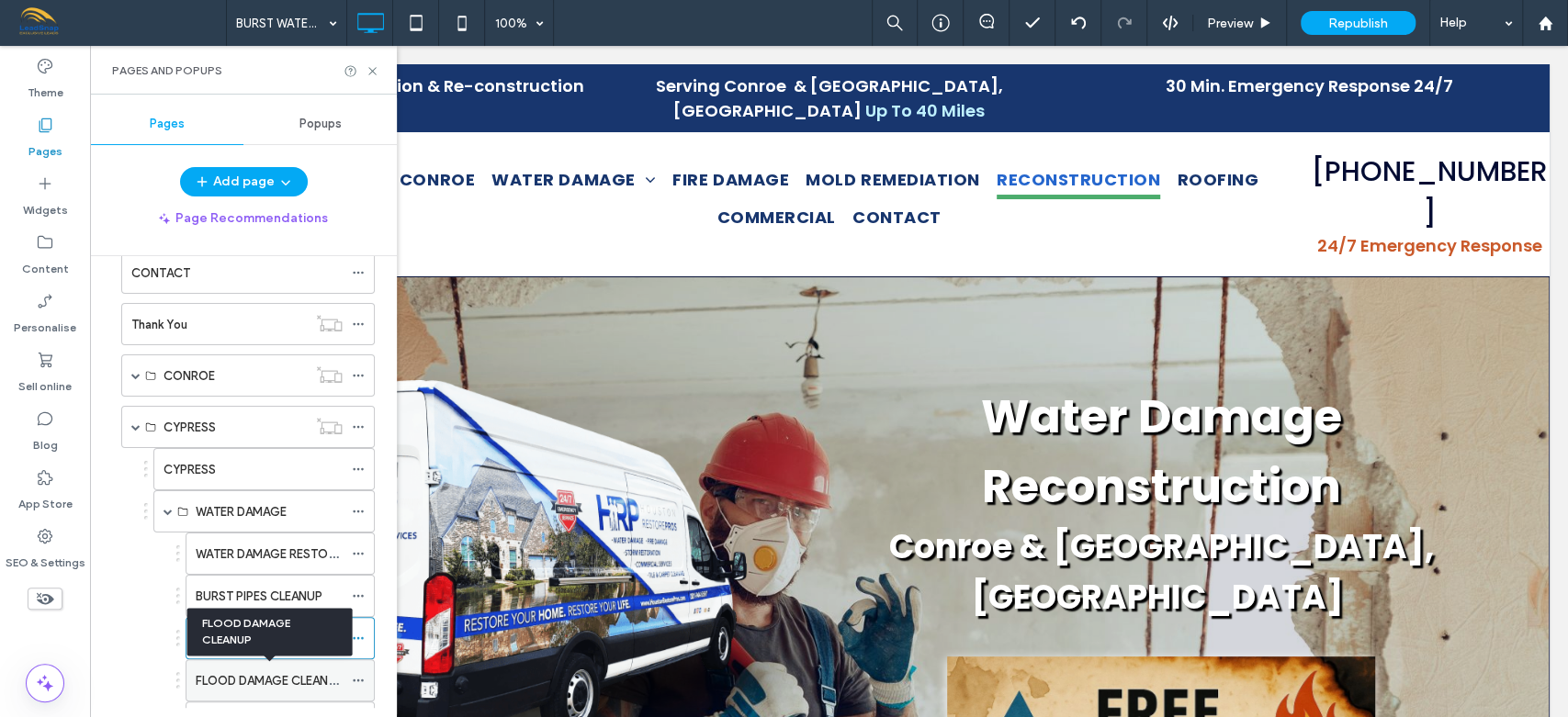
click at [285, 673] on label "FLOOD DAMAGE CLEANUP" at bounding box center [269, 681] width 148 height 32
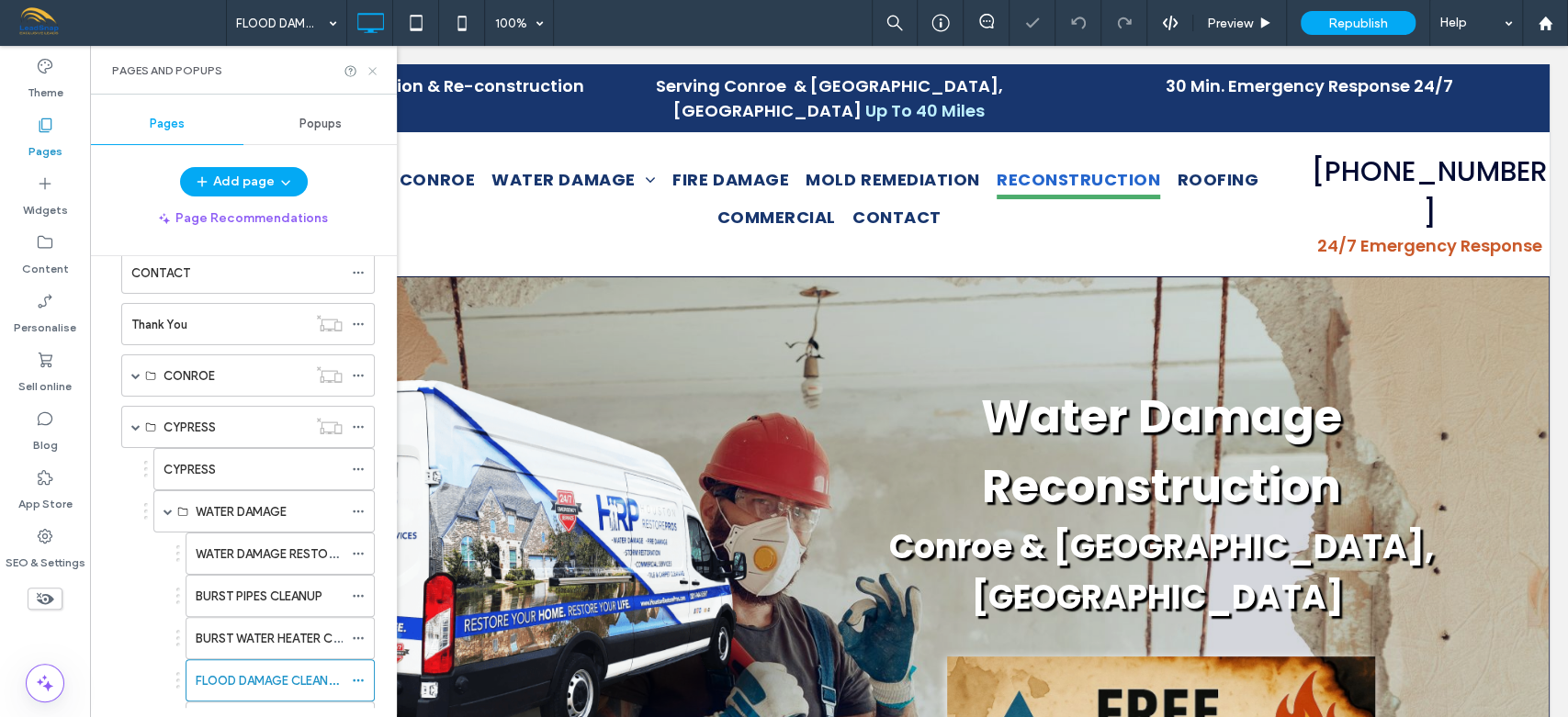
click at [371, 70] on use at bounding box center [372, 71] width 8 height 8
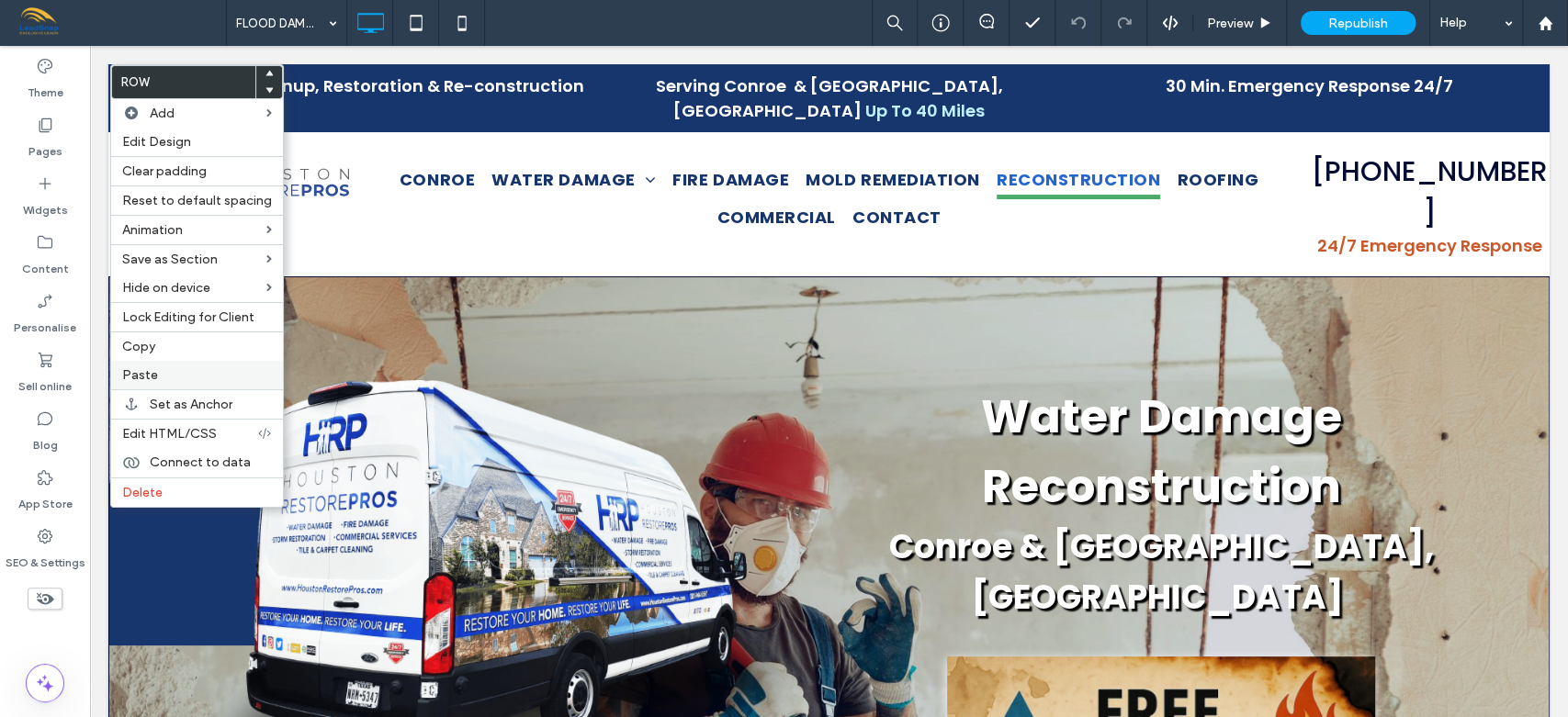
click at [138, 372] on span "Paste" at bounding box center [140, 375] width 36 height 15
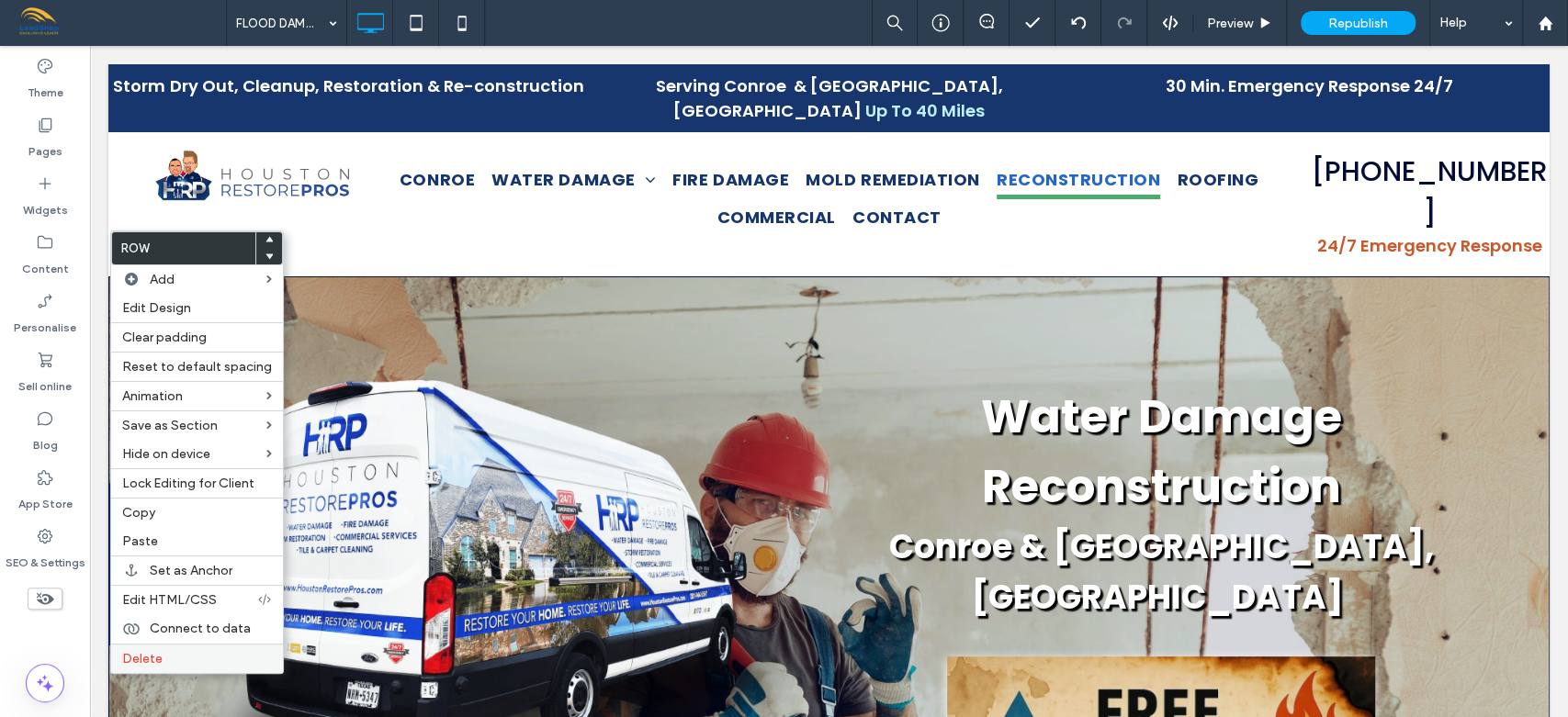
click at [137, 652] on span "Delete" at bounding box center [142, 658] width 41 height 15
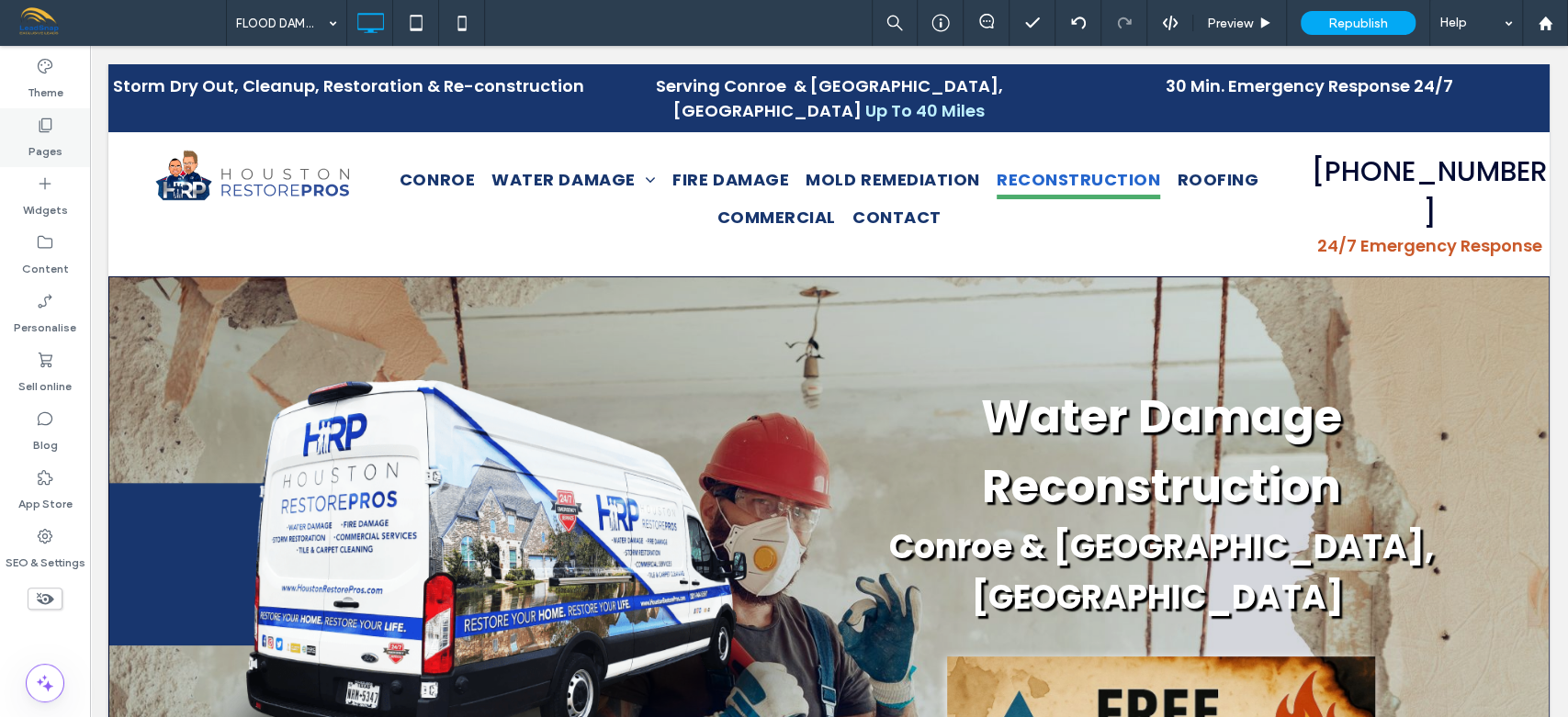
click at [46, 143] on label "Pages" at bounding box center [46, 146] width 34 height 26
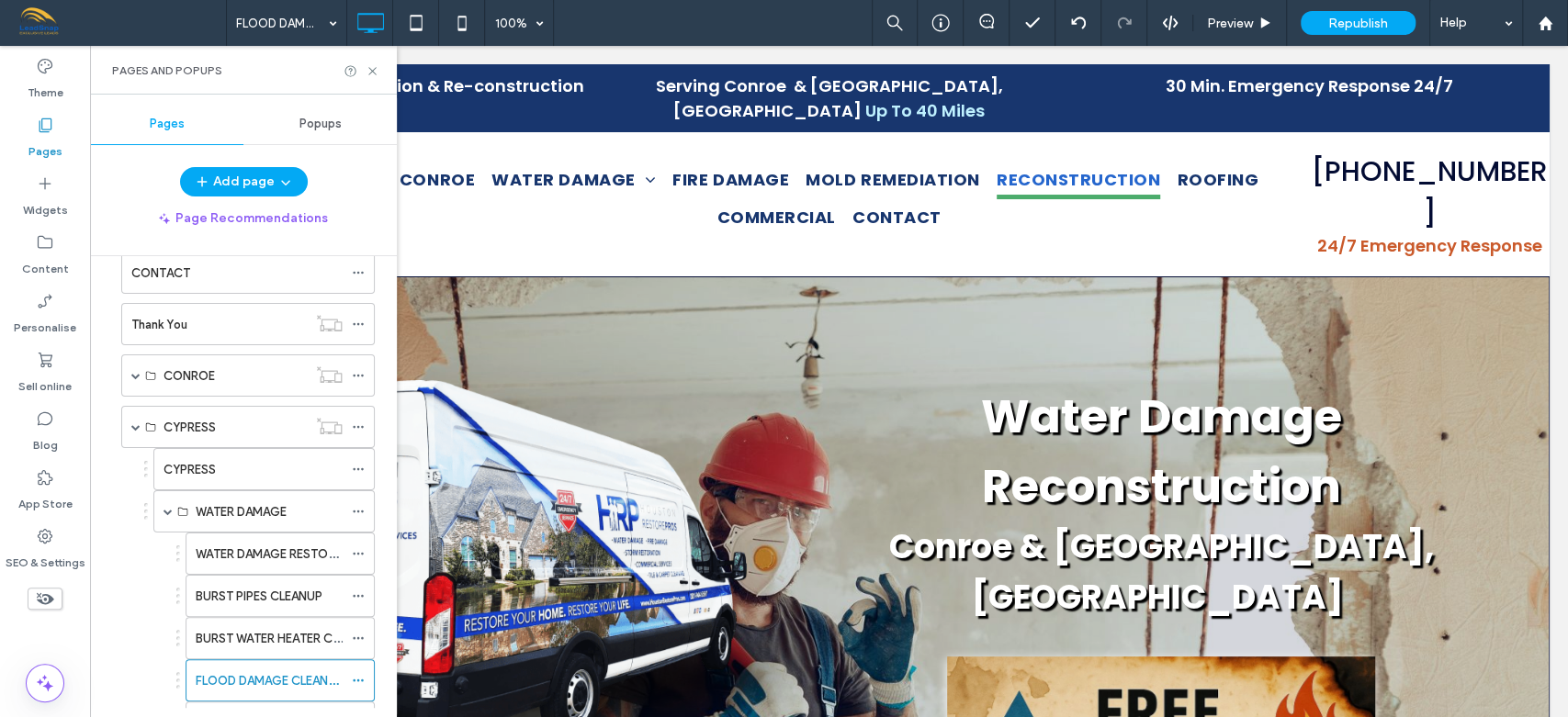
scroll to position [792, 0]
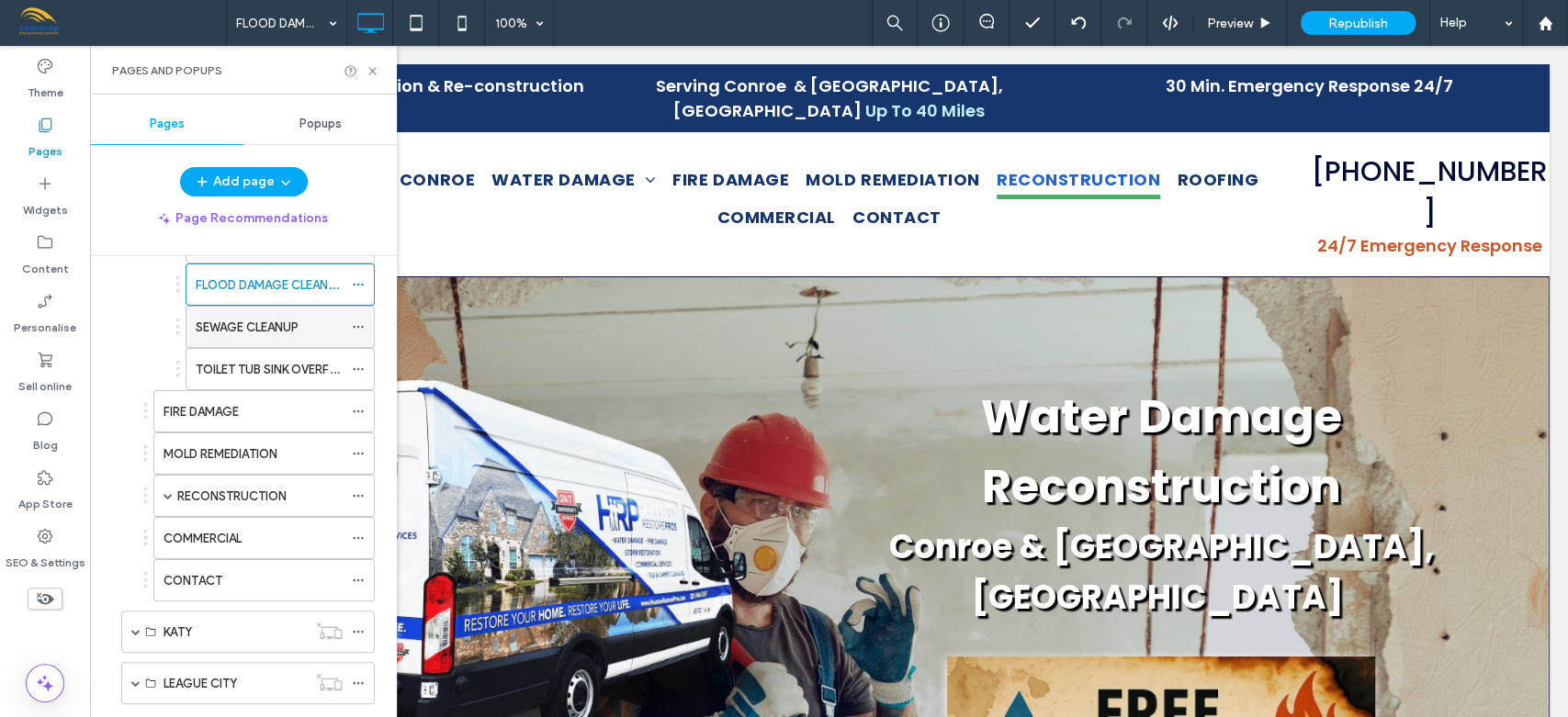
click at [279, 311] on div "SEWAGE CLEANUP" at bounding box center [268, 326] width 147 height 41
click at [375, 65] on icon at bounding box center [372, 71] width 14 height 14
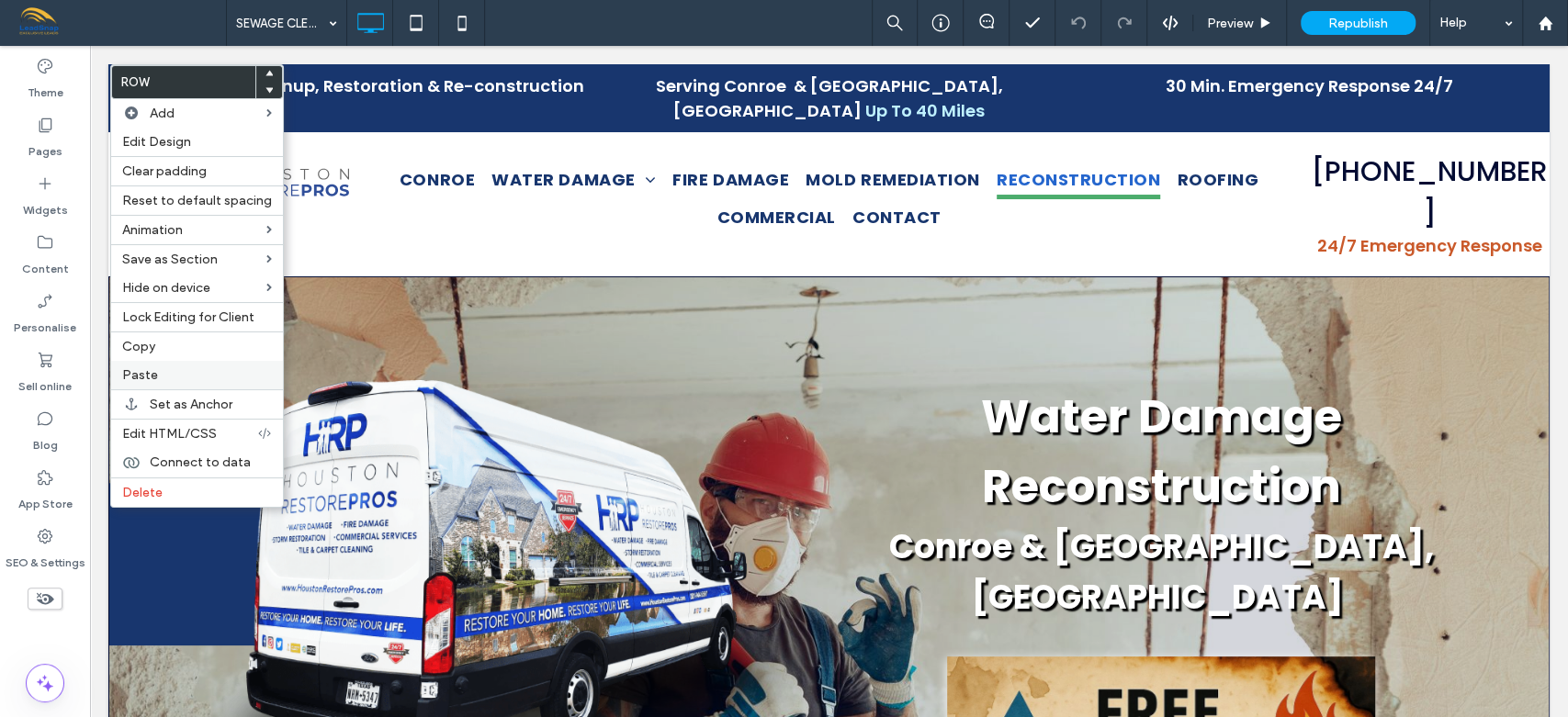
click at [138, 373] on span "Paste" at bounding box center [140, 375] width 36 height 15
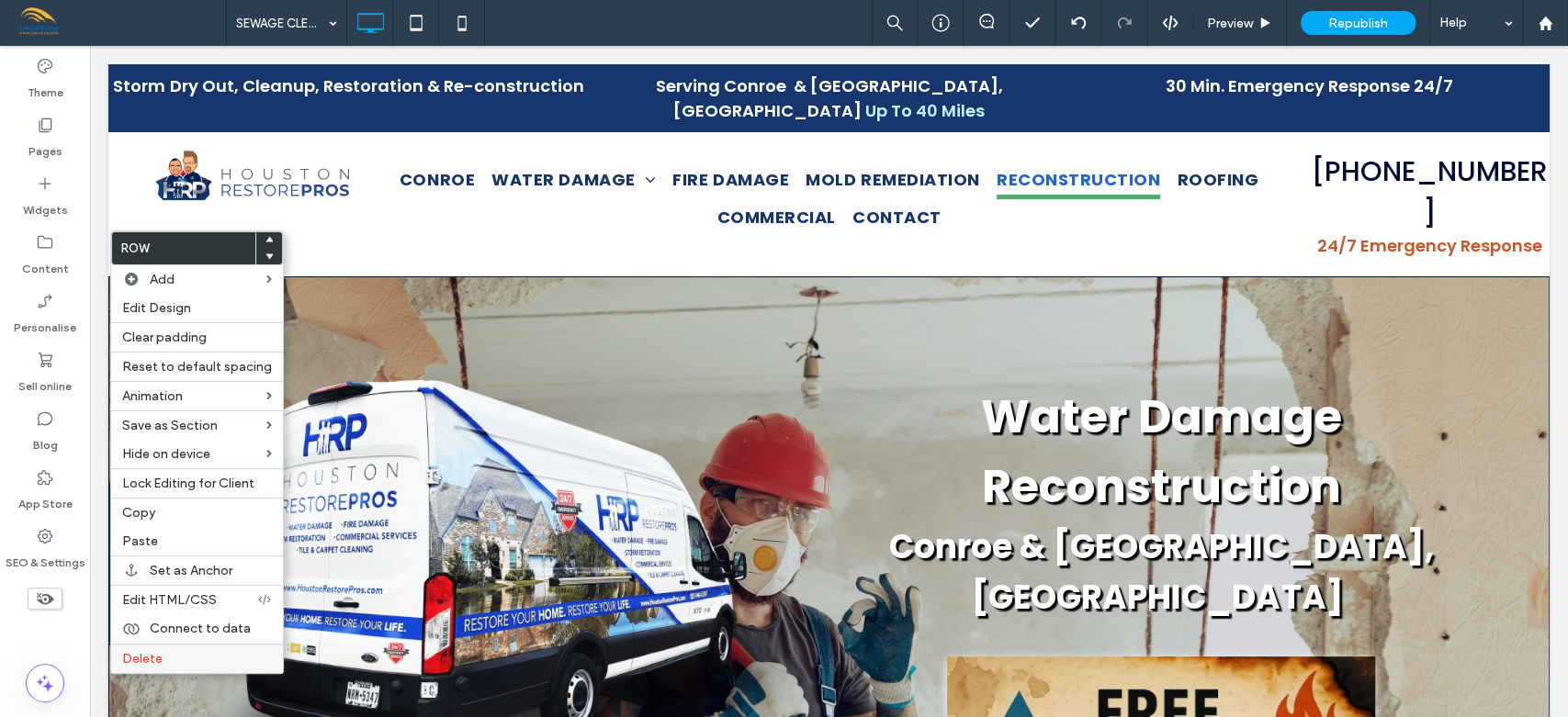
click at [150, 651] on span "Delete" at bounding box center [142, 658] width 41 height 15
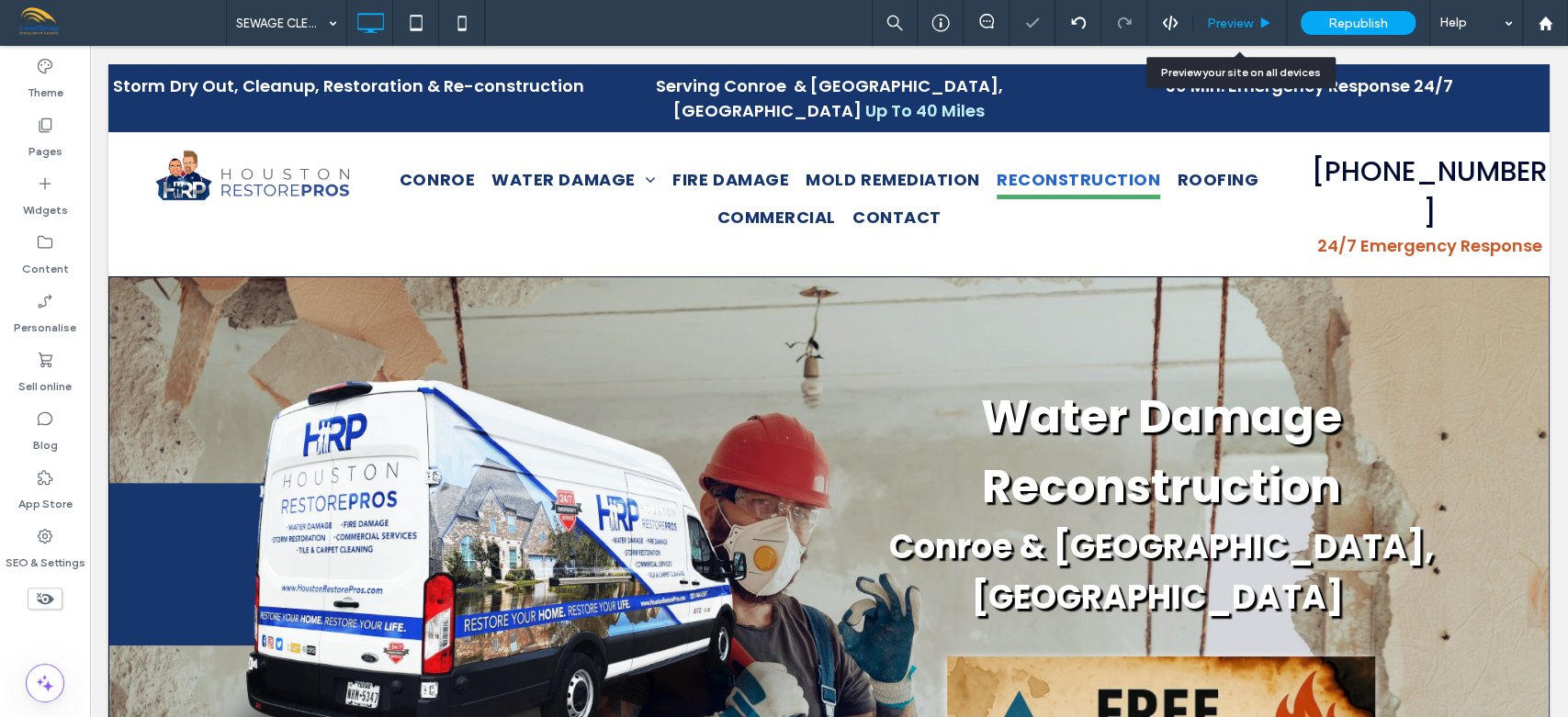
click at [1227, 29] on span "Preview" at bounding box center [1229, 23] width 46 height 15
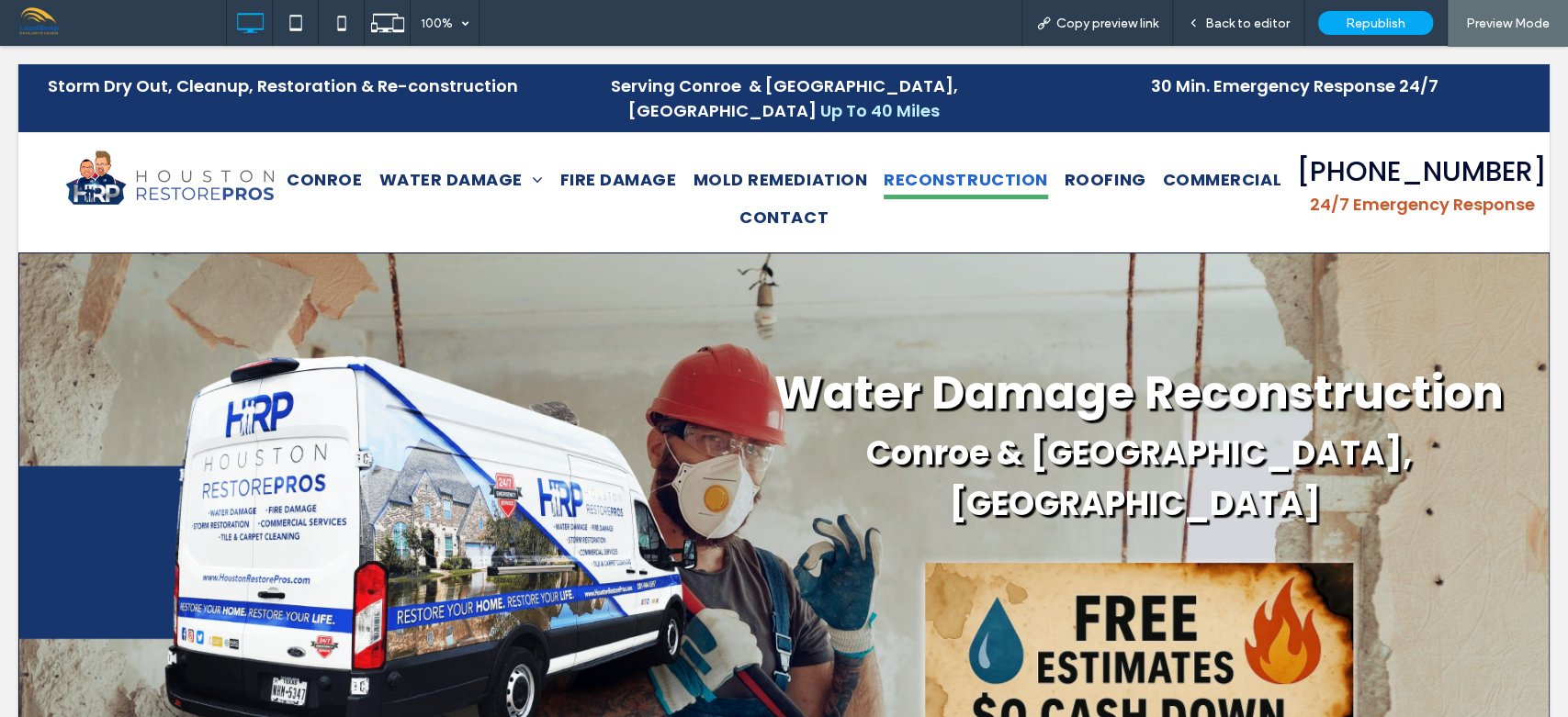
click at [1227, 29] on span "Back to editor" at bounding box center [1246, 23] width 84 height 15
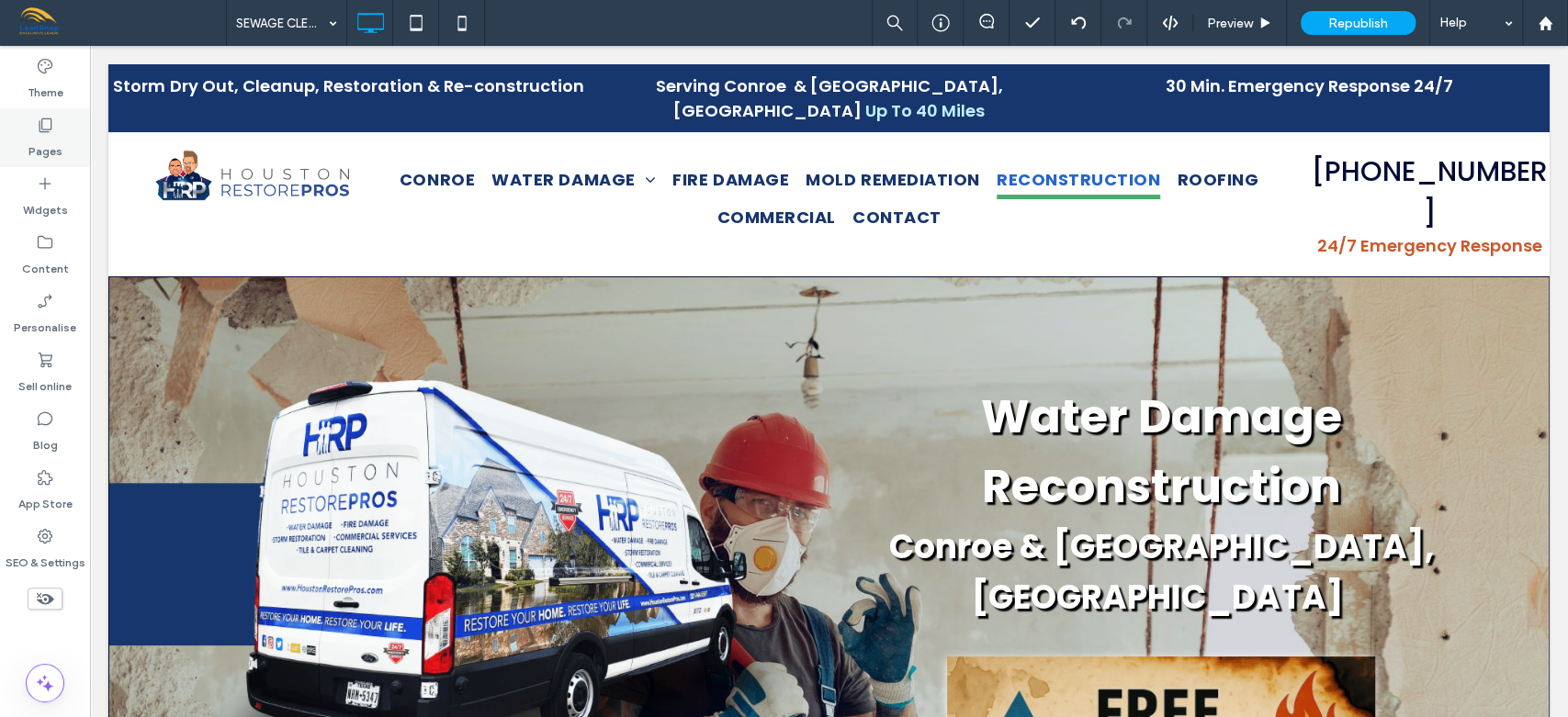
click at [44, 134] on label "Pages" at bounding box center [46, 146] width 34 height 26
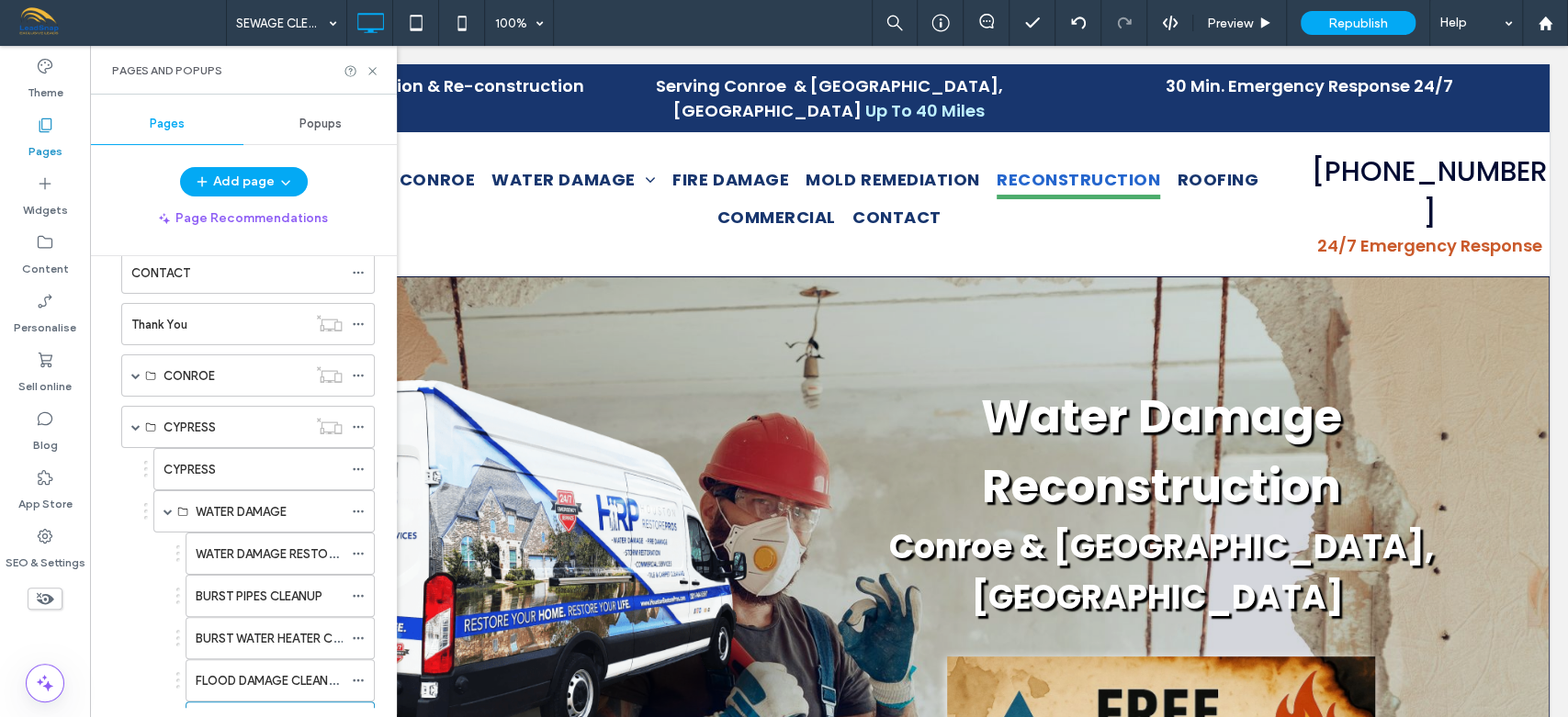
scroll to position [792, 0]
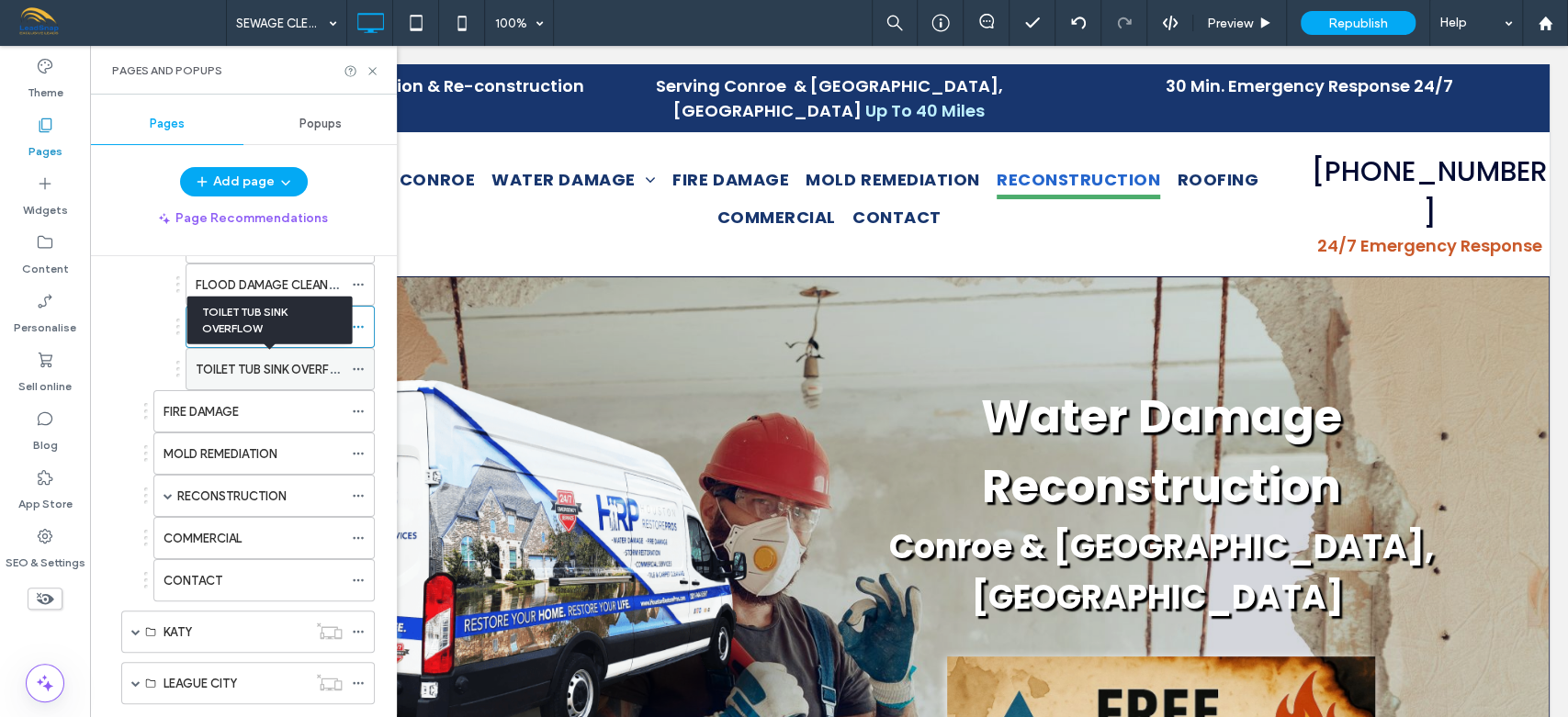
click at [250, 360] on label "TOILET TUB SINK OVERFLOW" at bounding box center [274, 370] width 158 height 32
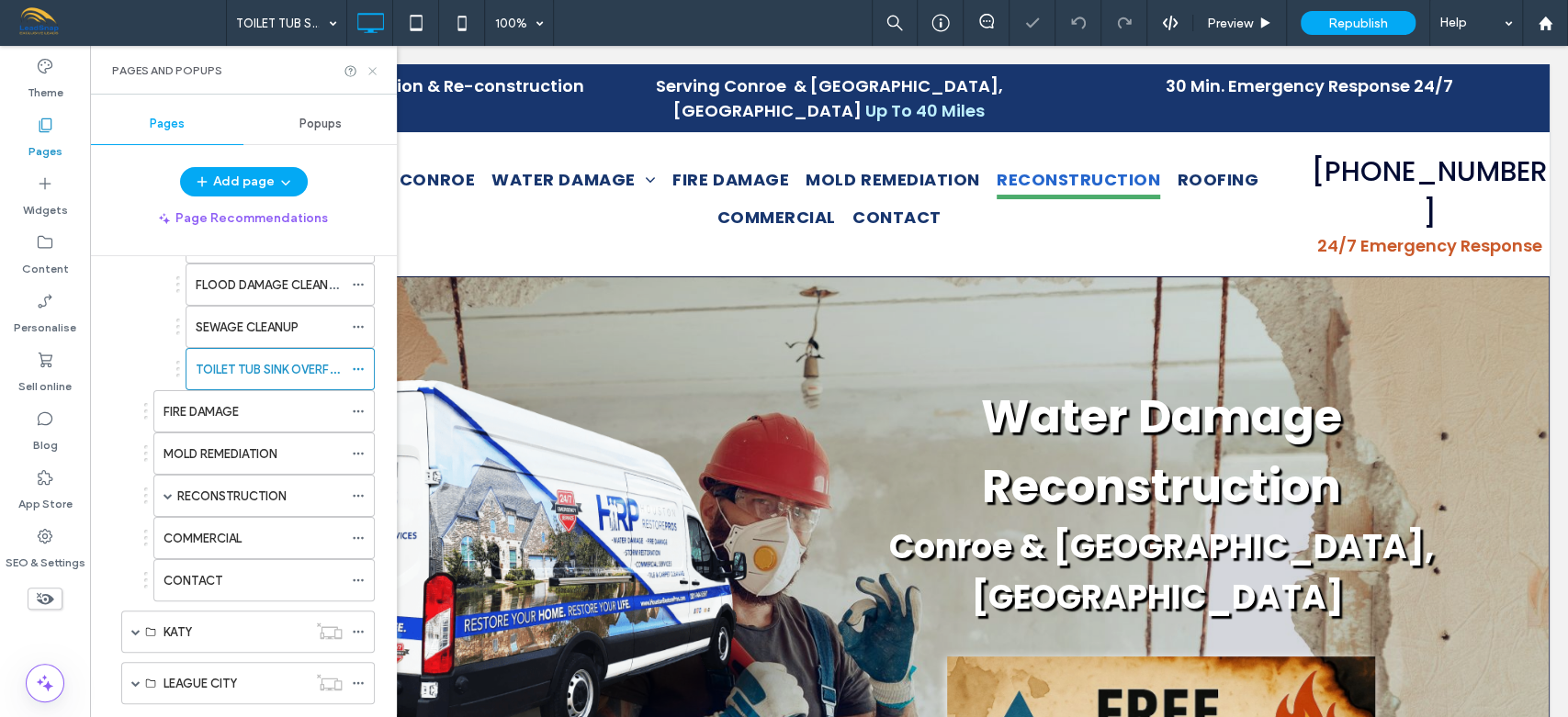
click at [374, 70] on icon at bounding box center [372, 71] width 14 height 14
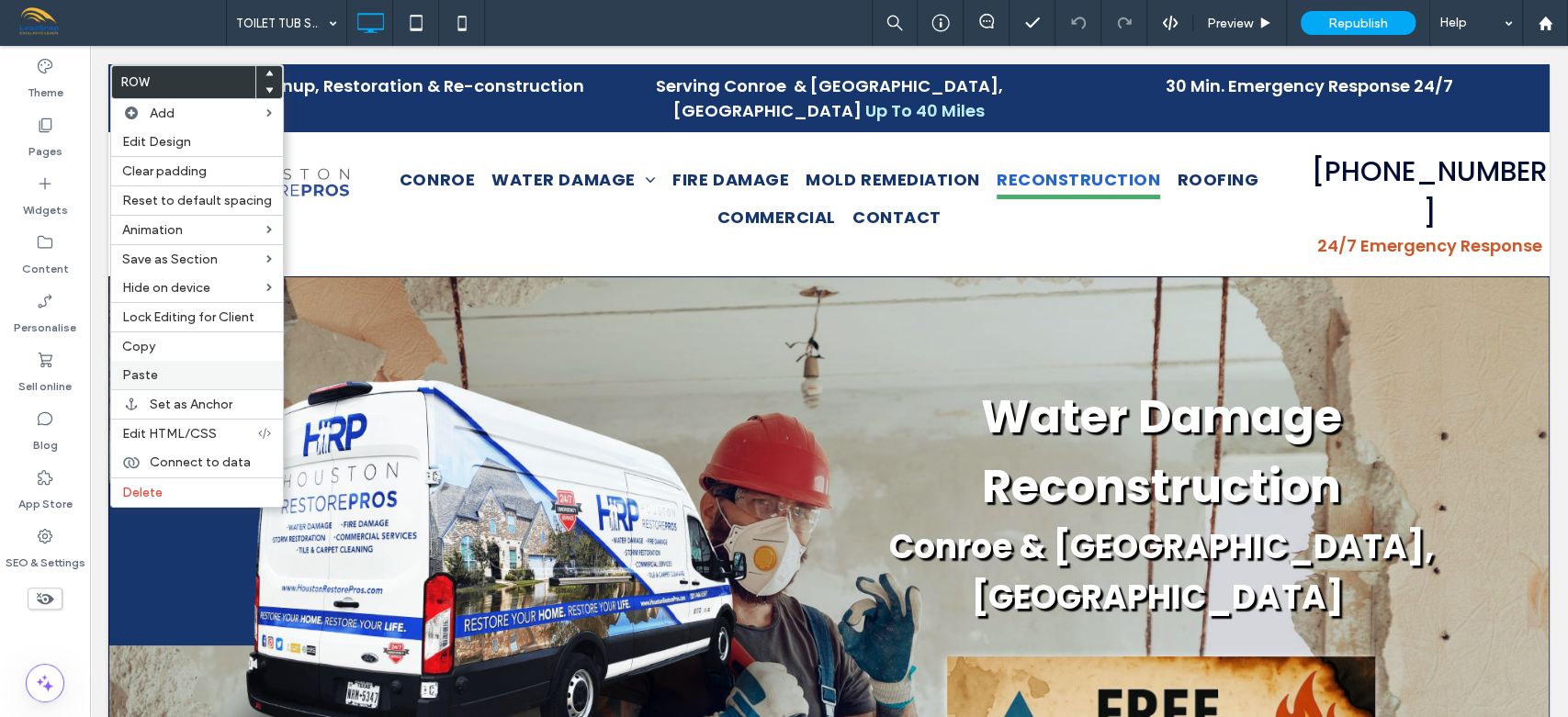
click at [146, 373] on span "Paste" at bounding box center [140, 375] width 36 height 15
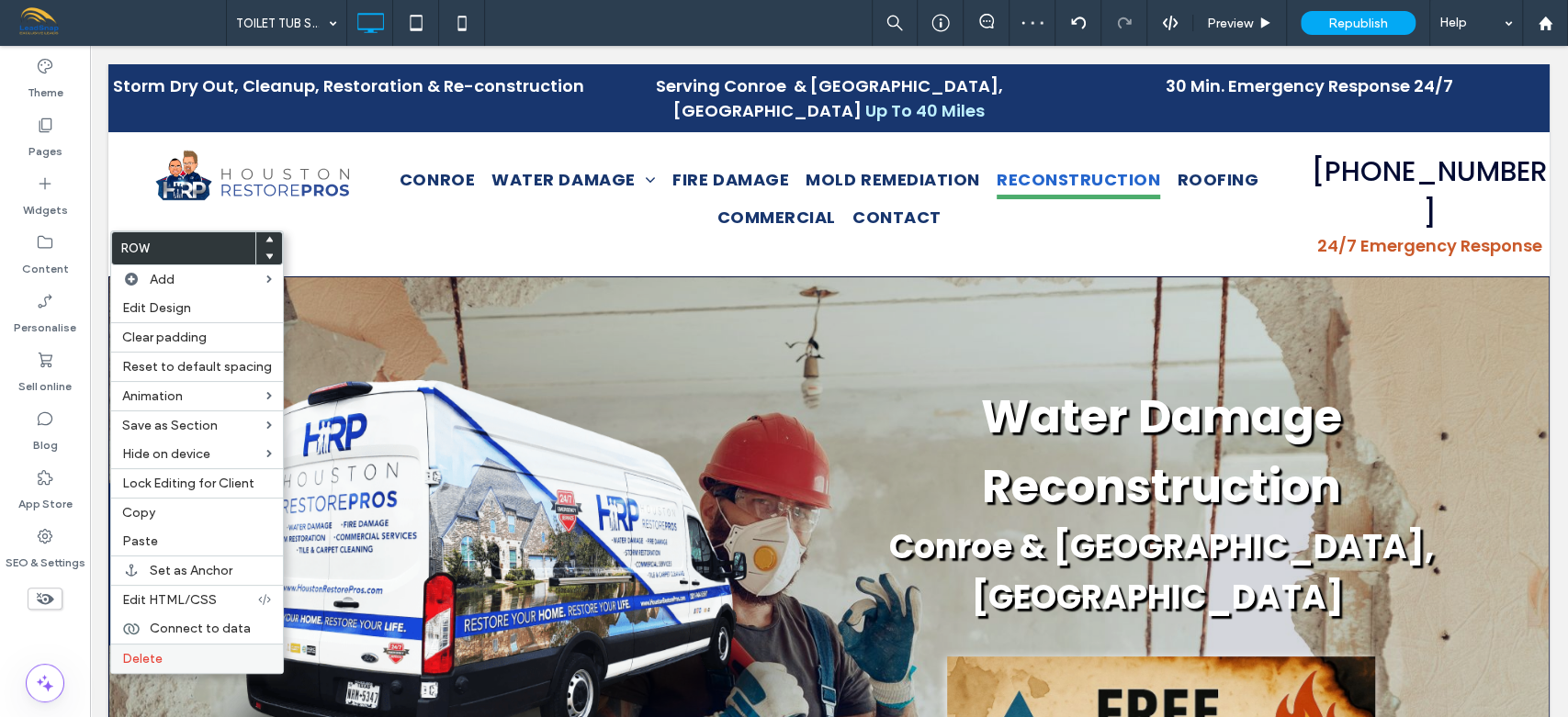
click at [147, 655] on span "Delete" at bounding box center [142, 658] width 41 height 15
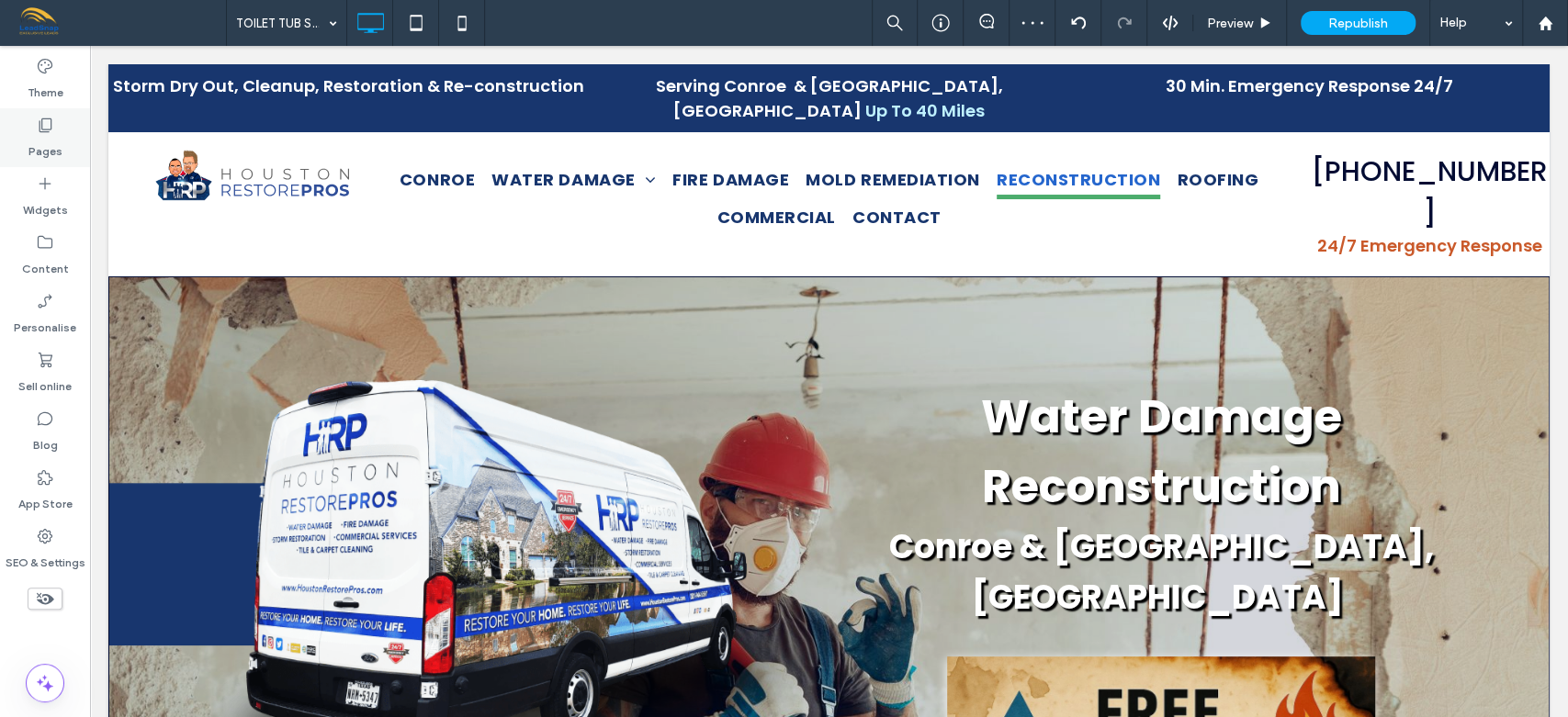
click at [49, 145] on label "Pages" at bounding box center [46, 146] width 34 height 26
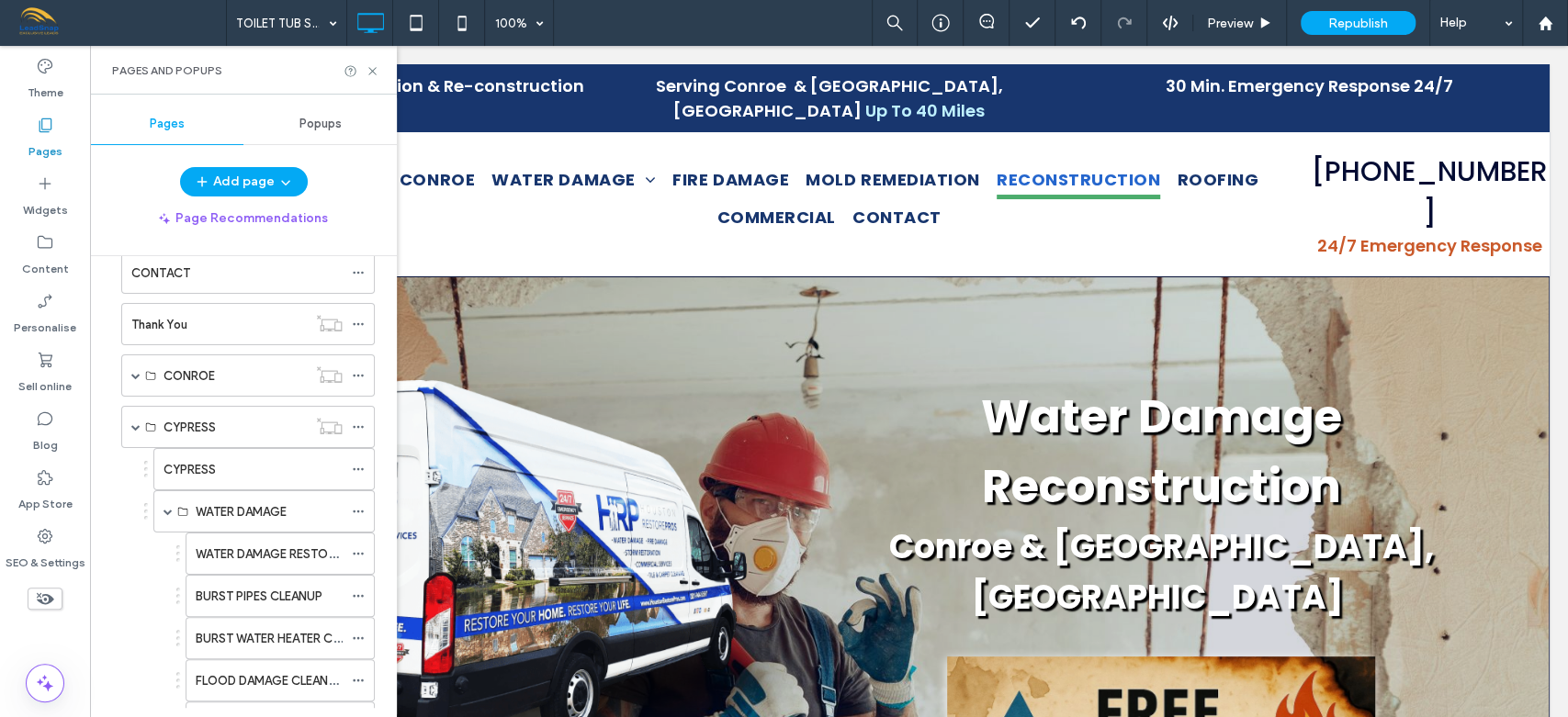
scroll to position [792, 0]
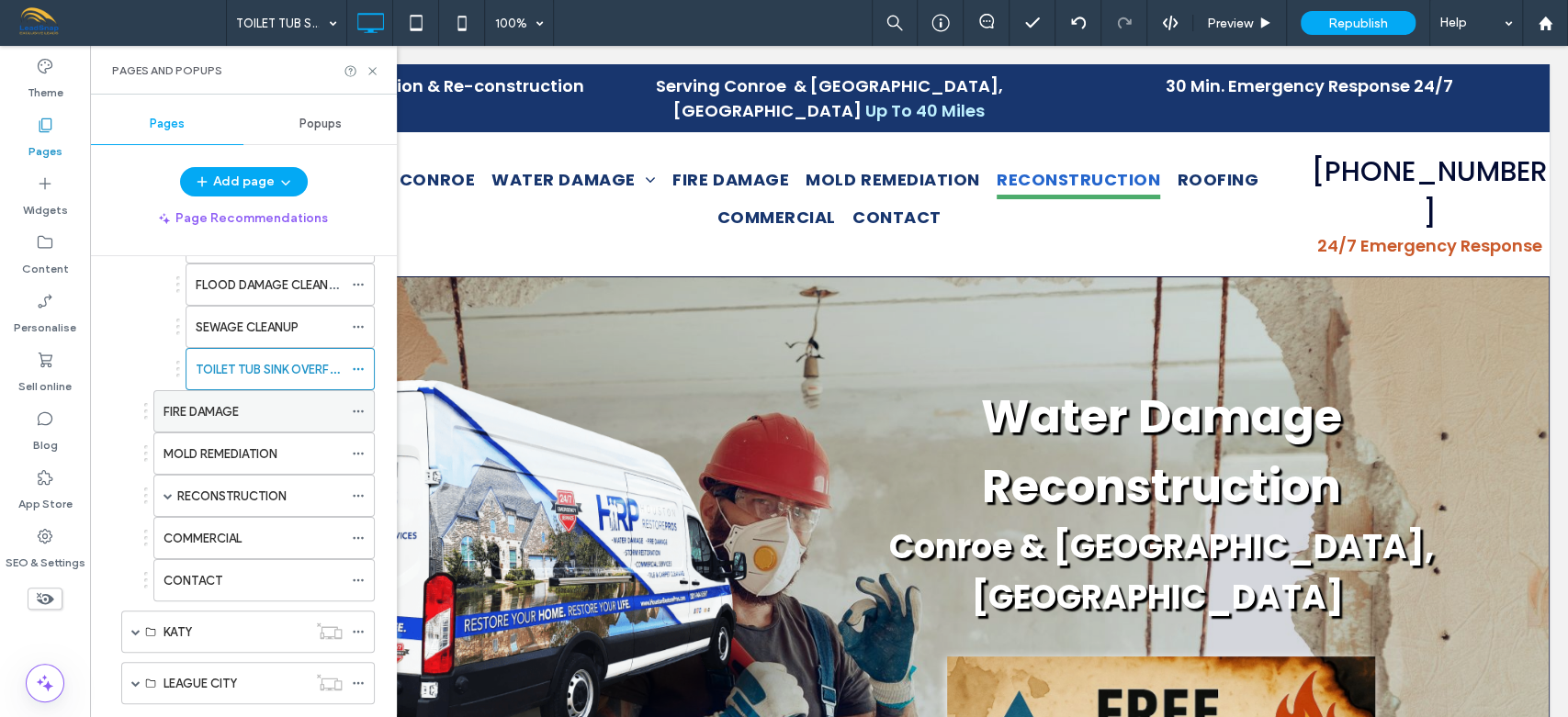
click at [231, 403] on label "FIRE DAMAGE" at bounding box center [200, 412] width 75 height 32
click at [375, 66] on icon at bounding box center [372, 71] width 14 height 14
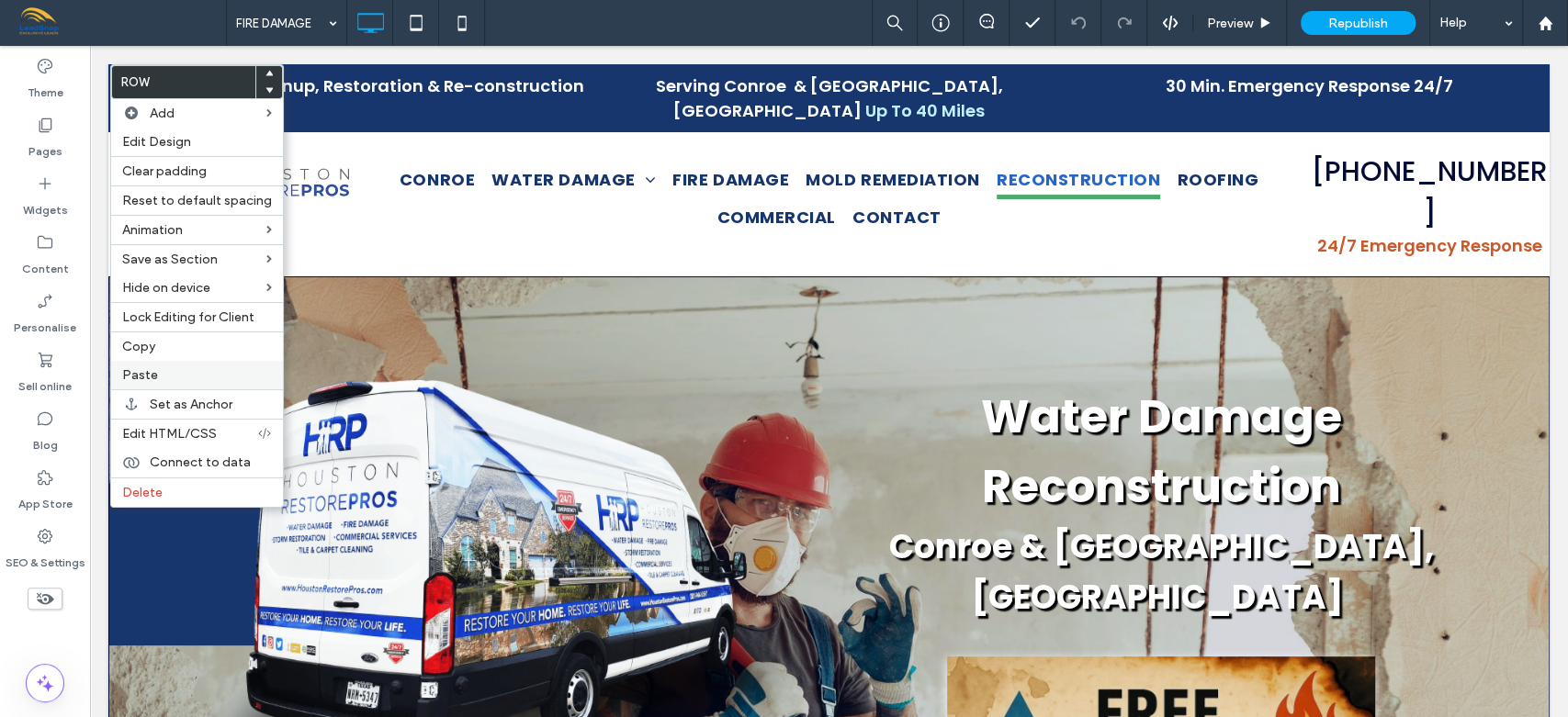
click at [137, 375] on span "Paste" at bounding box center [140, 375] width 36 height 15
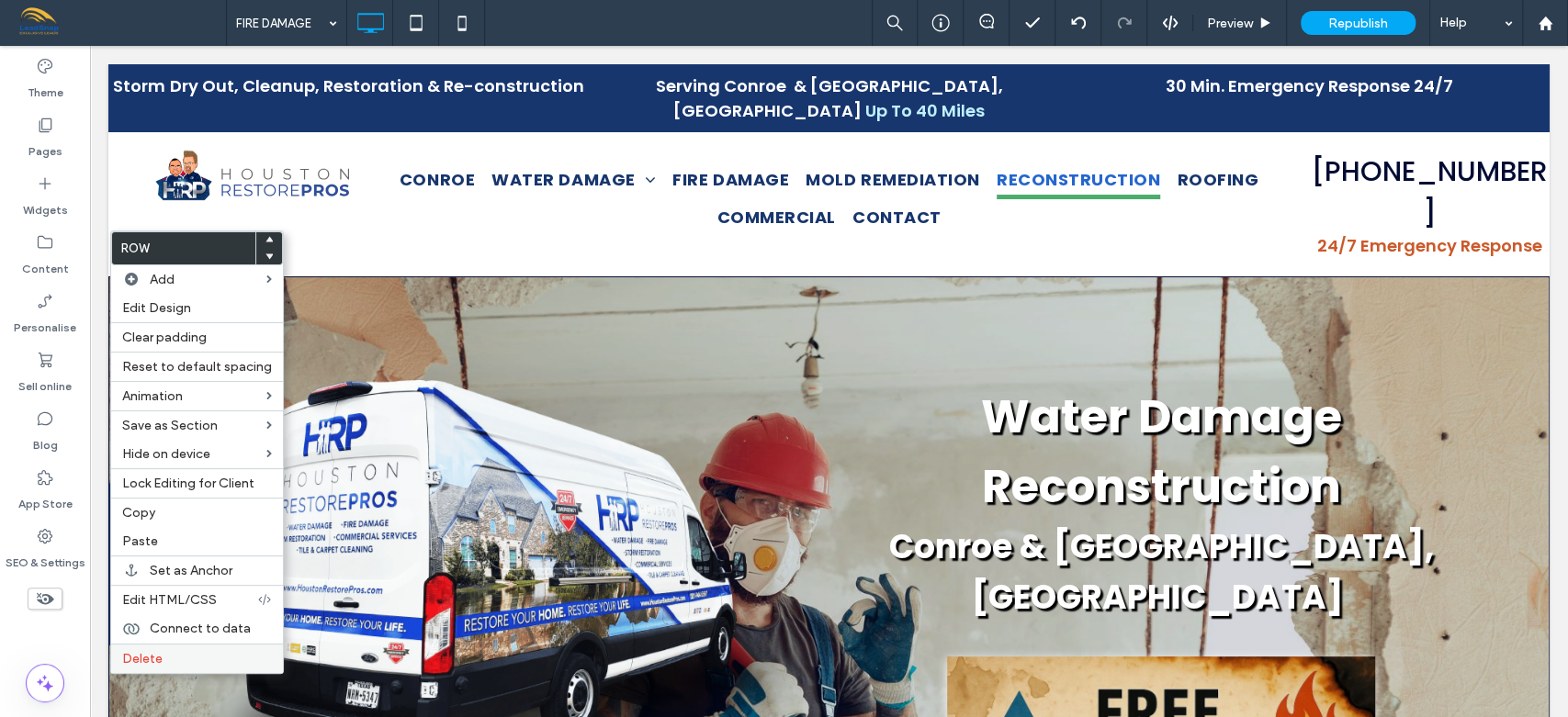
click at [156, 651] on span "Delete" at bounding box center [142, 658] width 41 height 15
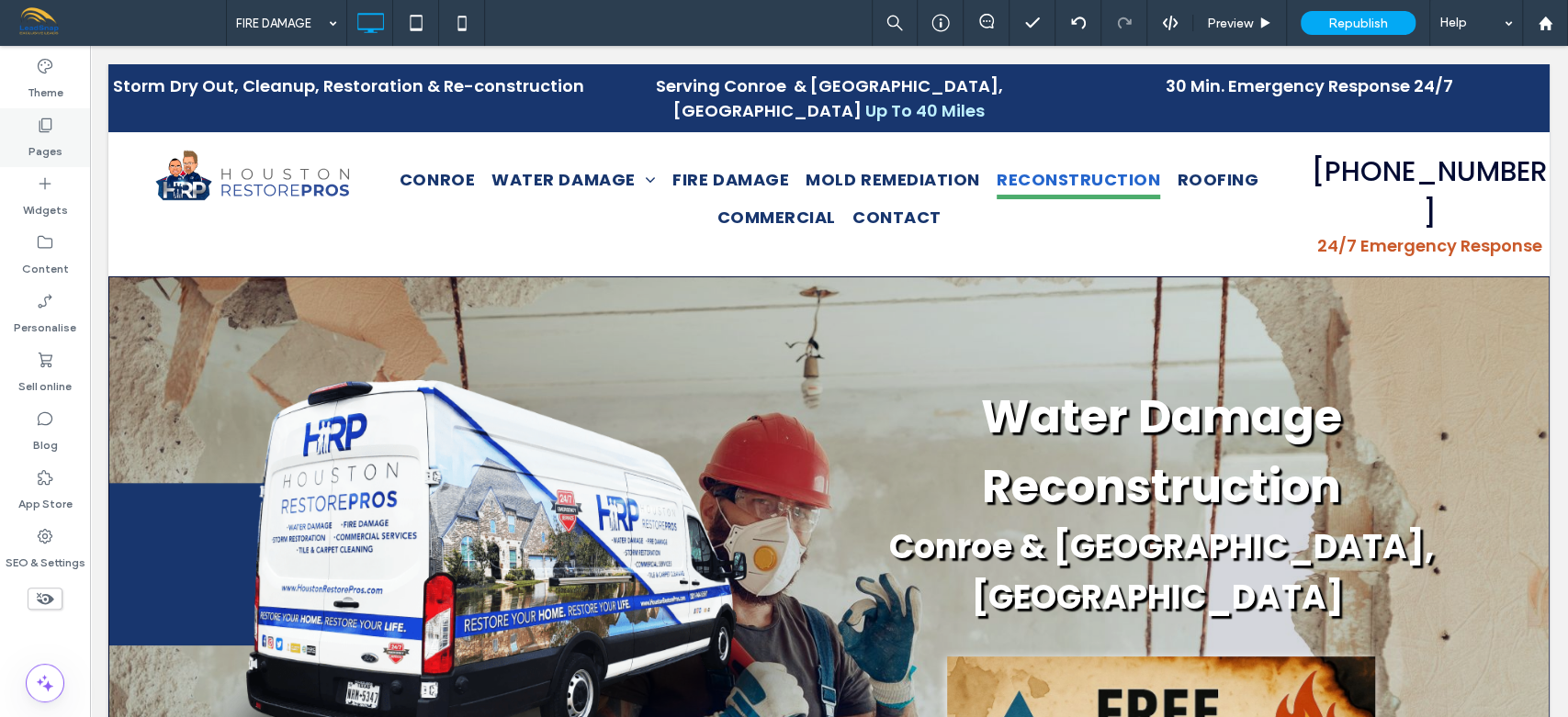
click at [46, 133] on icon at bounding box center [45, 124] width 18 height 18
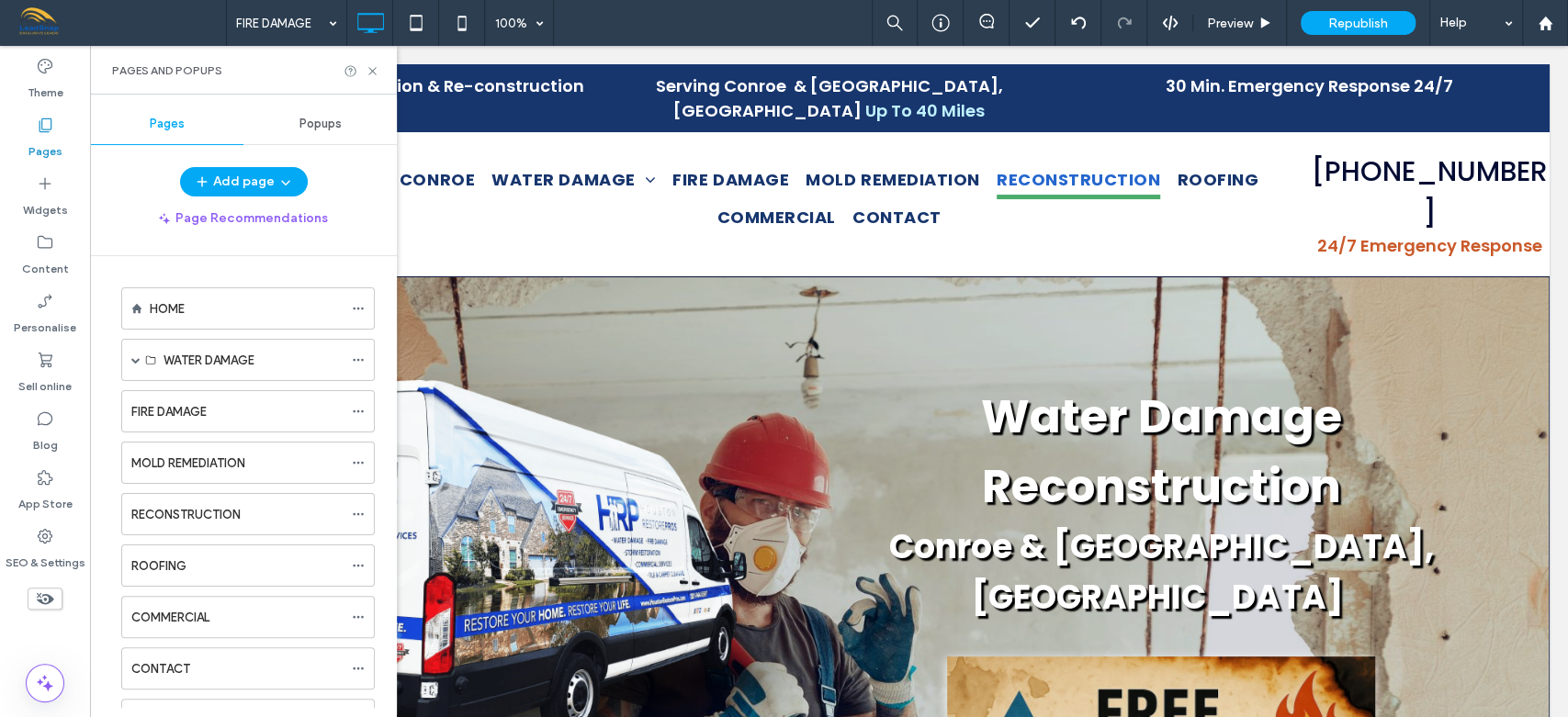
click at [46, 133] on icon at bounding box center [45, 124] width 18 height 18
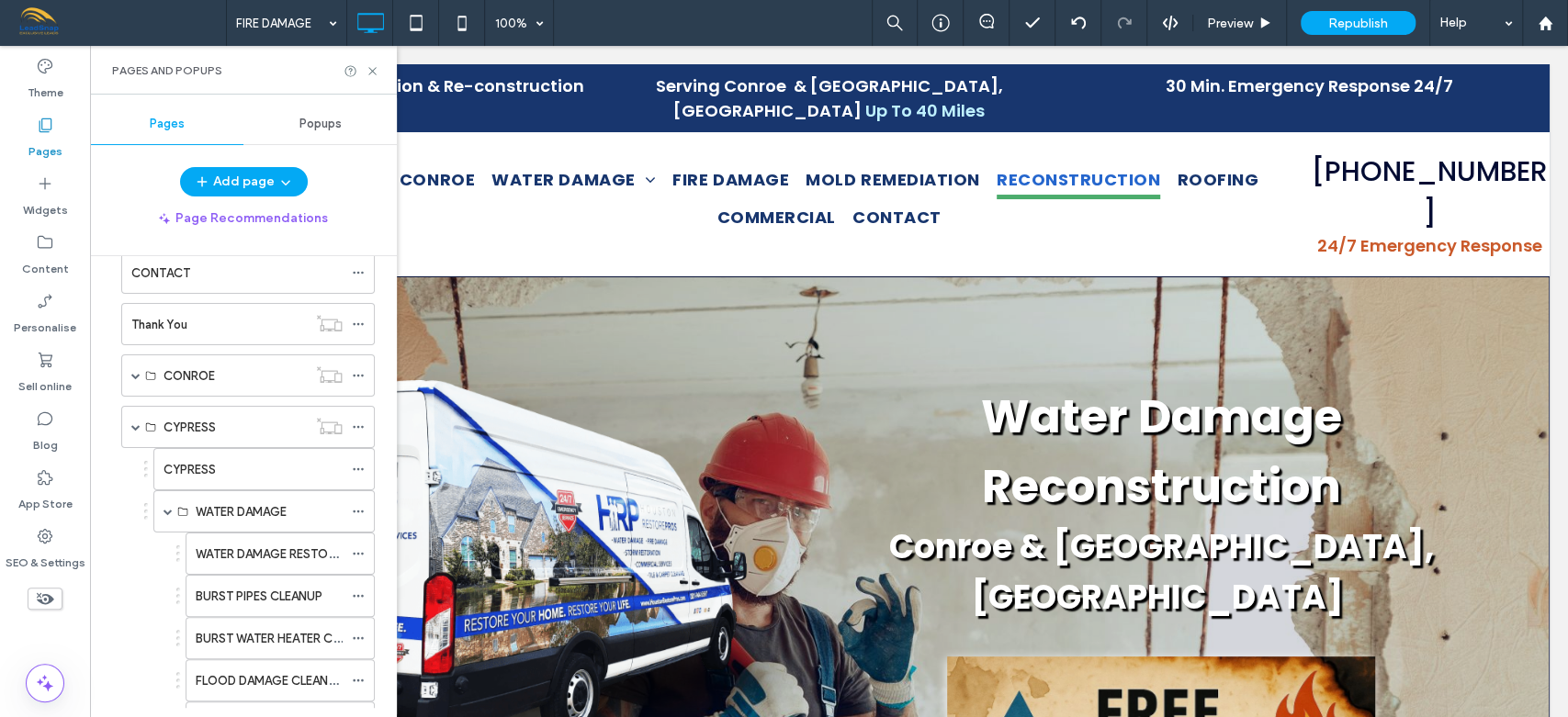
scroll to position [792, 0]
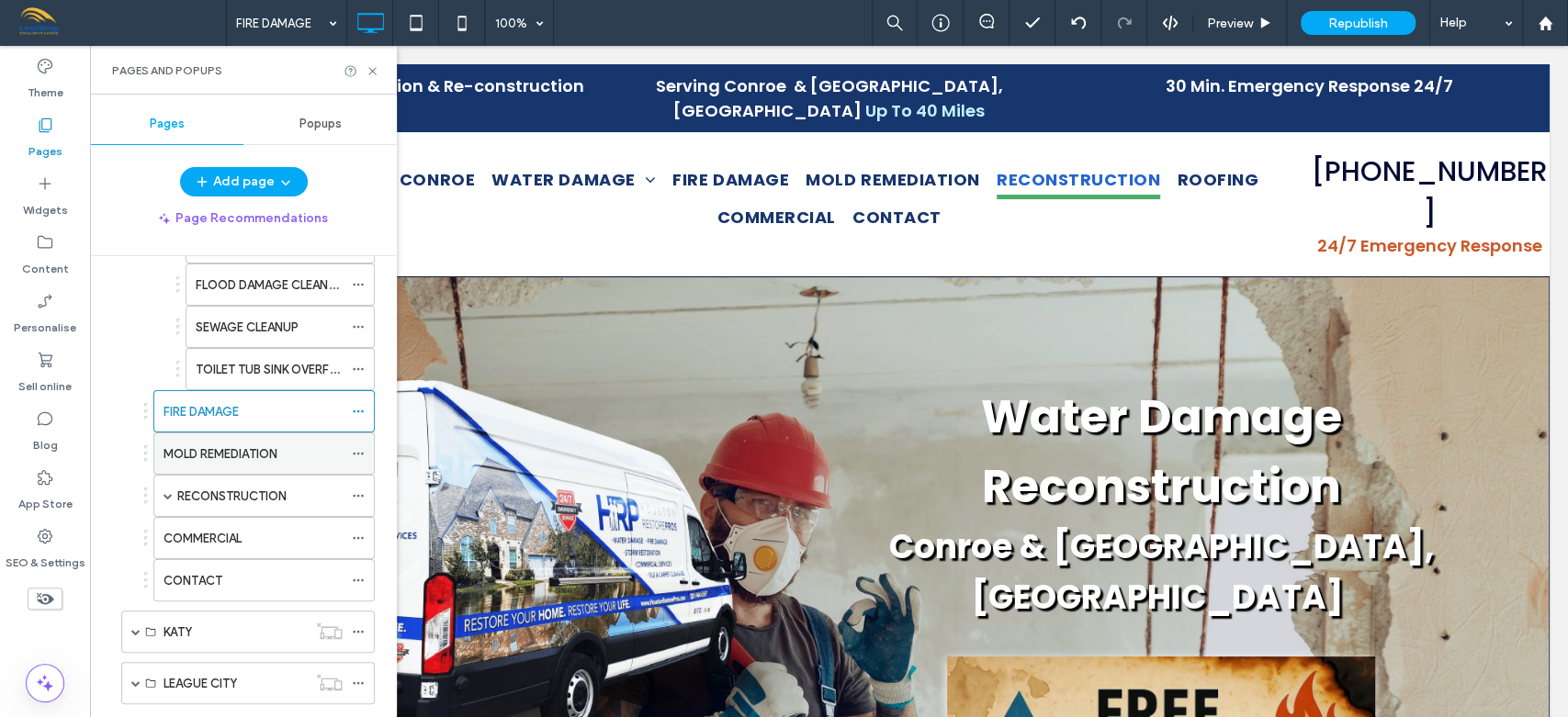
click at [273, 439] on label "MOLD REMEDIATION" at bounding box center [220, 454] width 114 height 32
click at [375, 64] on icon at bounding box center [372, 71] width 14 height 14
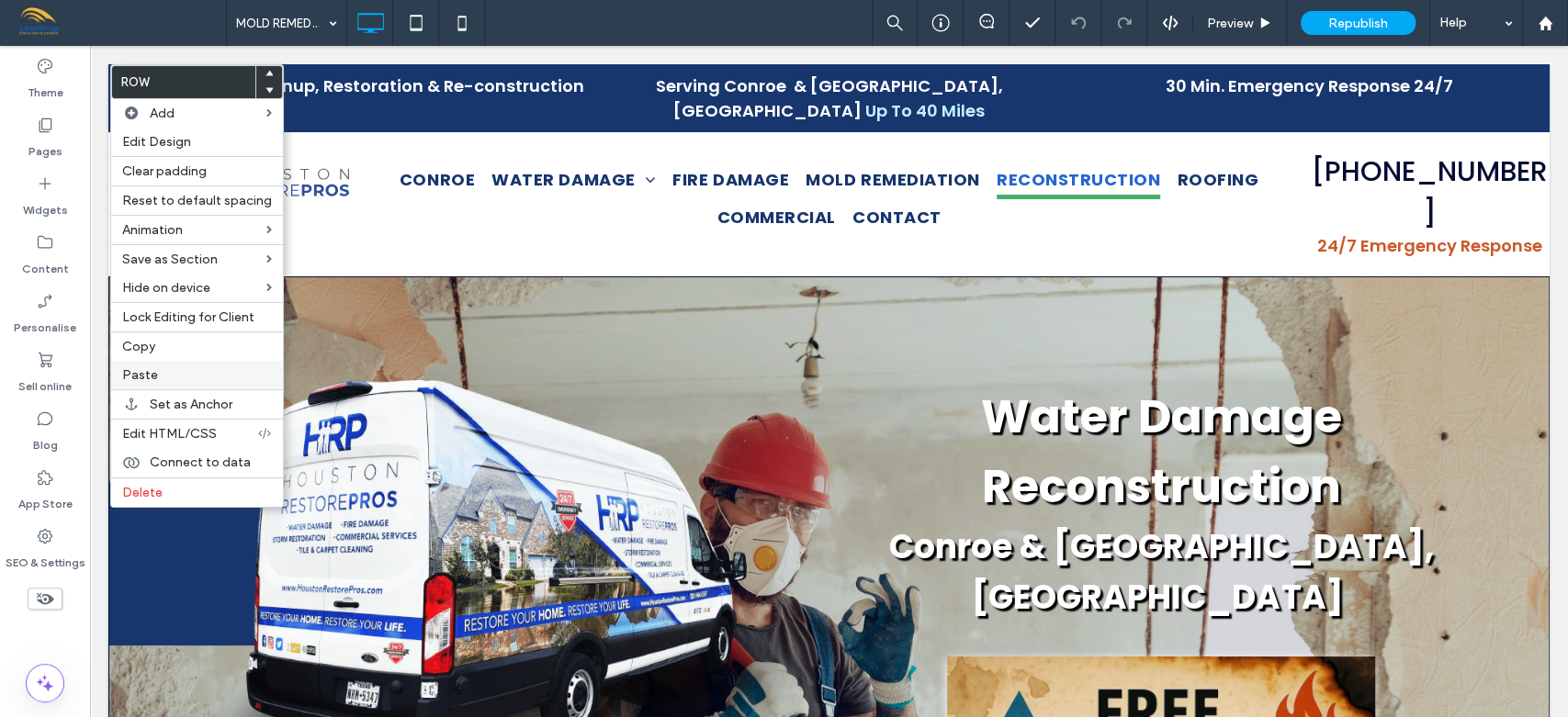
click at [147, 374] on span "Paste" at bounding box center [140, 375] width 36 height 15
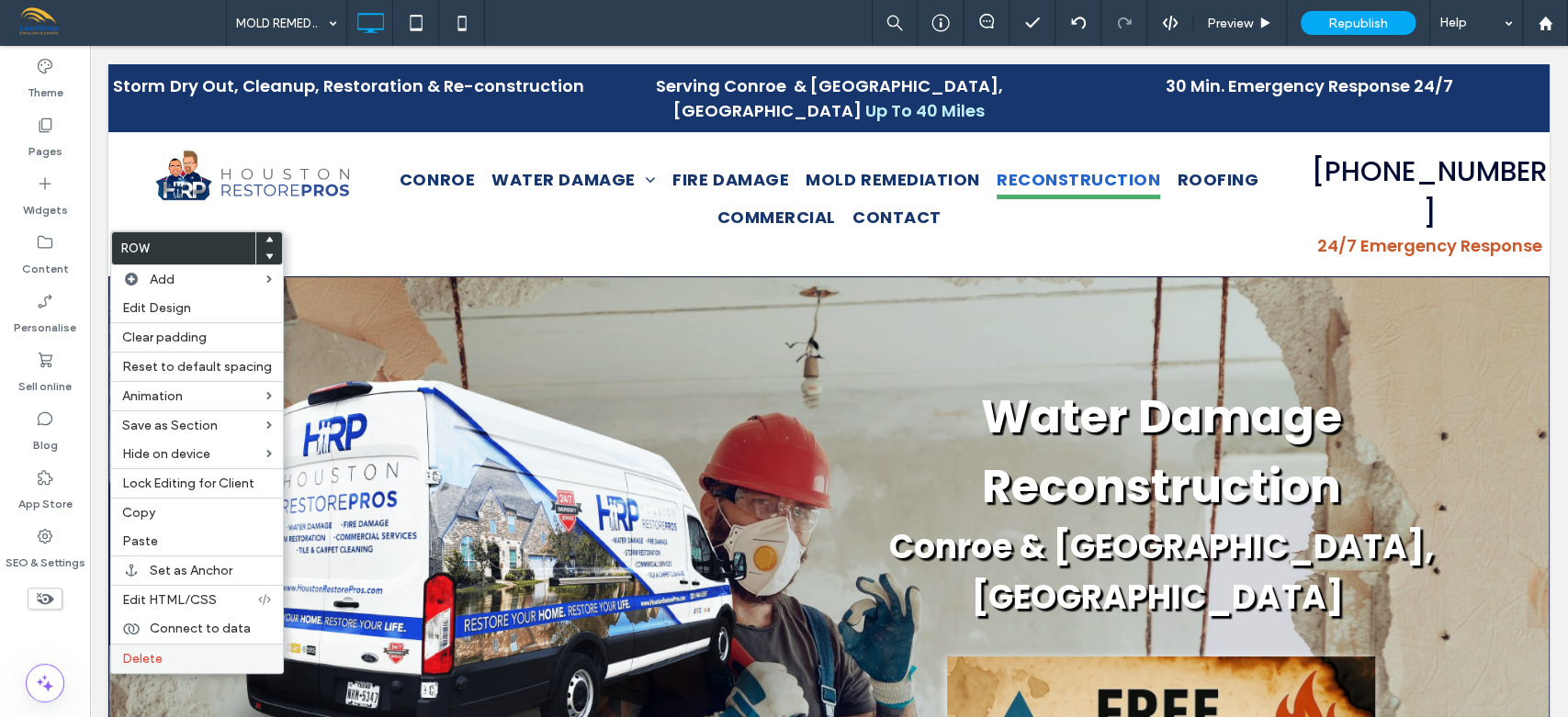
click at [148, 652] on span "Delete" at bounding box center [142, 658] width 41 height 15
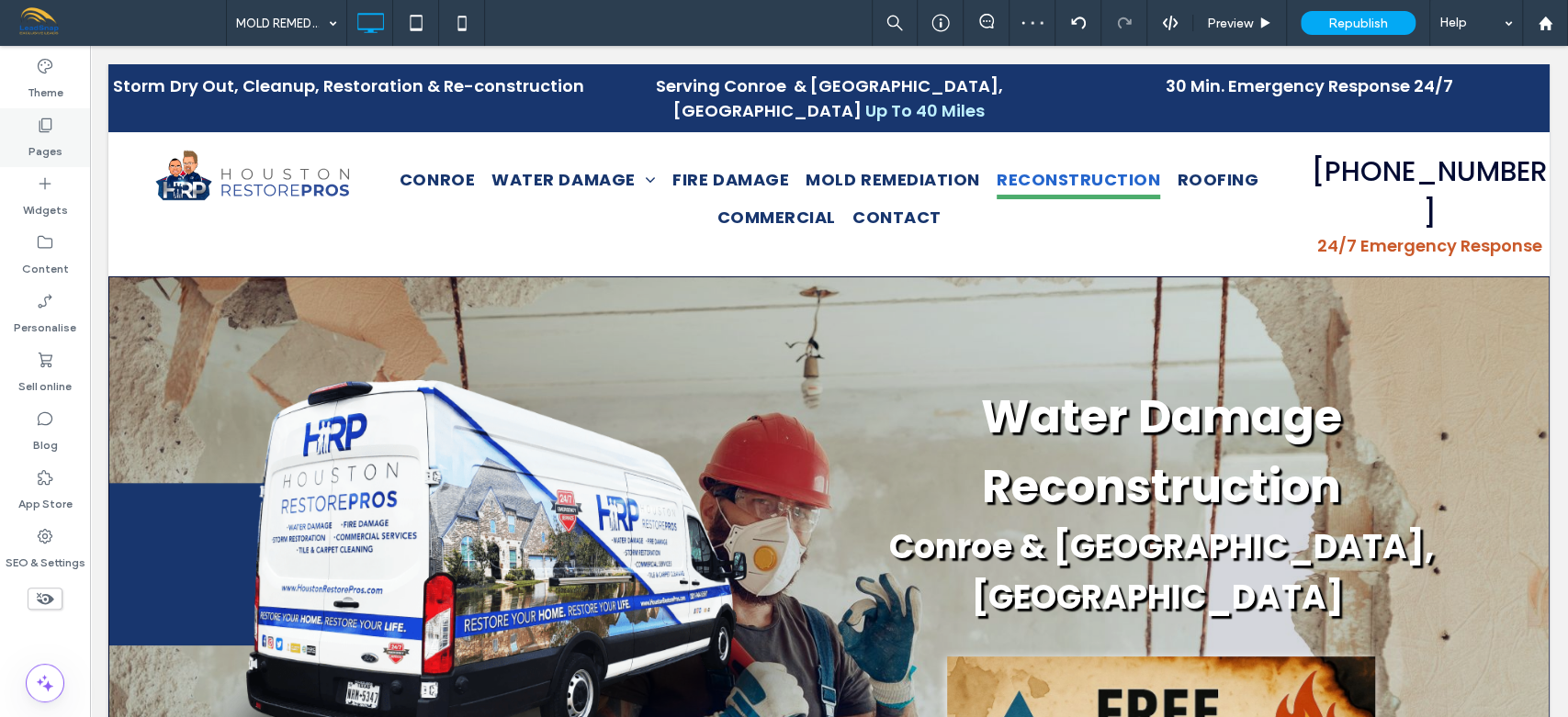
click at [47, 130] on use at bounding box center [46, 125] width 13 height 14
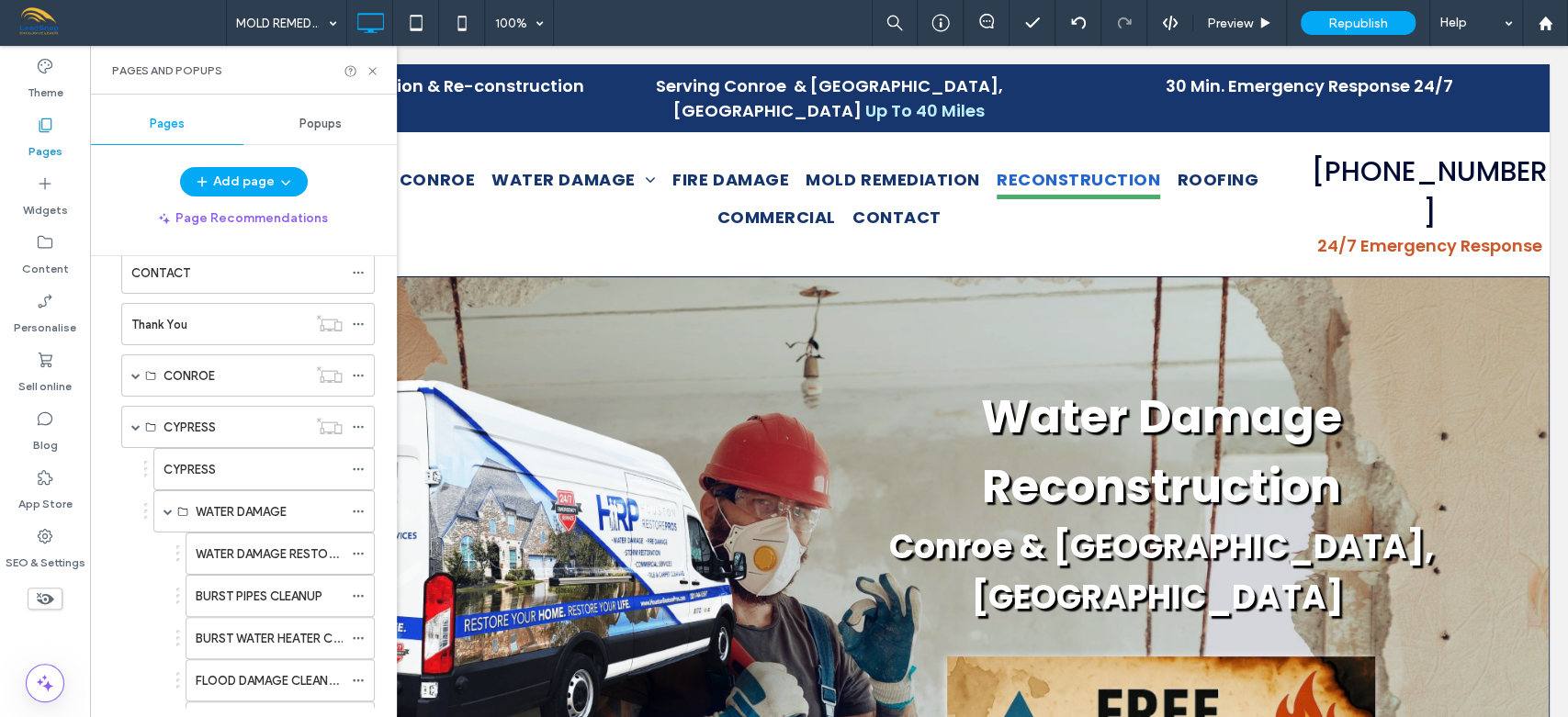
scroll to position [792, 0]
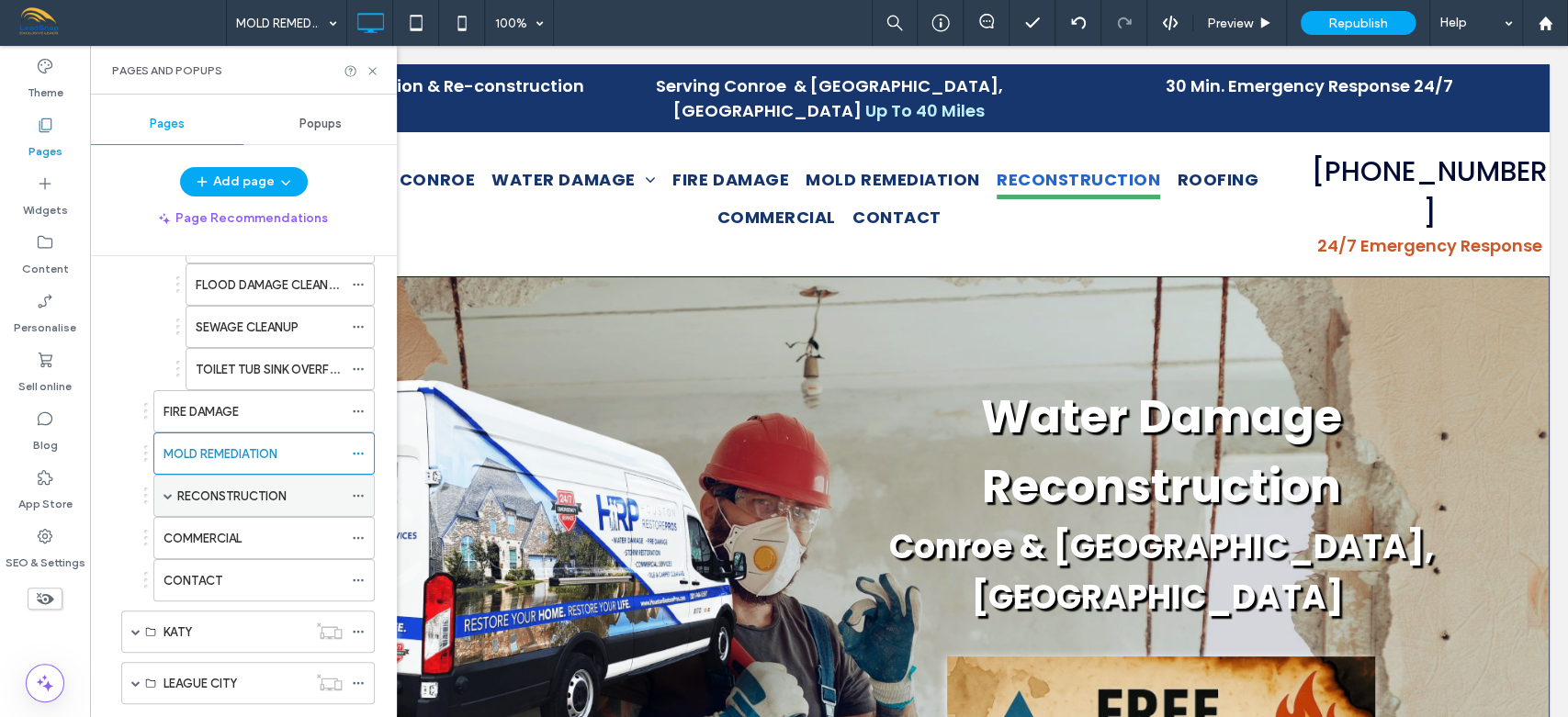
click at [252, 492] on label "RECONSTRUCTION" at bounding box center [231, 496] width 109 height 32
click at [227, 484] on label "RECONSTRUCTION" at bounding box center [231, 496] width 109 height 32
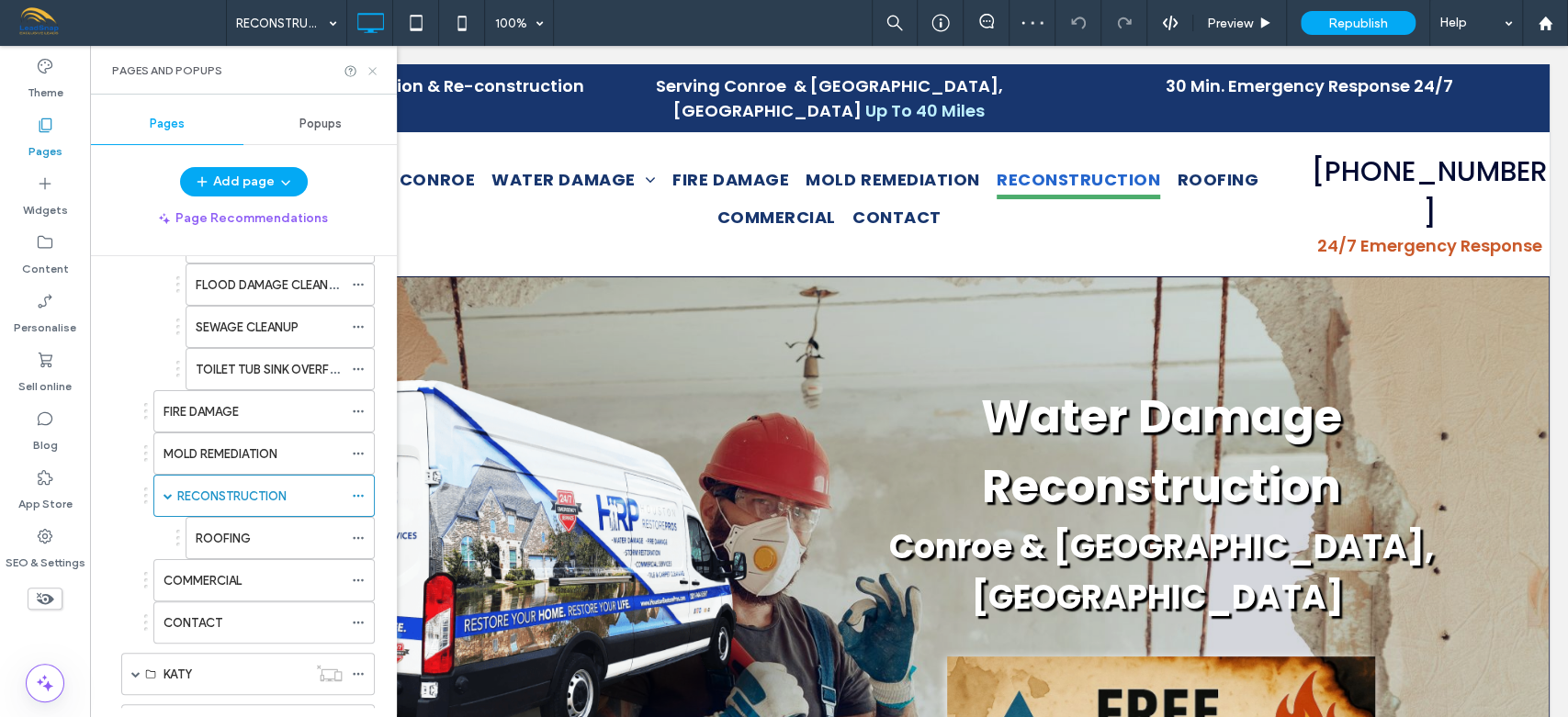
click at [373, 65] on icon at bounding box center [372, 71] width 14 height 14
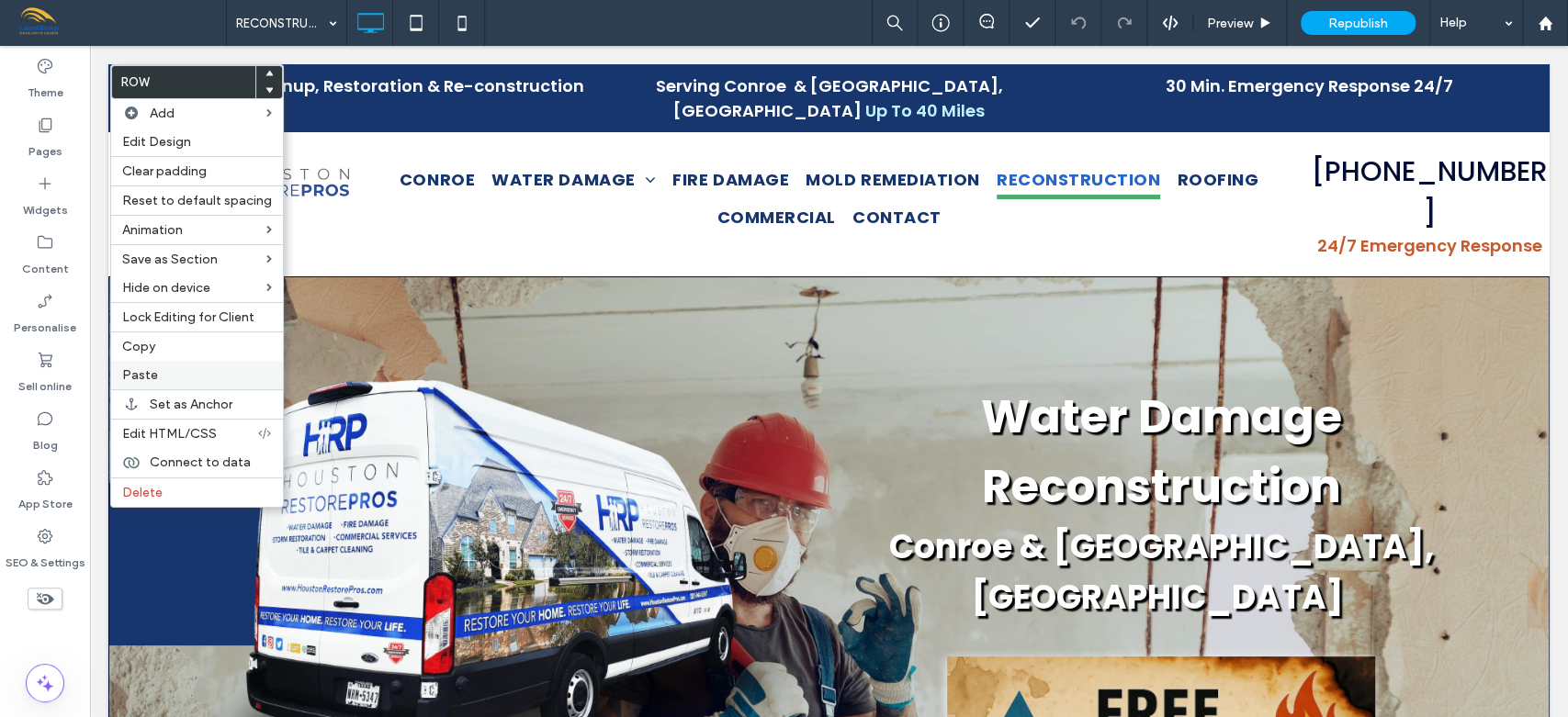
click at [138, 373] on span "Paste" at bounding box center [140, 375] width 36 height 15
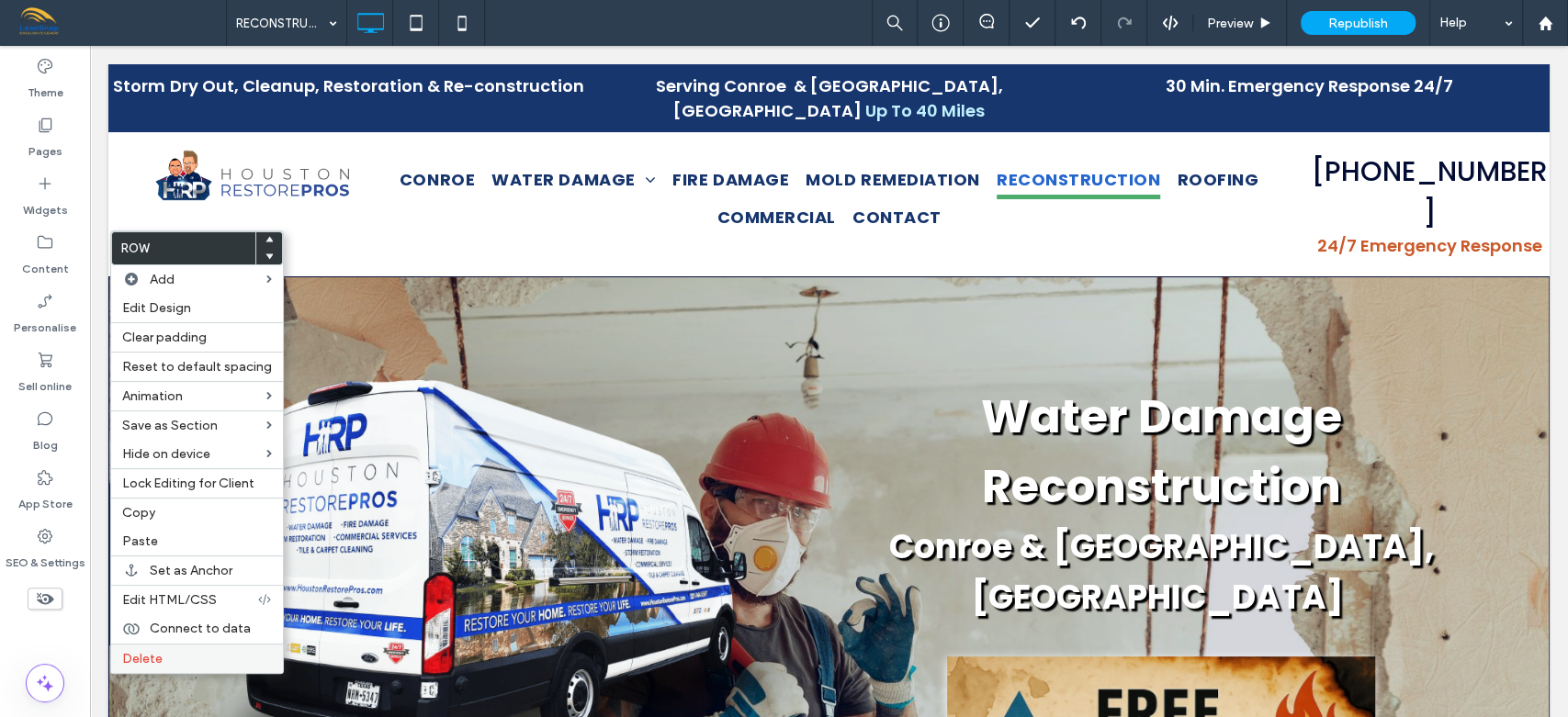
click at [147, 657] on span "Delete" at bounding box center [142, 658] width 41 height 15
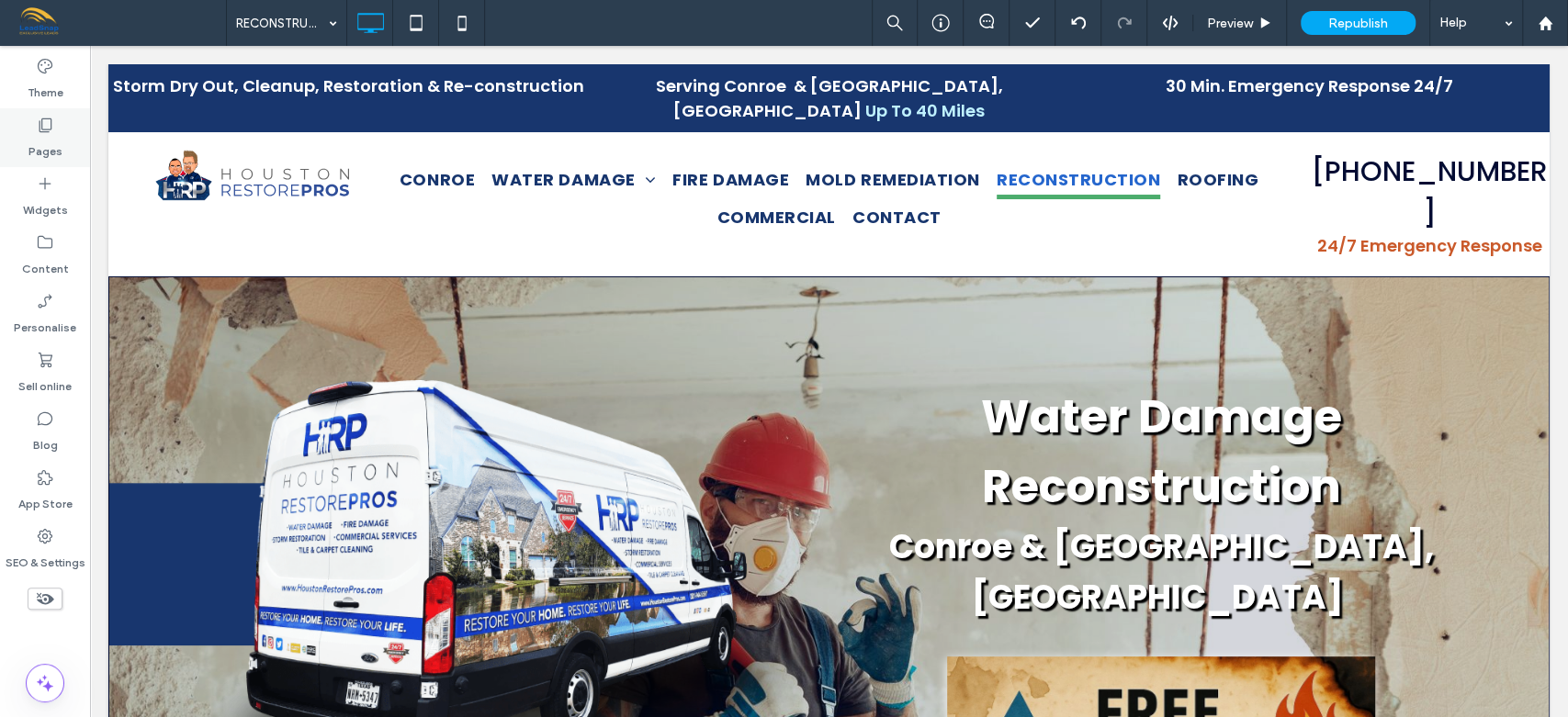
click at [58, 120] on div "Pages" at bounding box center [45, 138] width 90 height 59
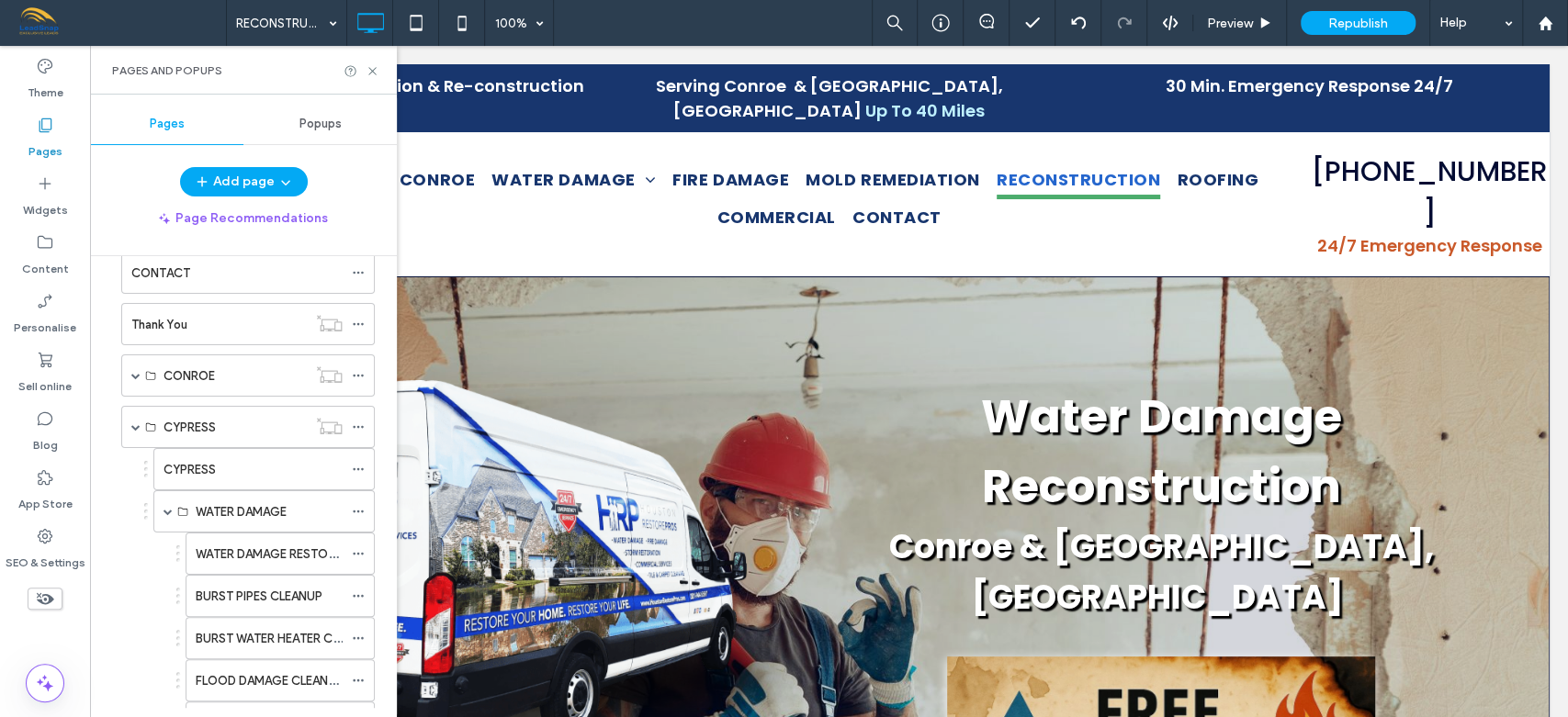
scroll to position [792, 0]
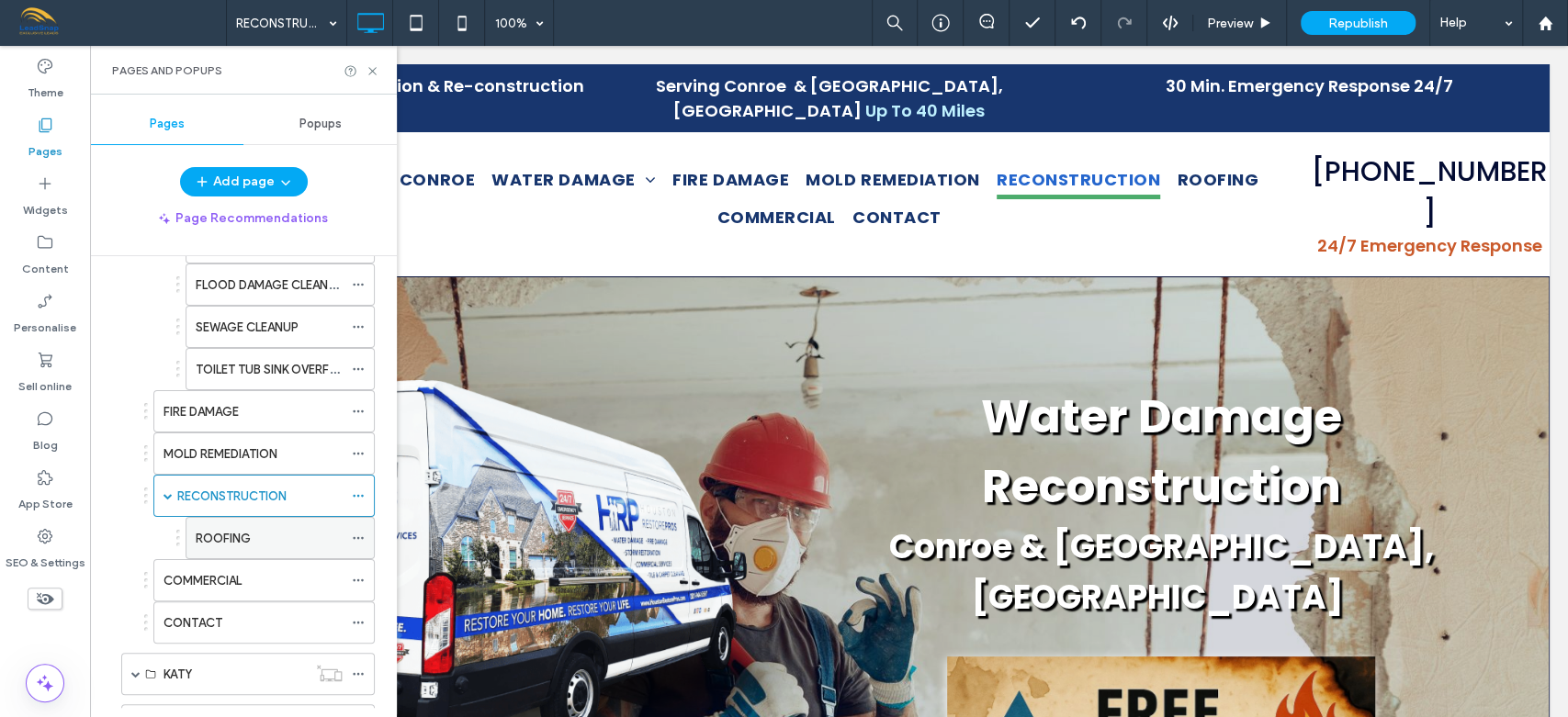
click at [254, 533] on div "ROOFING" at bounding box center [268, 539] width 147 height 19
click at [371, 72] on icon at bounding box center [372, 71] width 14 height 14
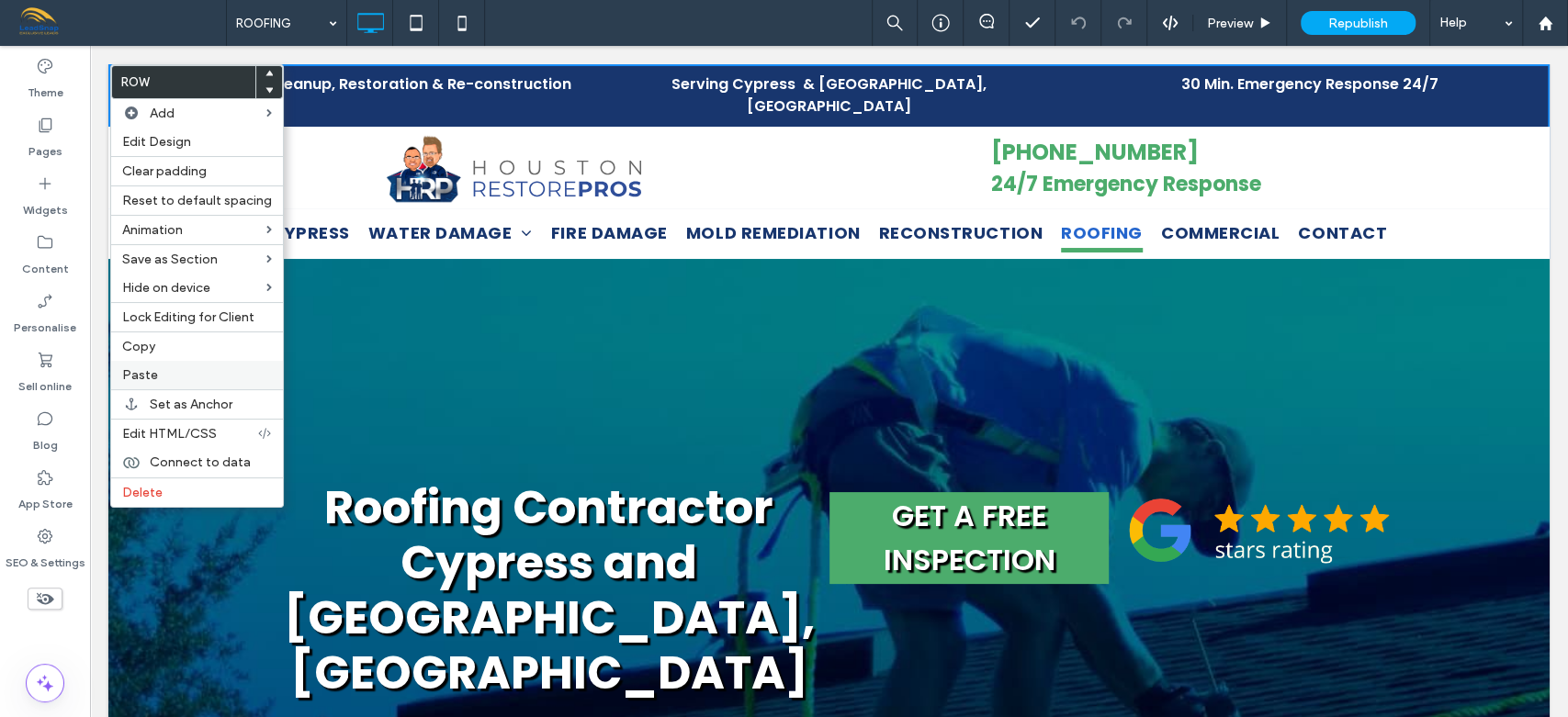
click at [149, 368] on span "Paste" at bounding box center [140, 375] width 36 height 15
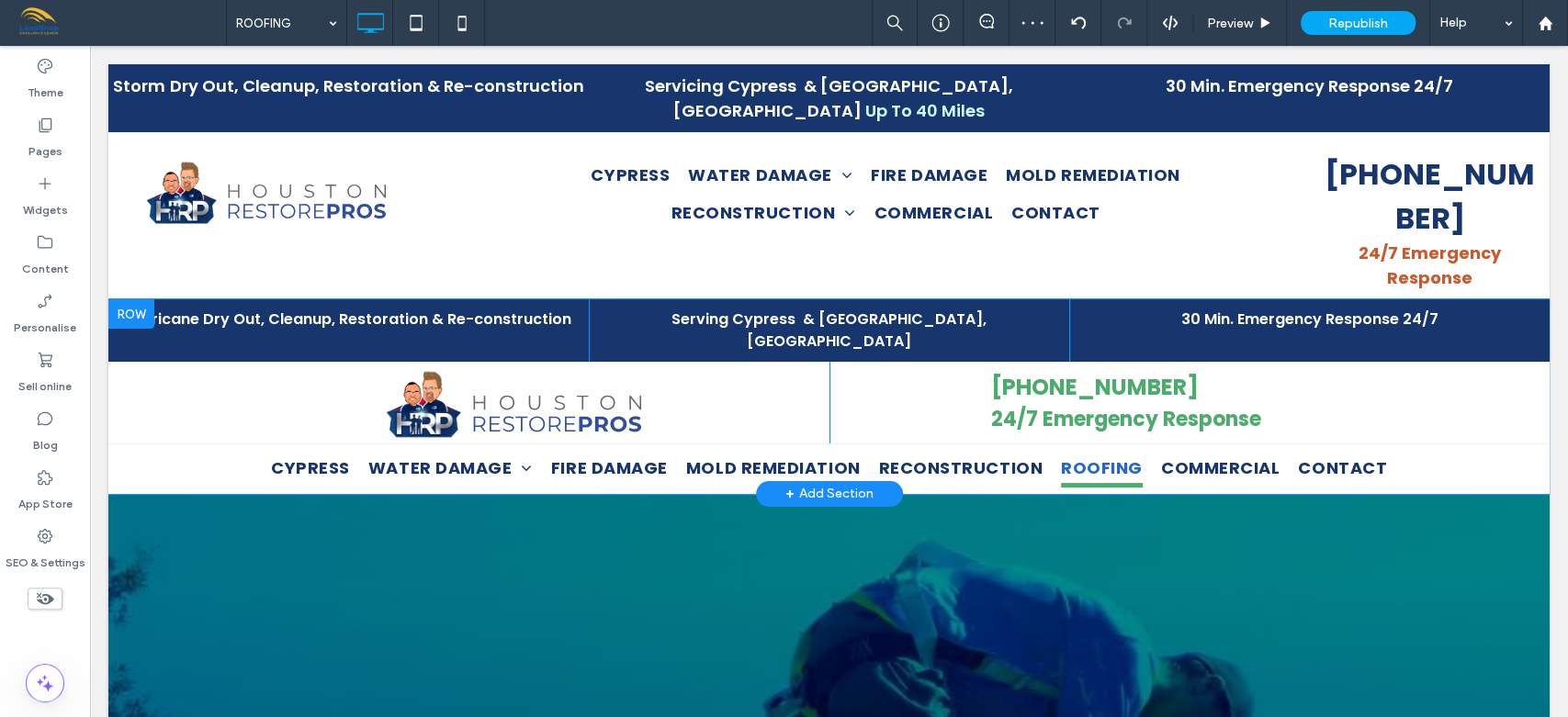
click at [127, 300] on div at bounding box center [131, 314] width 46 height 29
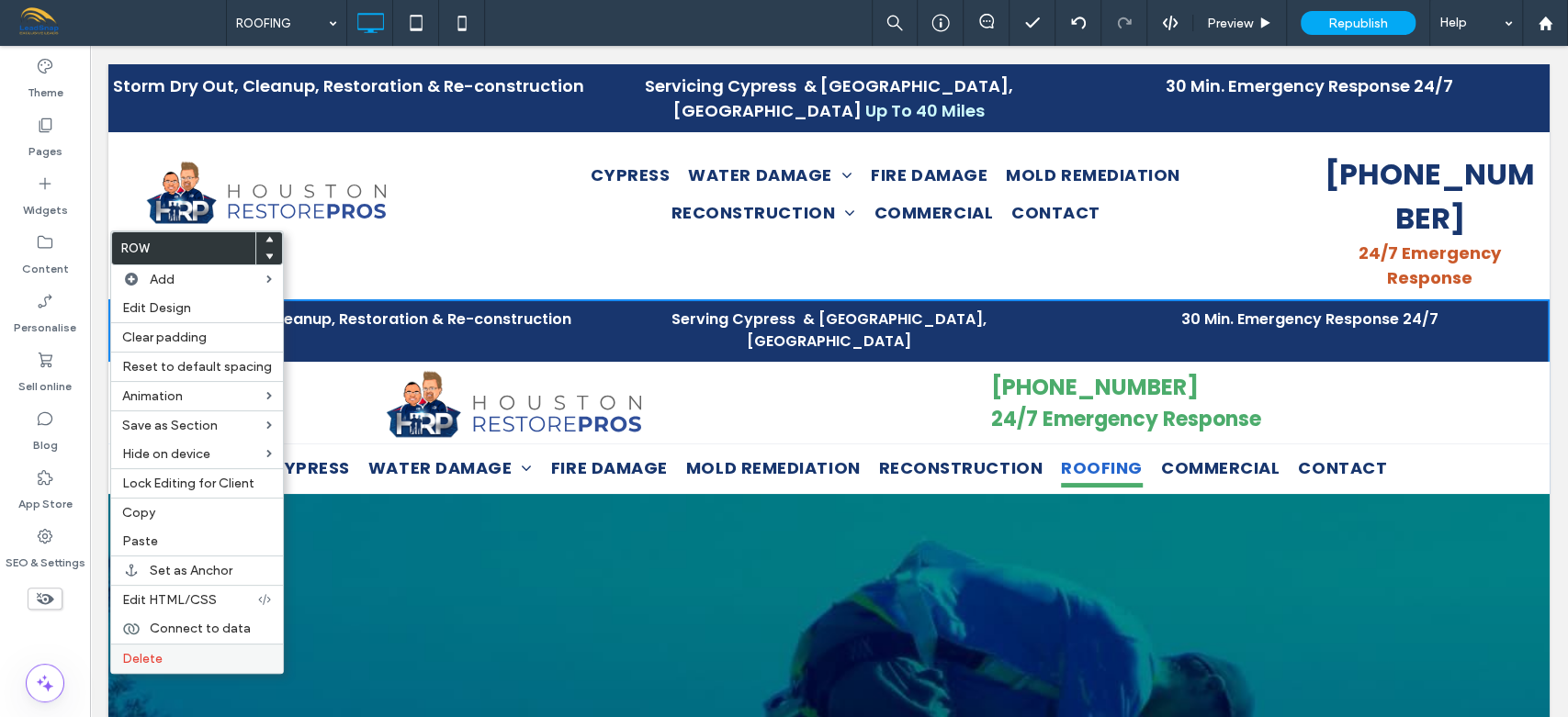
click at [148, 659] on span "Delete" at bounding box center [142, 658] width 41 height 15
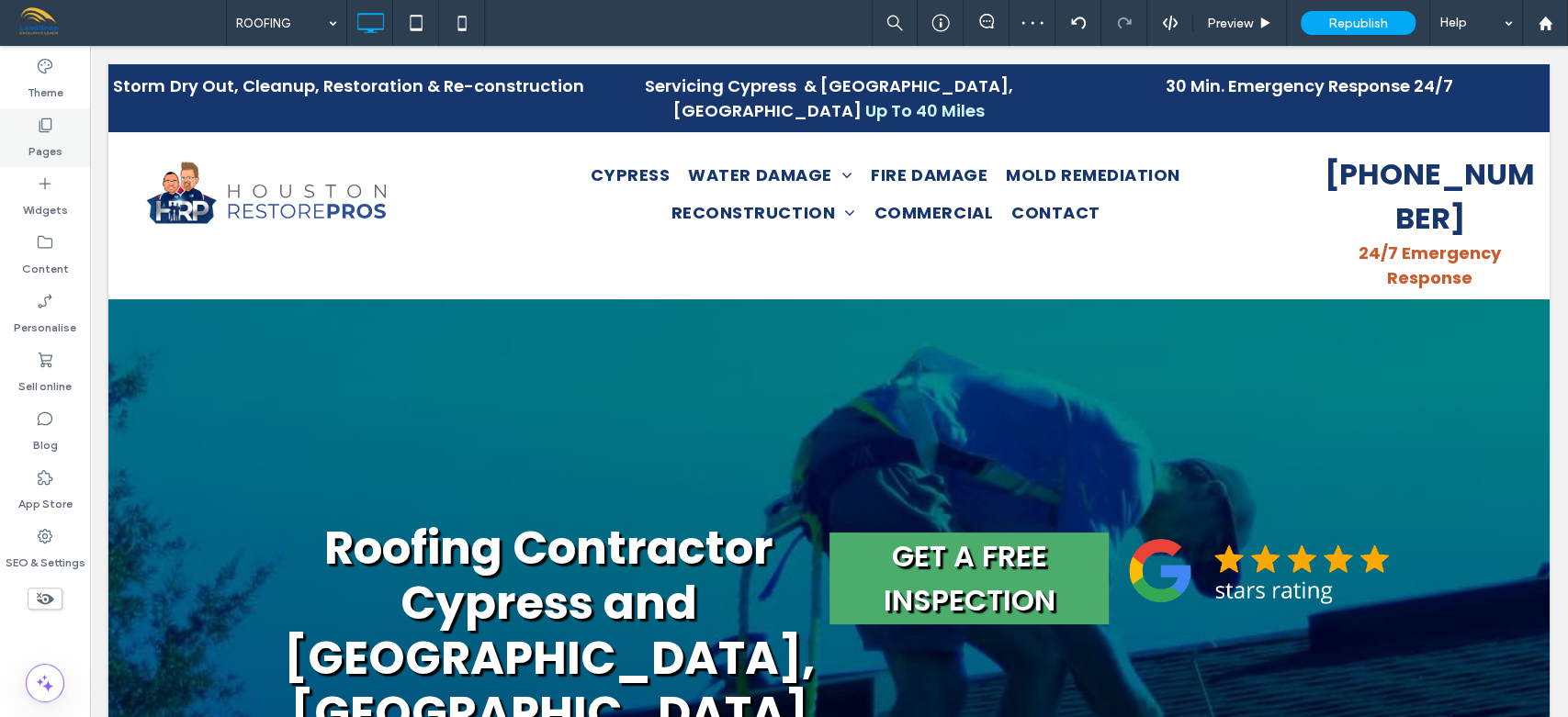
click at [48, 130] on icon at bounding box center [45, 124] width 18 height 18
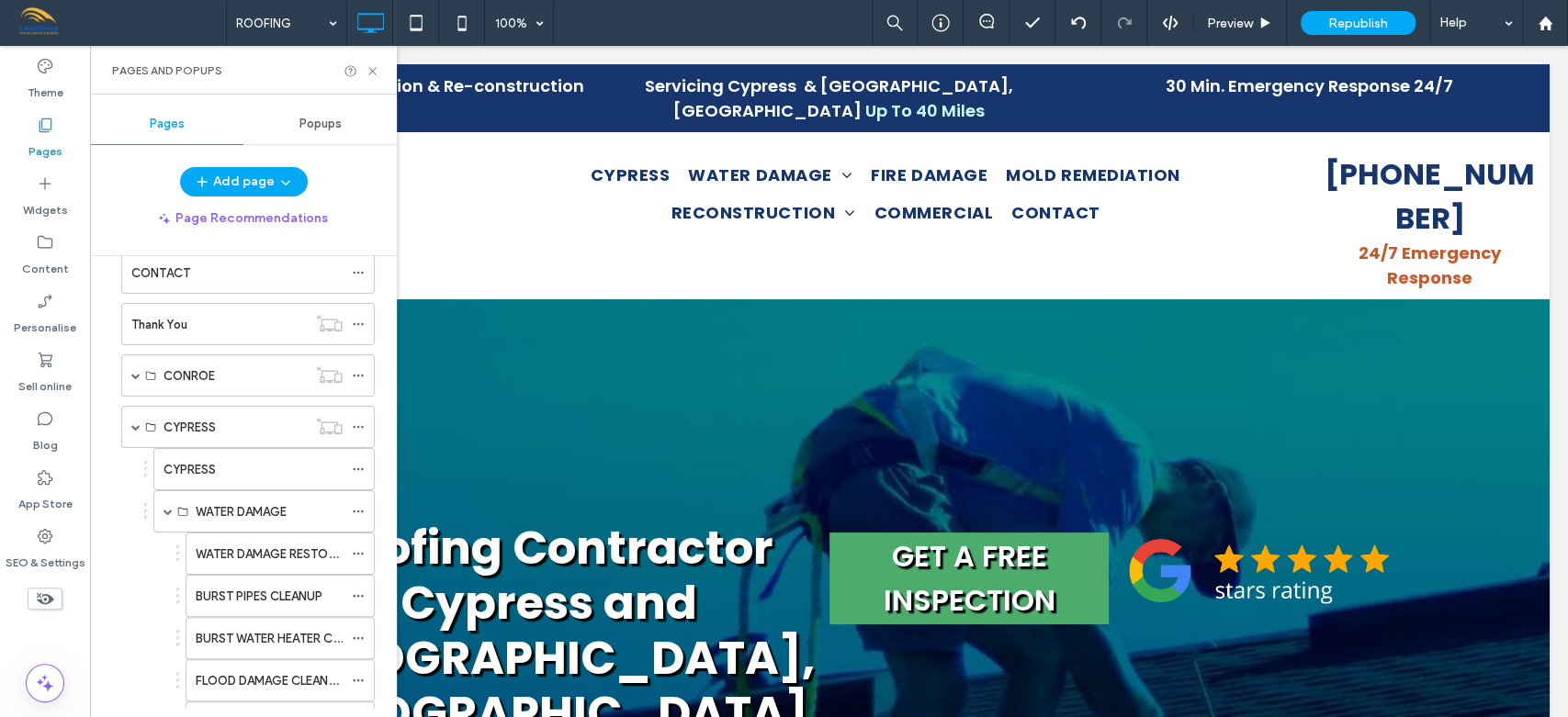
scroll to position [792, 0]
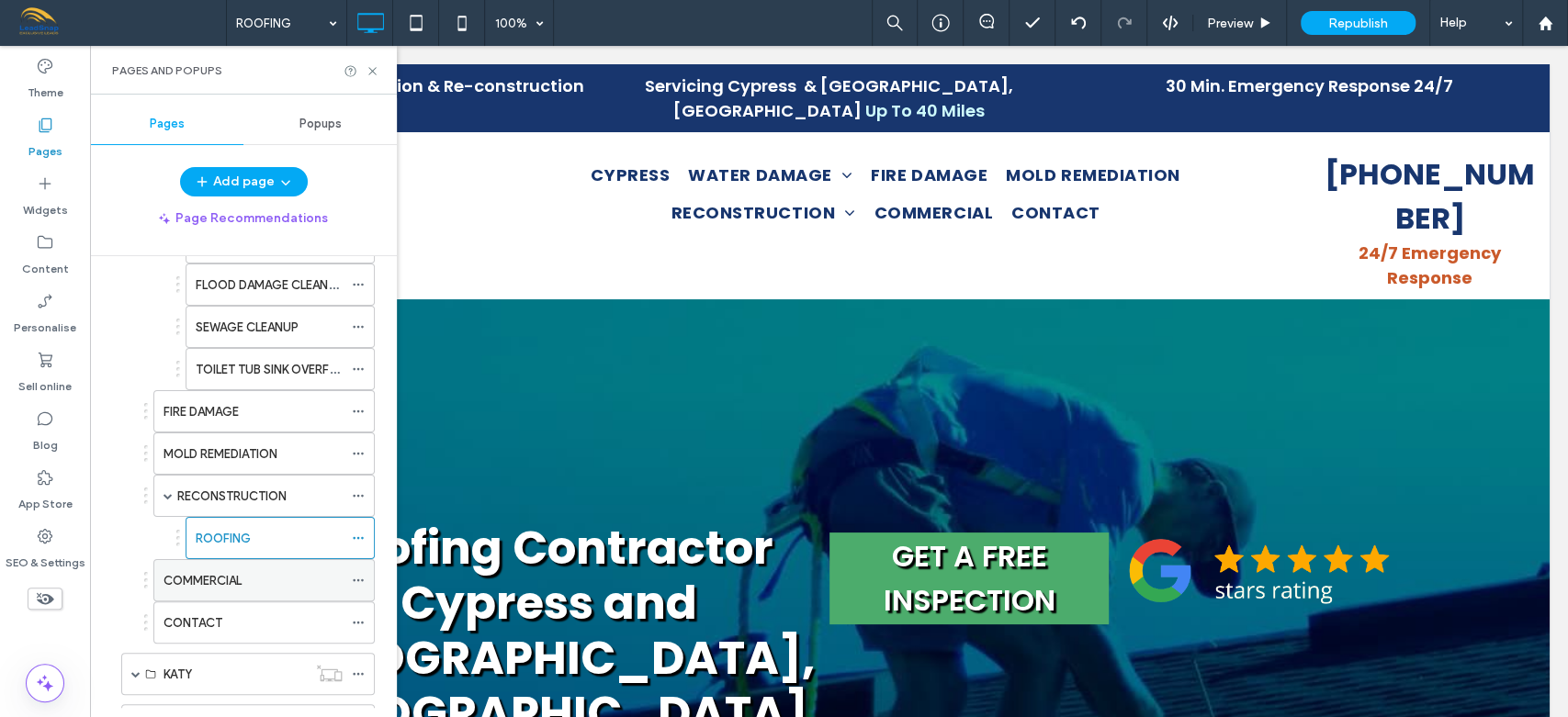
click at [227, 563] on div "COMMERCIAL" at bounding box center [252, 580] width 179 height 41
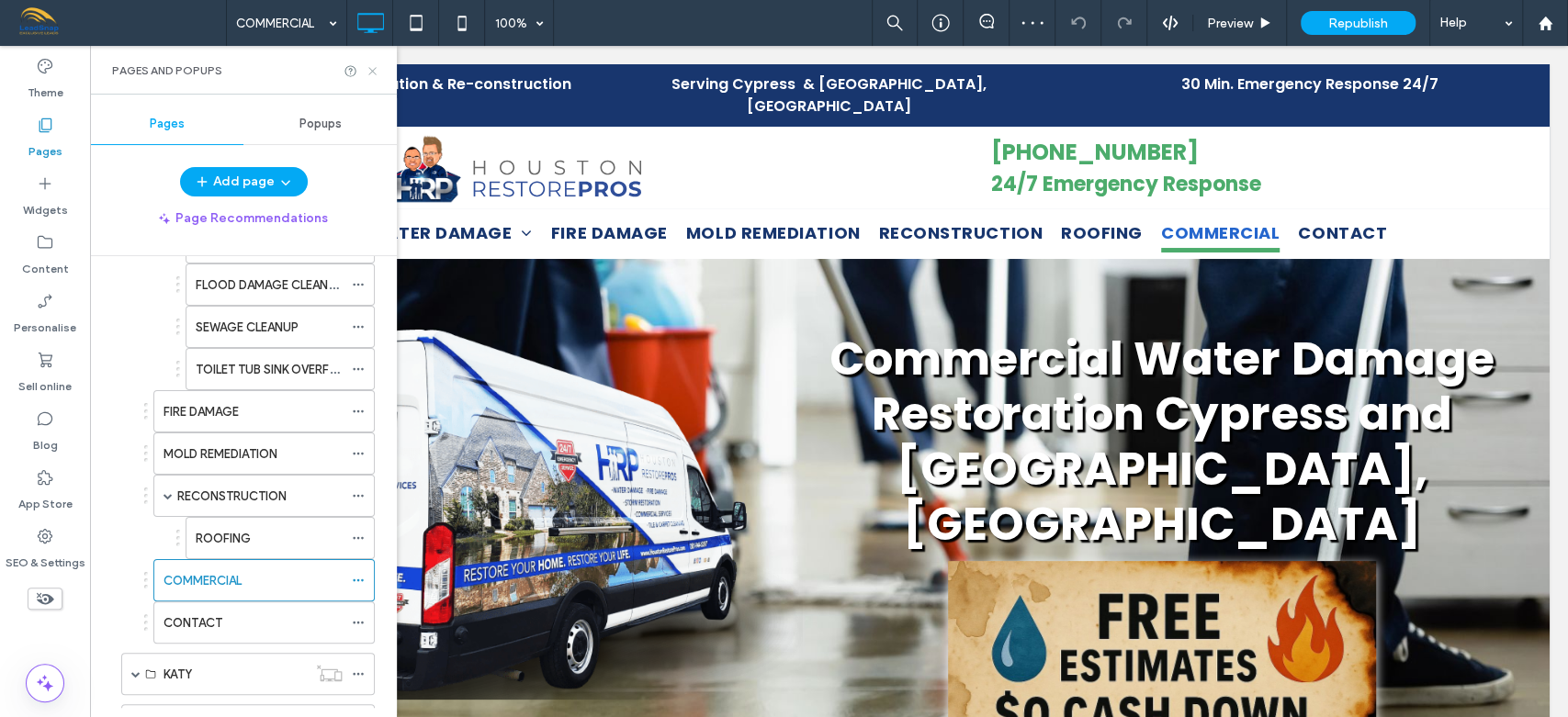
click at [375, 65] on icon at bounding box center [372, 71] width 14 height 14
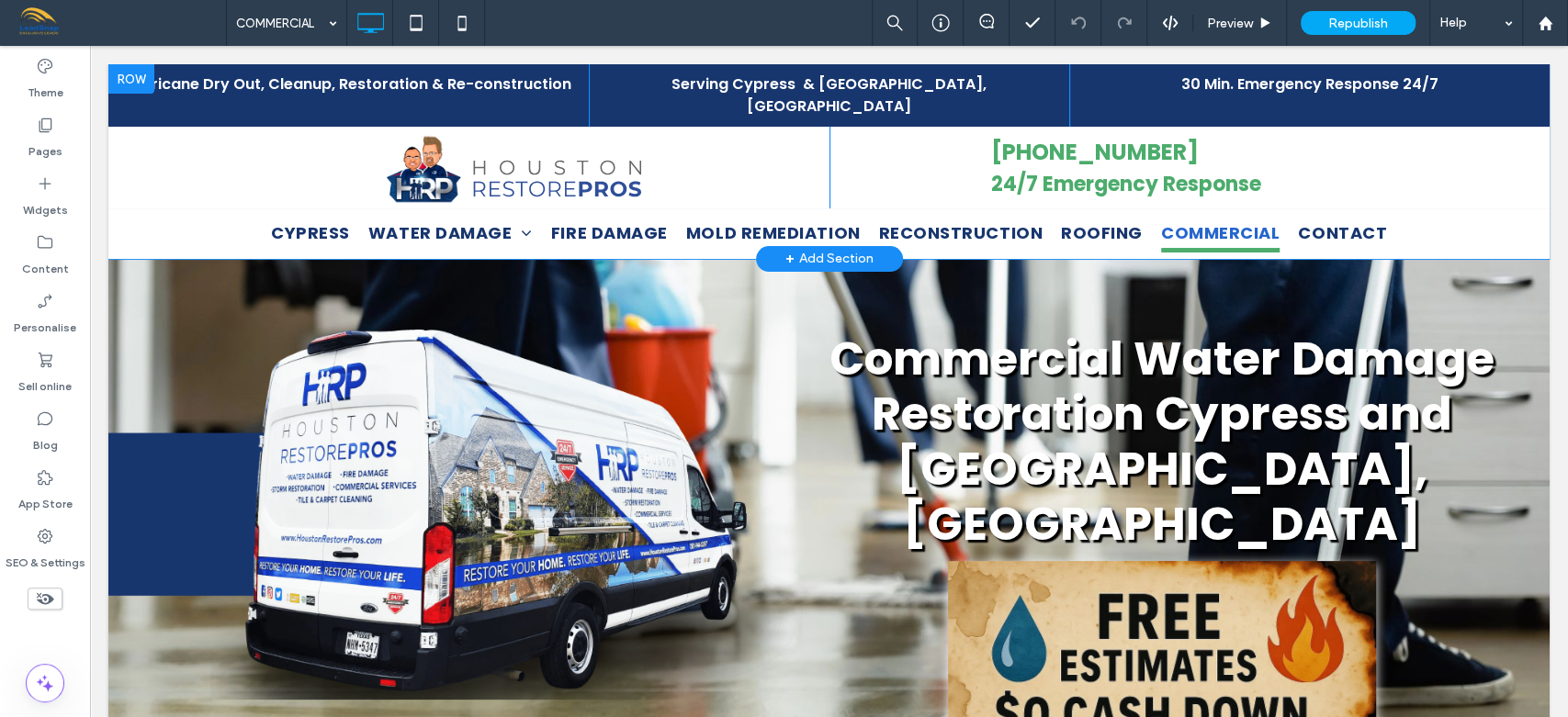
click at [128, 80] on div at bounding box center [131, 79] width 46 height 29
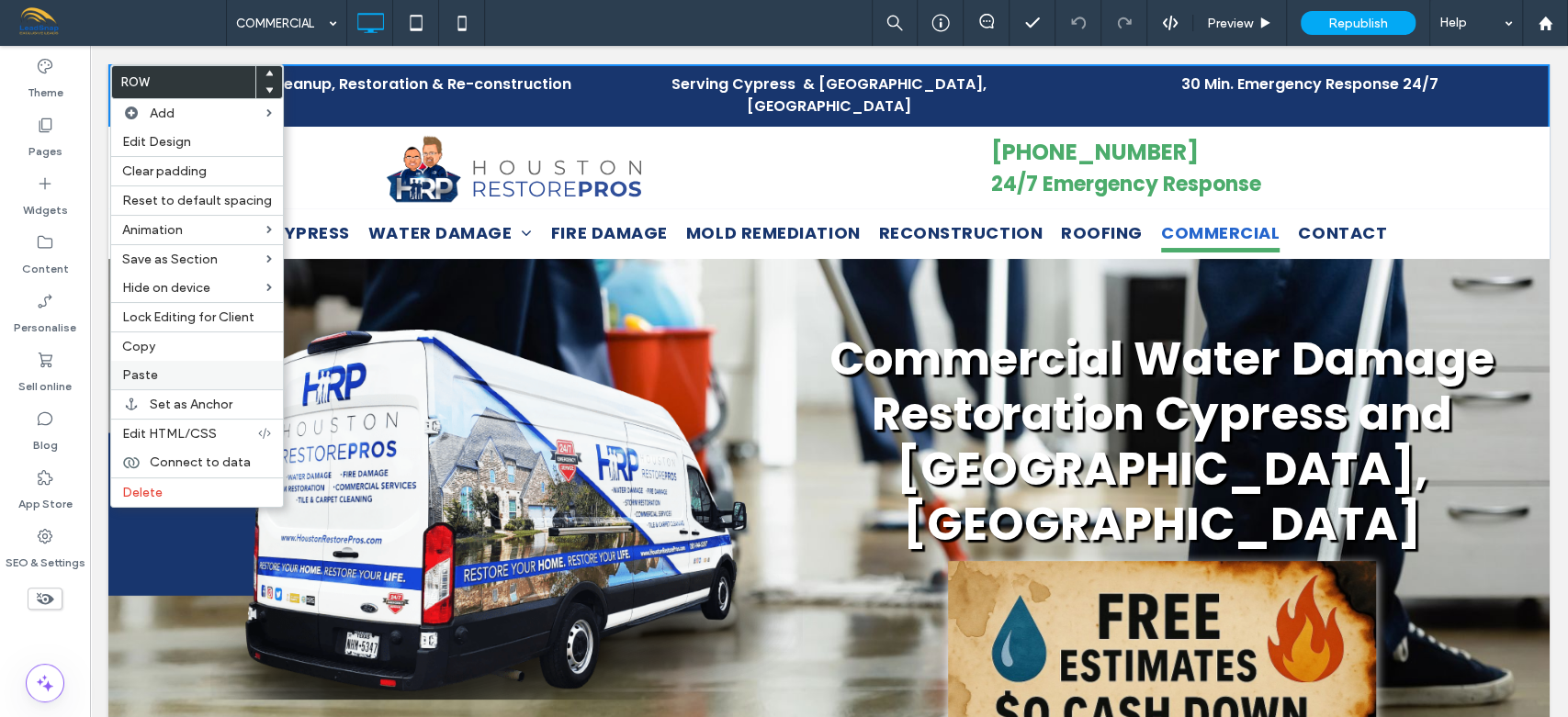
click at [147, 373] on span "Paste" at bounding box center [140, 375] width 36 height 15
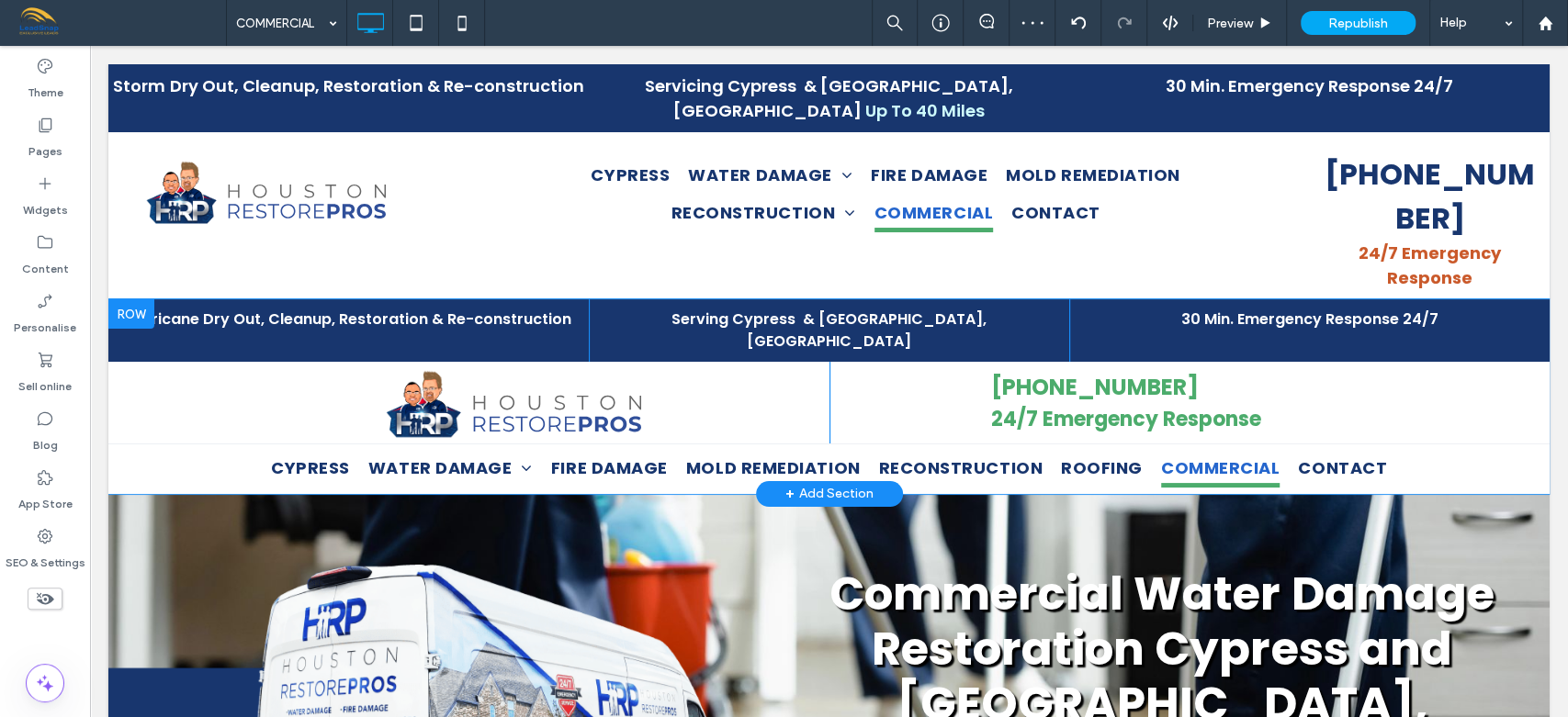
click at [133, 300] on div at bounding box center [131, 314] width 46 height 29
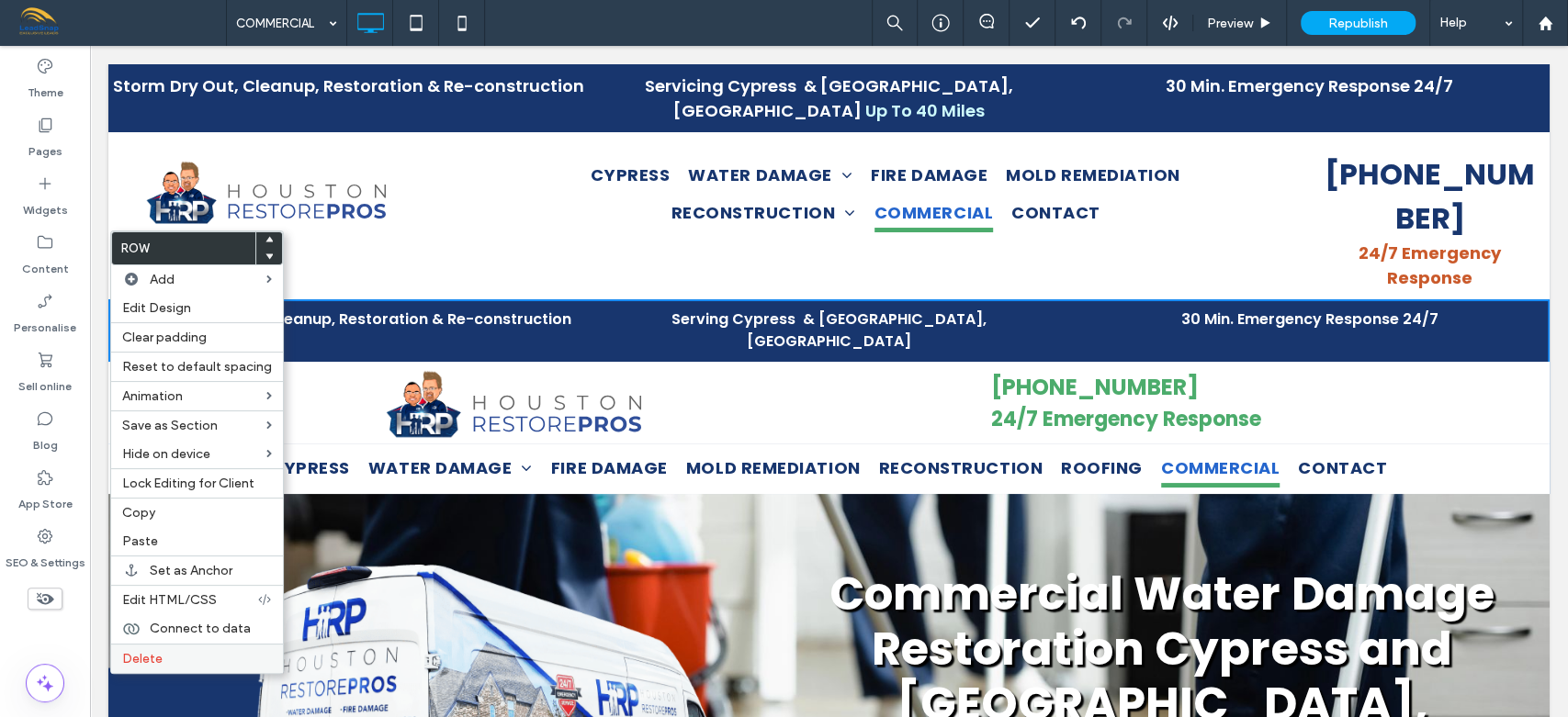
click at [148, 652] on span "Delete" at bounding box center [142, 658] width 41 height 15
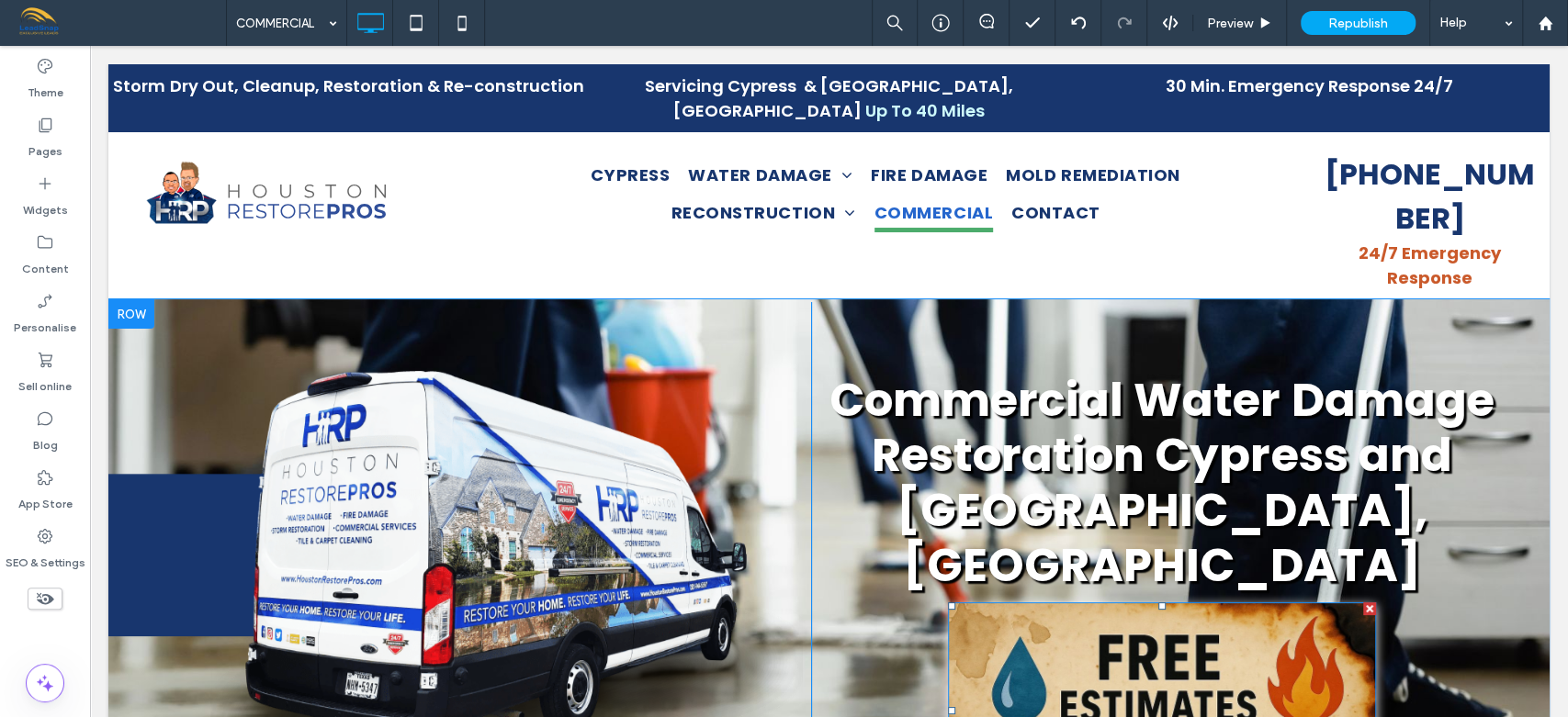
click at [1158, 602] on div at bounding box center [1162, 606] width 8 height 8
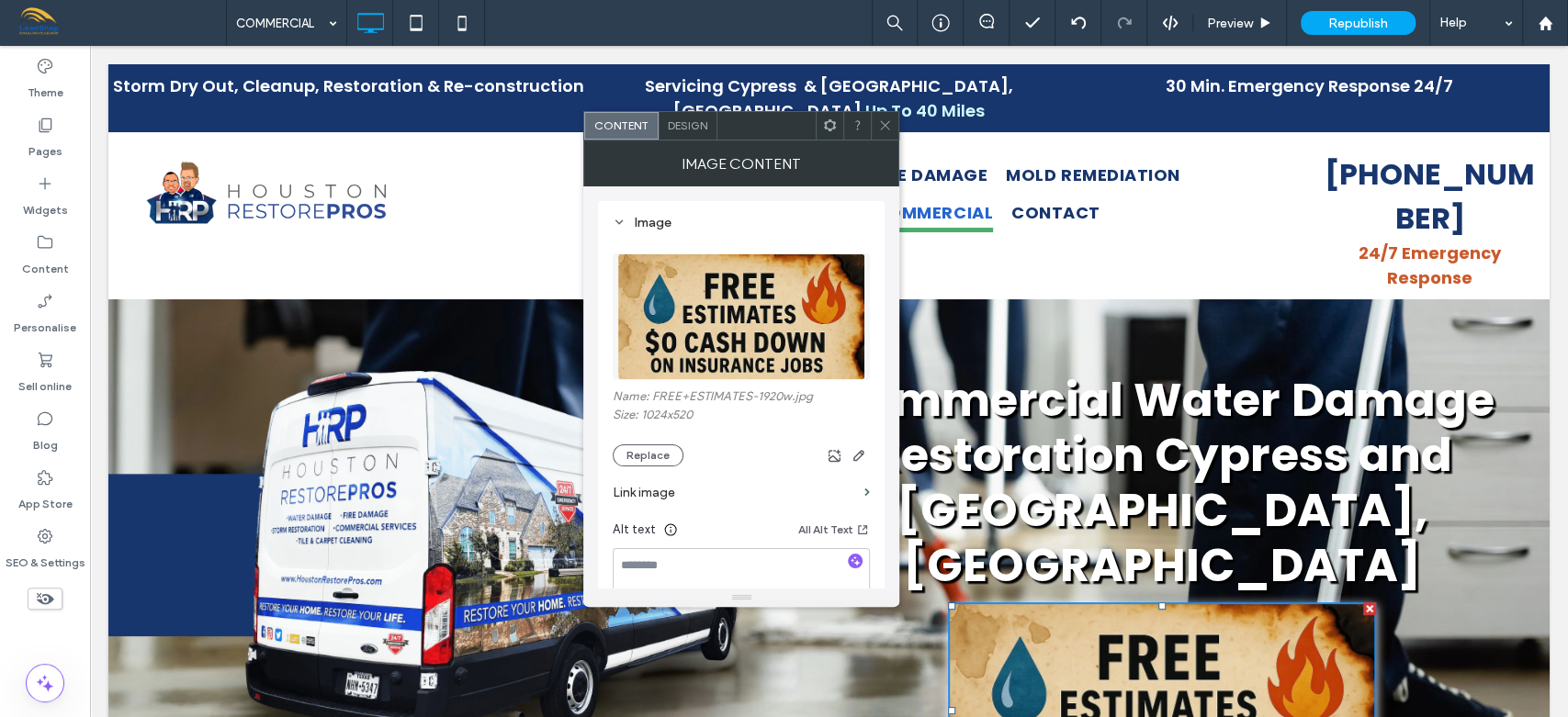
click at [889, 136] on span at bounding box center [885, 125] width 14 height 28
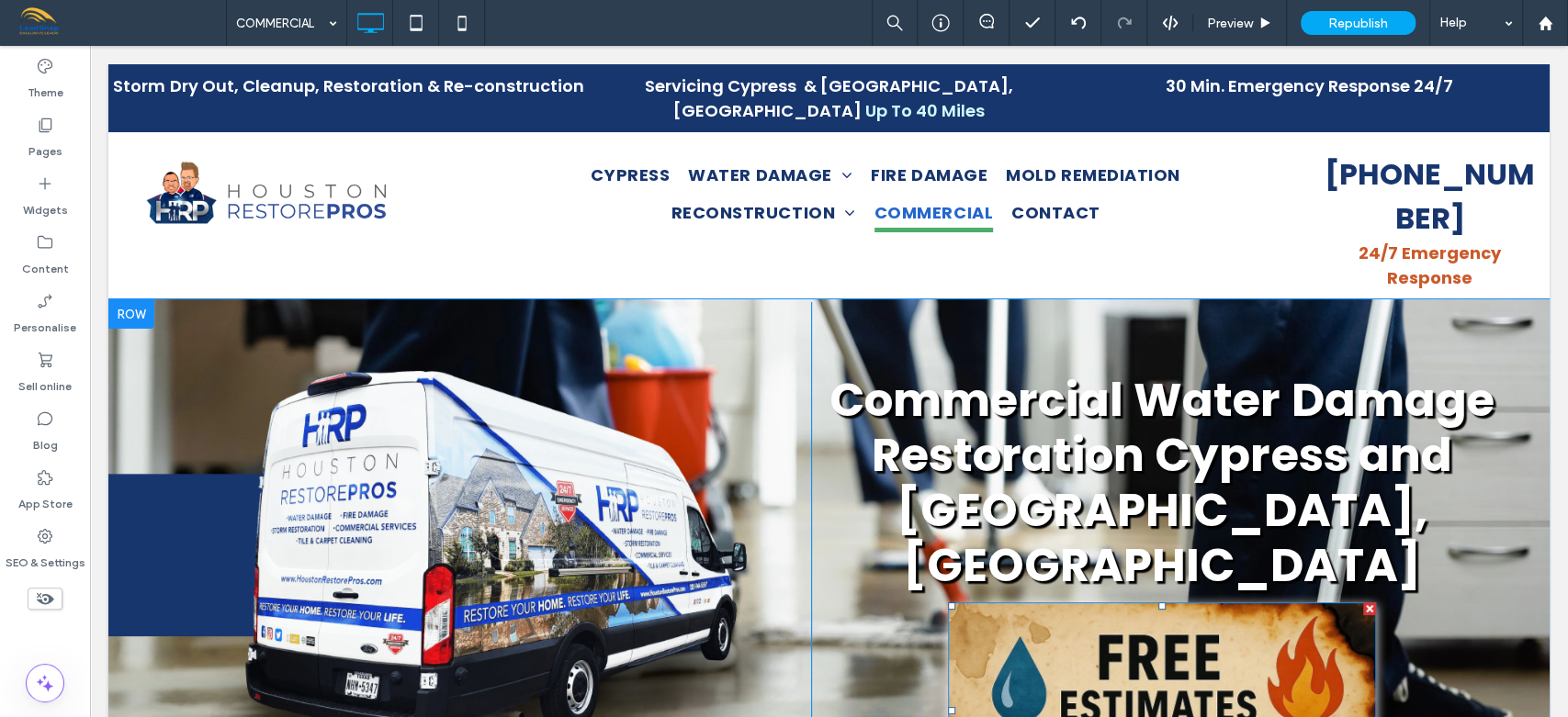
drag, startPoint x: 1152, startPoint y: 478, endPoint x: 1150, endPoint y: 506, distance: 28.1
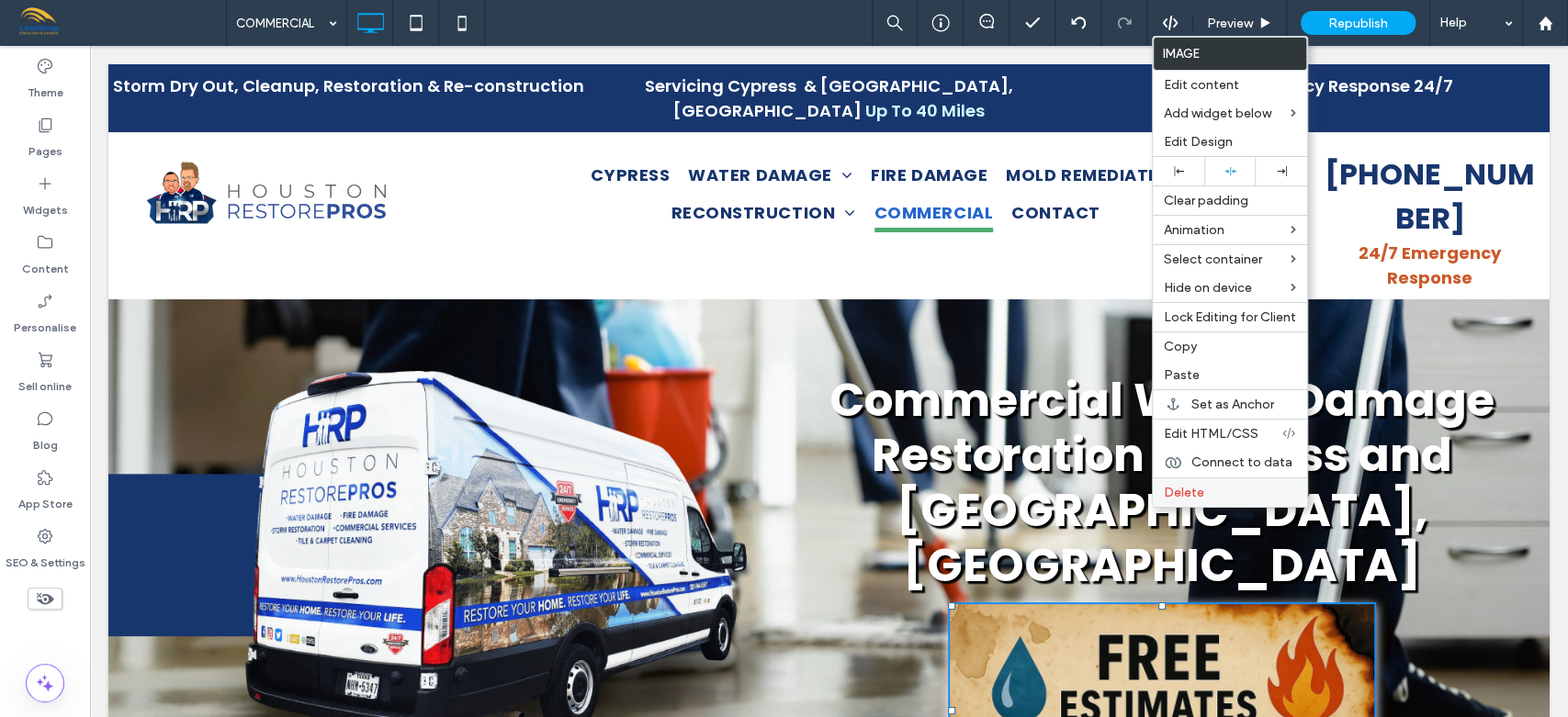
click at [1153, 485] on div "Delete" at bounding box center [1229, 491] width 155 height 29
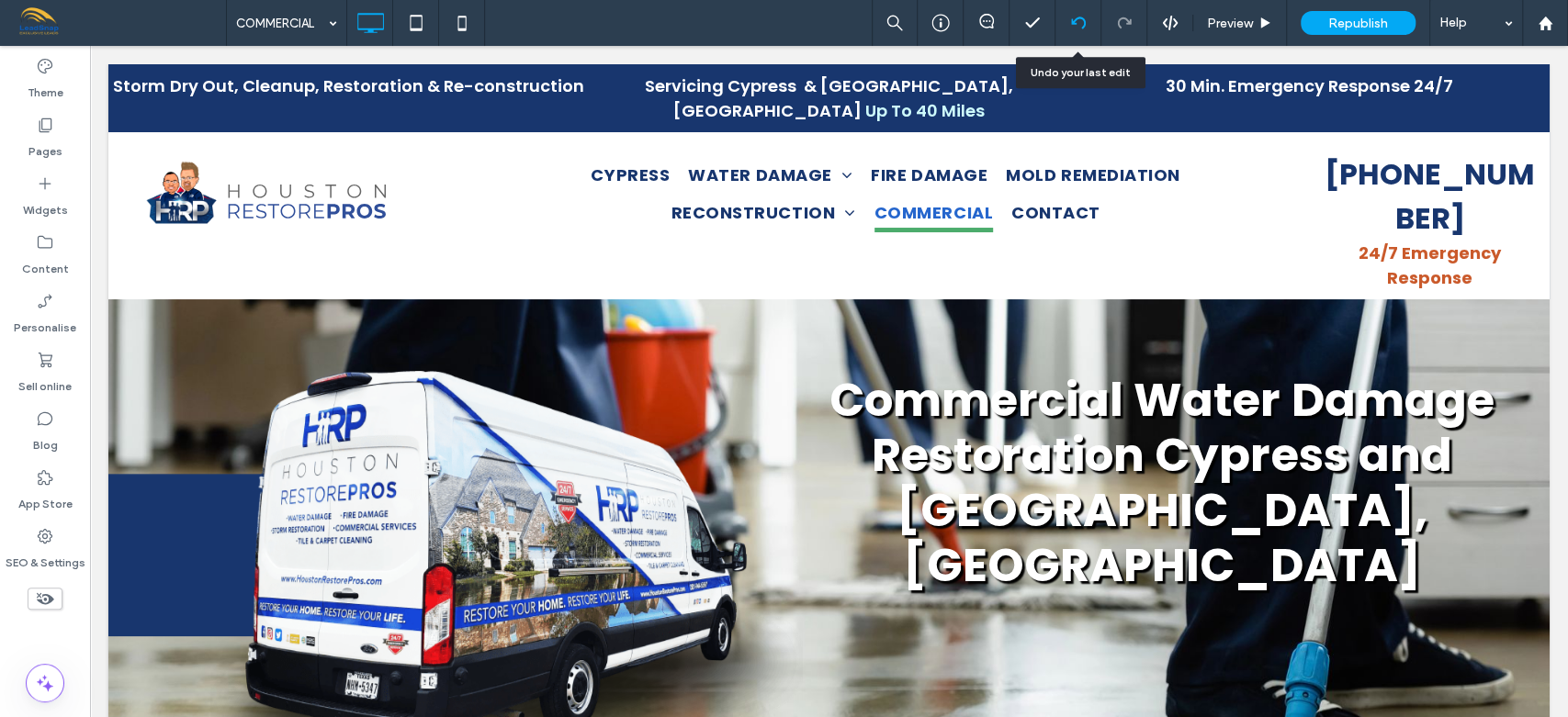
click at [1075, 28] on icon at bounding box center [1078, 22] width 14 height 14
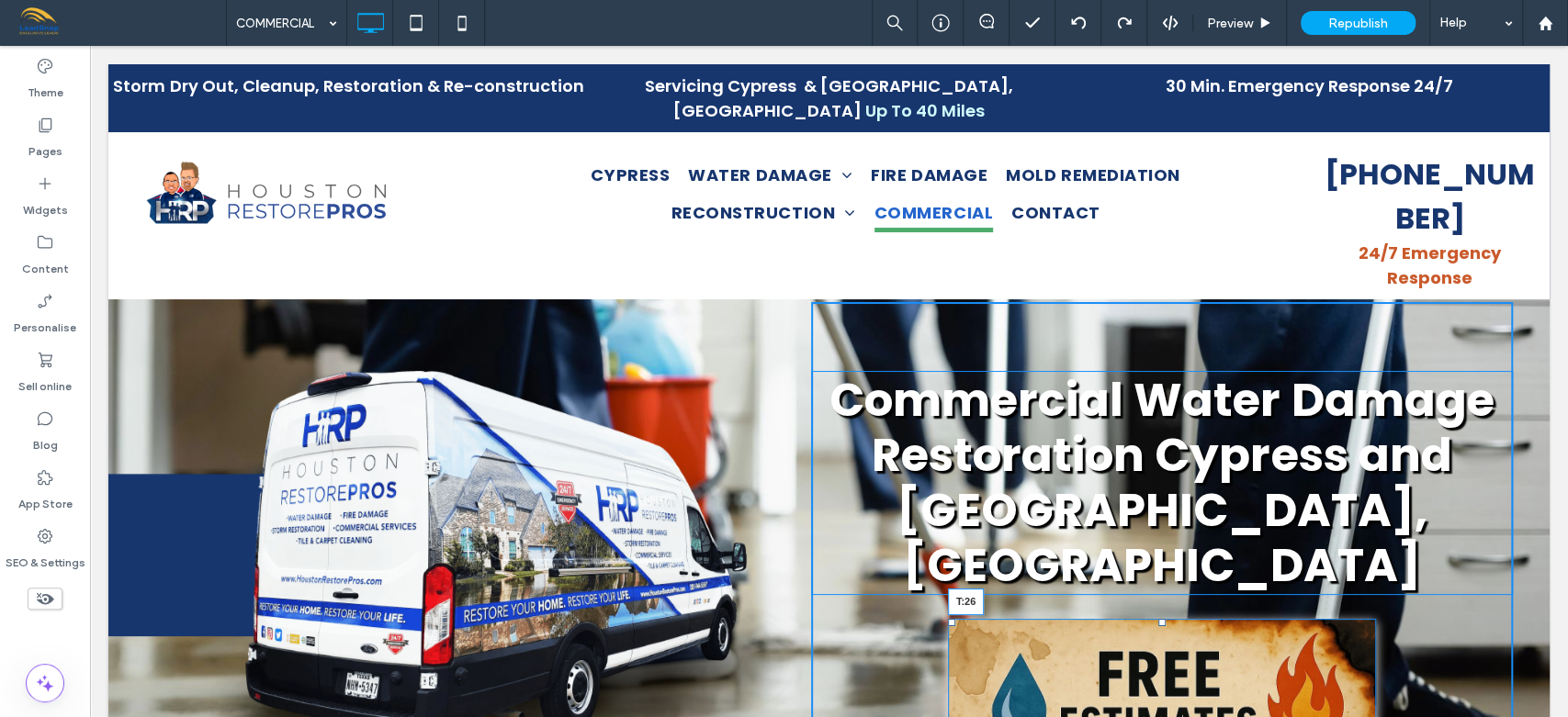
drag, startPoint x: 1146, startPoint y: 481, endPoint x: 1143, endPoint y: 505, distance: 24.2
click at [1143, 619] on div "T:26" at bounding box center [1161, 727] width 428 height 217
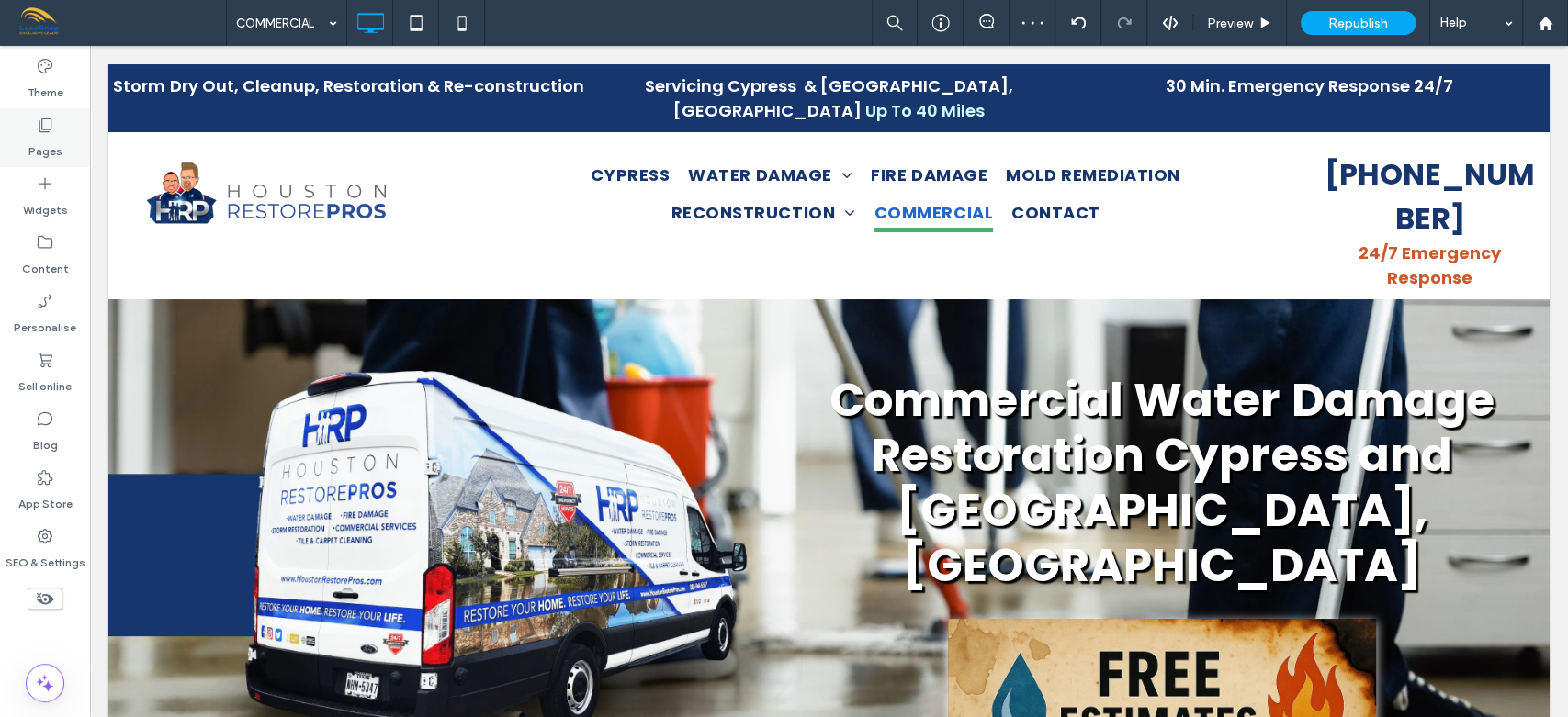
click at [44, 134] on label "Pages" at bounding box center [46, 146] width 34 height 26
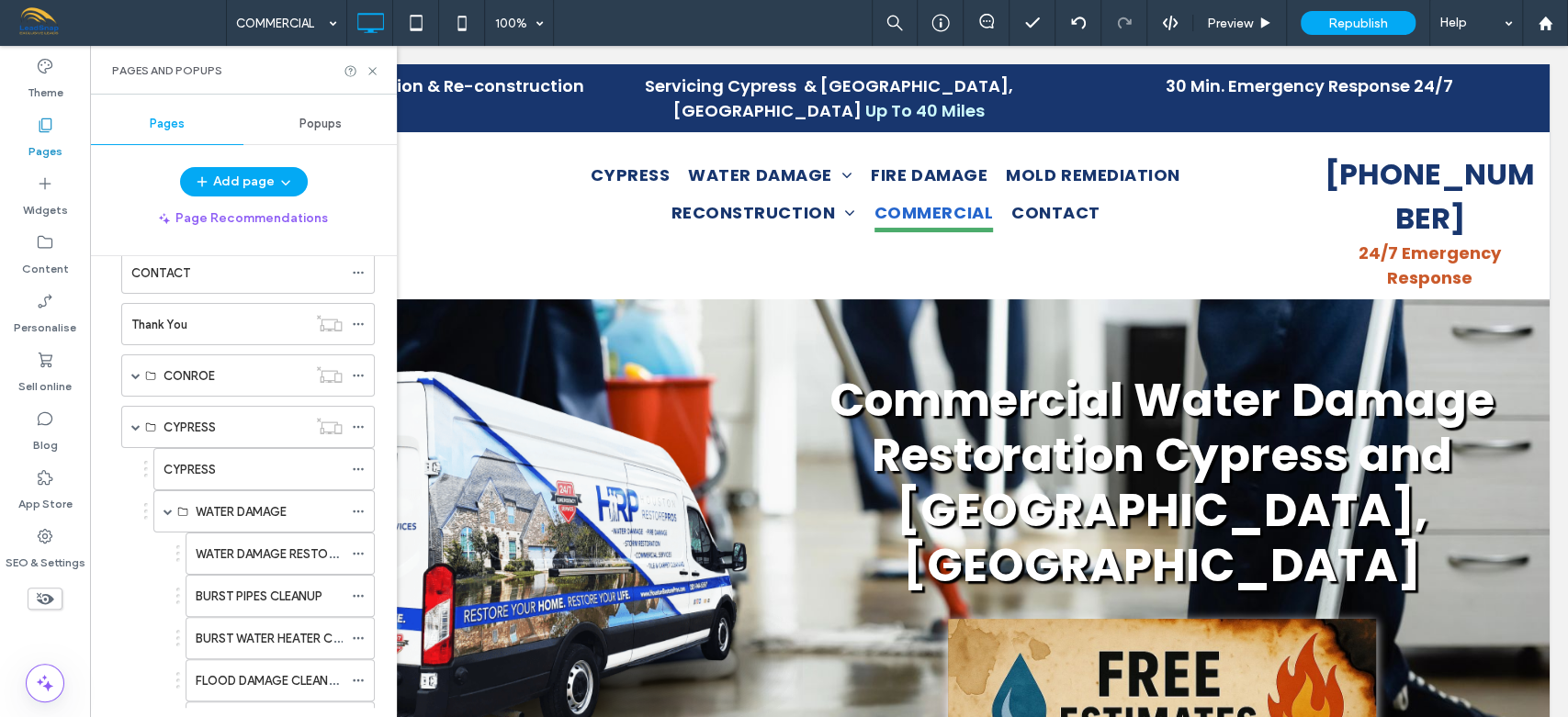
scroll to position [792, 0]
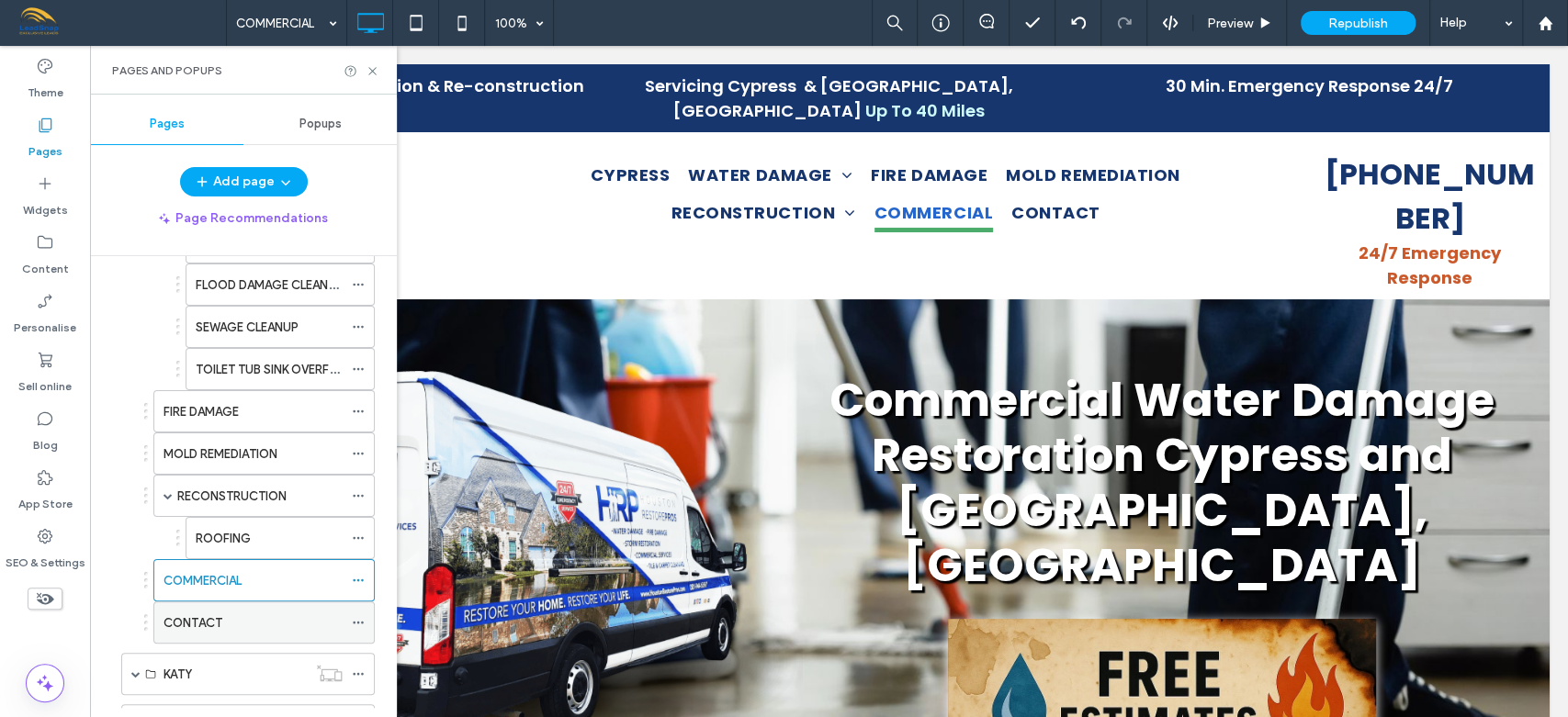
click at [263, 621] on div "CONTACT" at bounding box center [252, 623] width 179 height 19
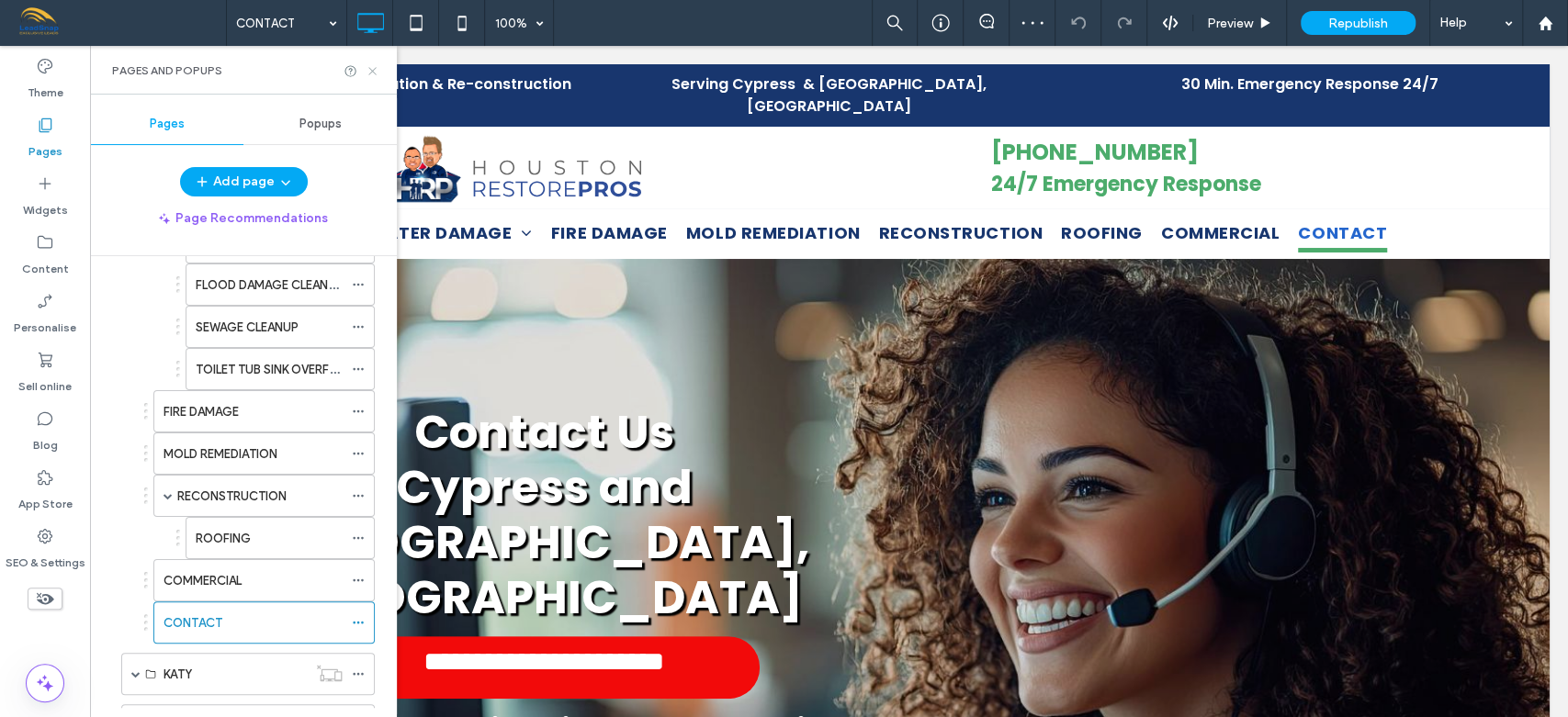
click at [374, 69] on use at bounding box center [372, 71] width 8 height 8
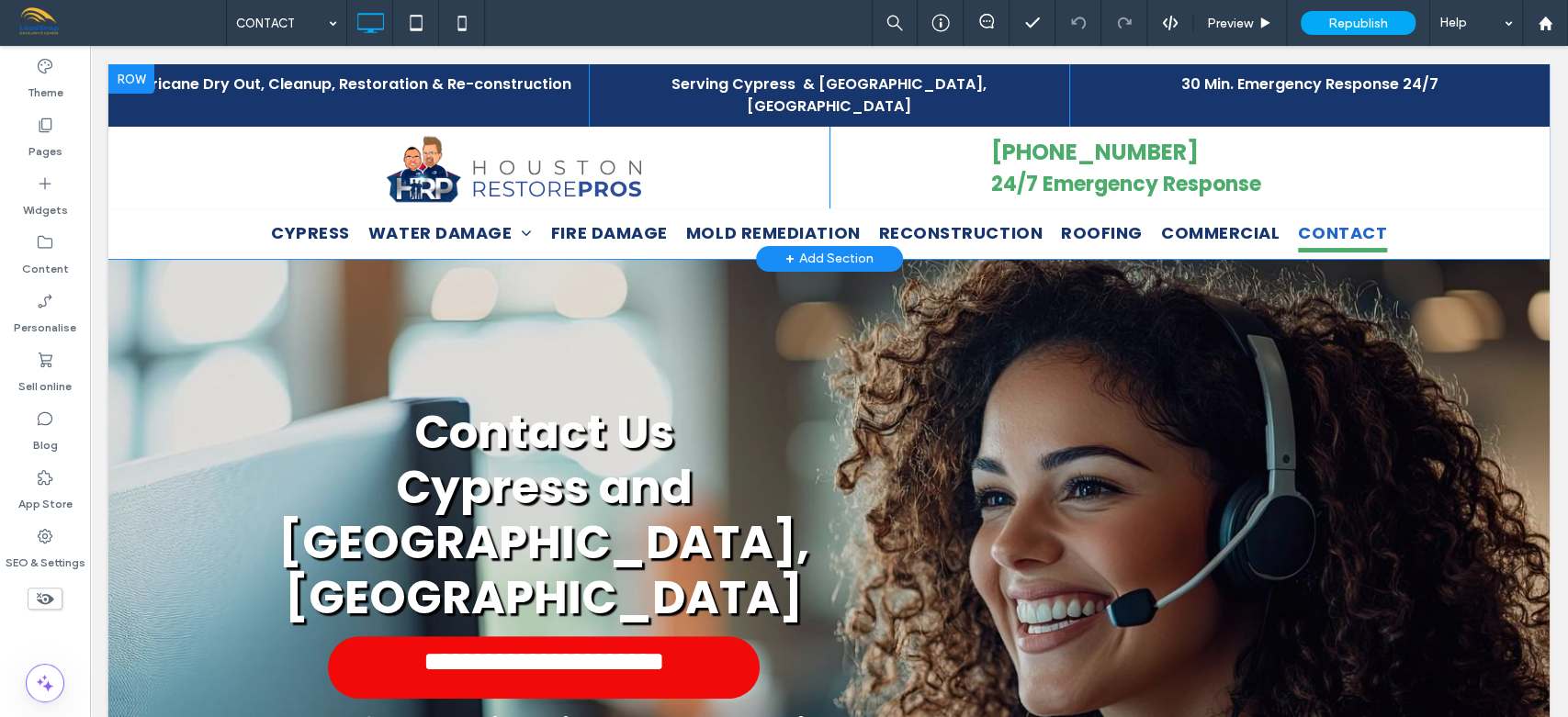
click at [127, 75] on div at bounding box center [131, 79] width 46 height 29
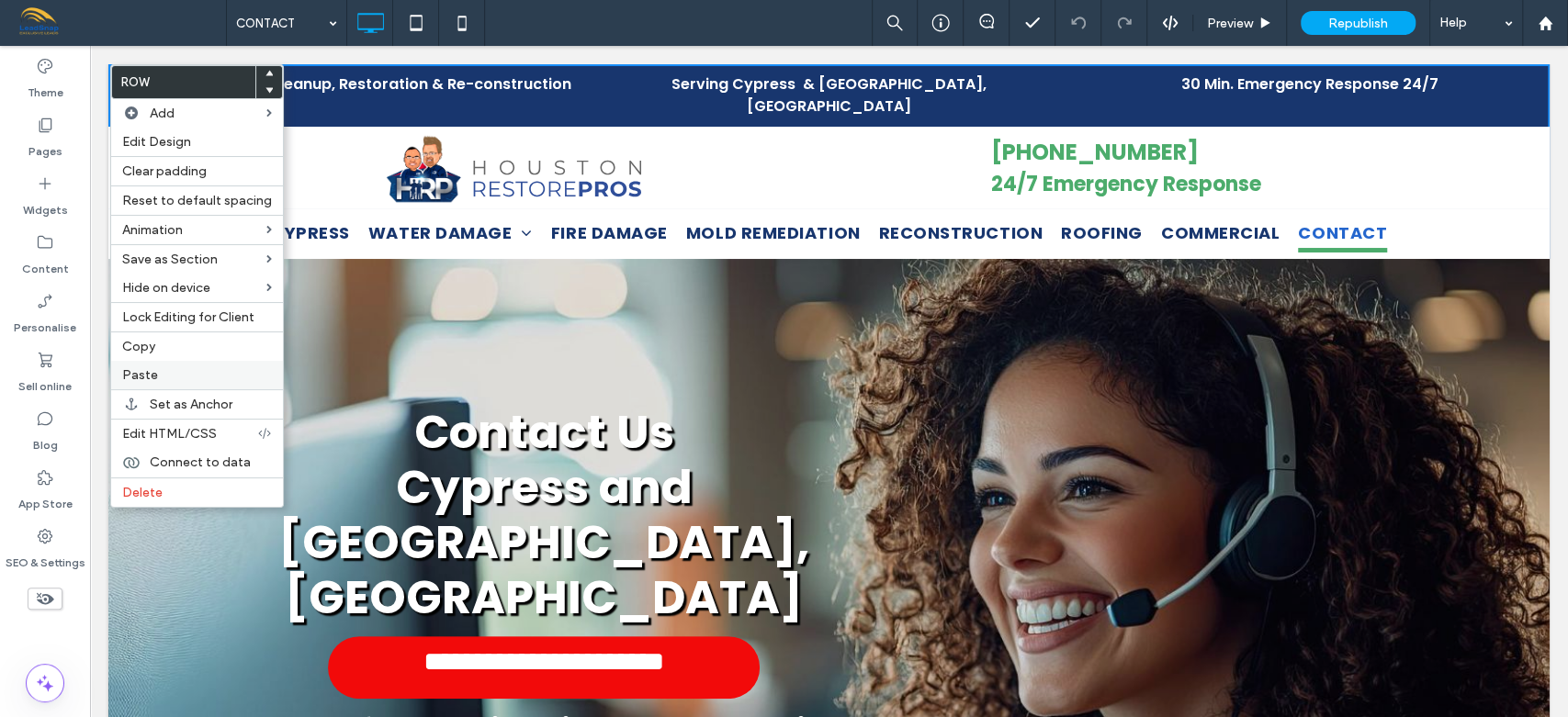
click at [142, 371] on span "Paste" at bounding box center [140, 375] width 36 height 15
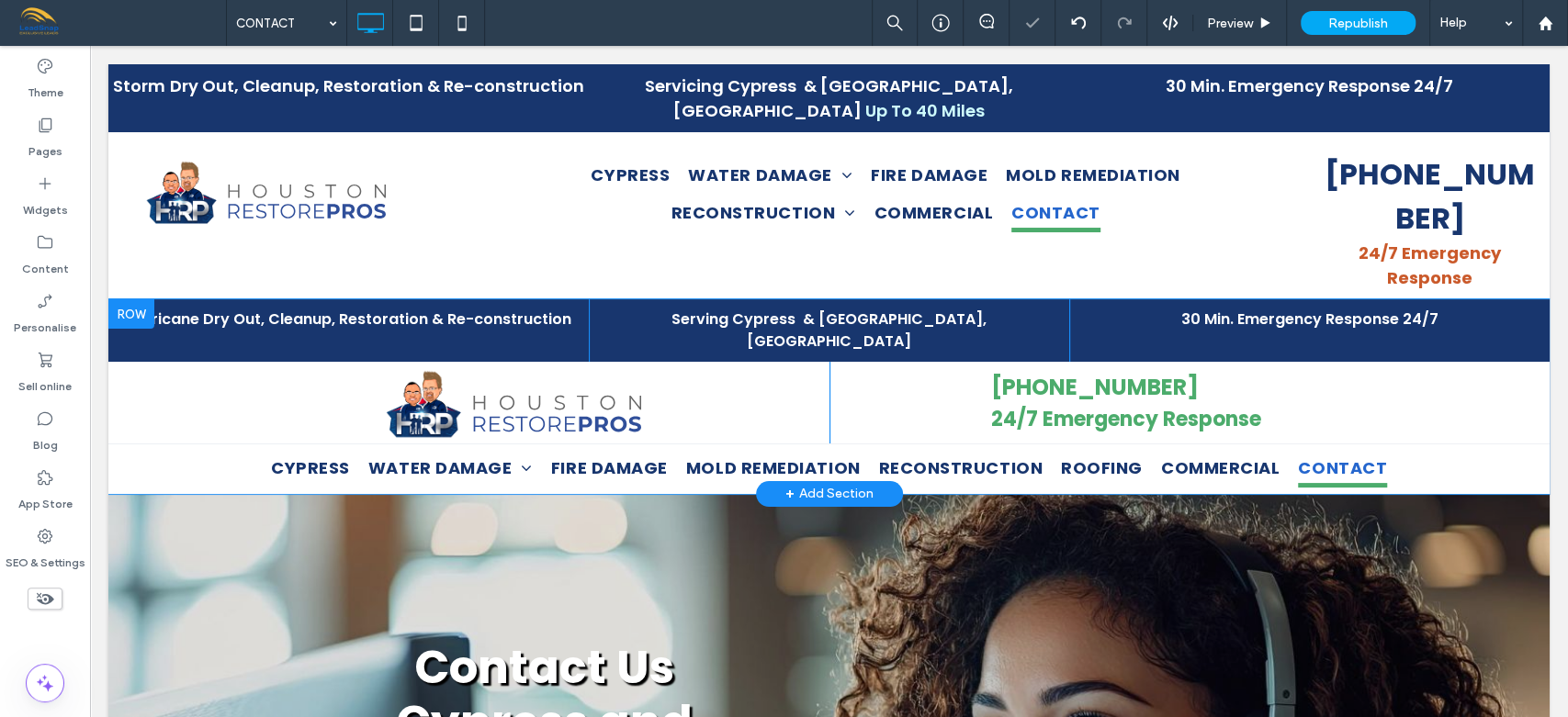
click at [130, 300] on div at bounding box center [131, 314] width 46 height 29
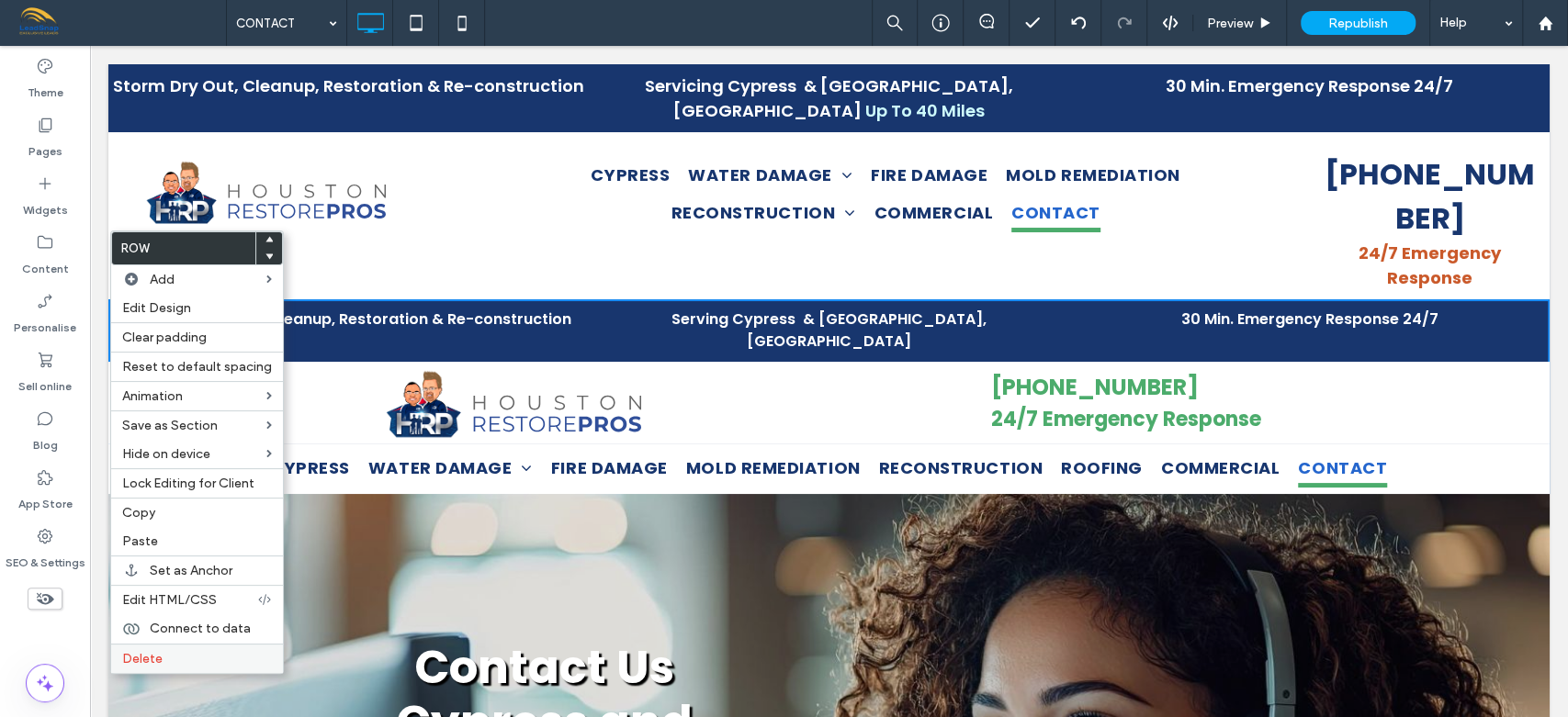
click at [141, 653] on span "Delete" at bounding box center [142, 658] width 41 height 15
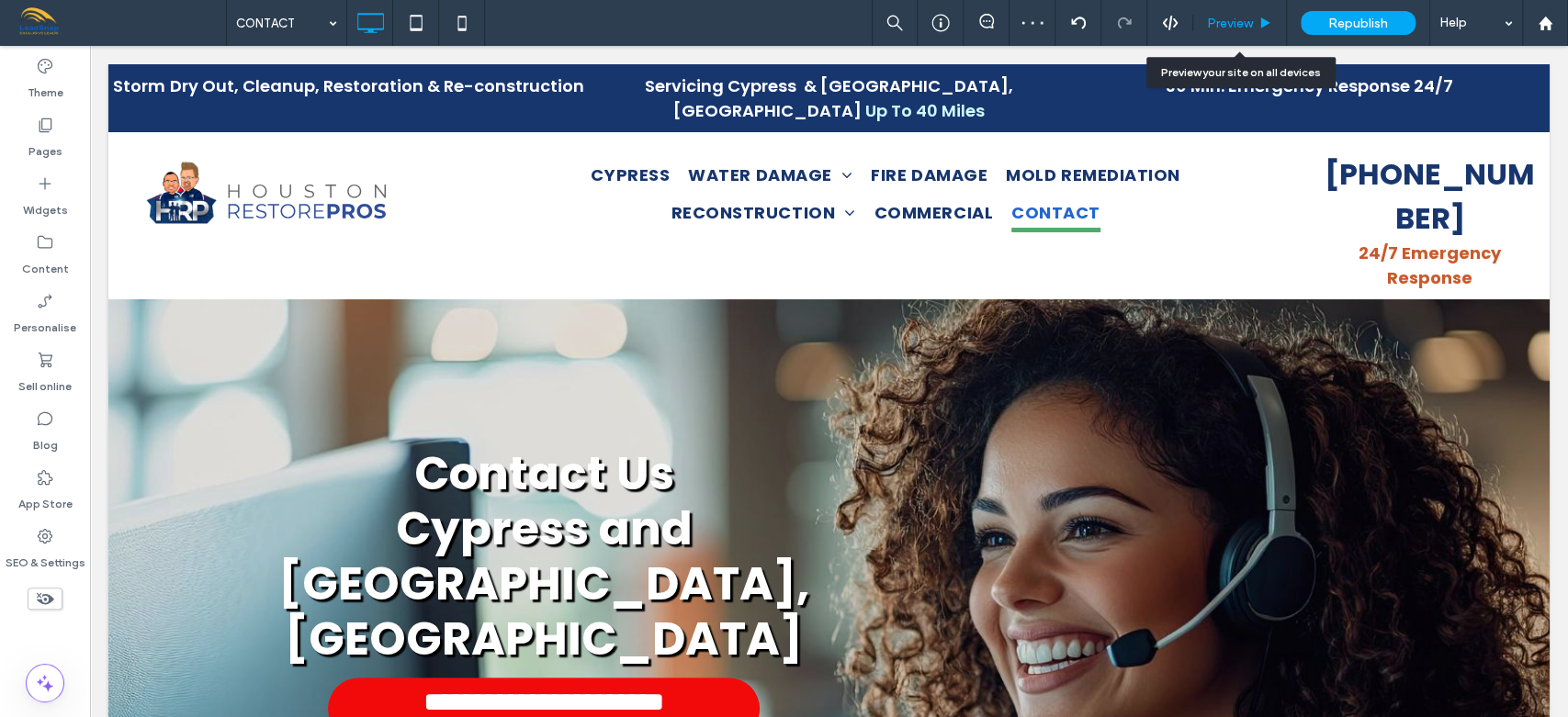
click at [1239, 29] on span "Preview" at bounding box center [1229, 23] width 46 height 15
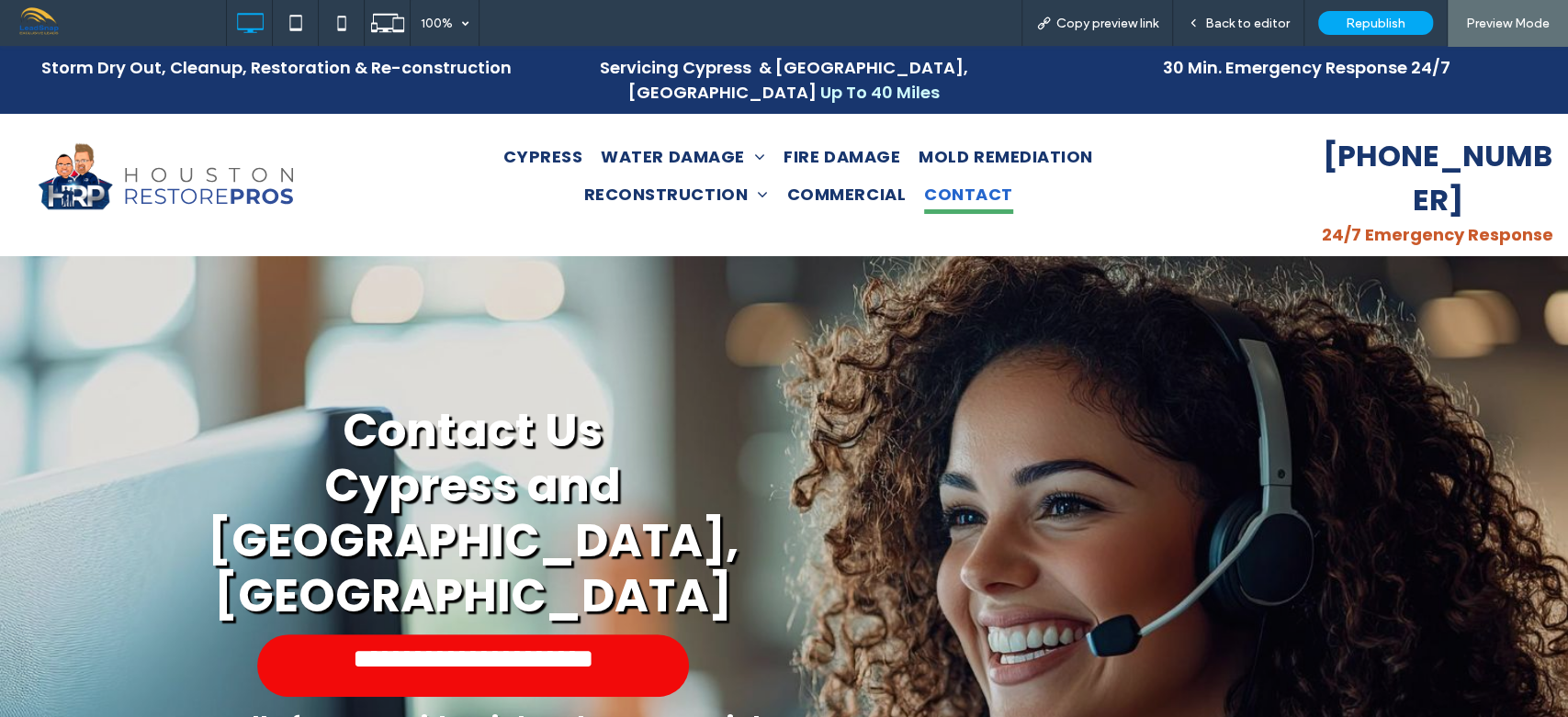
click at [1239, 29] on span "Back to editor" at bounding box center [1246, 23] width 84 height 15
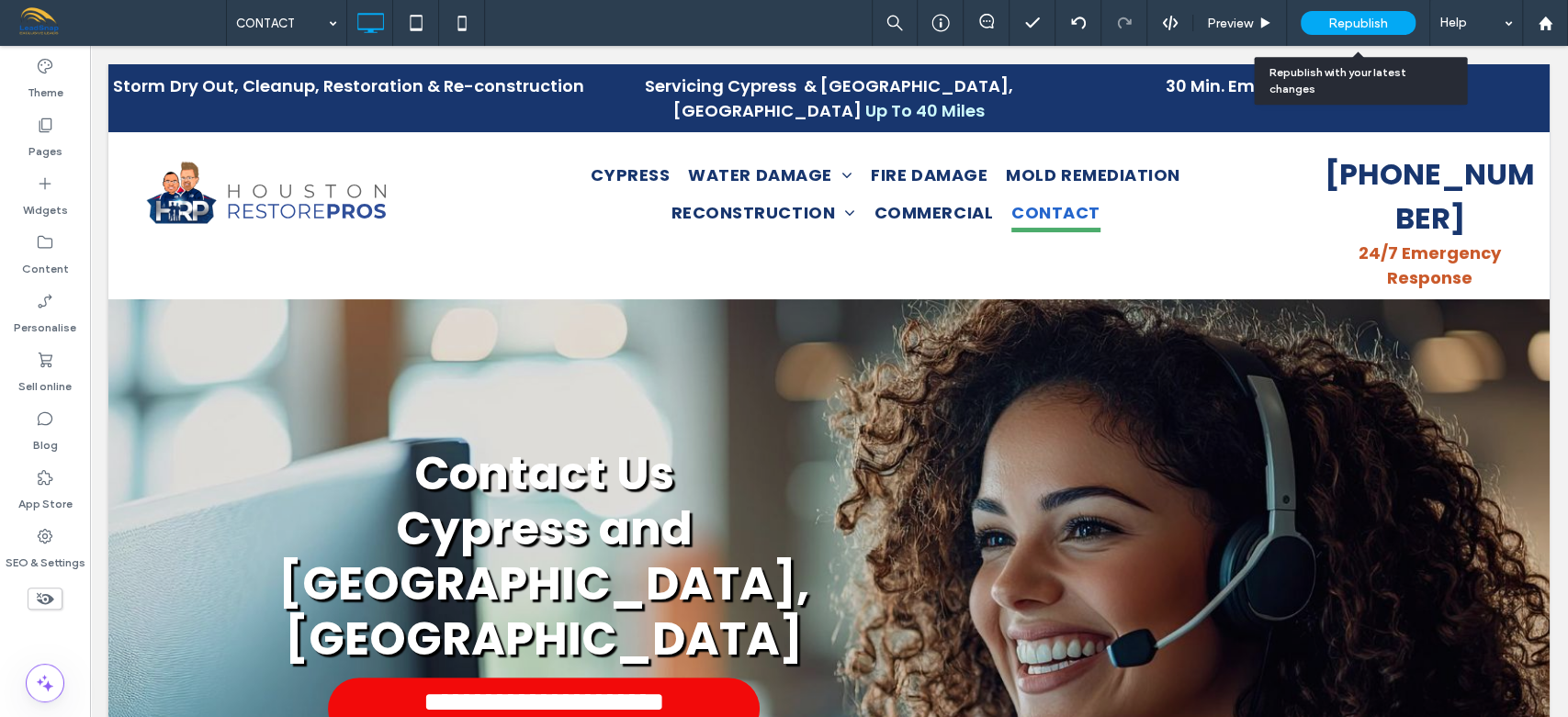
click at [1352, 16] on span "Republish" at bounding box center [1357, 23] width 60 height 15
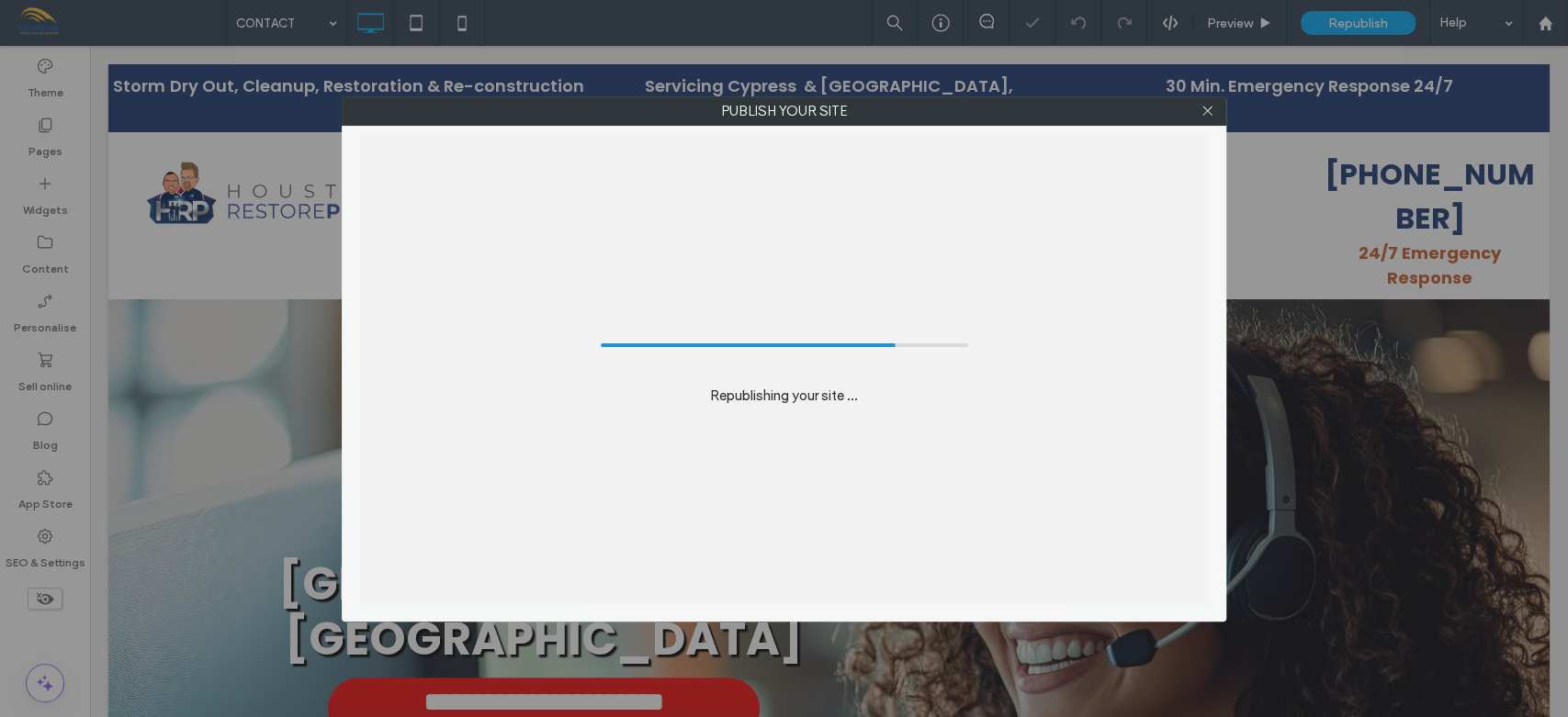
drag, startPoint x: 1235, startPoint y: 151, endPoint x: 1218, endPoint y: 156, distance: 17.7
click at [1218, 156] on div "Publish your site Republishing your site ..." at bounding box center [784, 358] width 1568 height 717
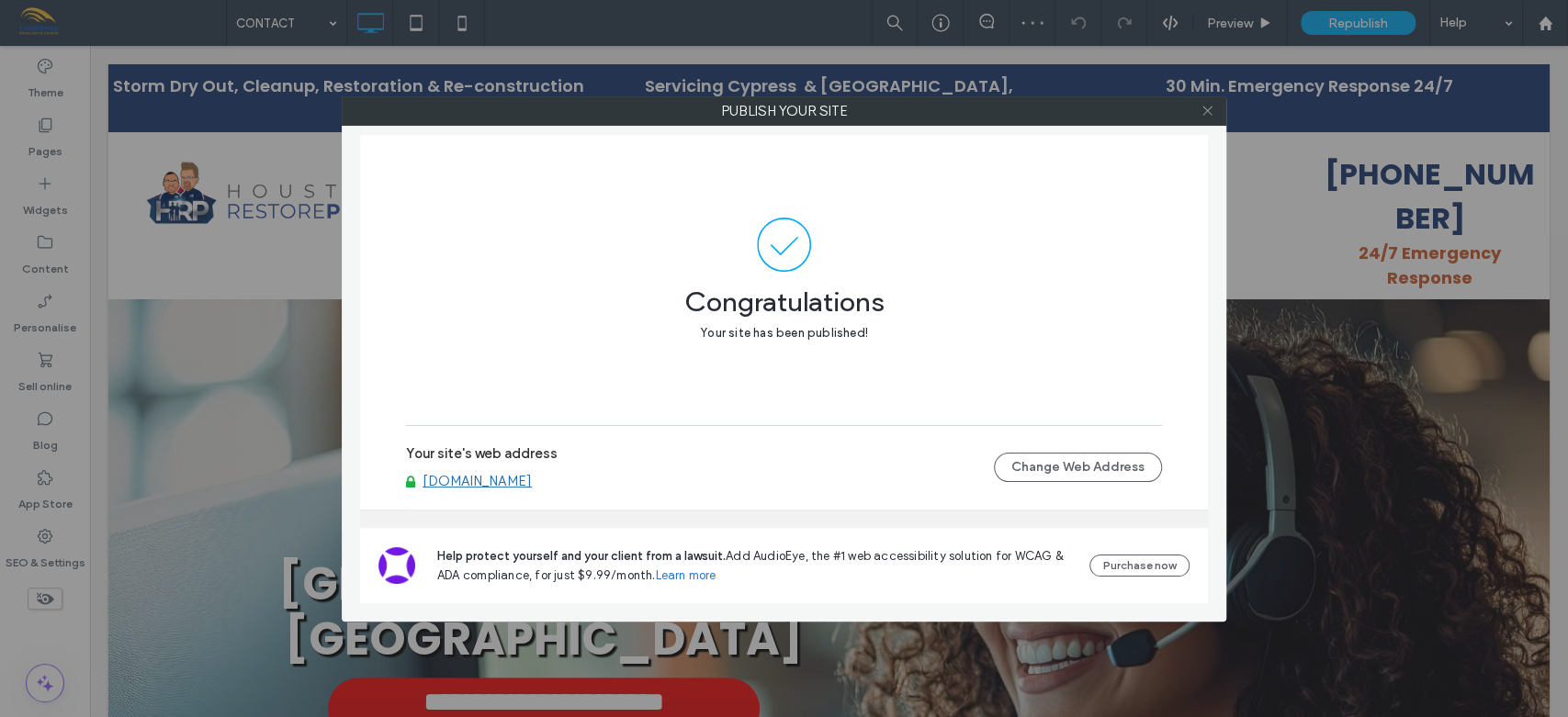
click at [1208, 110] on icon at bounding box center [1207, 110] width 14 height 14
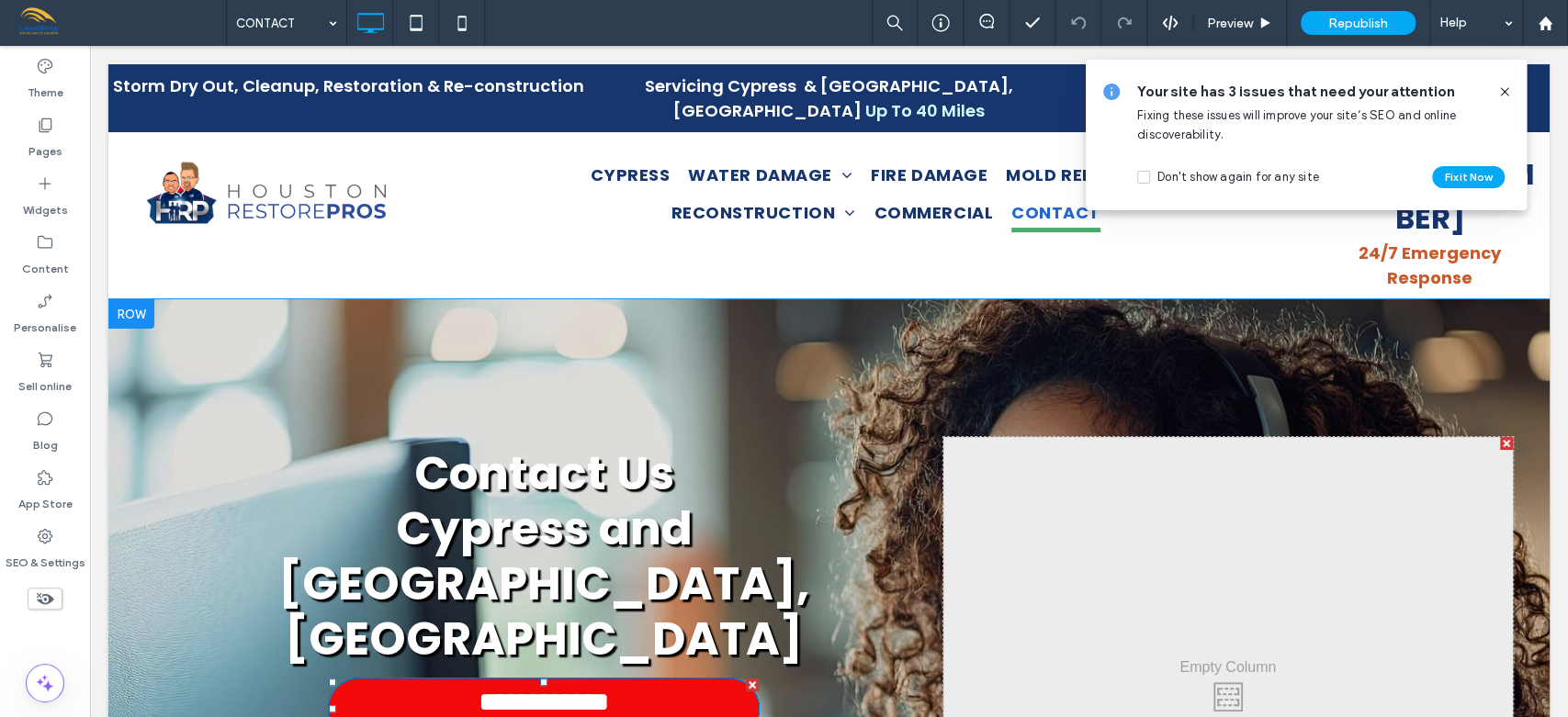
click at [565, 688] on span "**********" at bounding box center [544, 708] width 334 height 41
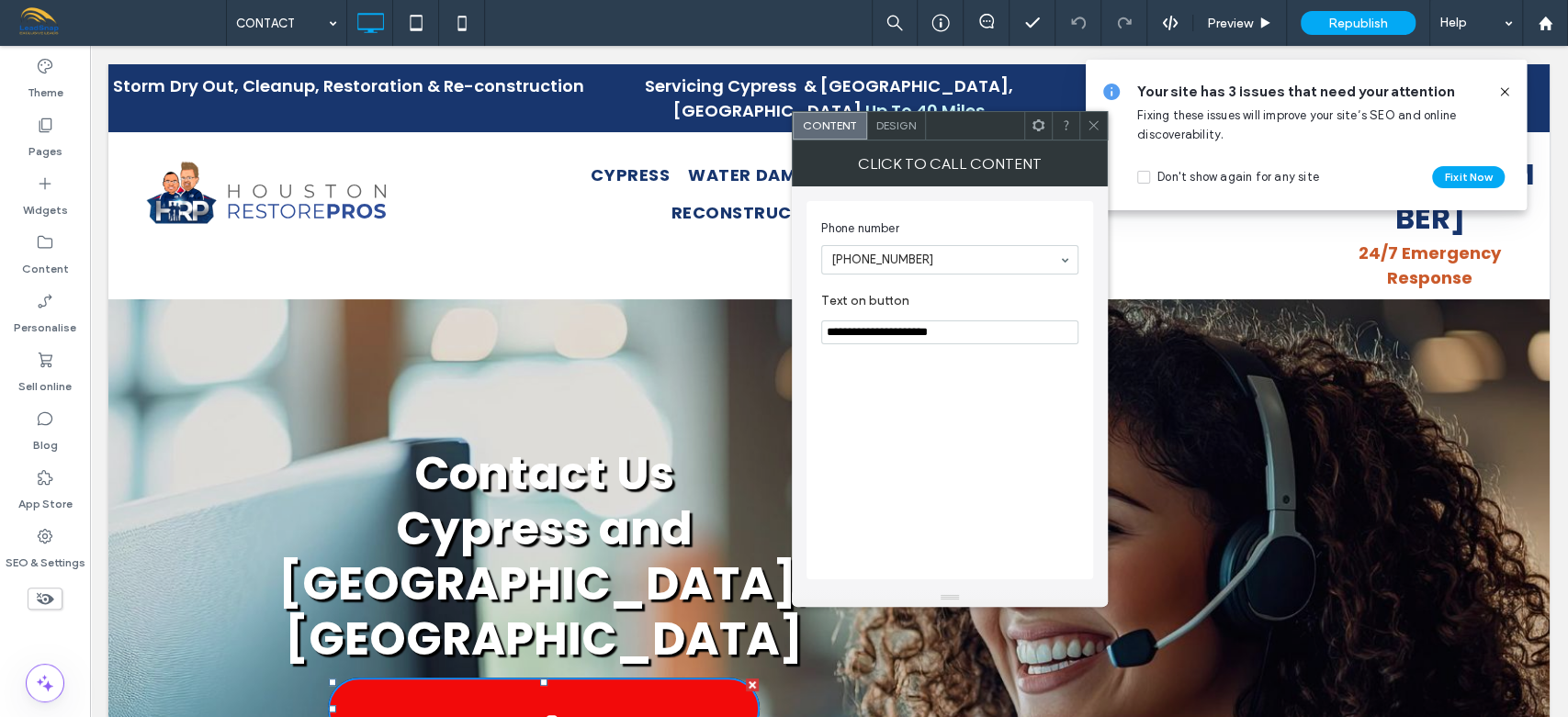
click at [624, 688] on span "**********" at bounding box center [544, 708] width 334 height 41
click at [646, 688] on span "**********" at bounding box center [544, 708] width 334 height 41
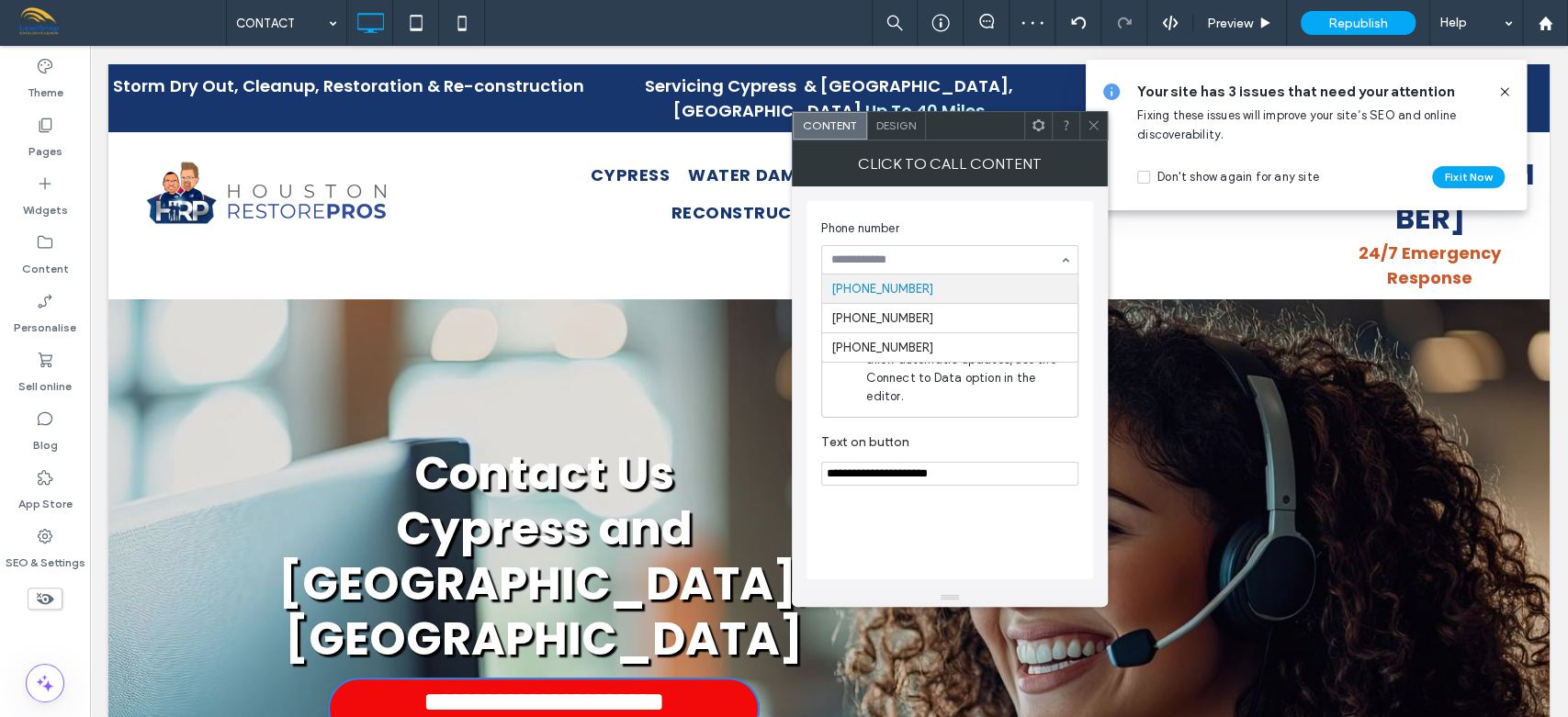
click at [927, 260] on input at bounding box center [945, 260] width 228 height 13
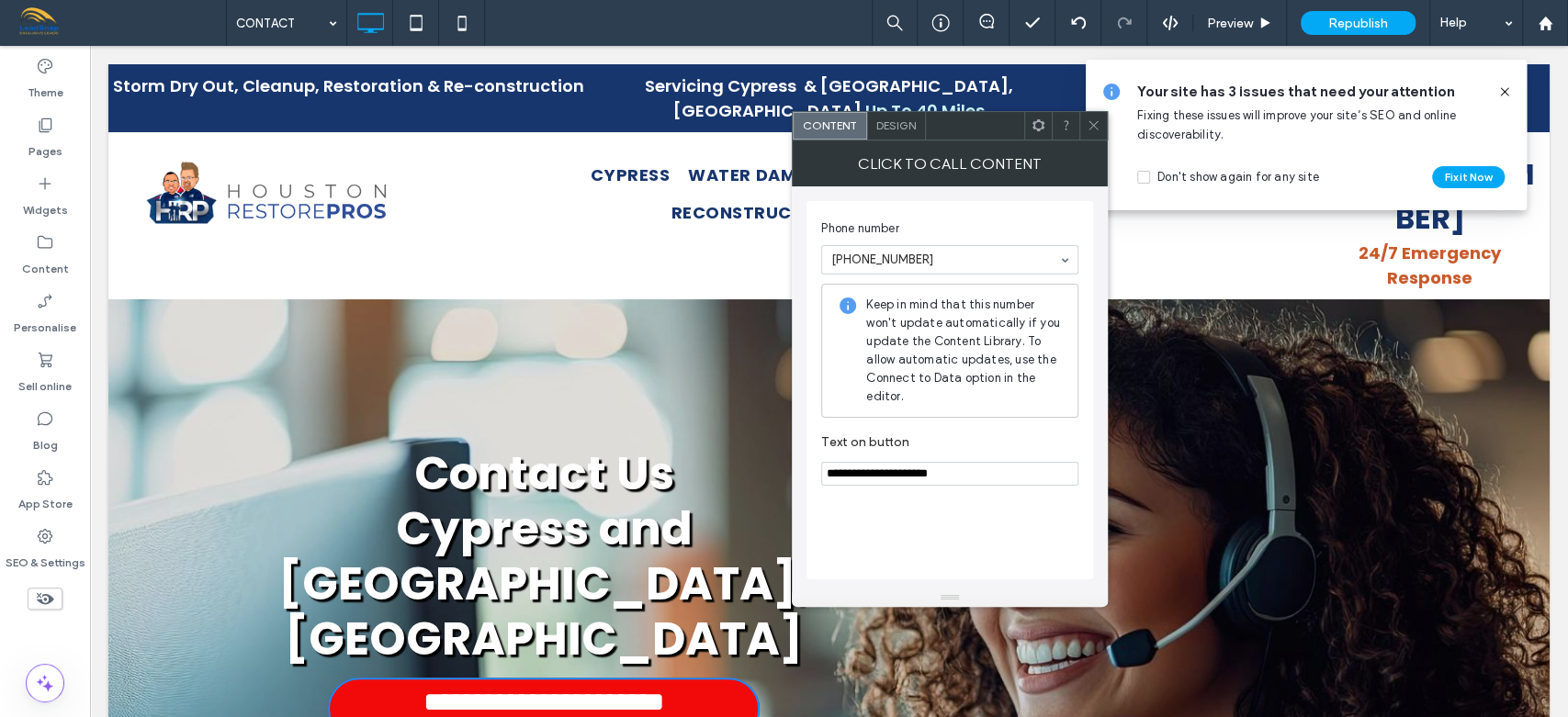
click at [895, 471] on input "**********" at bounding box center [950, 473] width 257 height 24
type input "**********"
click at [1093, 122] on icon at bounding box center [1093, 125] width 14 height 14
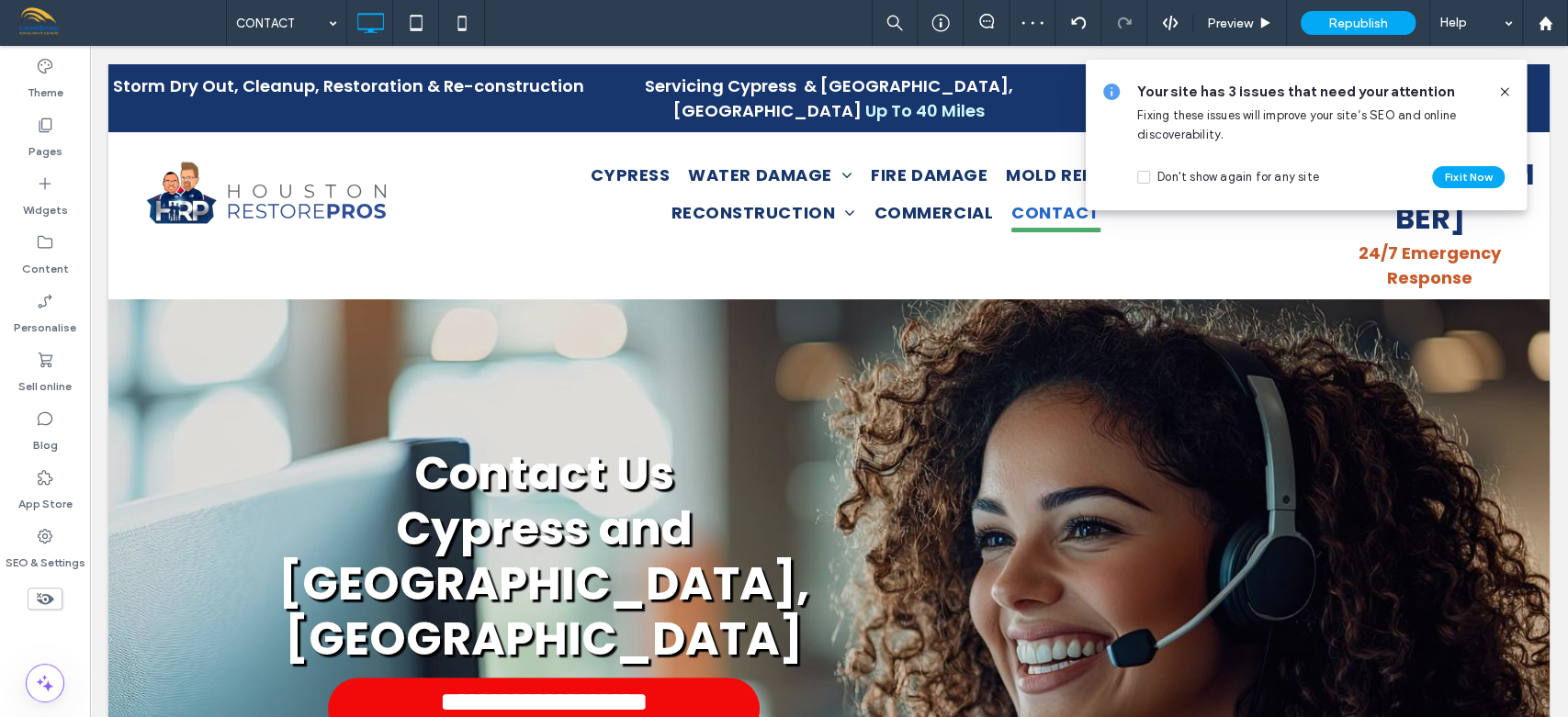
click at [1503, 92] on icon at bounding box center [1503, 91] width 14 height 14
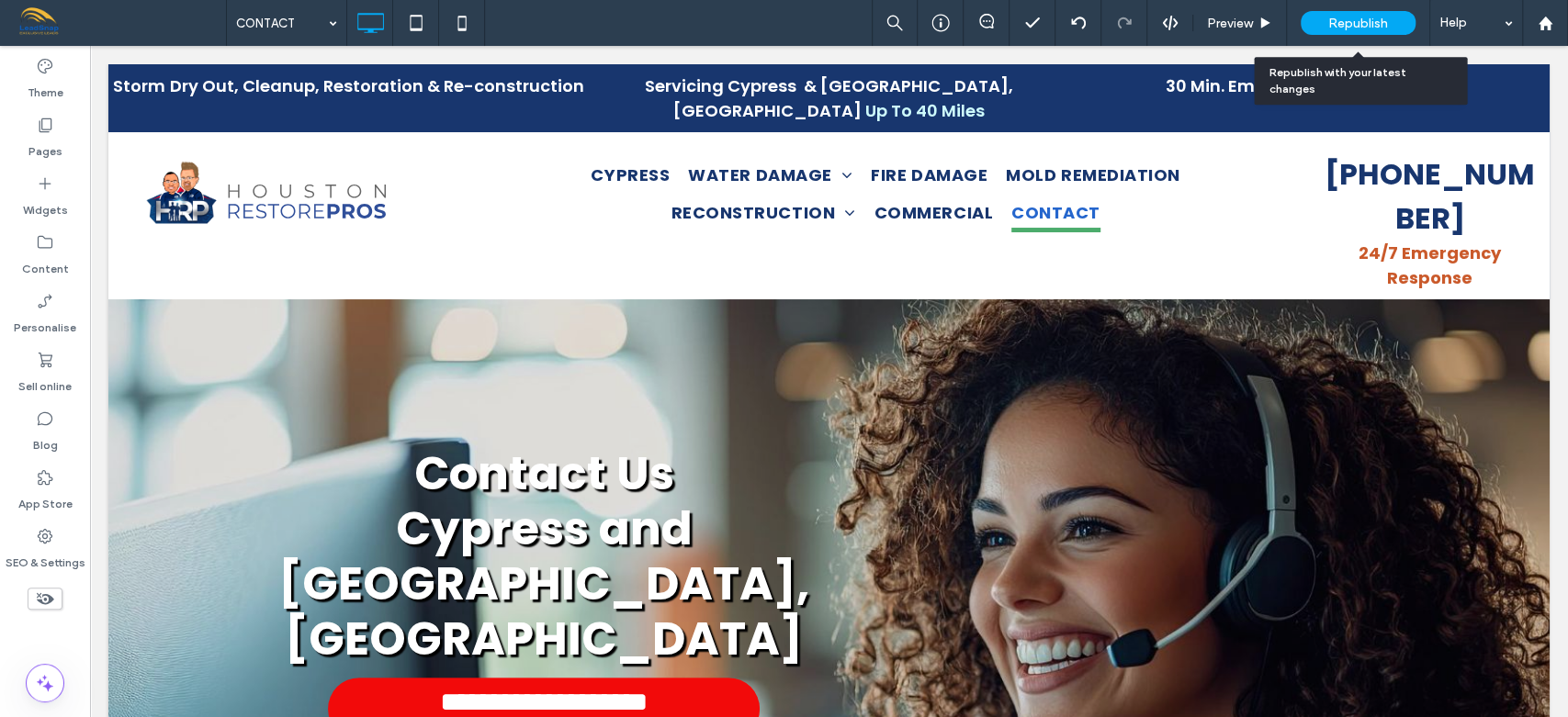
click at [1341, 25] on span "Republish" at bounding box center [1357, 23] width 60 height 15
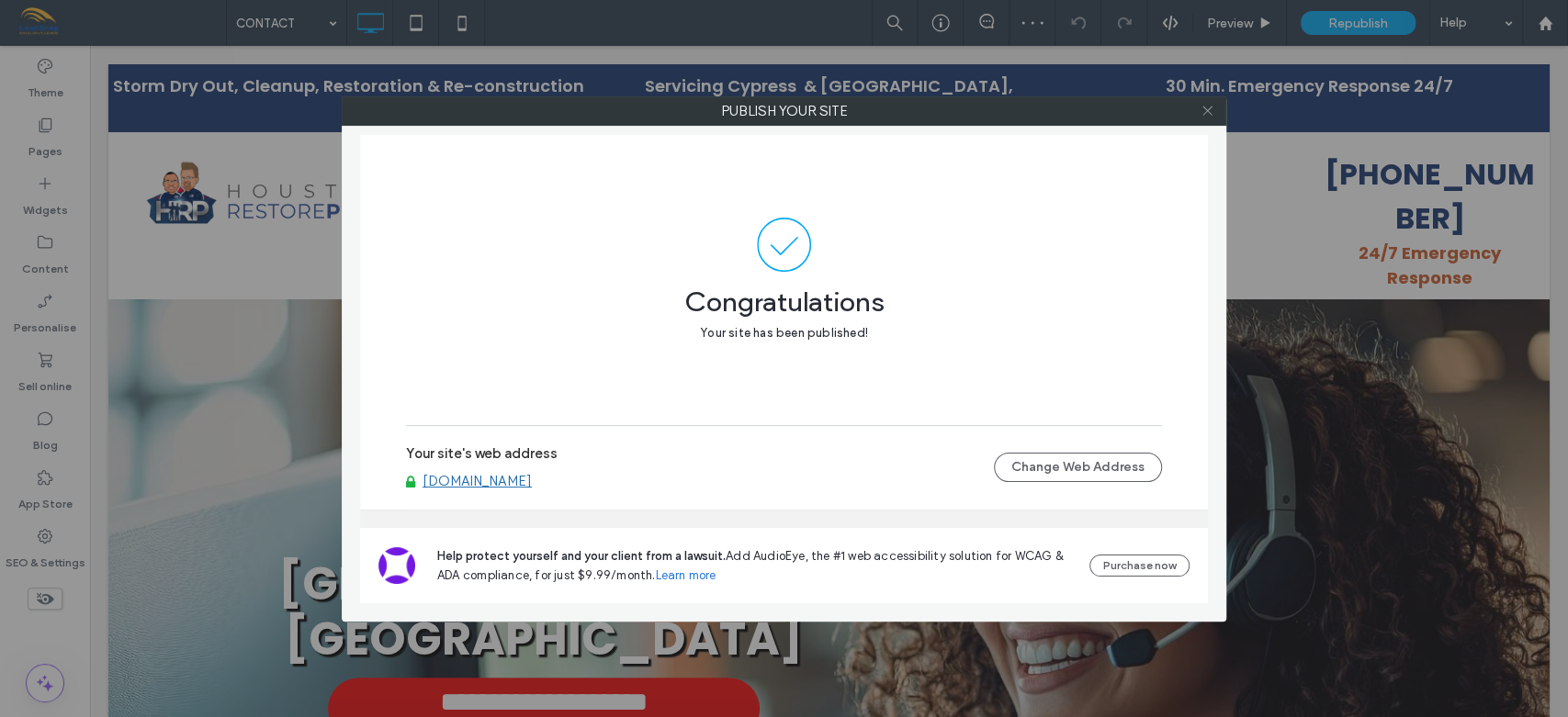
click at [1209, 112] on icon at bounding box center [1207, 110] width 14 height 14
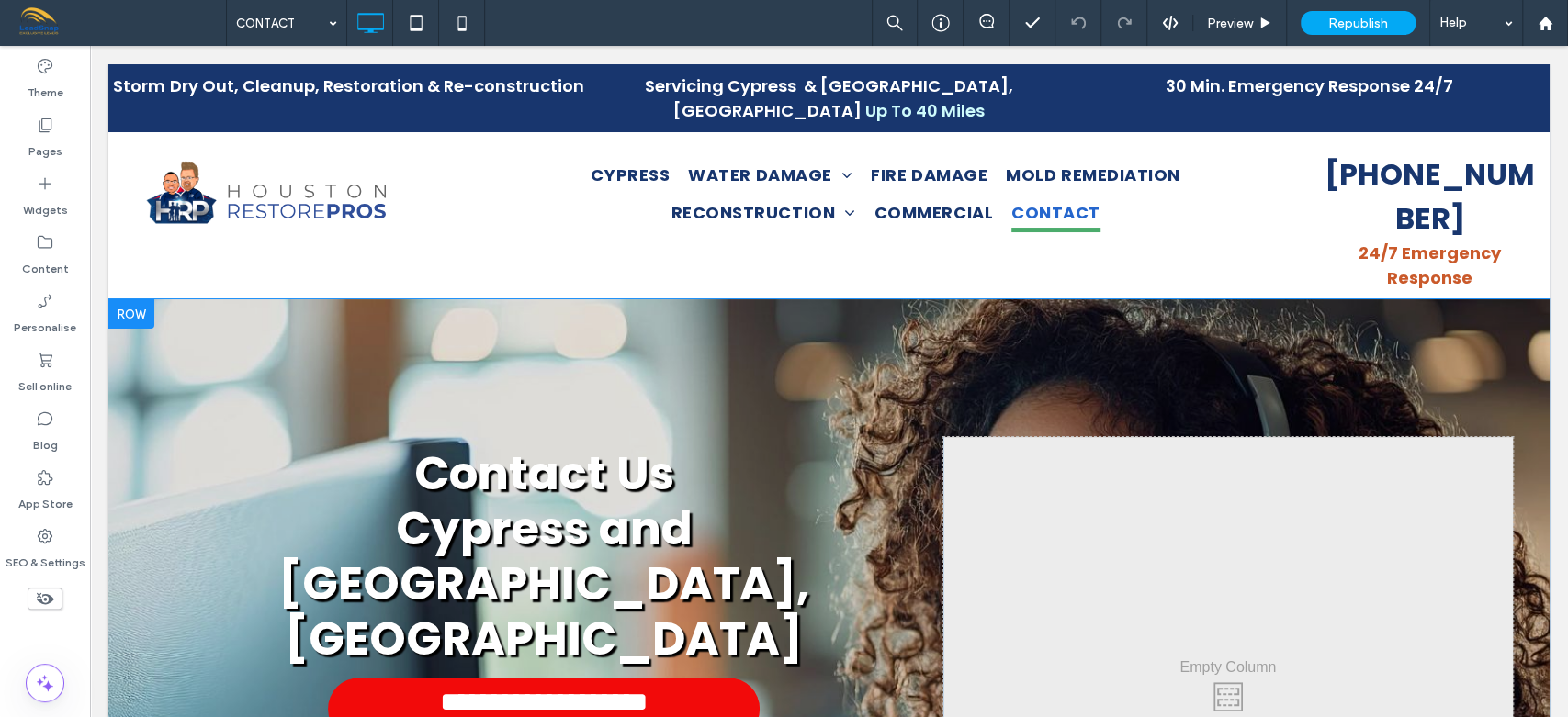
scroll to position [4, 0]
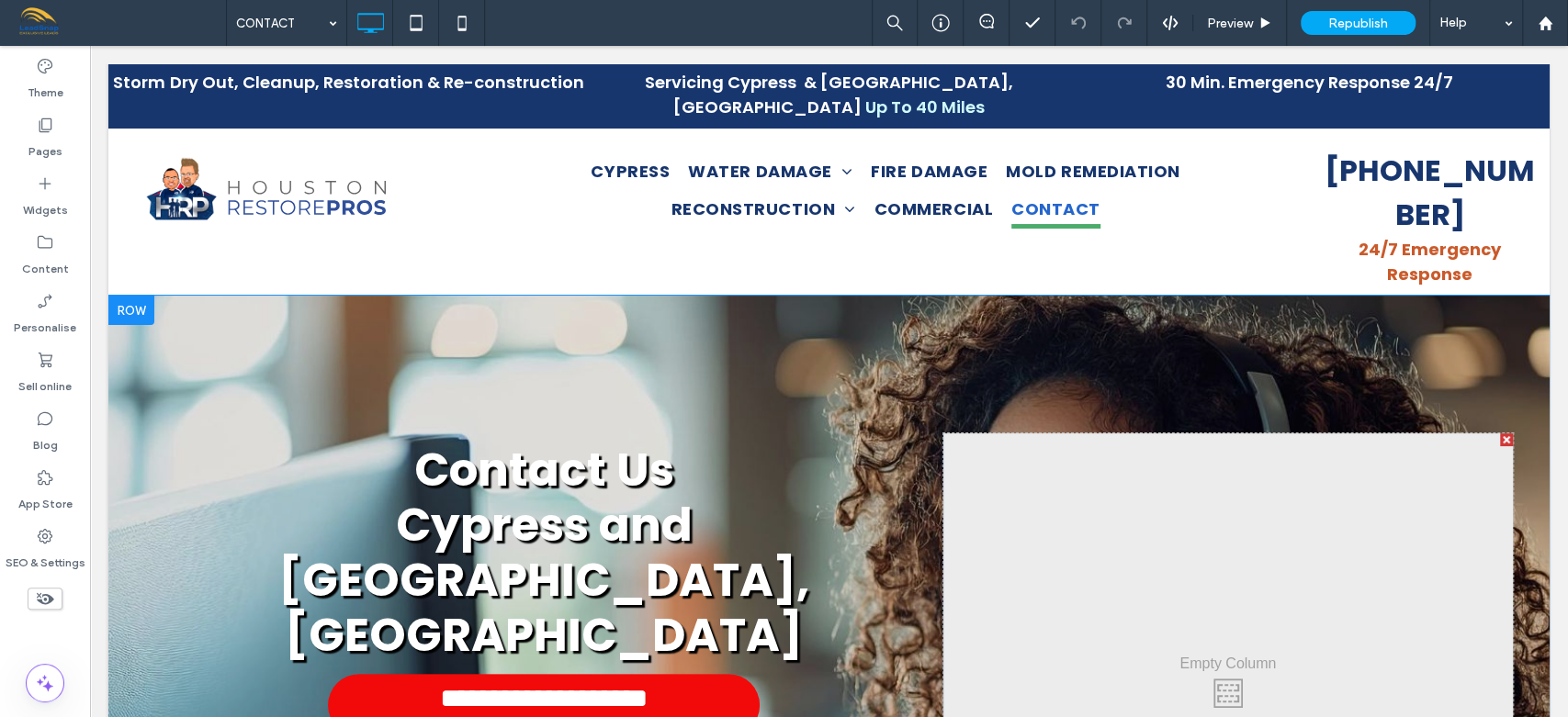
click at [1506, 519] on div "**********" at bounding box center [828, 689] width 1441 height 785
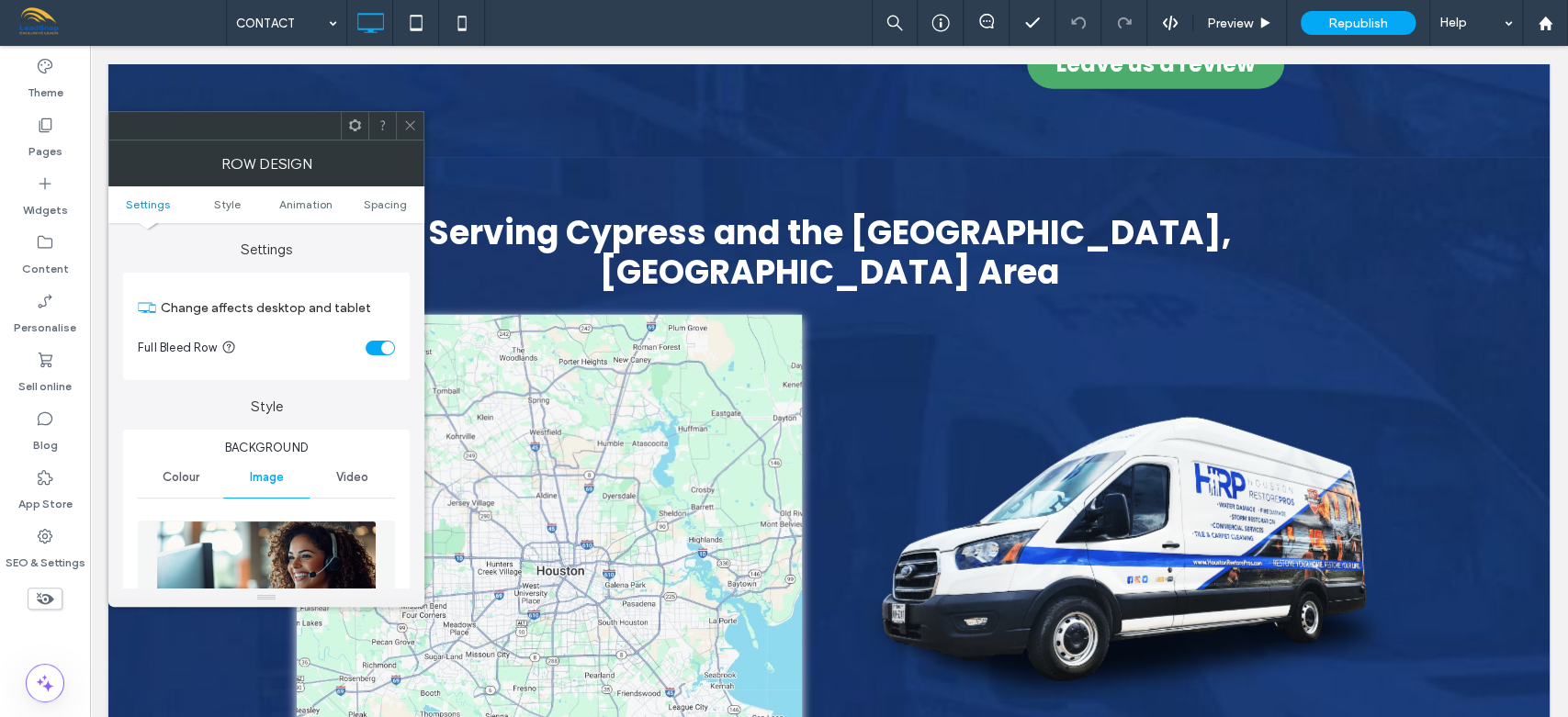
scroll to position [2949, 0]
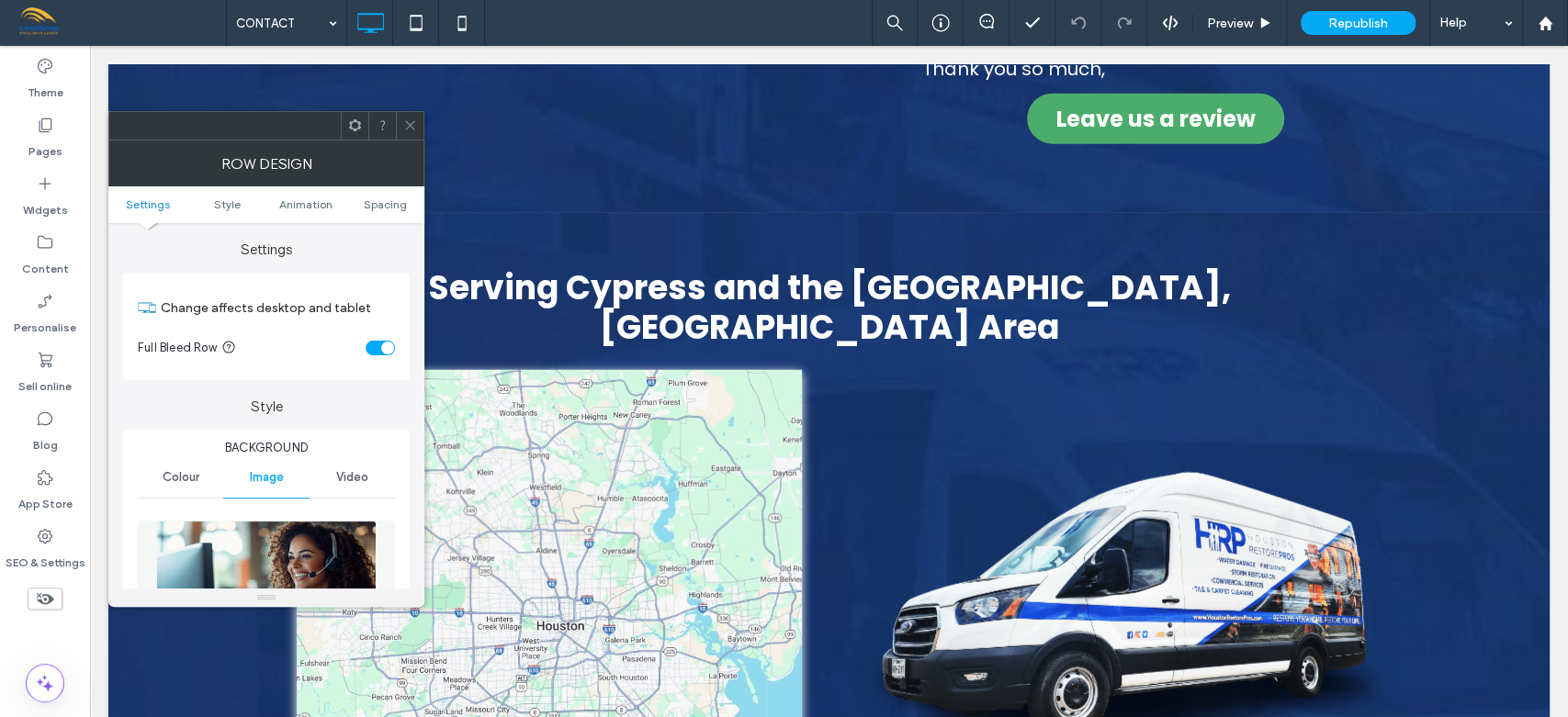
click at [405, 123] on icon at bounding box center [410, 125] width 14 height 14
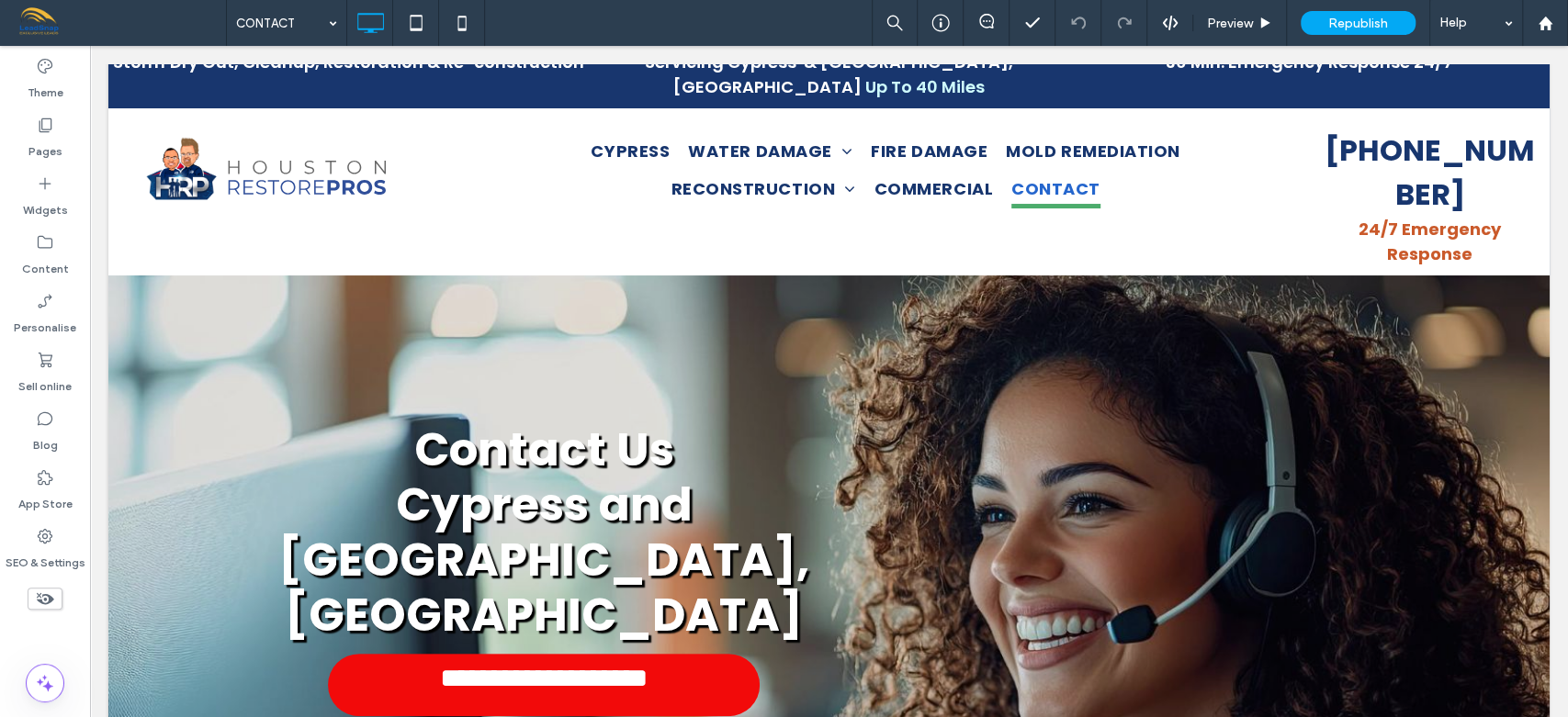
scroll to position [0, 0]
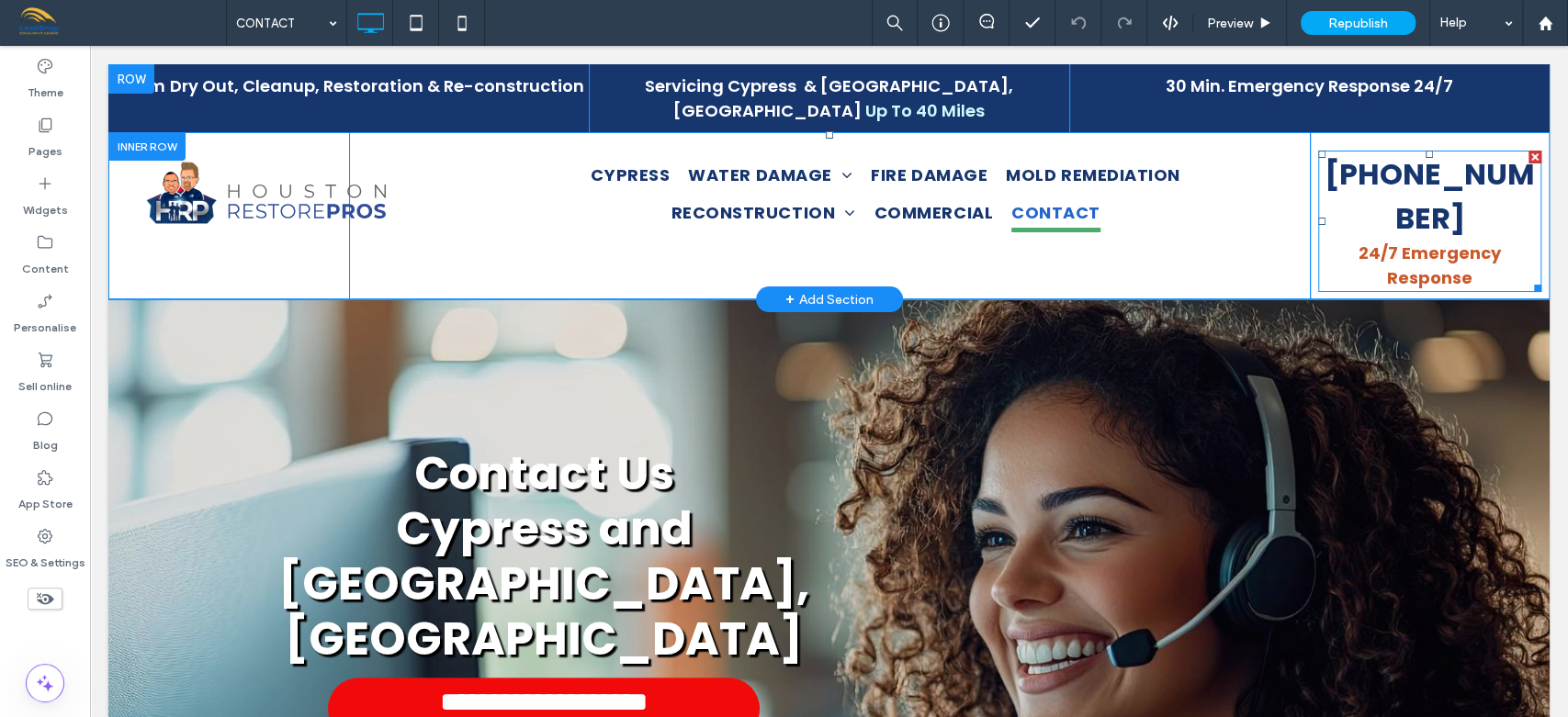
click at [1480, 154] on strong "[PHONE_NUMBER]" at bounding box center [1430, 196] width 211 height 85
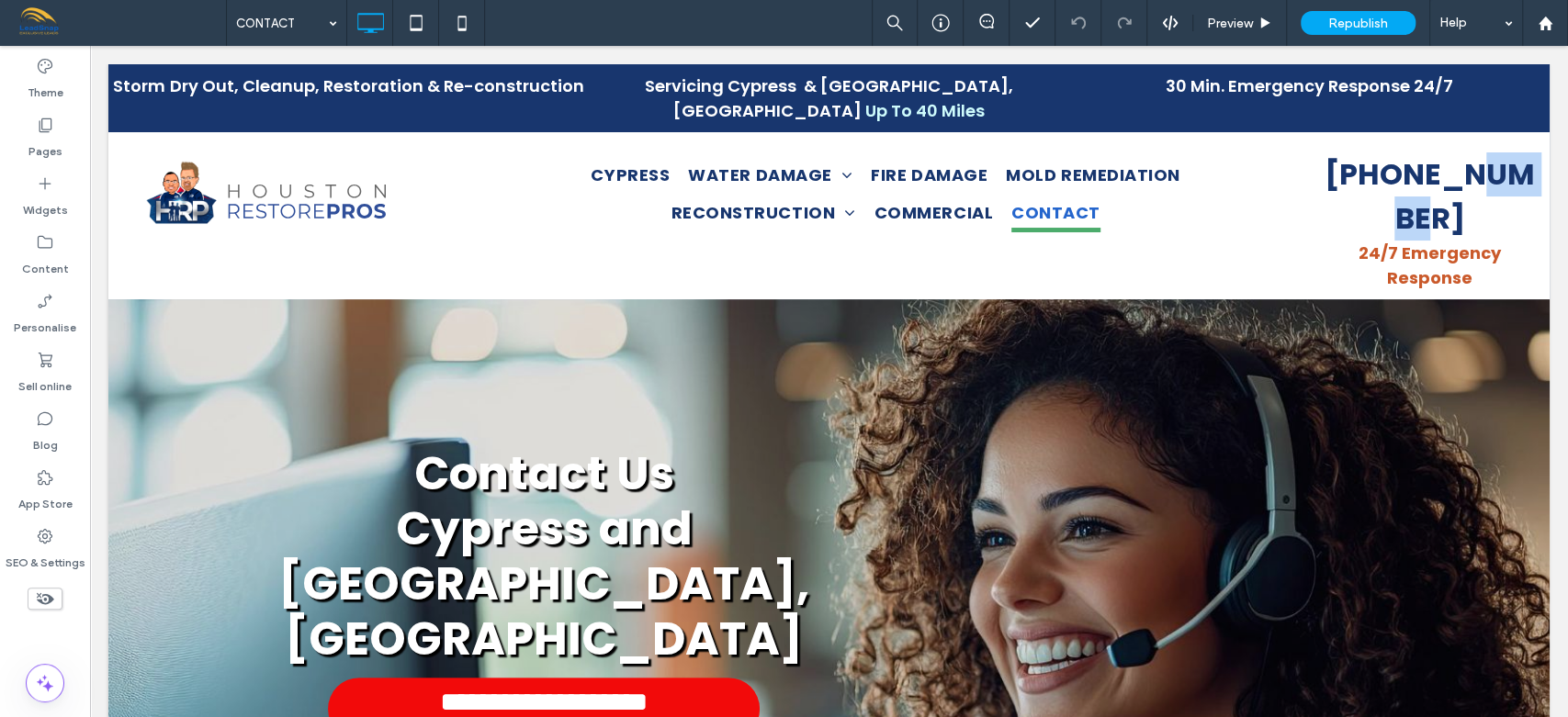
click at [1480, 154] on strong "[PHONE_NUMBER]" at bounding box center [1430, 196] width 211 height 85
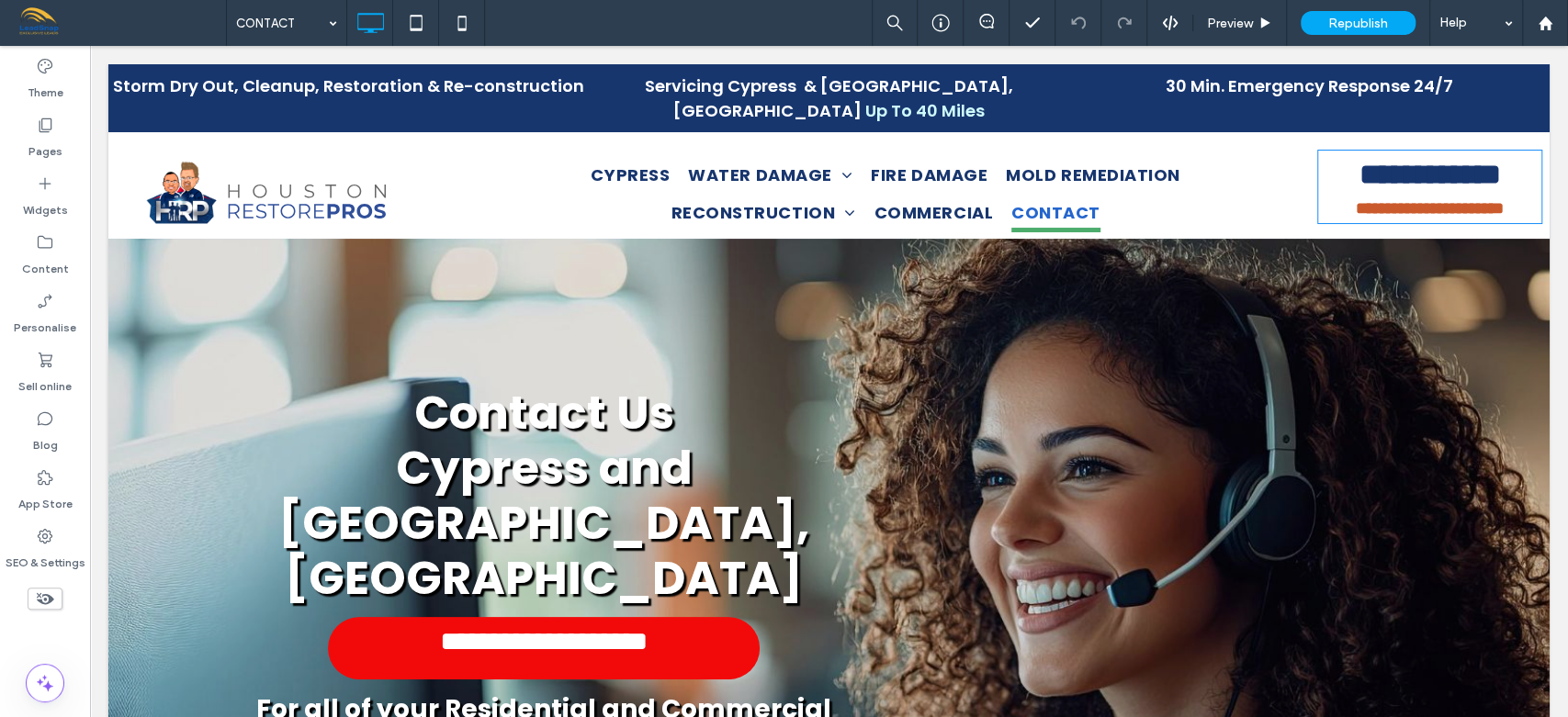
type input "*******"
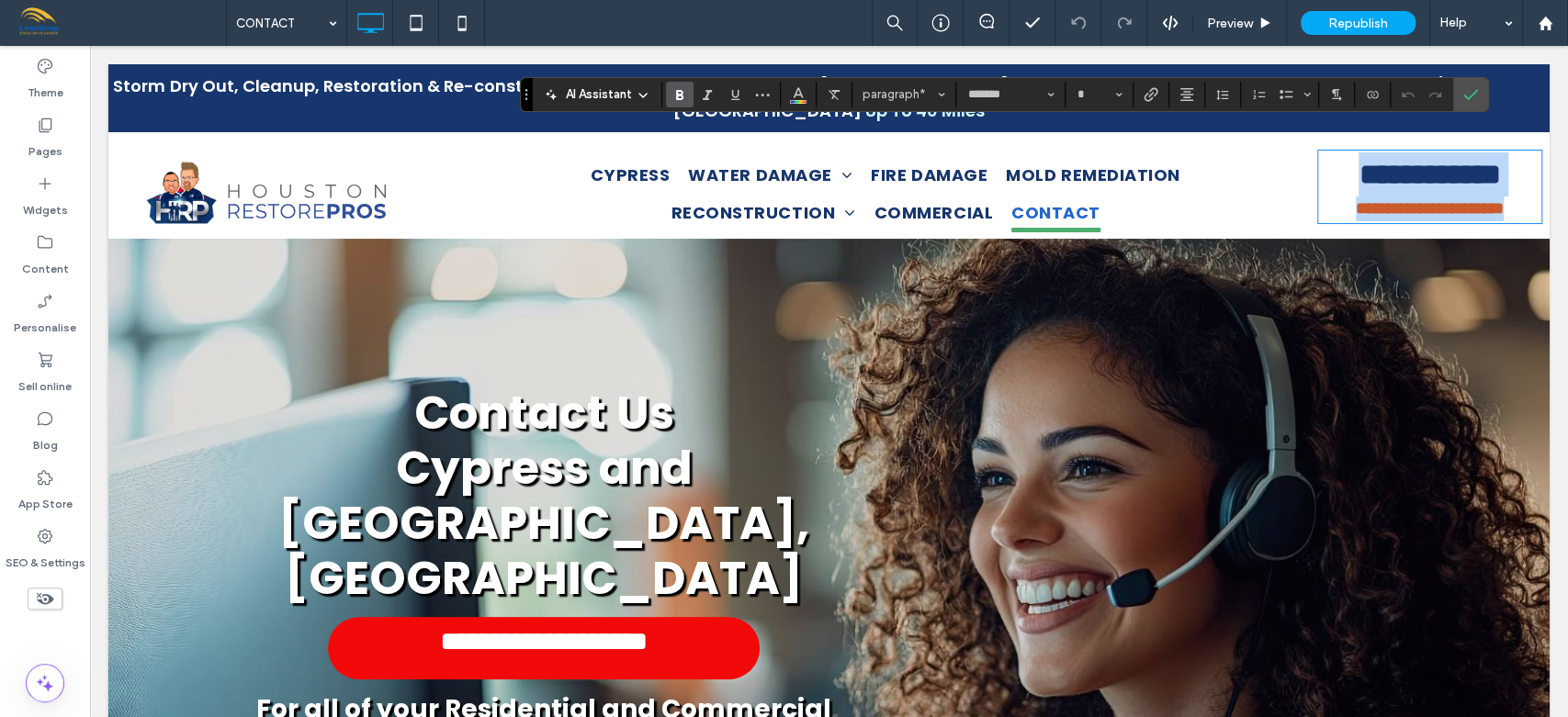
click at [1500, 159] on strong "**********" at bounding box center [1429, 174] width 141 height 29
type input "**"
paste div
type input "**"
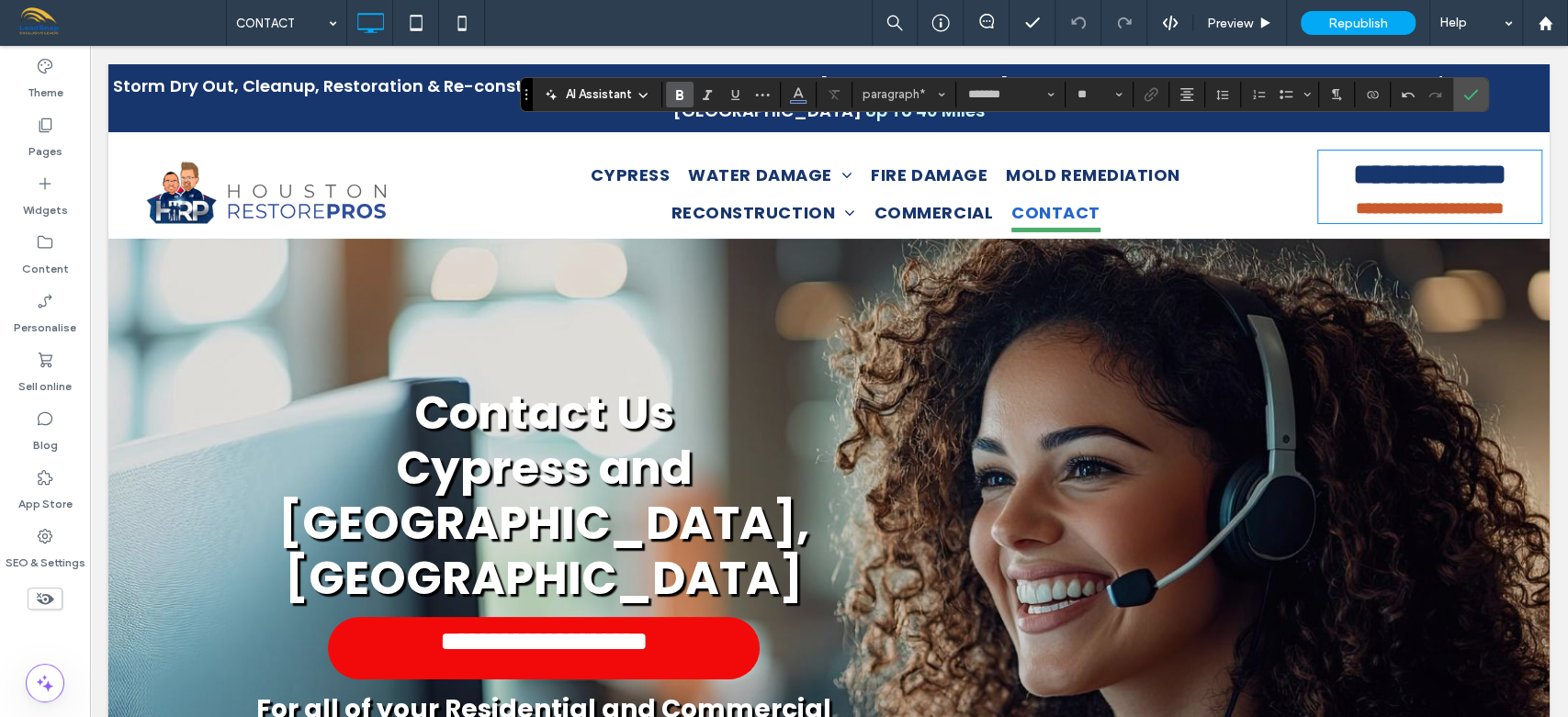
click at [1353, 159] on strong "**********" at bounding box center [1430, 174] width 154 height 29
click at [1464, 93] on icon "Confirm" at bounding box center [1469, 94] width 14 height 14
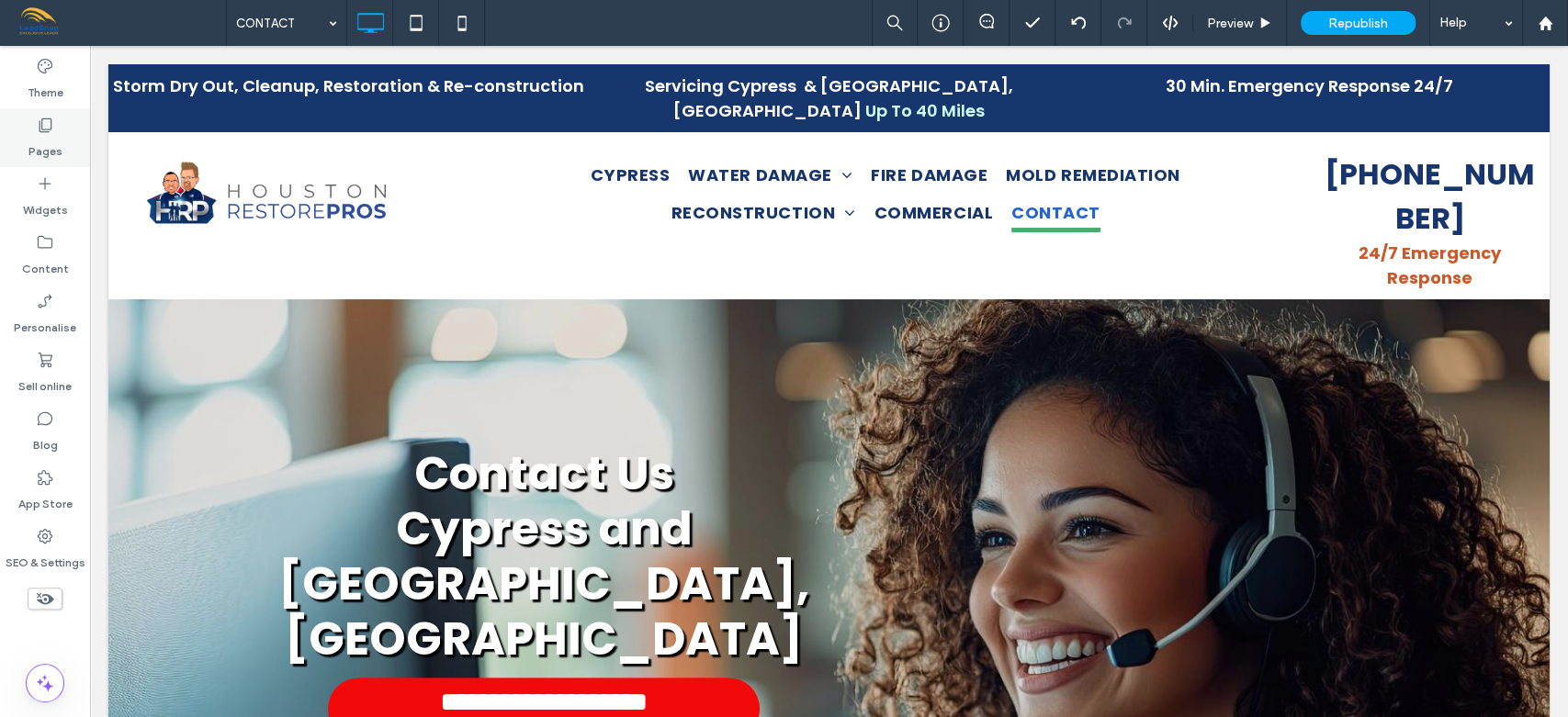
click at [47, 133] on icon at bounding box center [45, 124] width 18 height 18
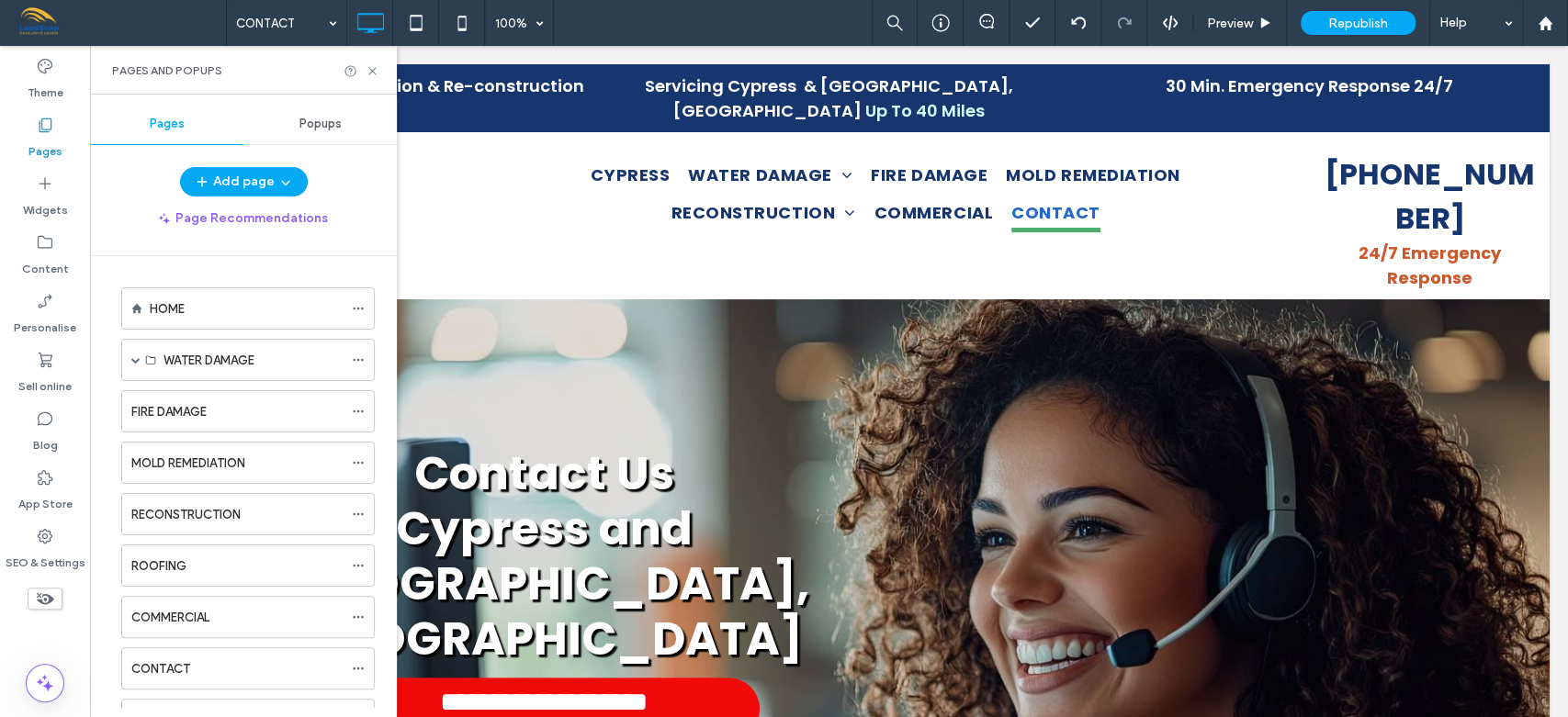
scroll to position [395, 0]
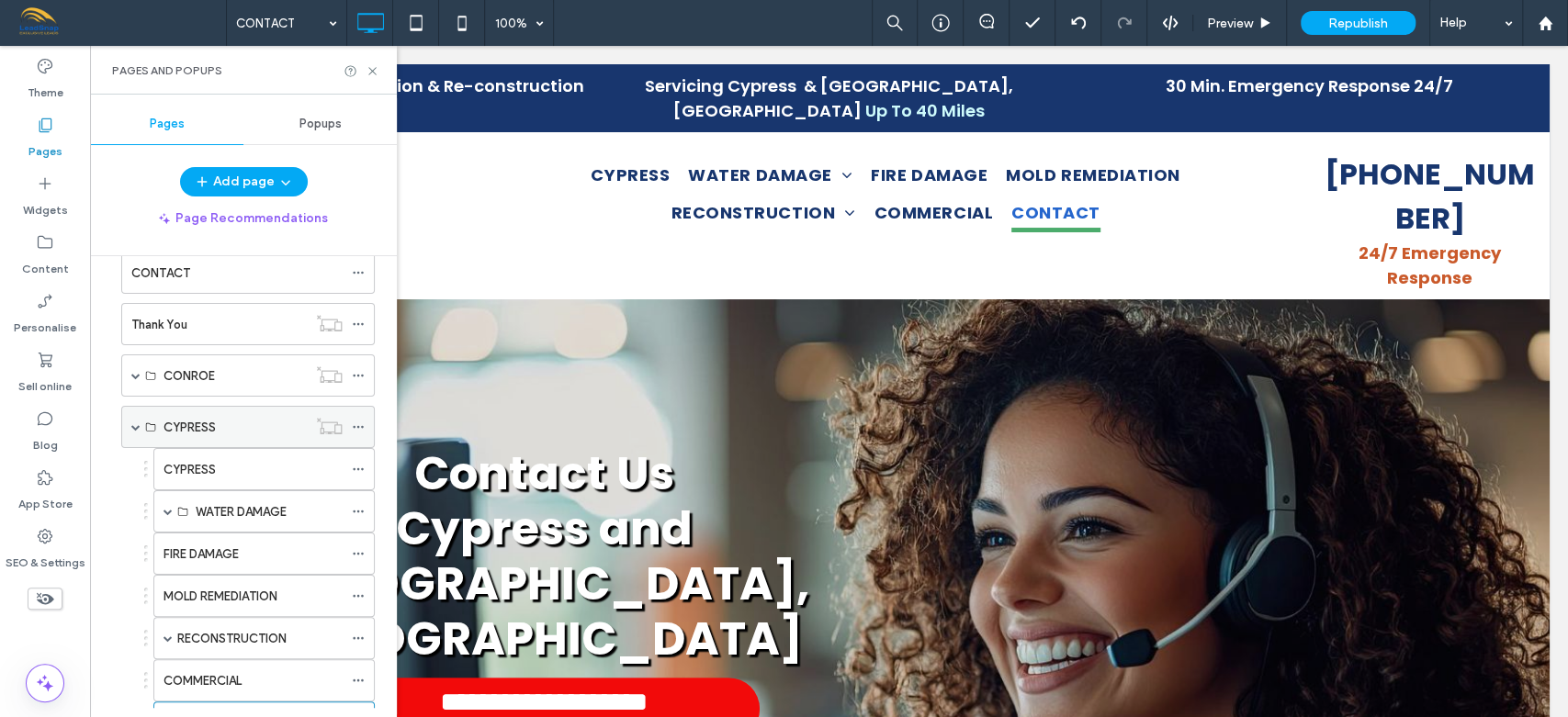
click at [132, 425] on span at bounding box center [136, 427] width 9 height 9
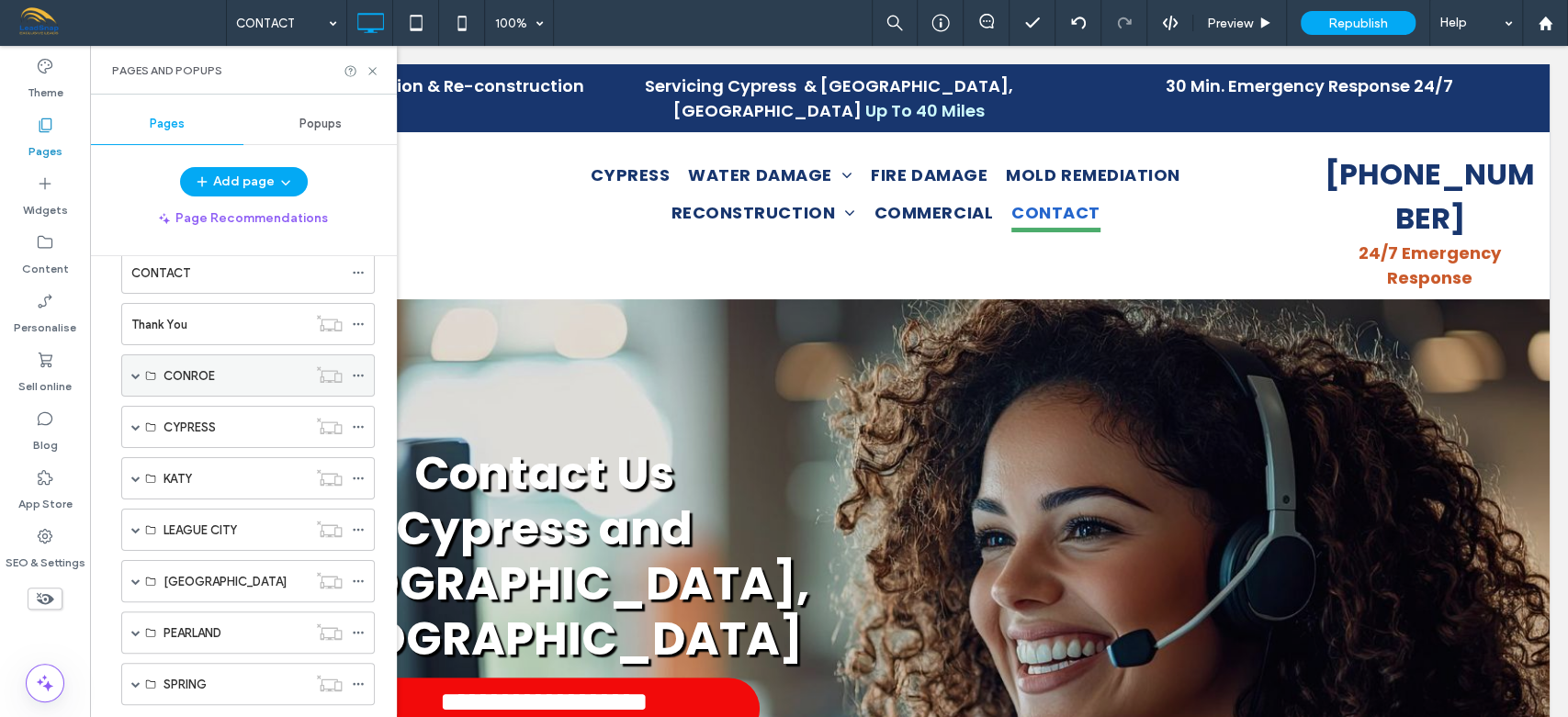
click at [138, 372] on span at bounding box center [136, 376] width 9 height 9
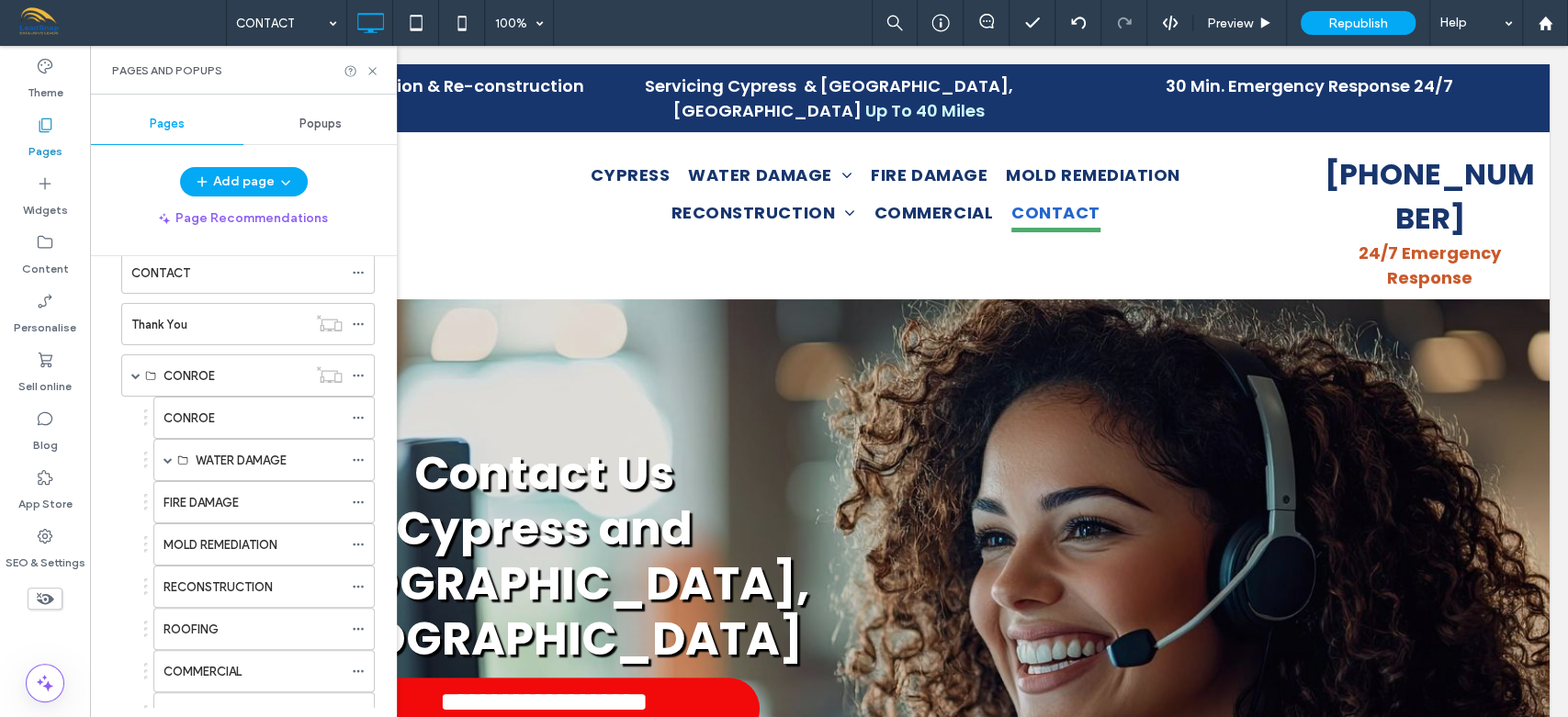
scroll to position [792, 0]
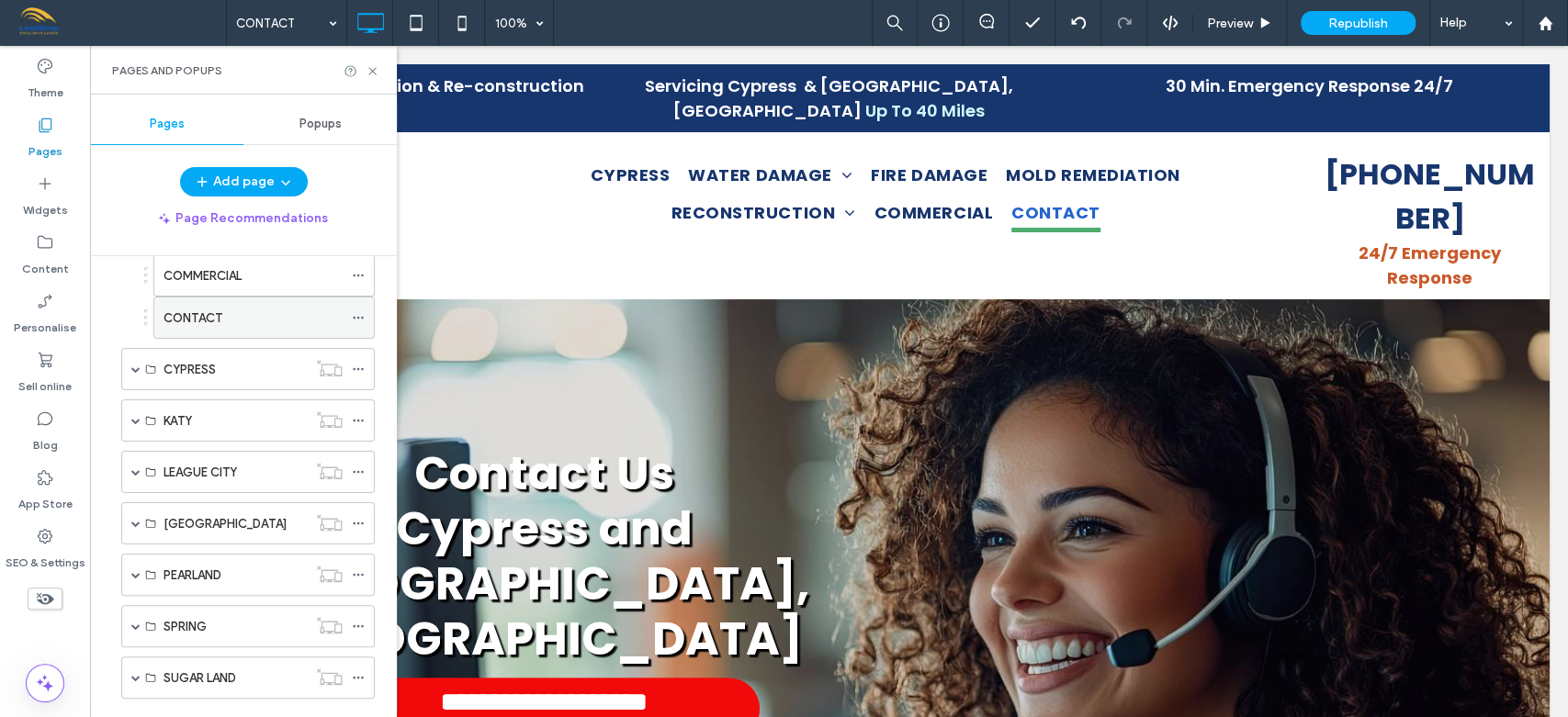
click at [257, 310] on div "CONTACT" at bounding box center [252, 318] width 179 height 19
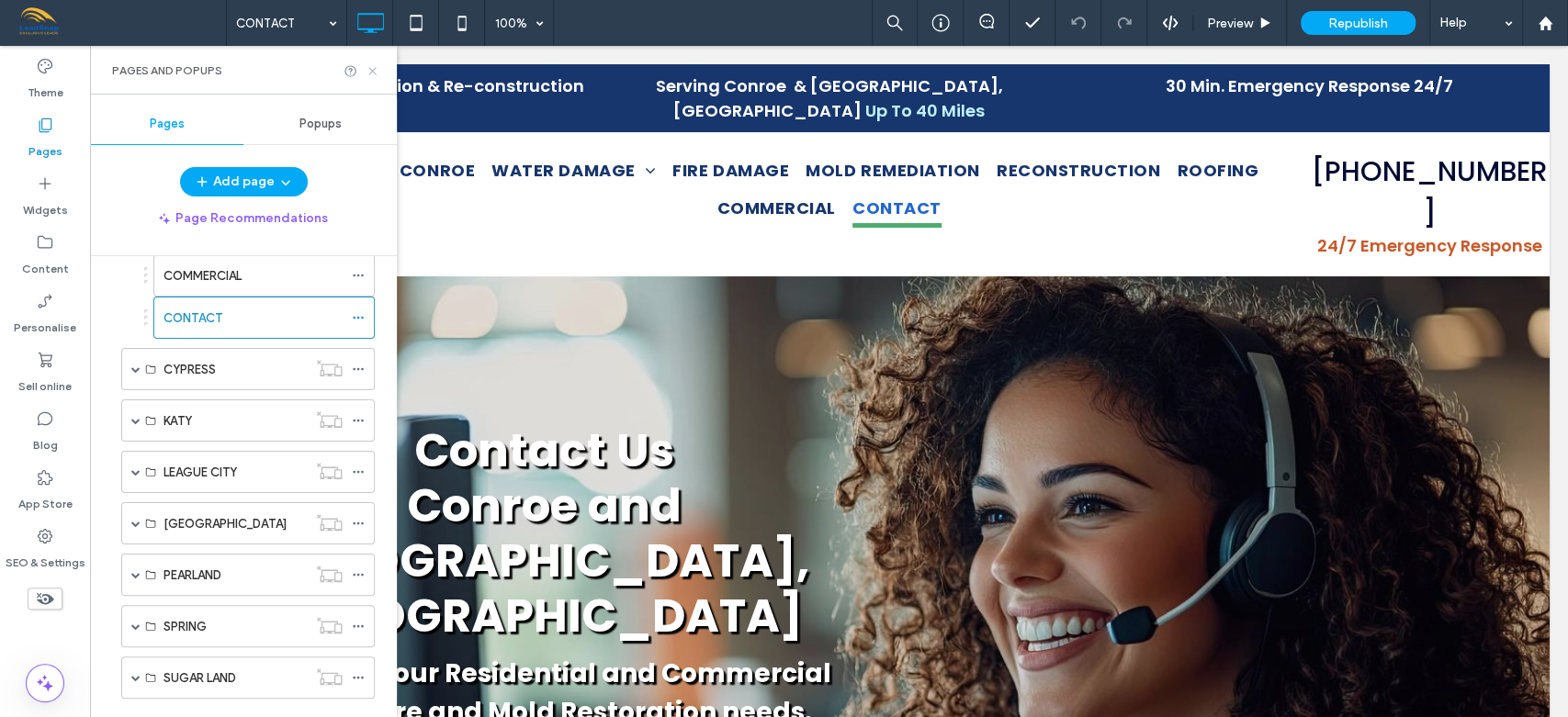
click at [374, 69] on use at bounding box center [372, 71] width 8 height 8
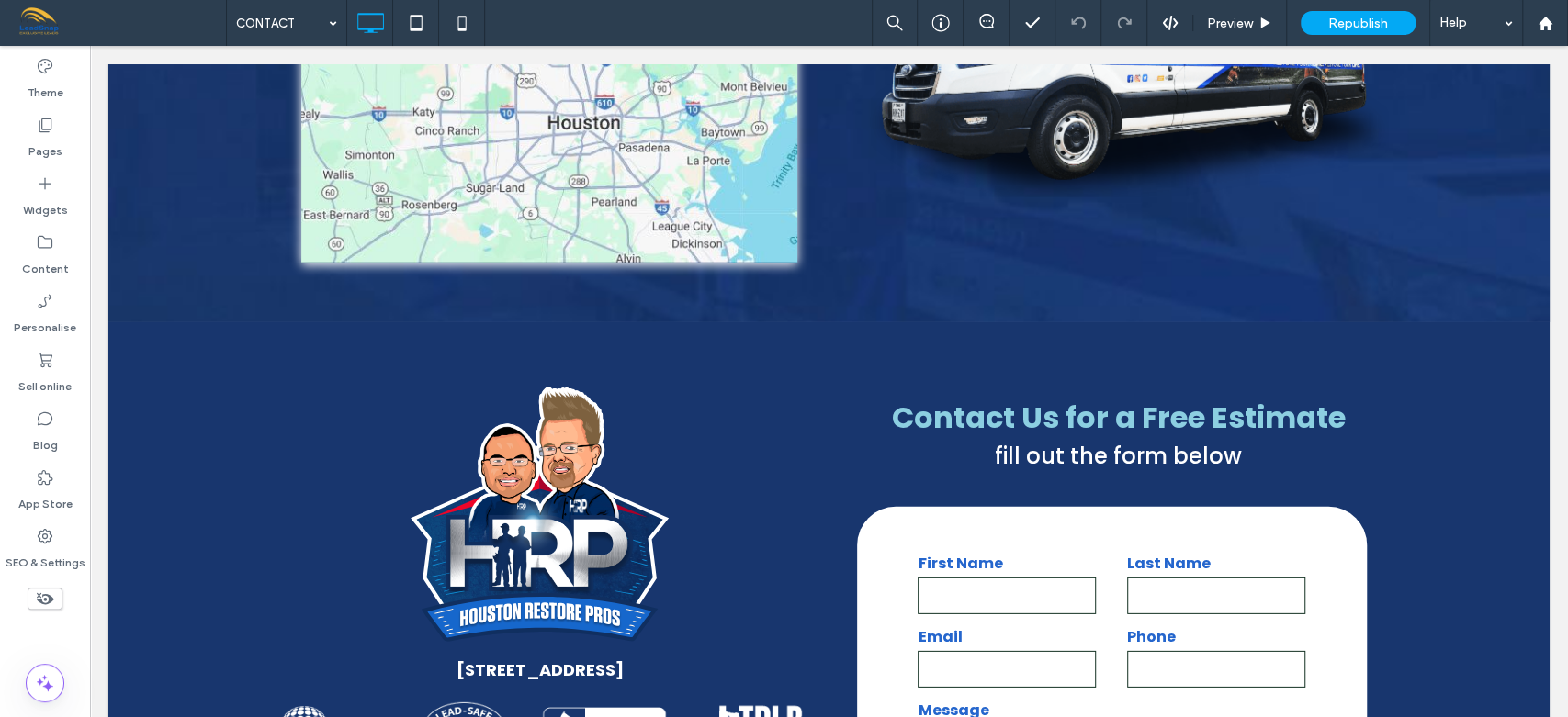
scroll to position [3571, 0]
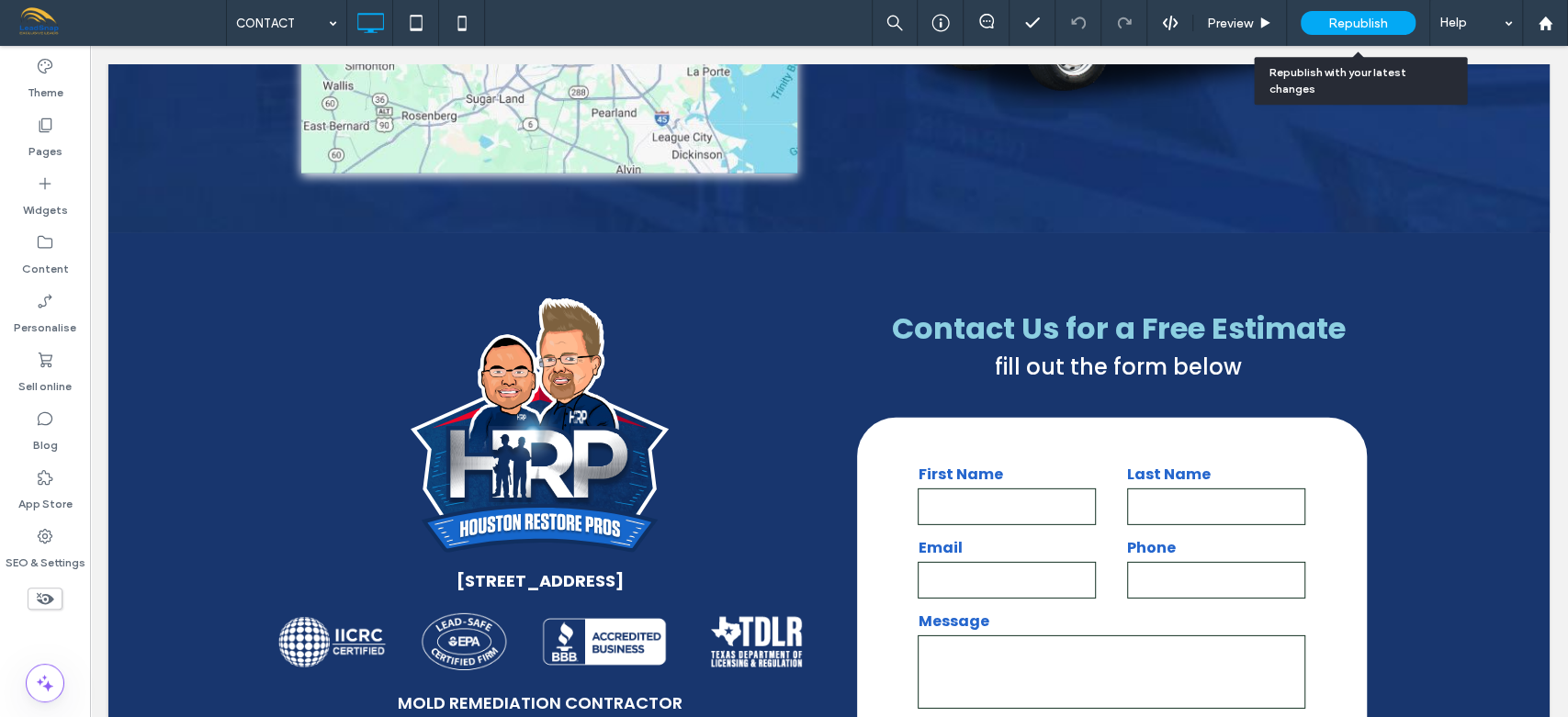
click at [1358, 22] on span "Republish" at bounding box center [1357, 23] width 60 height 15
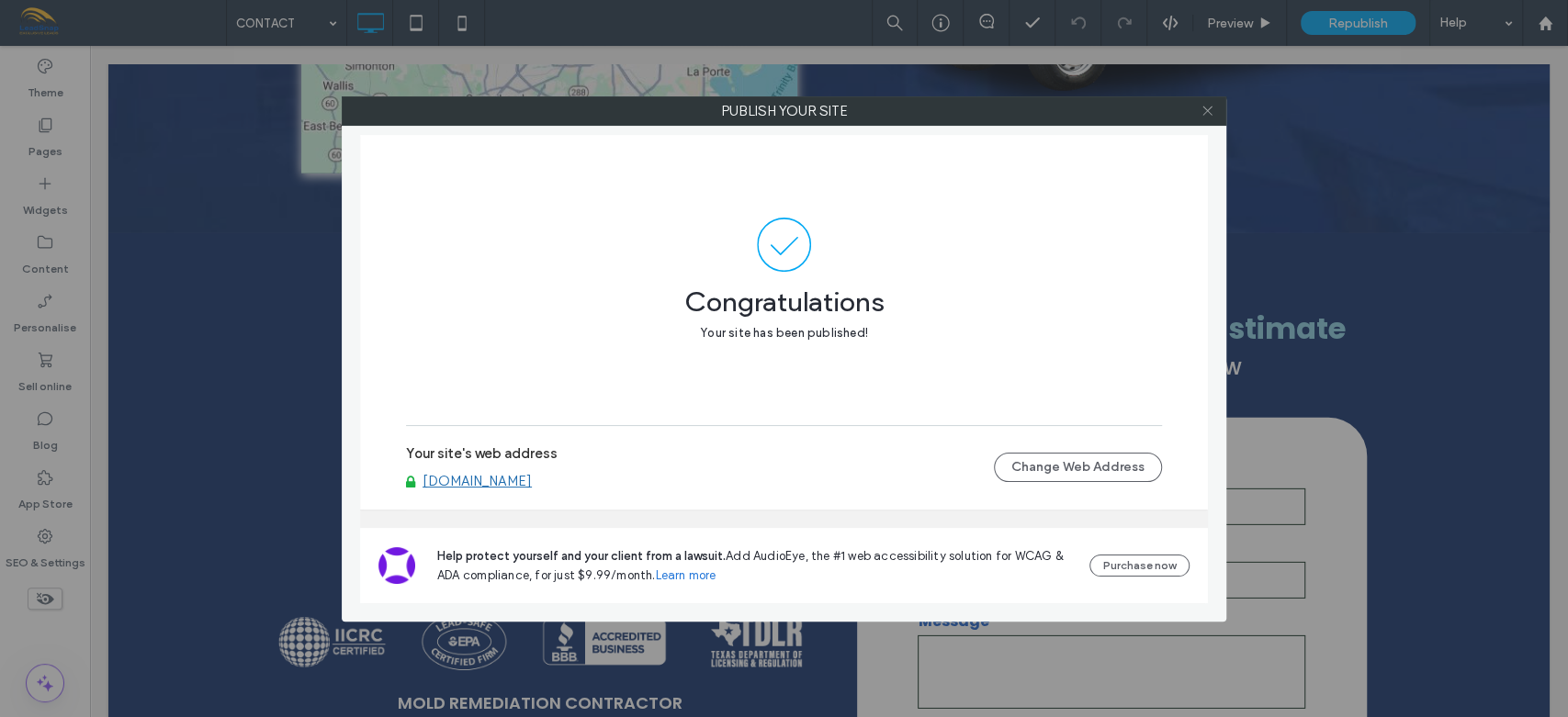
click at [1212, 113] on icon at bounding box center [1207, 110] width 14 height 14
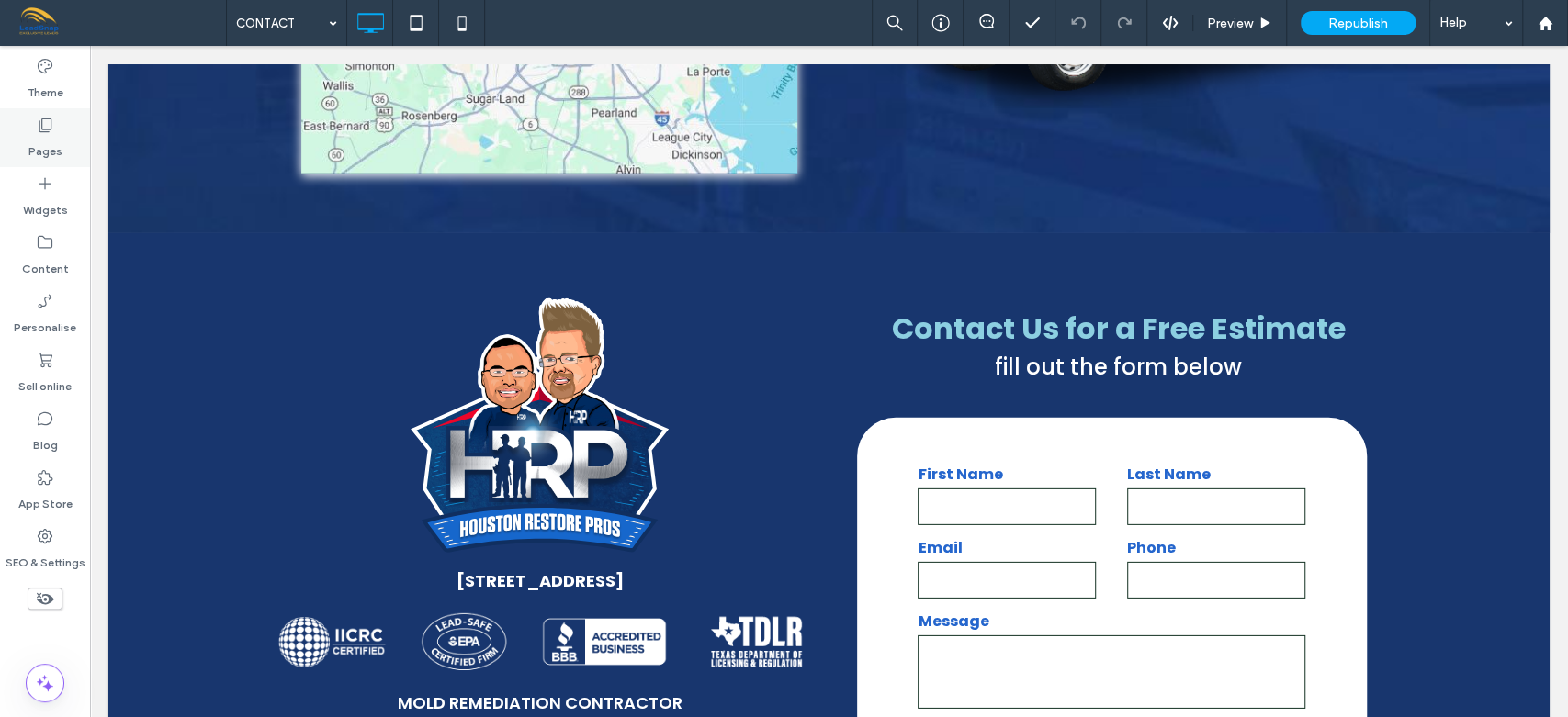
click at [48, 135] on label "Pages" at bounding box center [46, 146] width 34 height 26
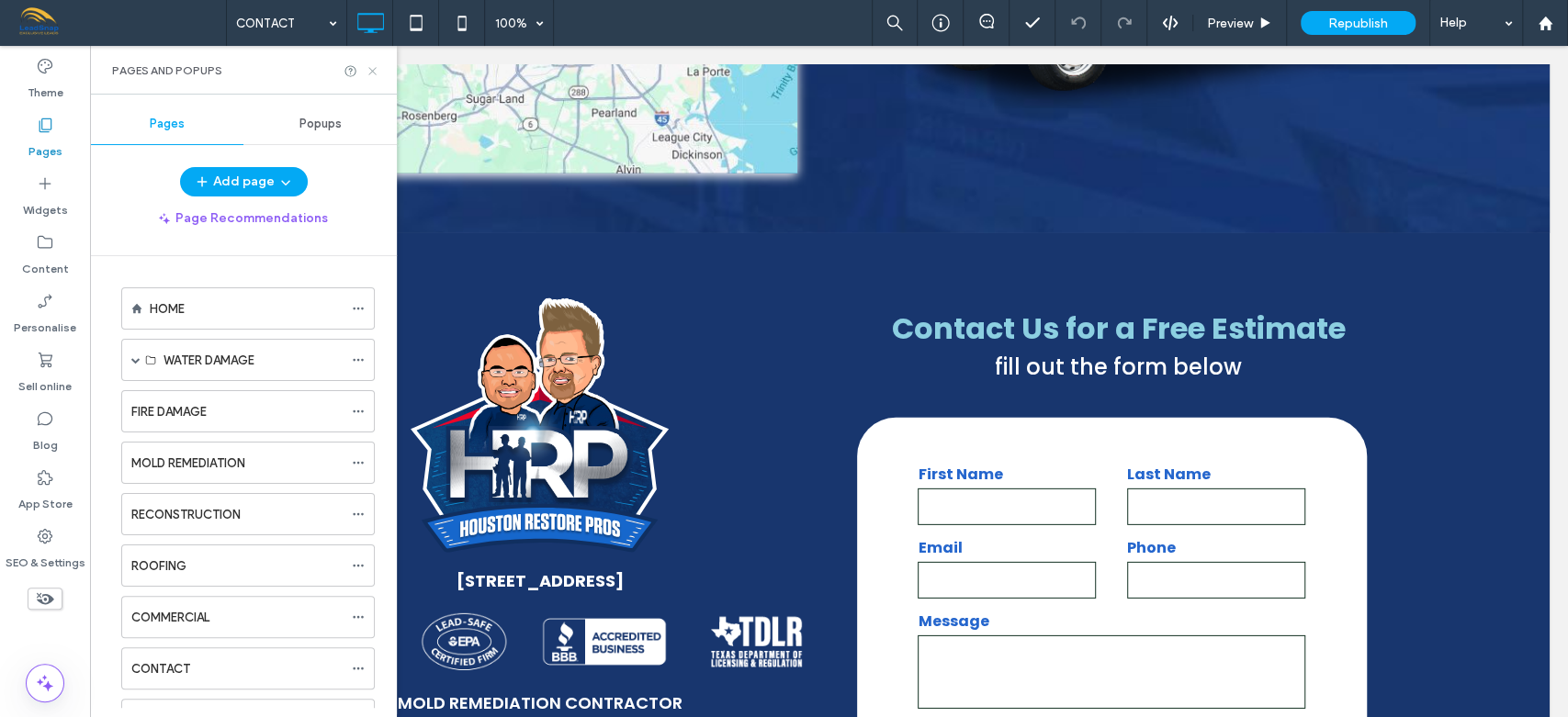
click at [372, 72] on icon at bounding box center [372, 71] width 14 height 14
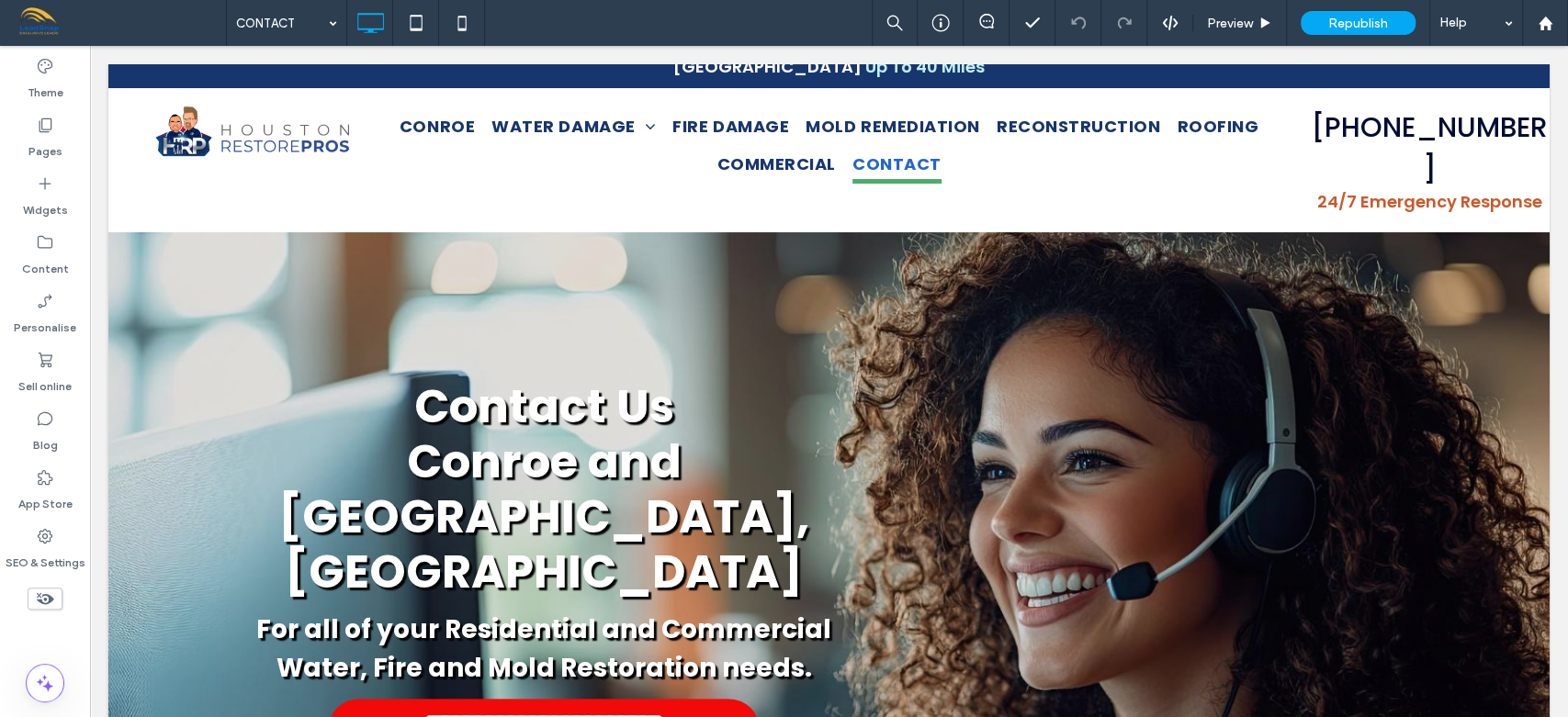
scroll to position [0, 0]
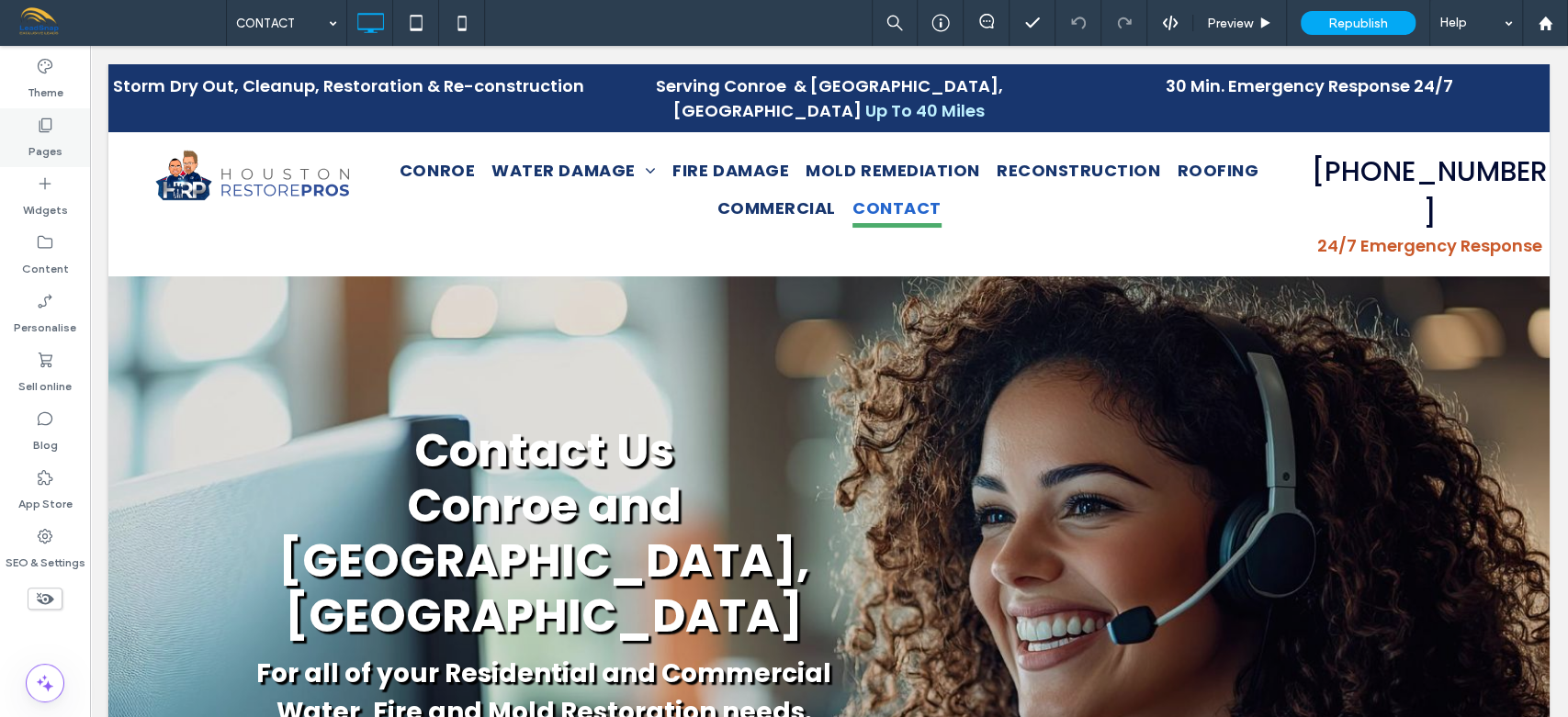
click at [47, 137] on label "Pages" at bounding box center [46, 146] width 34 height 26
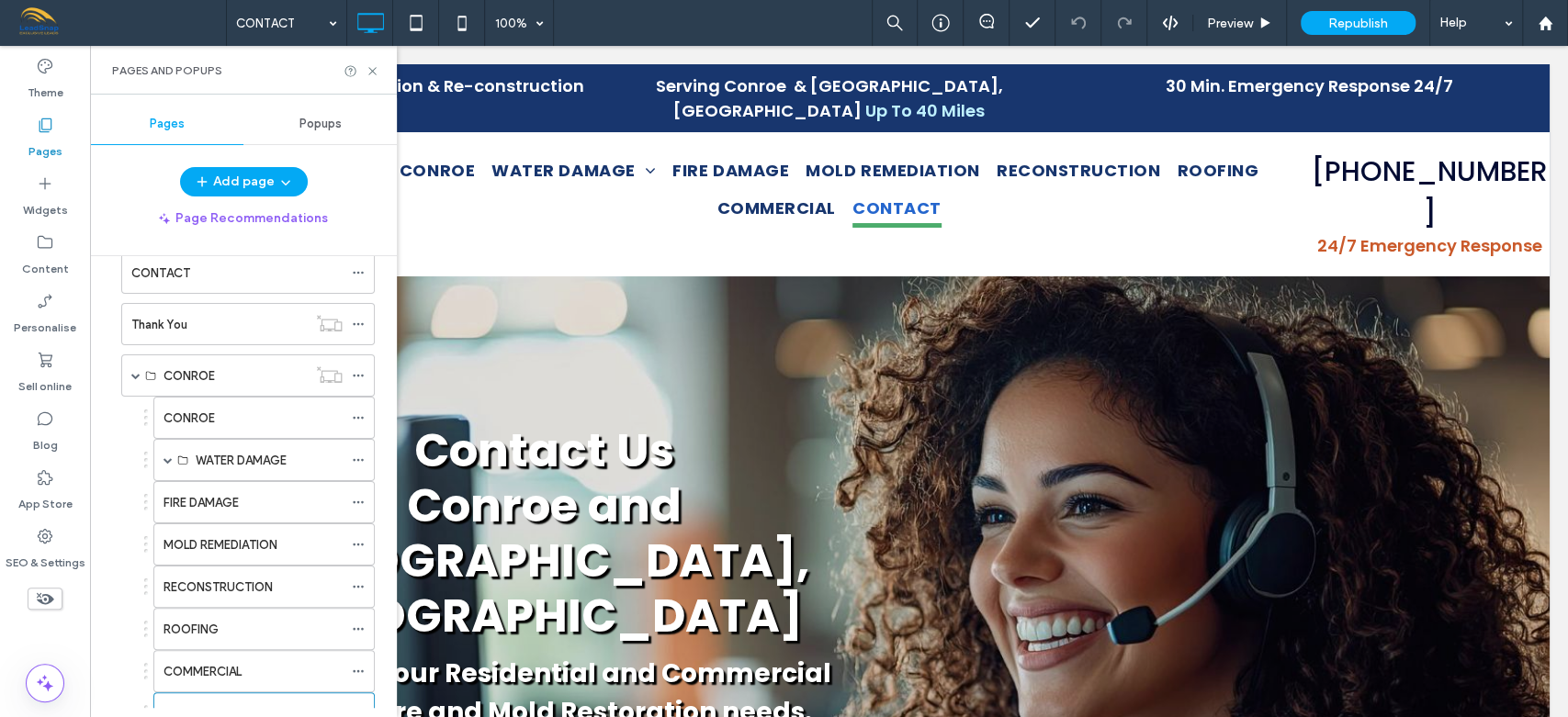
scroll to position [792, 0]
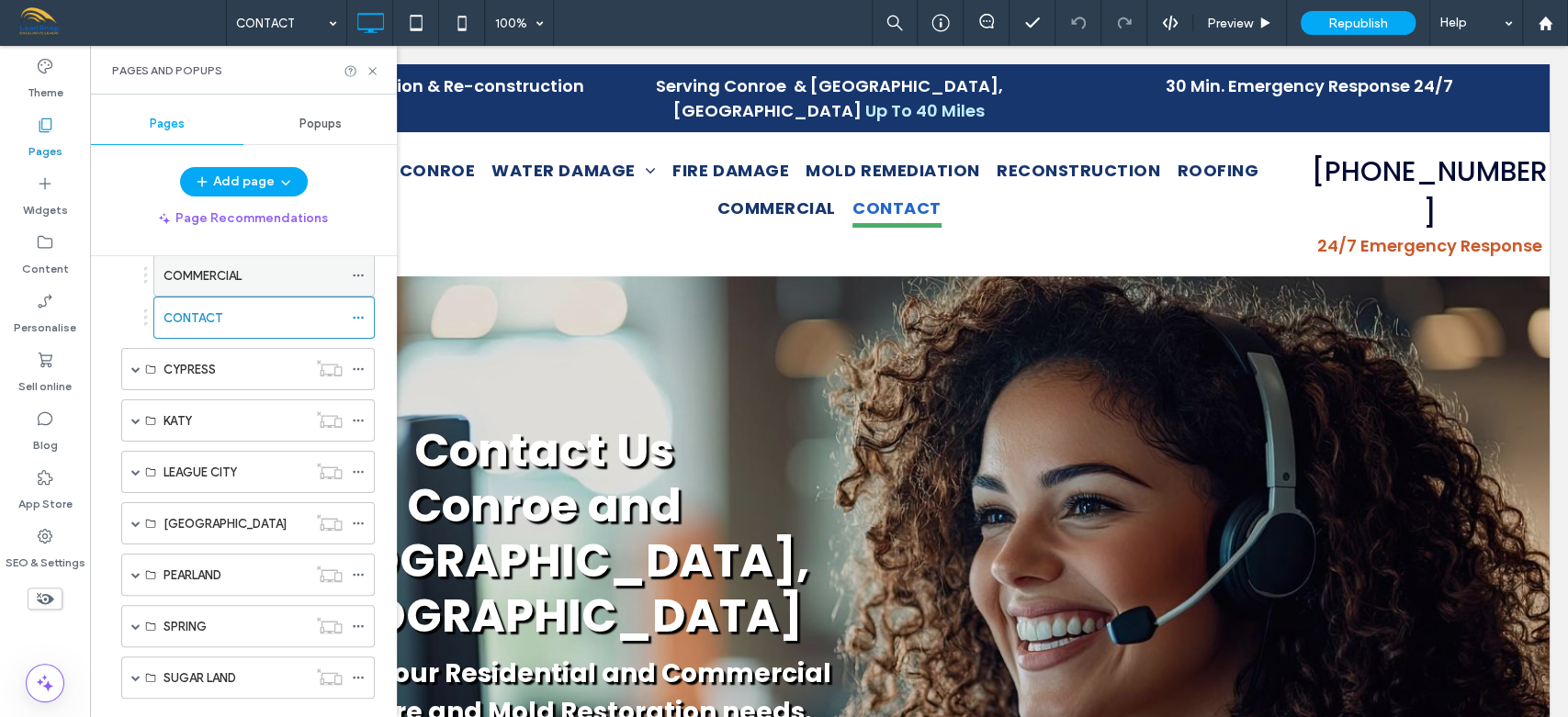
click at [278, 267] on div "COMMERCIAL" at bounding box center [252, 276] width 179 height 19
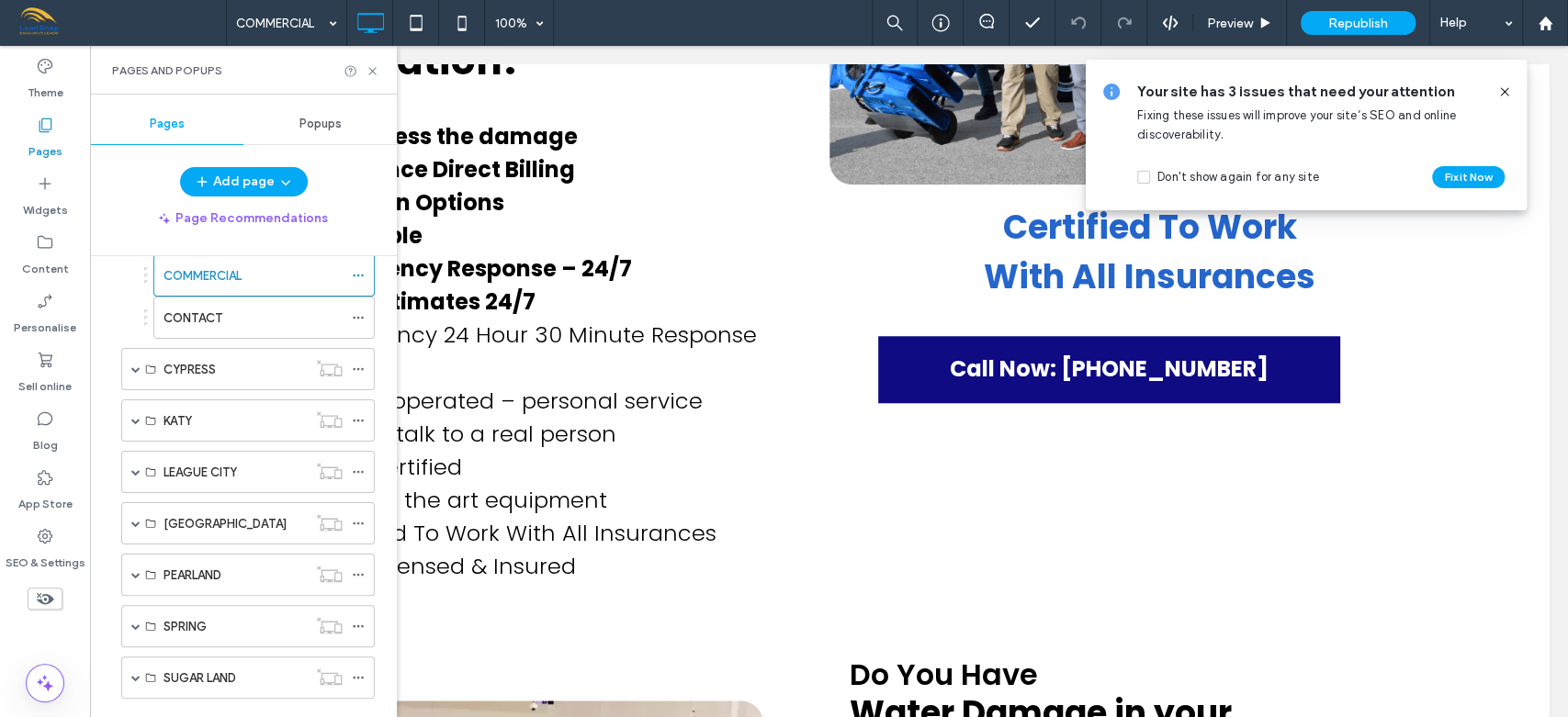
scroll to position [1033, 0]
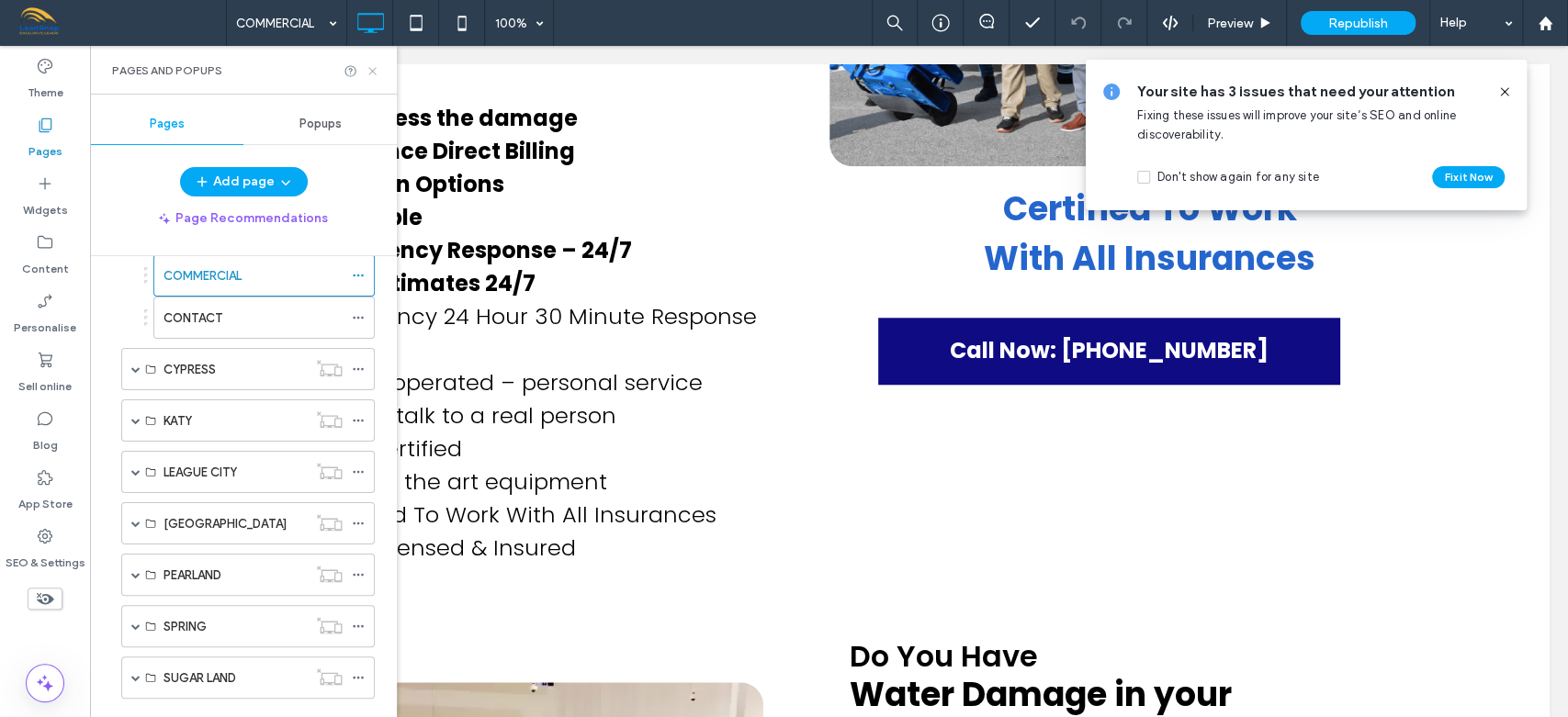
drag, startPoint x: 374, startPoint y: 69, endPoint x: 959, endPoint y: 268, distance: 617.9
click at [374, 69] on use at bounding box center [372, 71] width 8 height 8
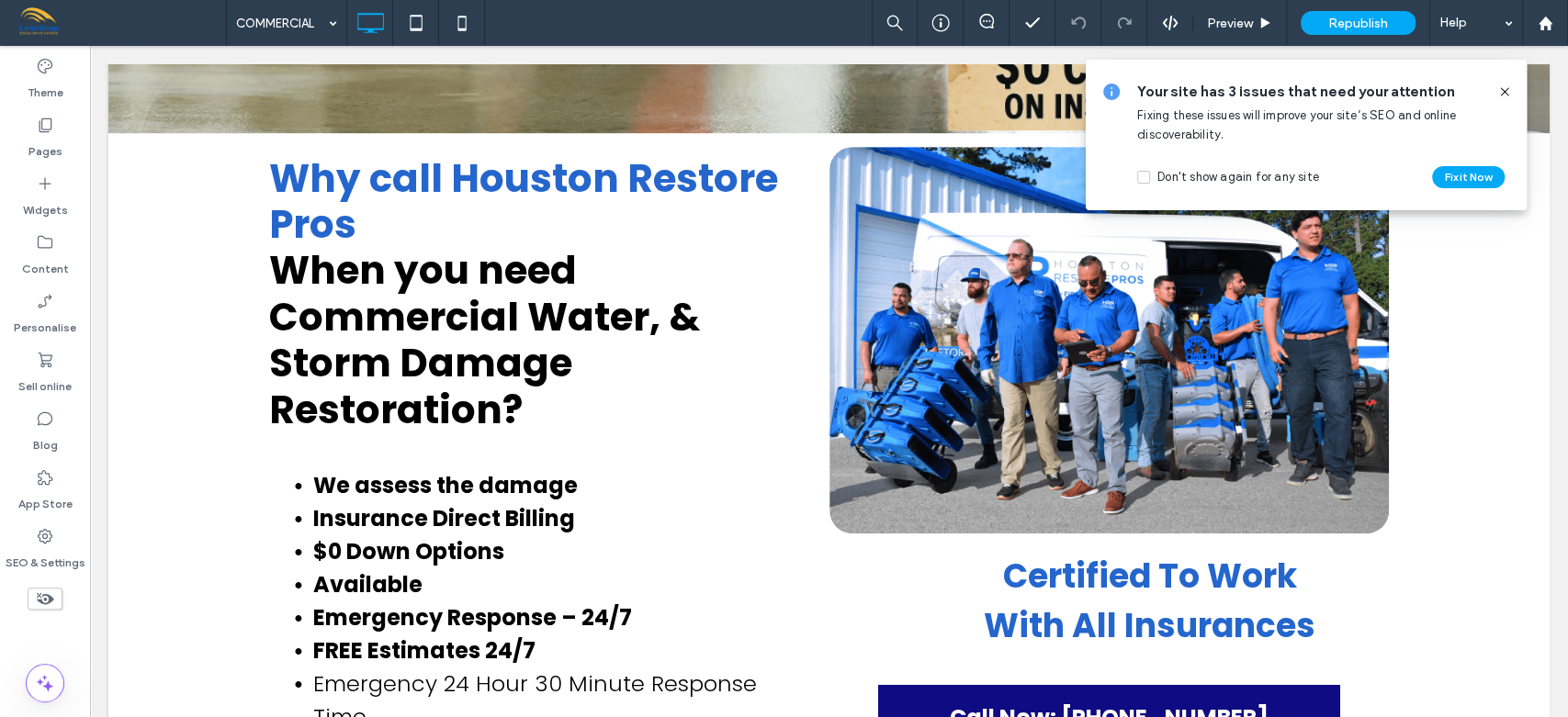
scroll to position [624, 0]
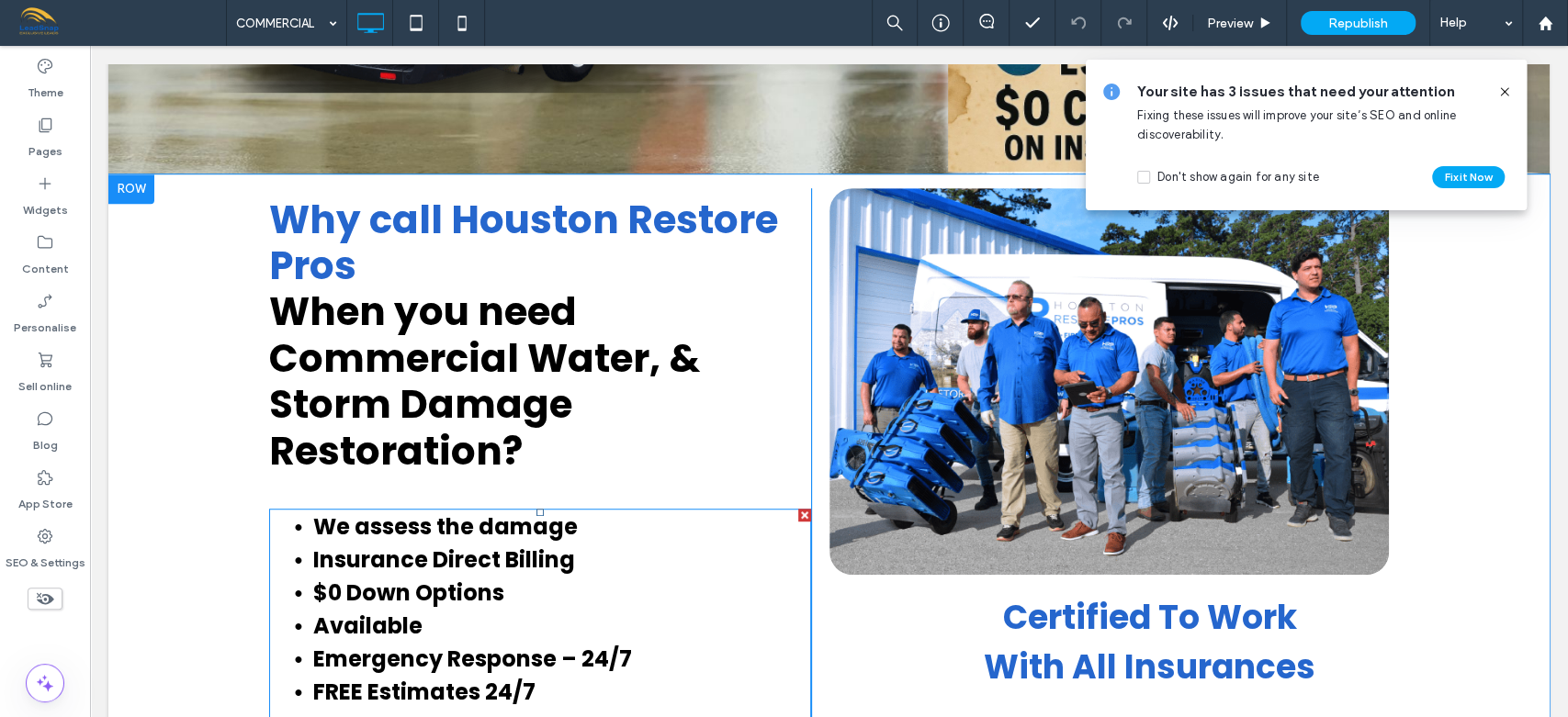
click at [532, 543] on li "Insurance Direct Billing" at bounding box center [562, 560] width 498 height 33
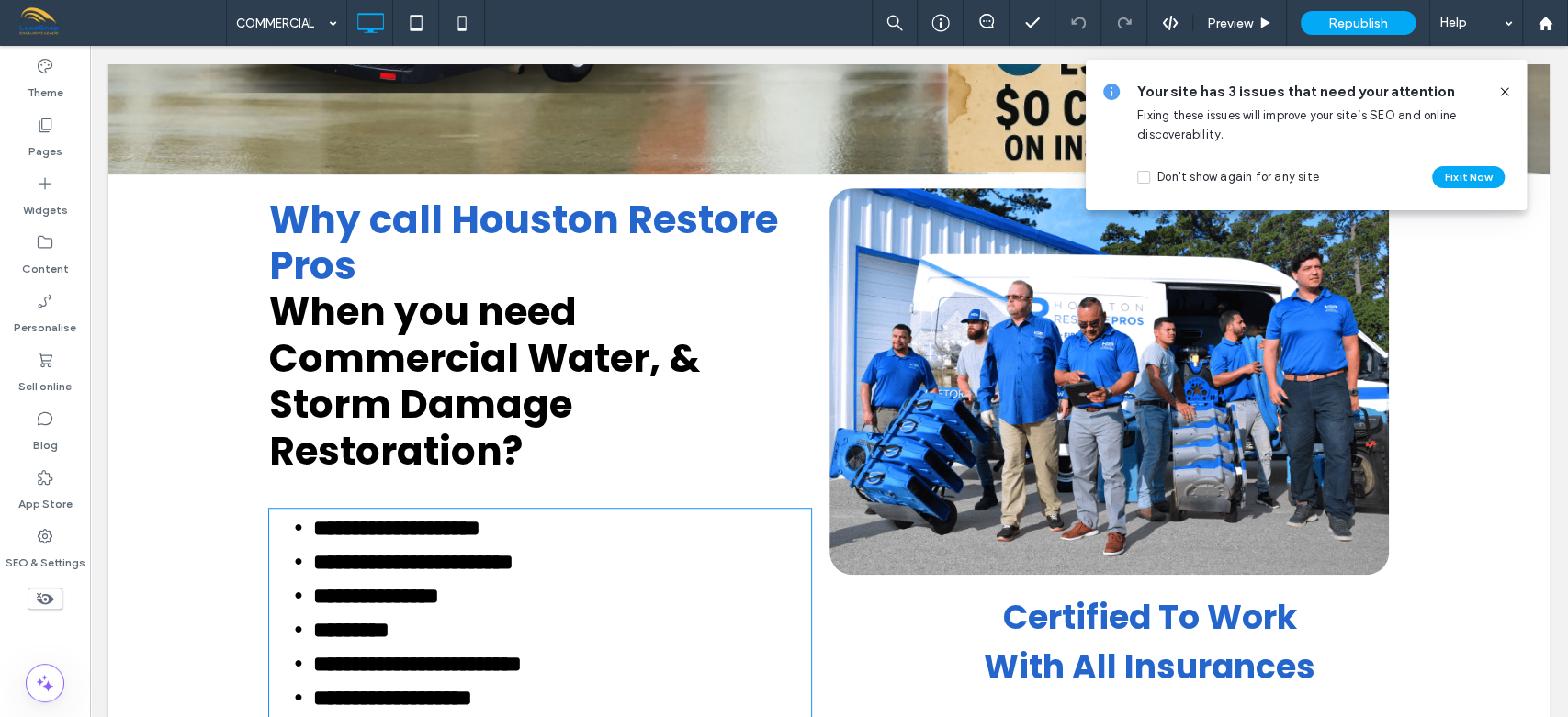
type input "*******"
type input "**"
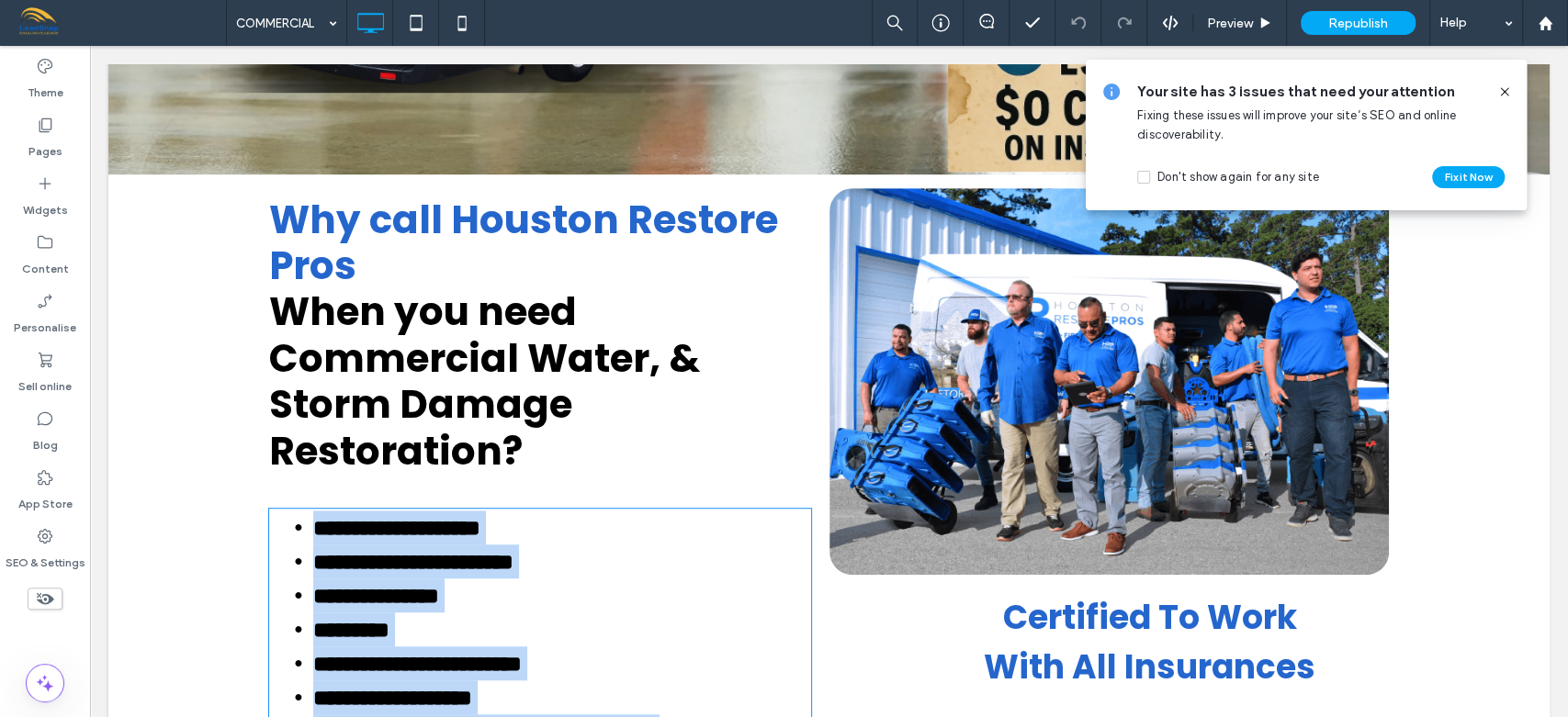
scroll to position [877, 0]
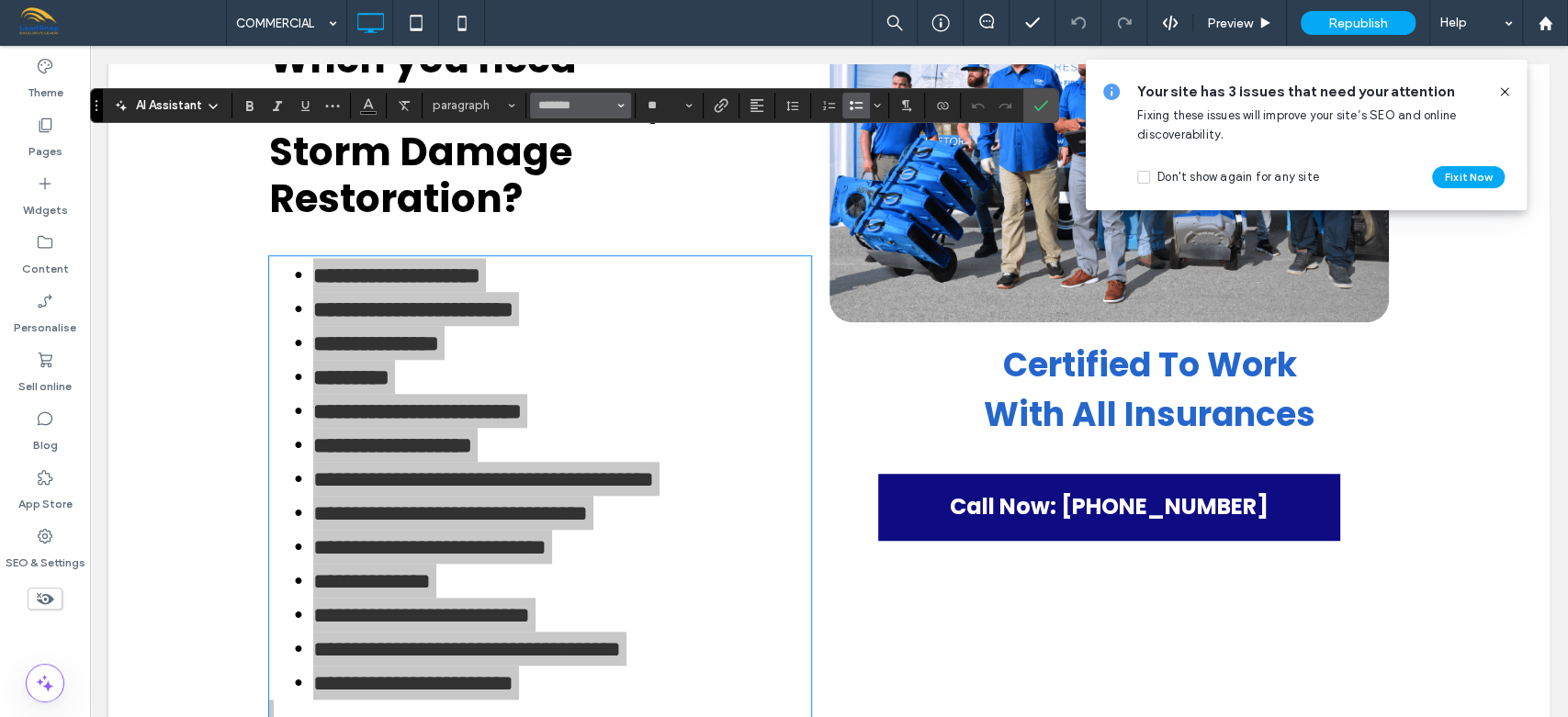
click at [618, 101] on icon "Font & Font weight" at bounding box center [621, 105] width 8 height 8
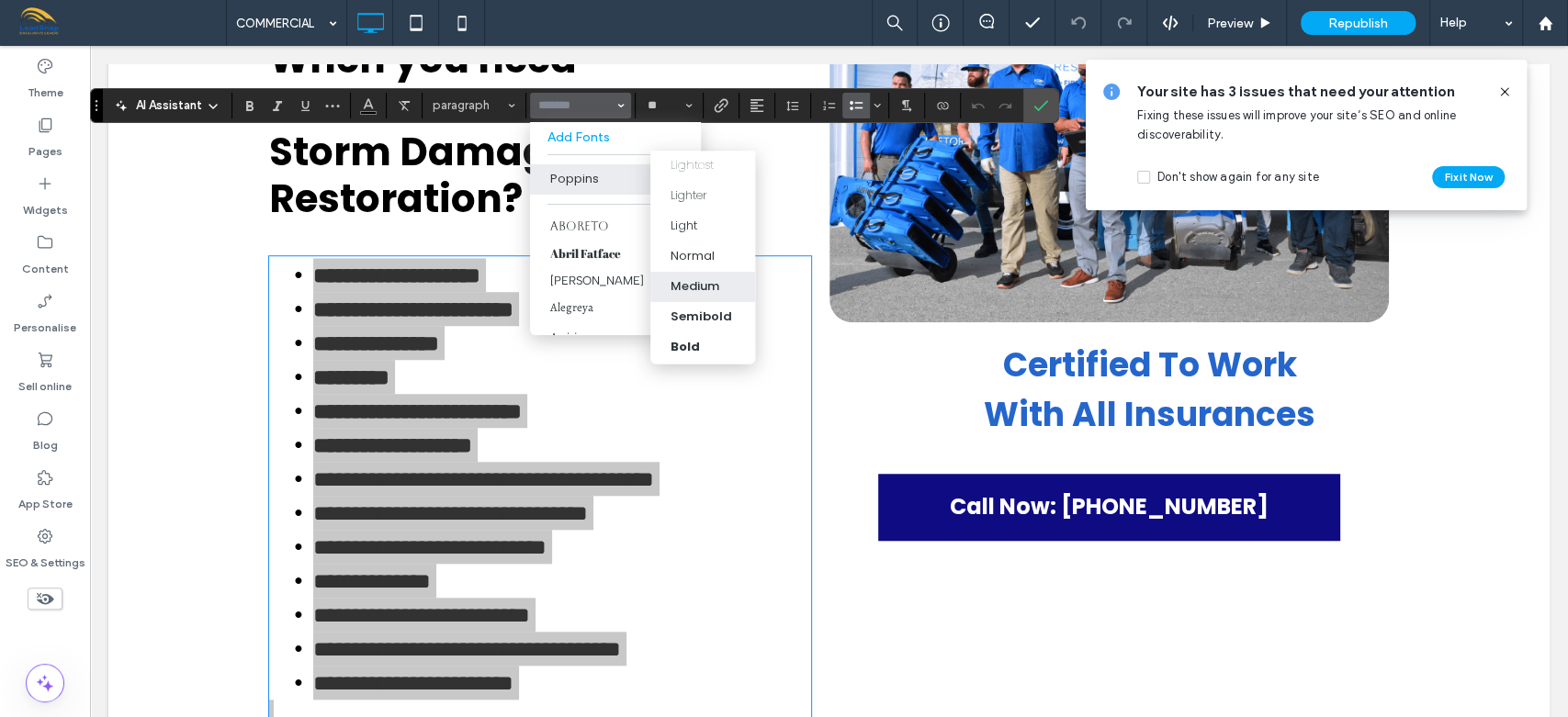
click at [703, 279] on div "Medium" at bounding box center [694, 286] width 48 height 18
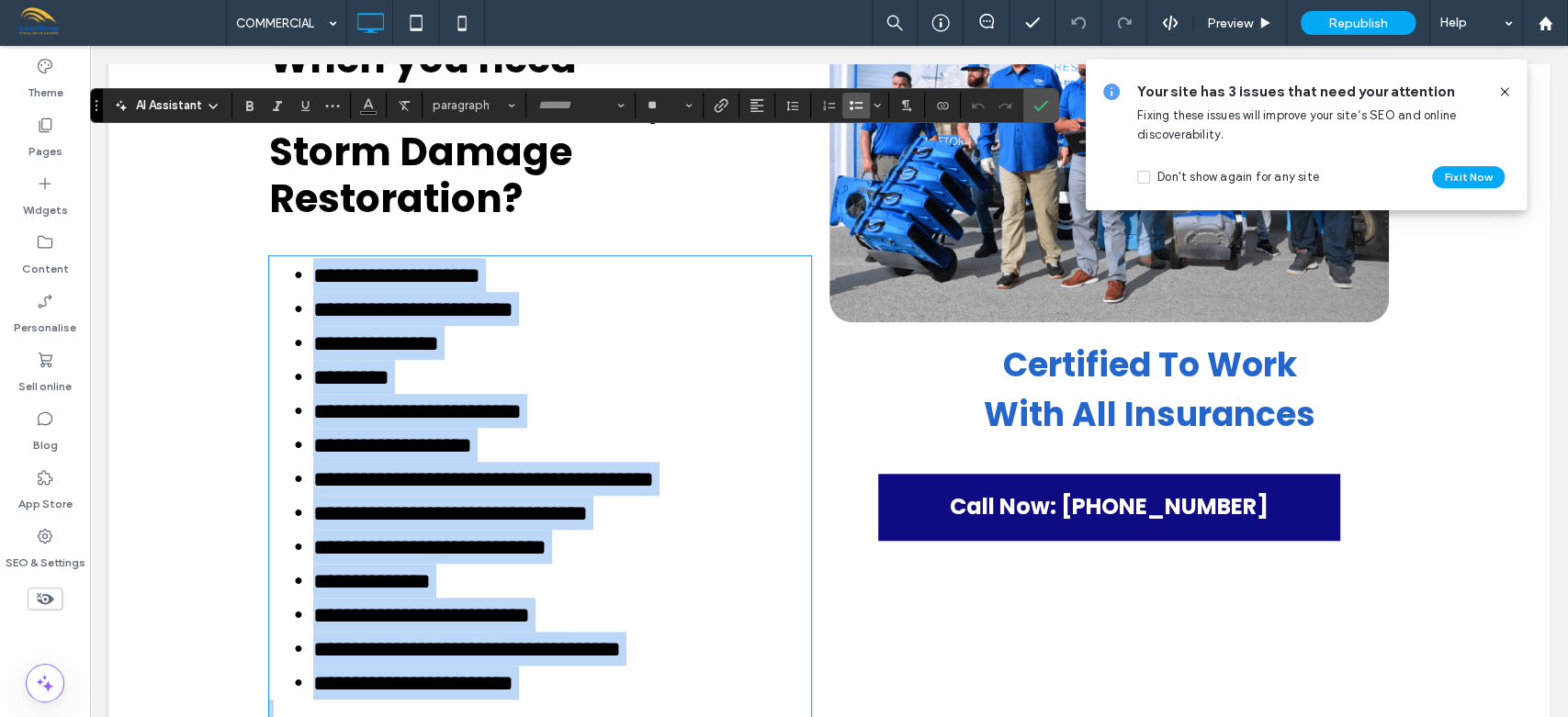
type input "*******"
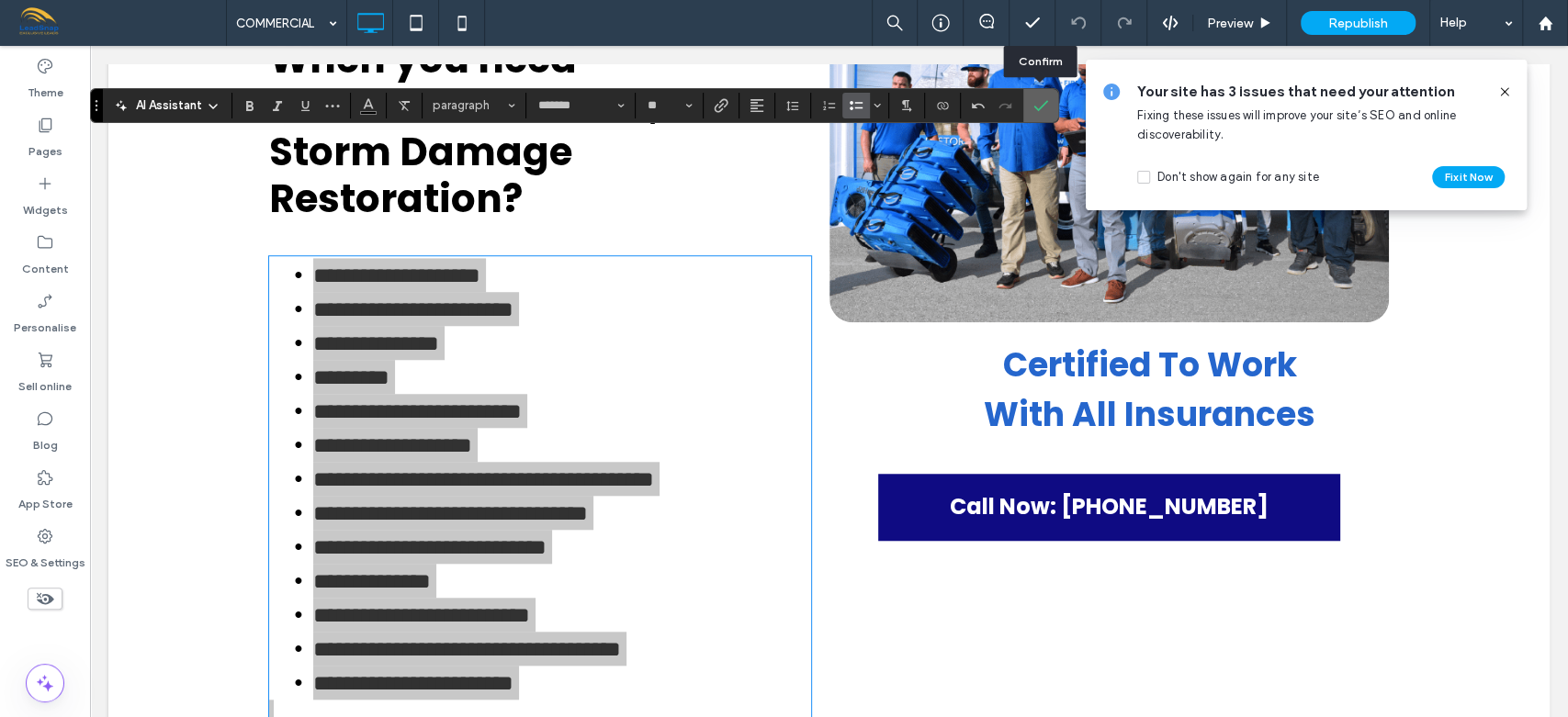
click at [1044, 99] on icon "Confirm" at bounding box center [1040, 105] width 14 height 14
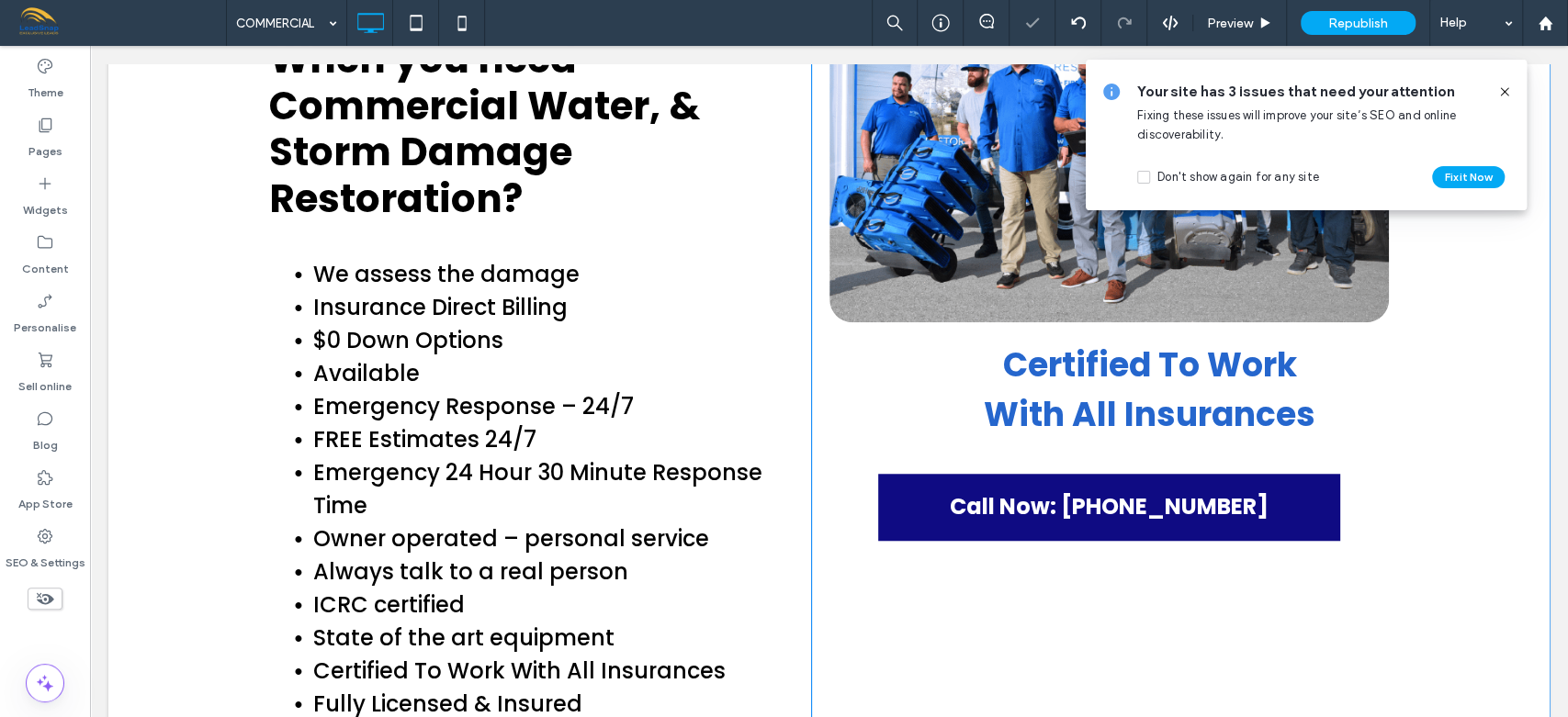
click at [1500, 86] on icon at bounding box center [1503, 91] width 14 height 14
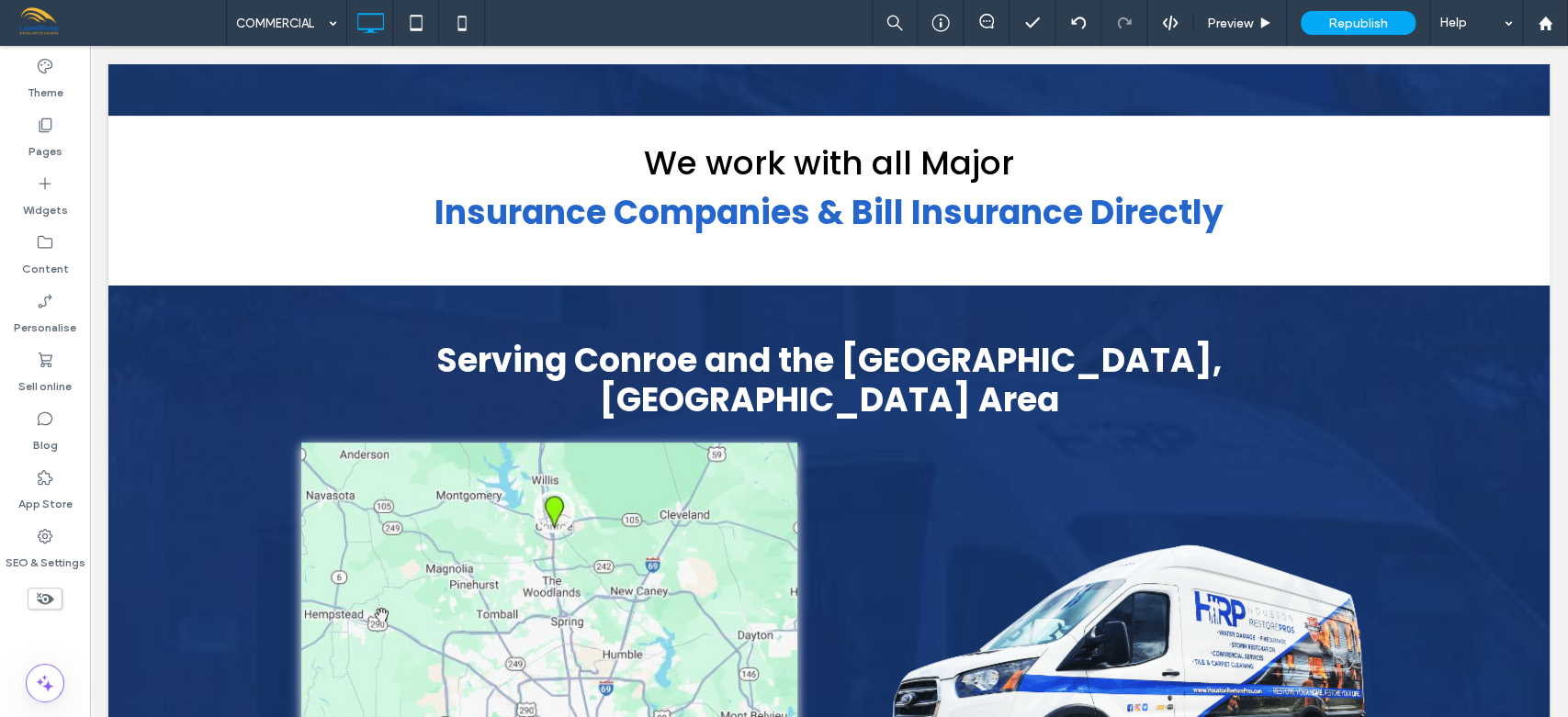
scroll to position [4903, 0]
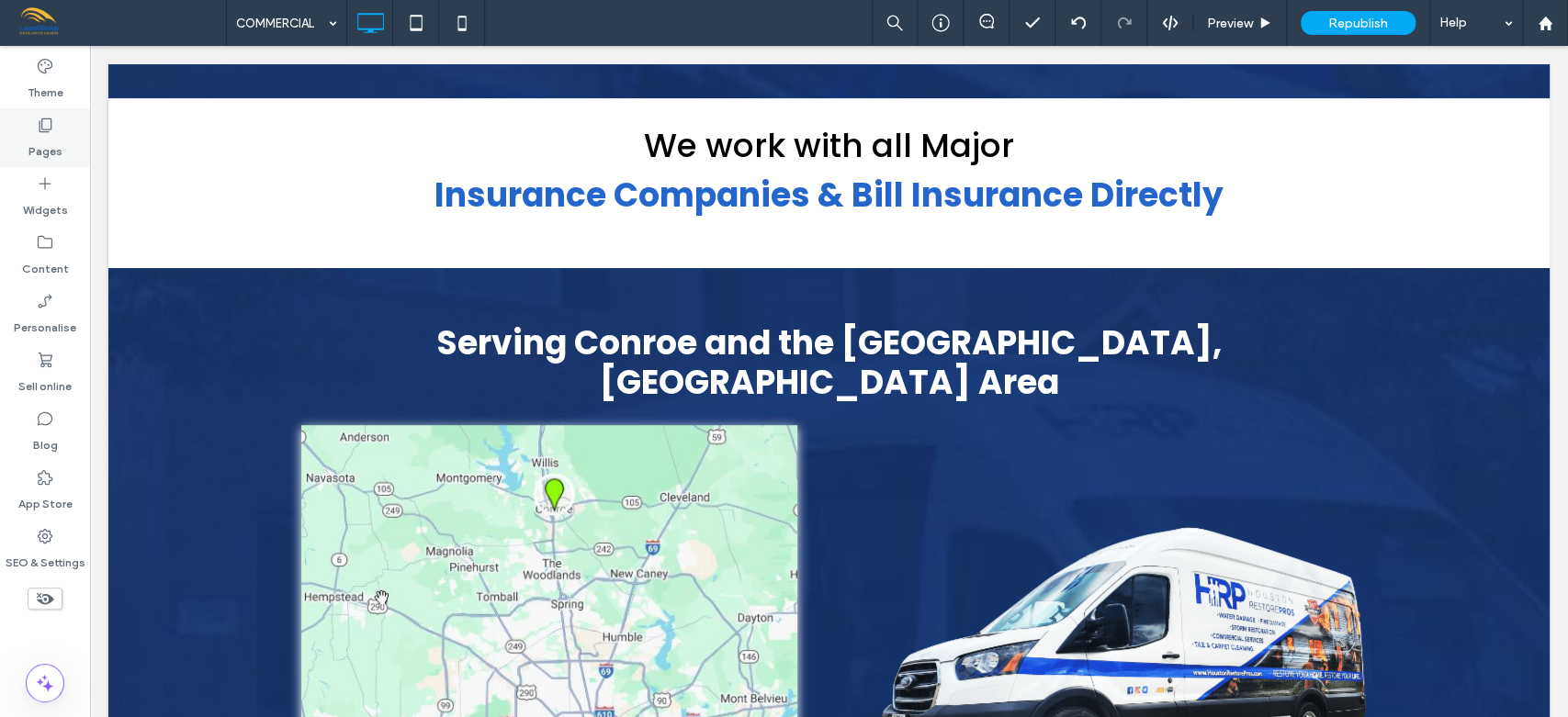
click at [40, 138] on label "Pages" at bounding box center [46, 146] width 34 height 26
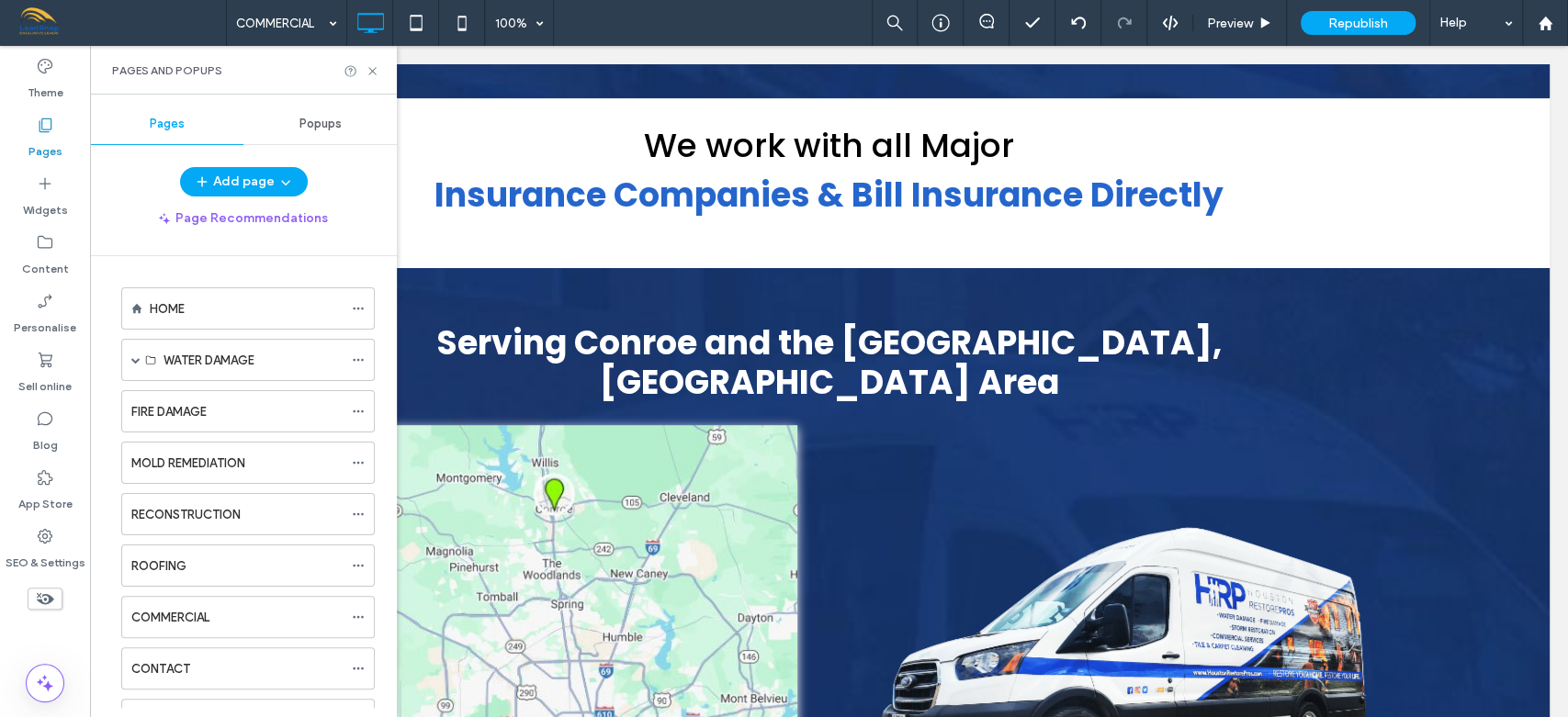
scroll to position [395, 0]
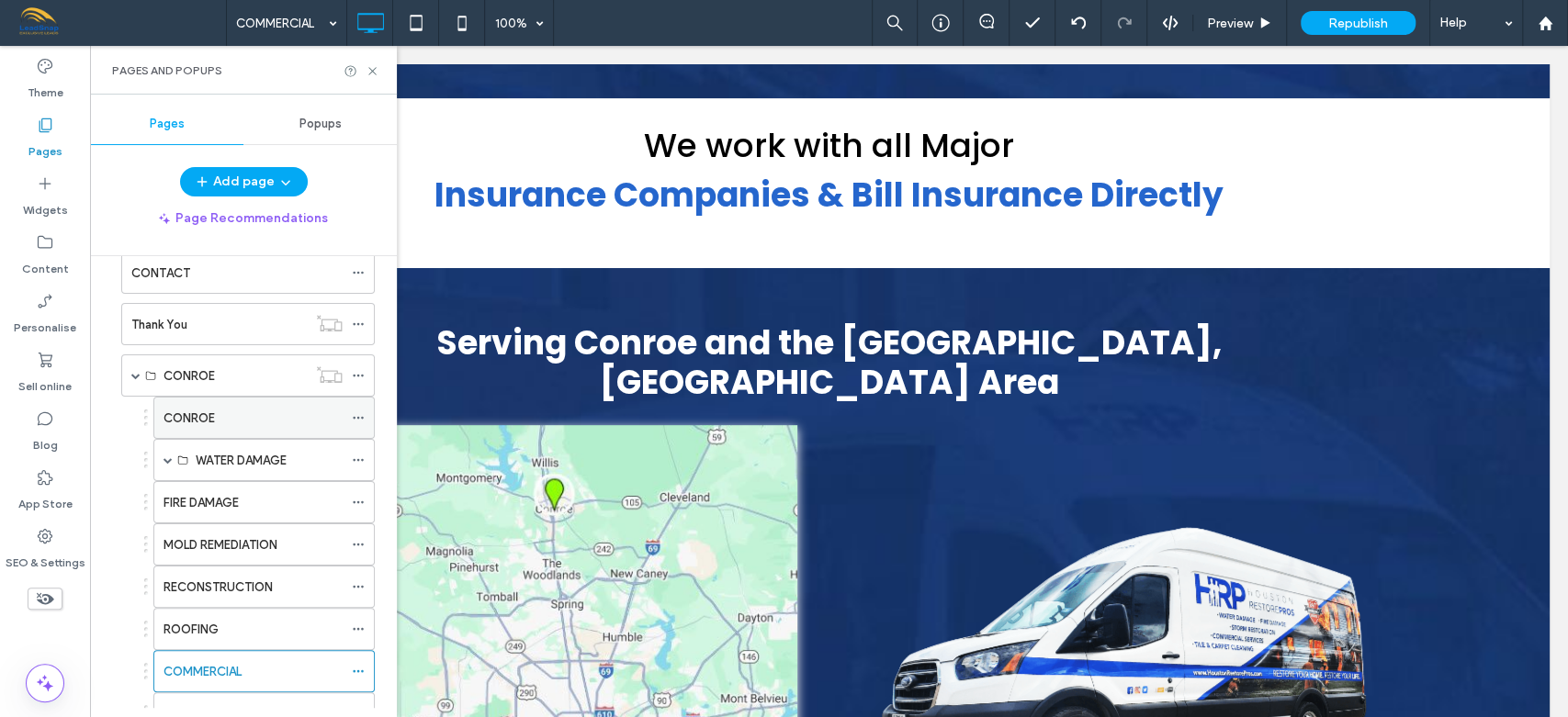
click at [228, 420] on div "CONROE" at bounding box center [252, 418] width 179 height 19
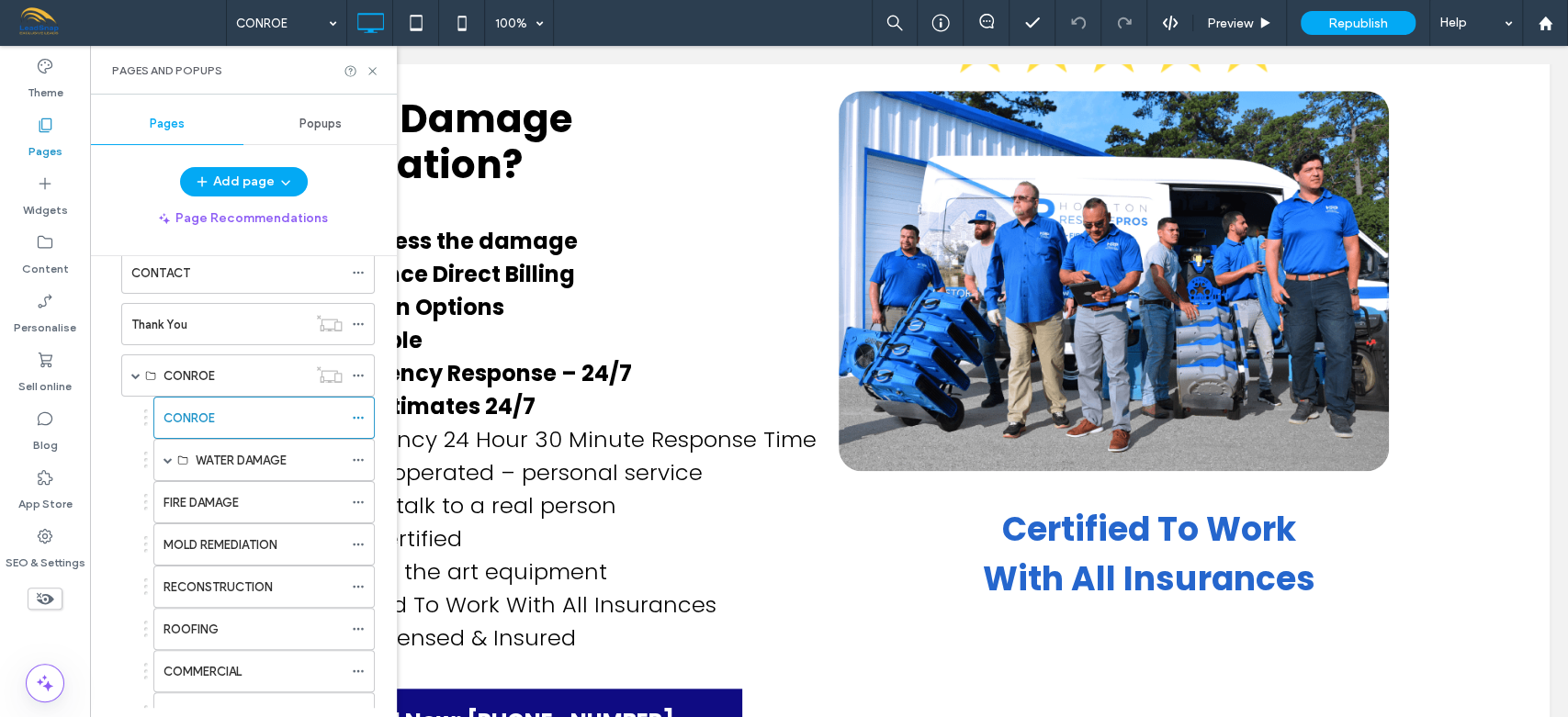
scroll to position [1034, 0]
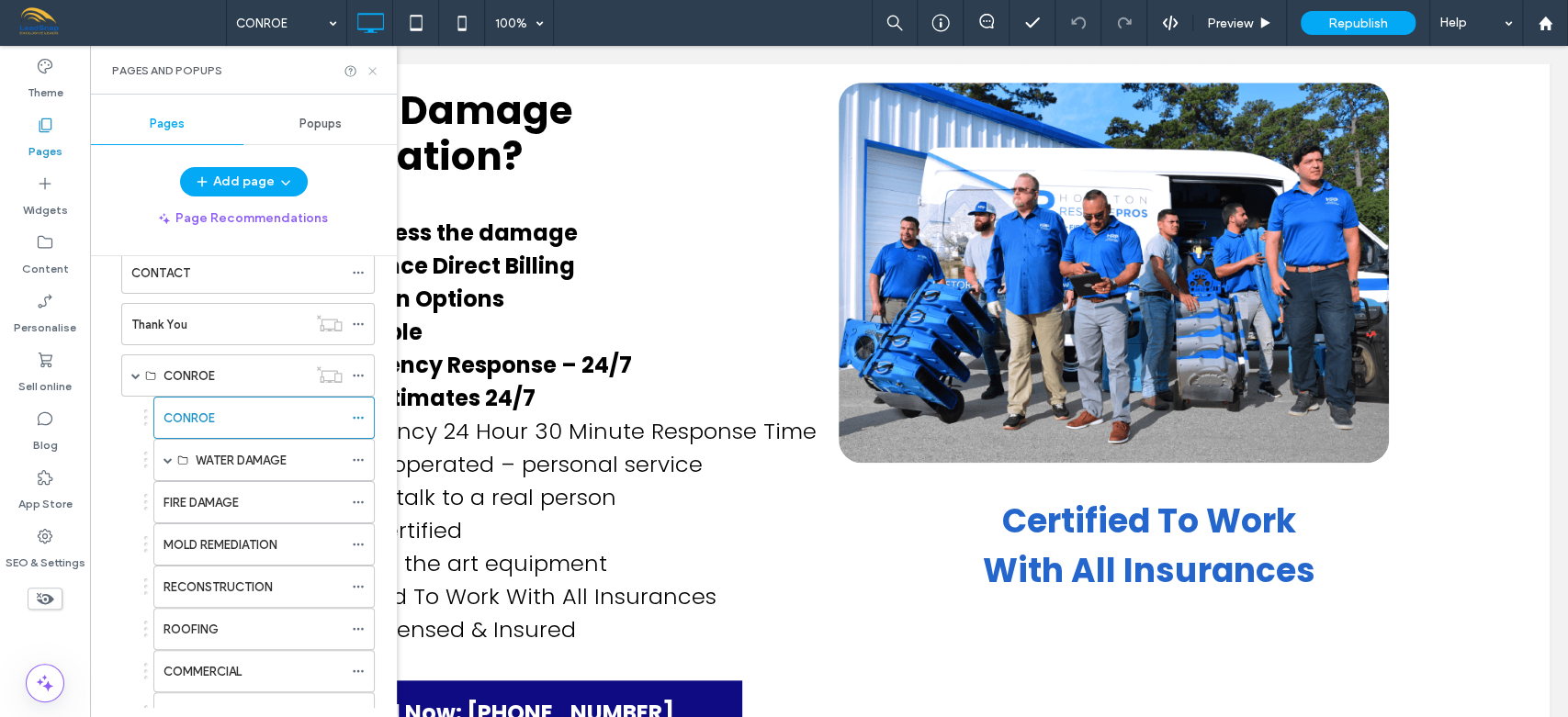
click at [366, 72] on icon at bounding box center [372, 71] width 14 height 14
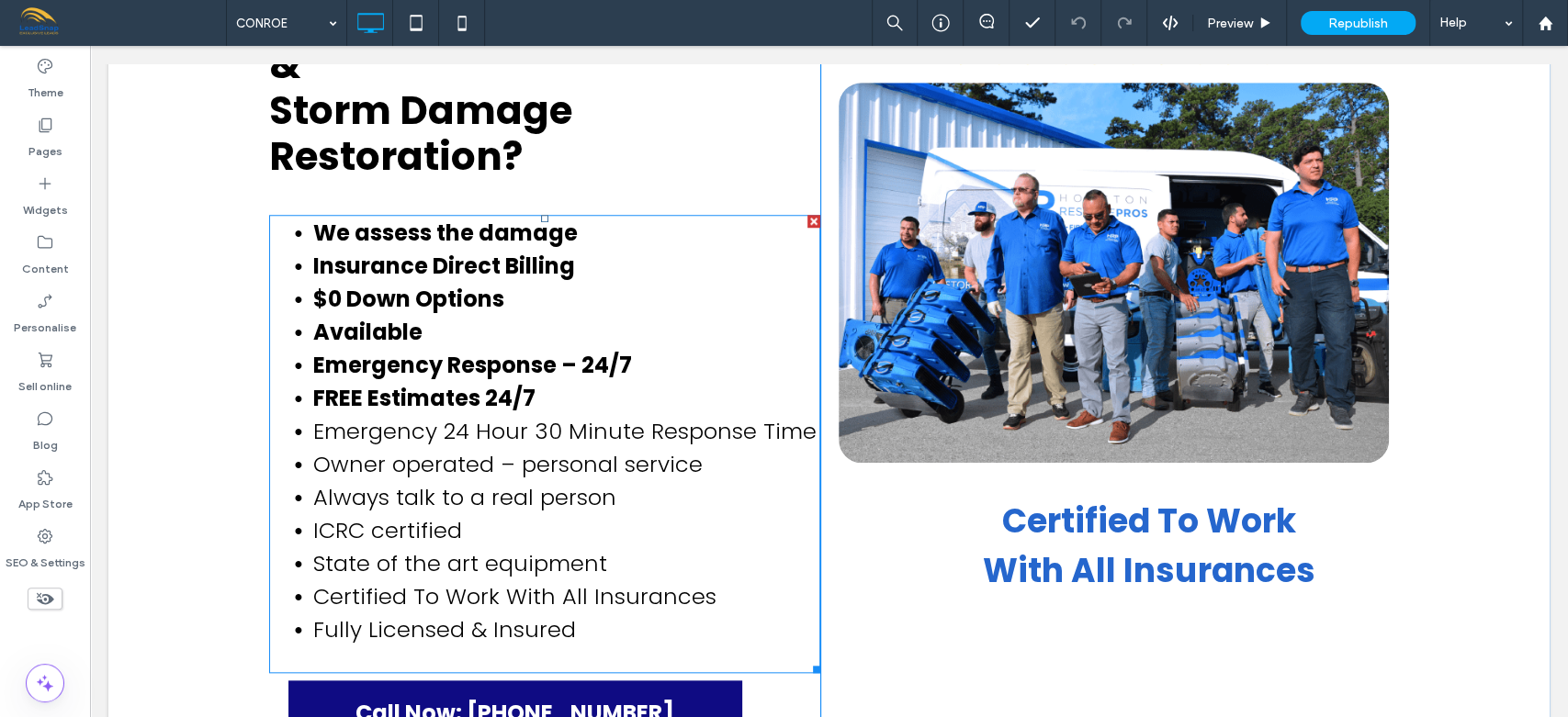
click at [389, 250] on strong "Insurance Direct Billing" at bounding box center [444, 266] width 262 height 30
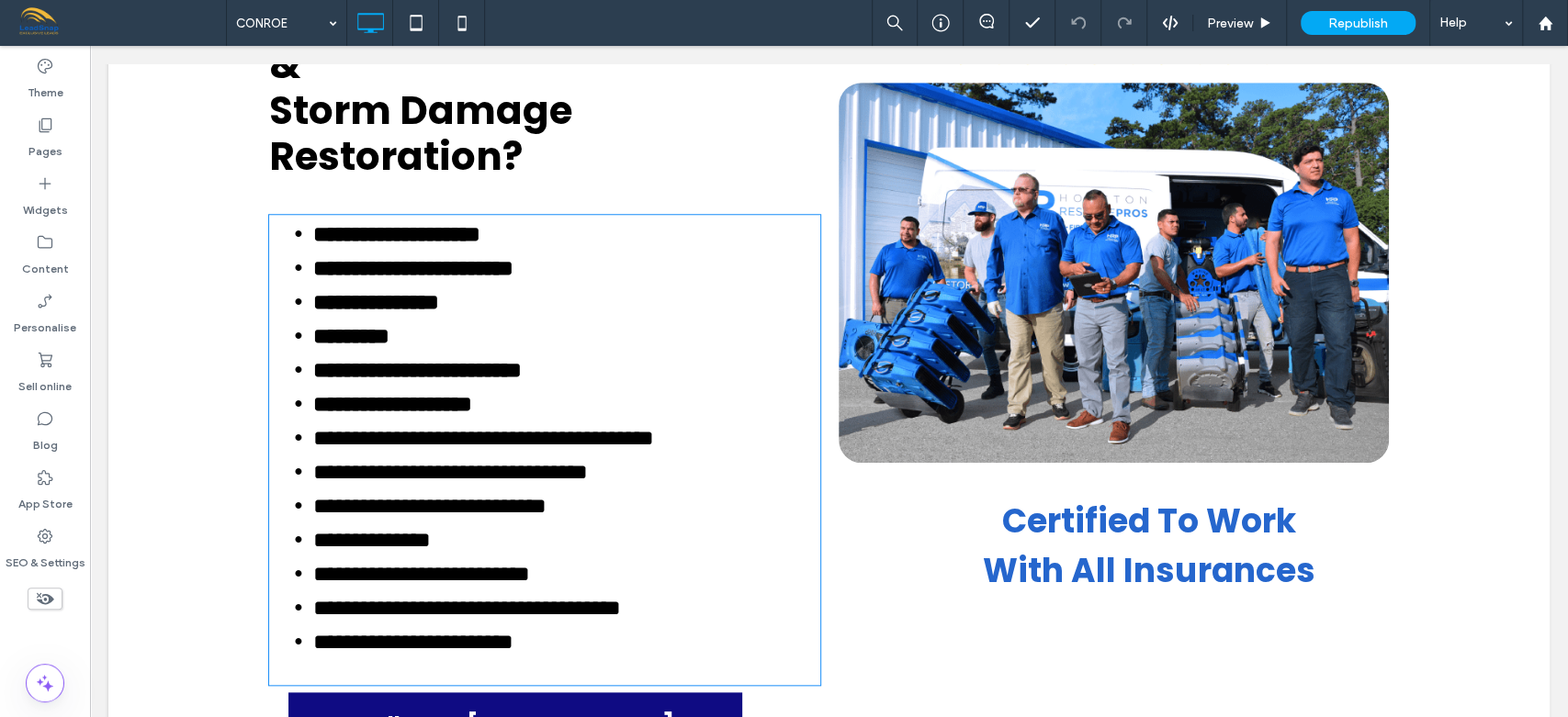
type input "*******"
type input "**"
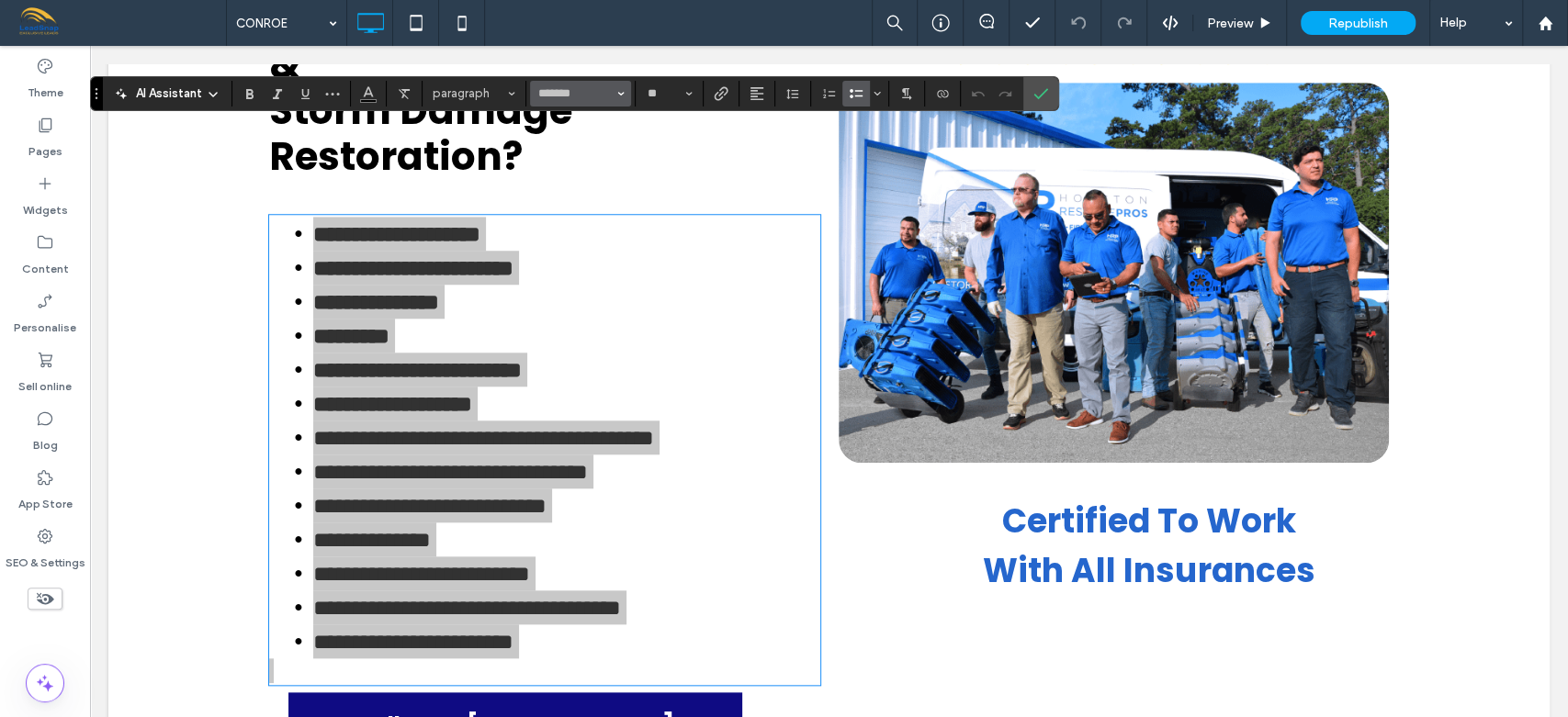
click at [618, 94] on icon "Font & Font weight" at bounding box center [621, 94] width 8 height 8
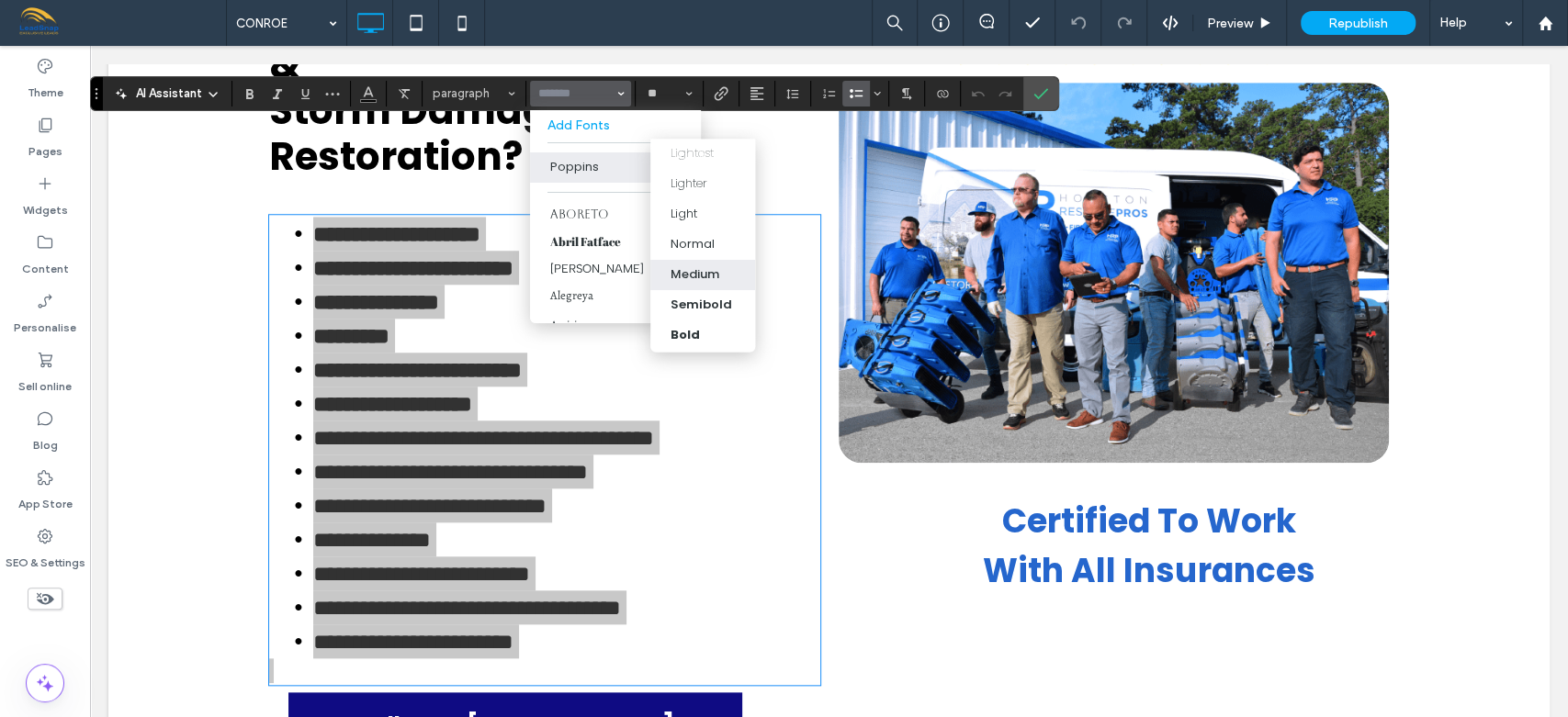
click at [691, 269] on div "Medium" at bounding box center [694, 275] width 48 height 18
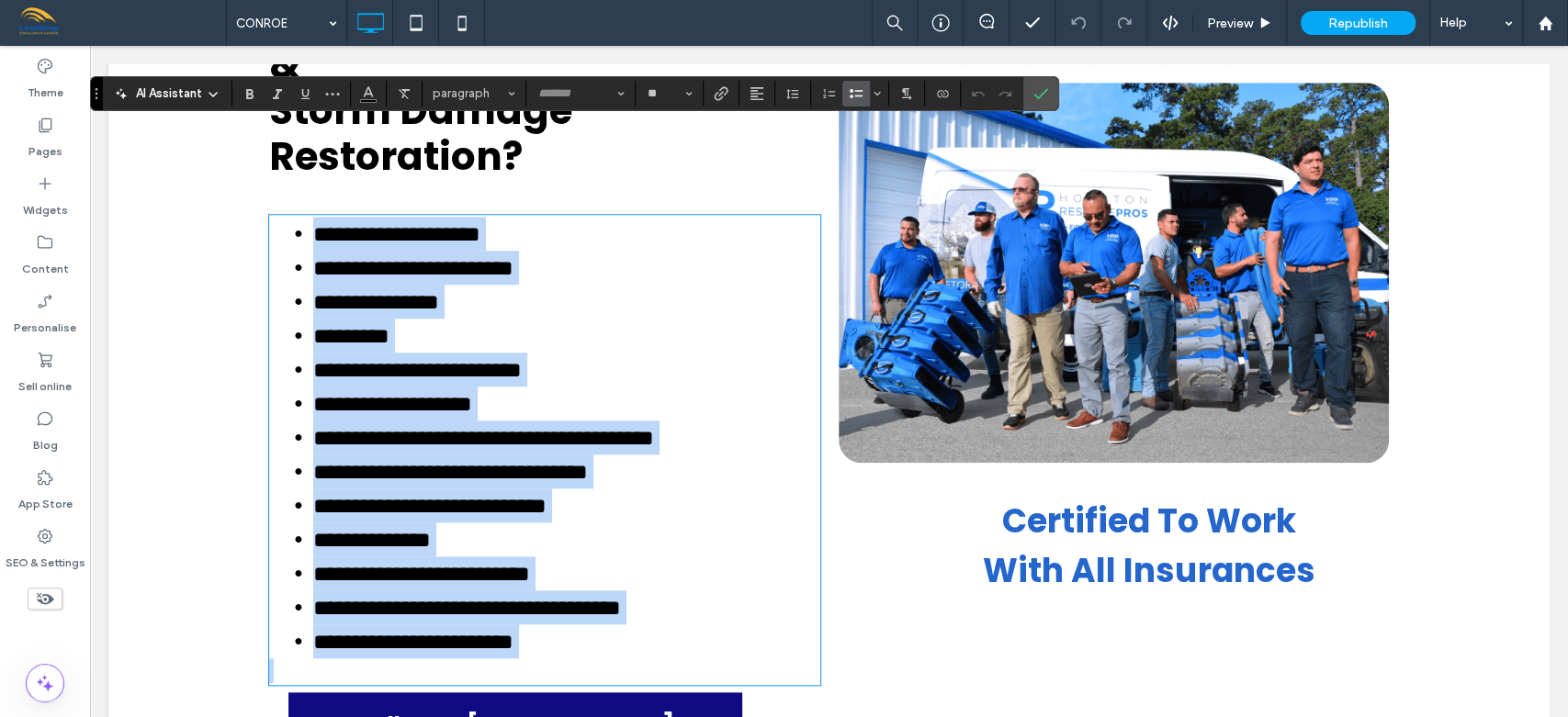
type input "*******"
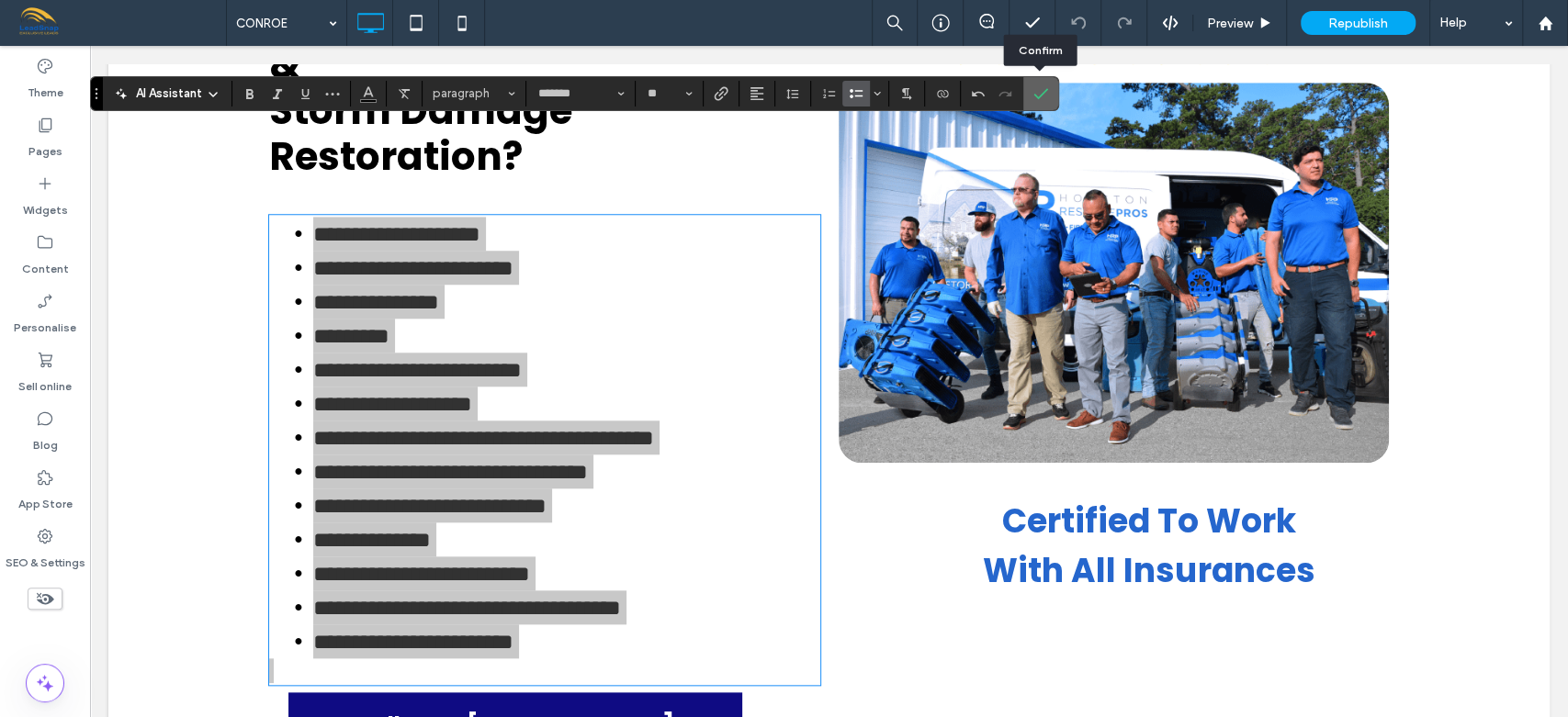
click at [1038, 93] on icon "Confirm" at bounding box center [1040, 93] width 14 height 14
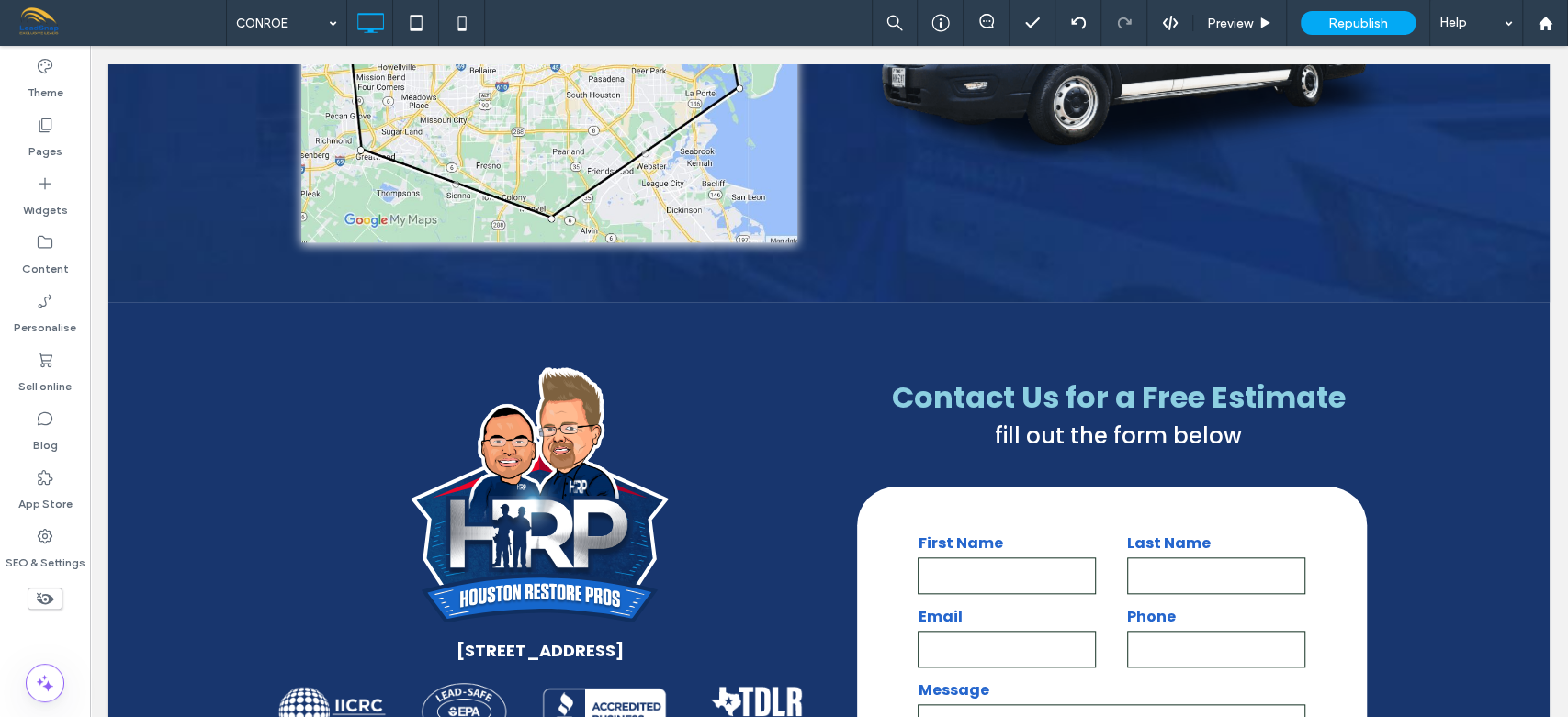
scroll to position [5803, 0]
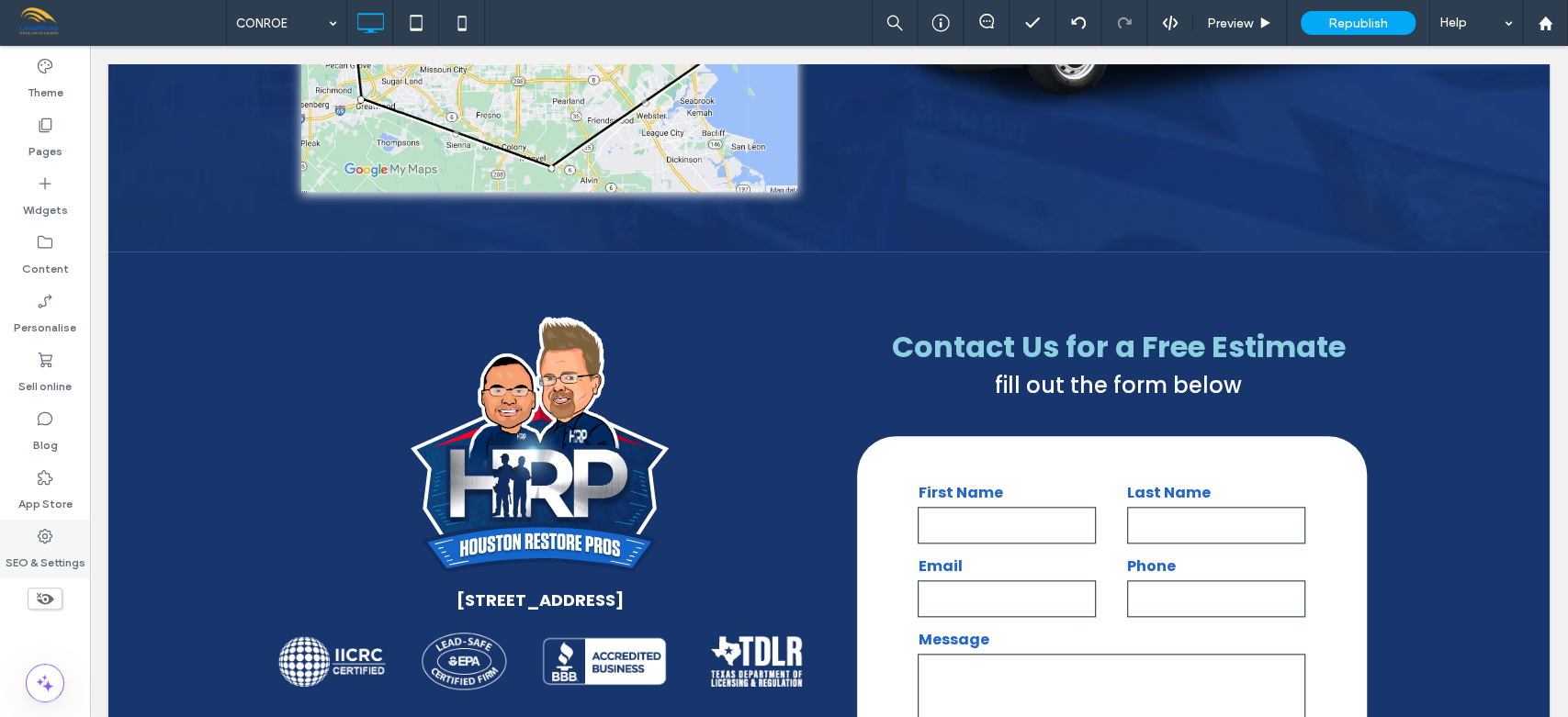
click at [56, 561] on label "SEO & Settings" at bounding box center [46, 558] width 80 height 26
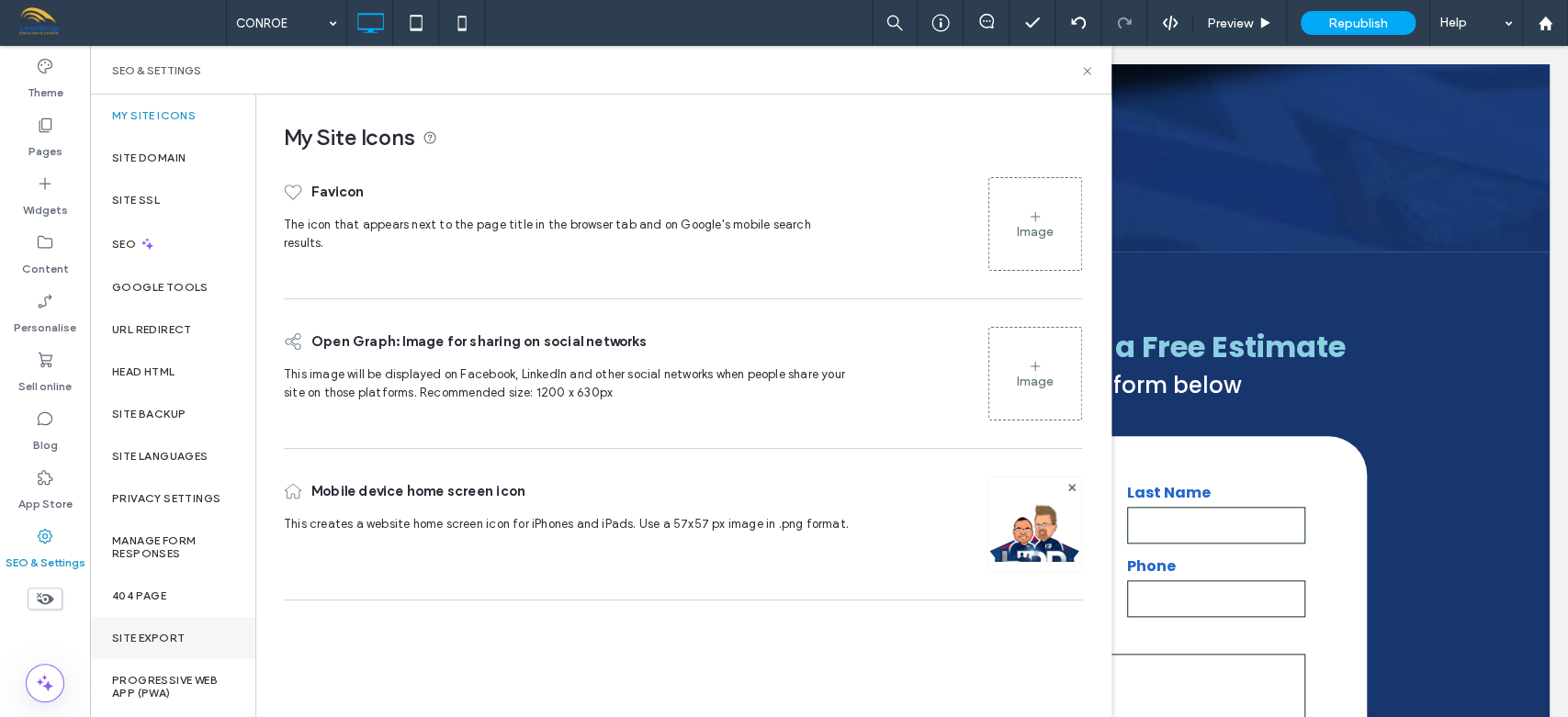
click at [251, 619] on div "Site Export" at bounding box center [173, 638] width 165 height 43
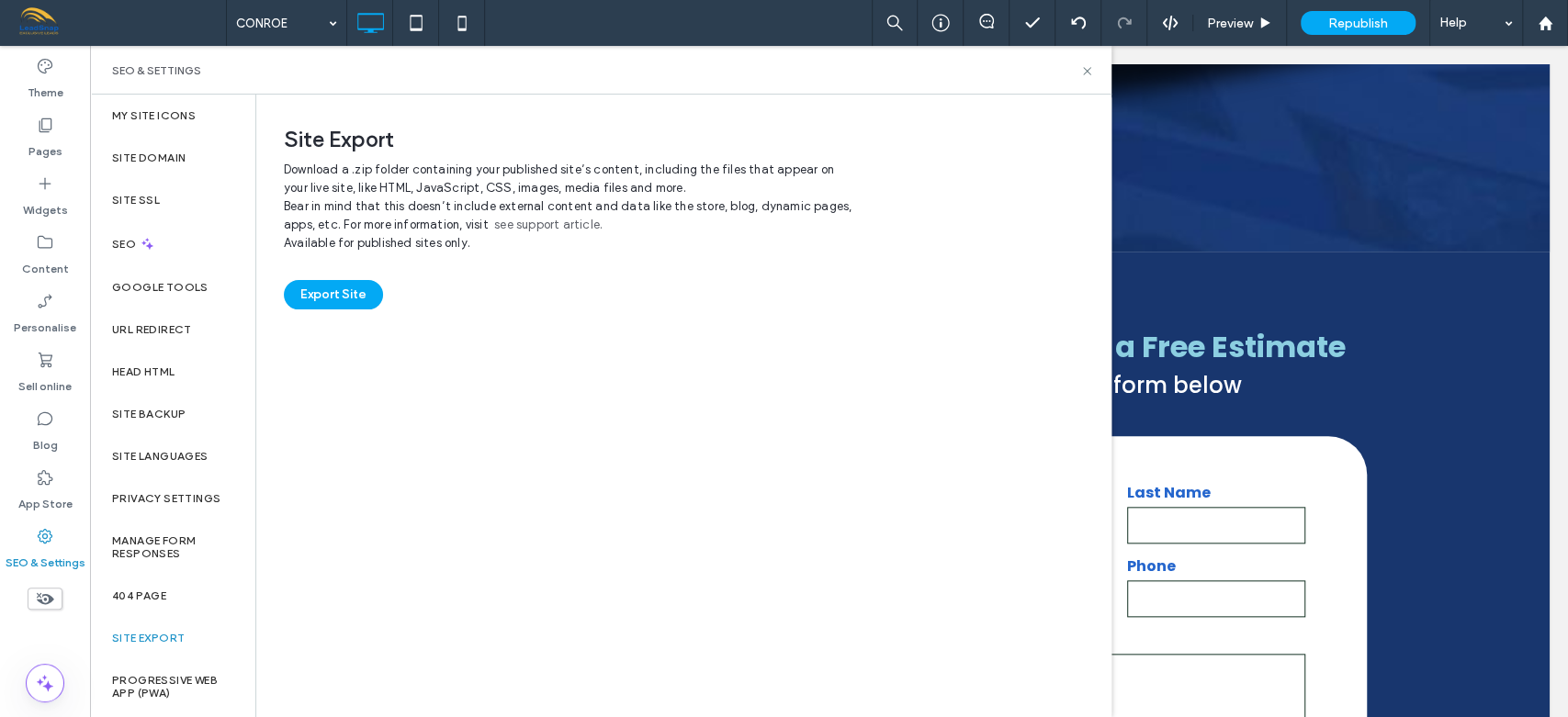
click at [249, 617] on div "Site Export" at bounding box center [173, 638] width 165 height 43
click at [157, 411] on label "Site backup" at bounding box center [148, 414] width 73 height 13
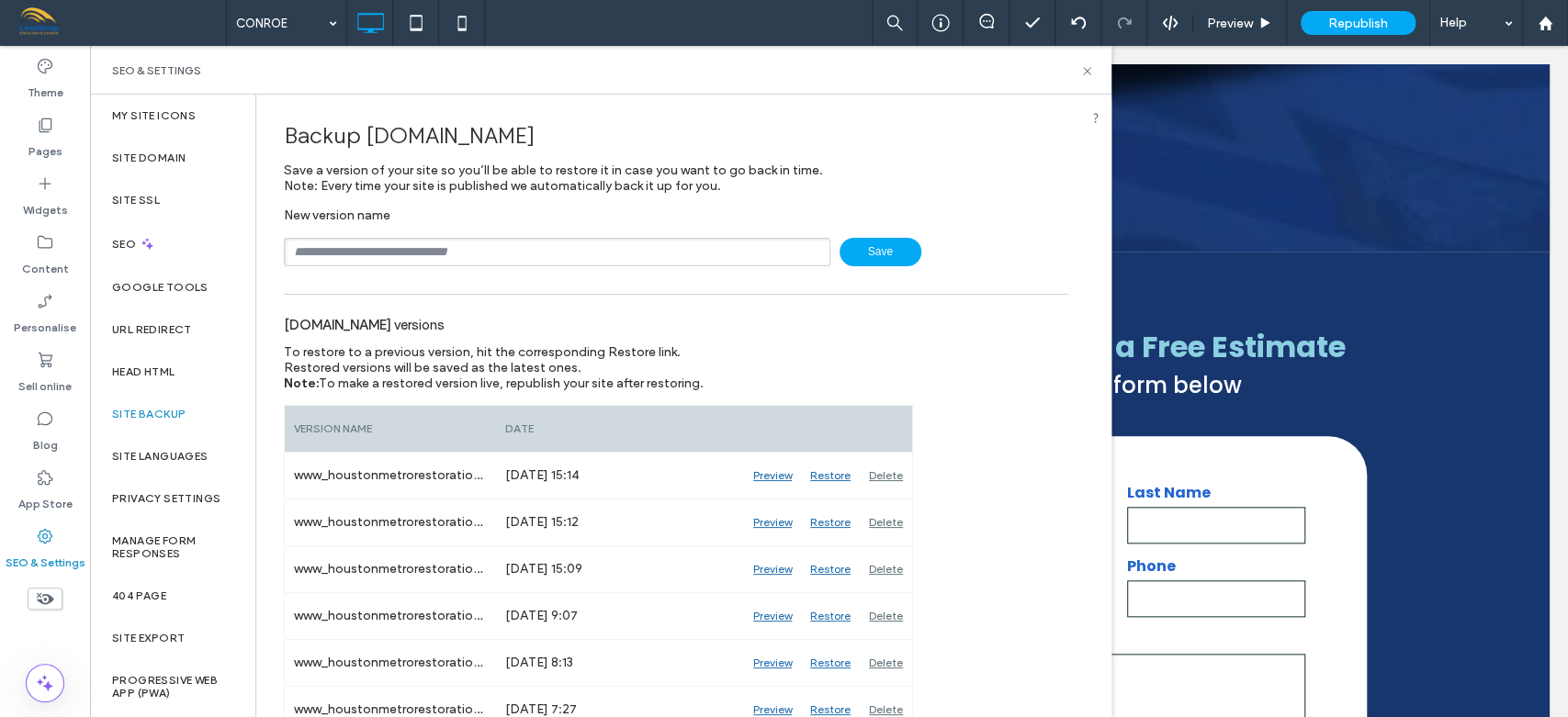
scroll to position [544, 0]
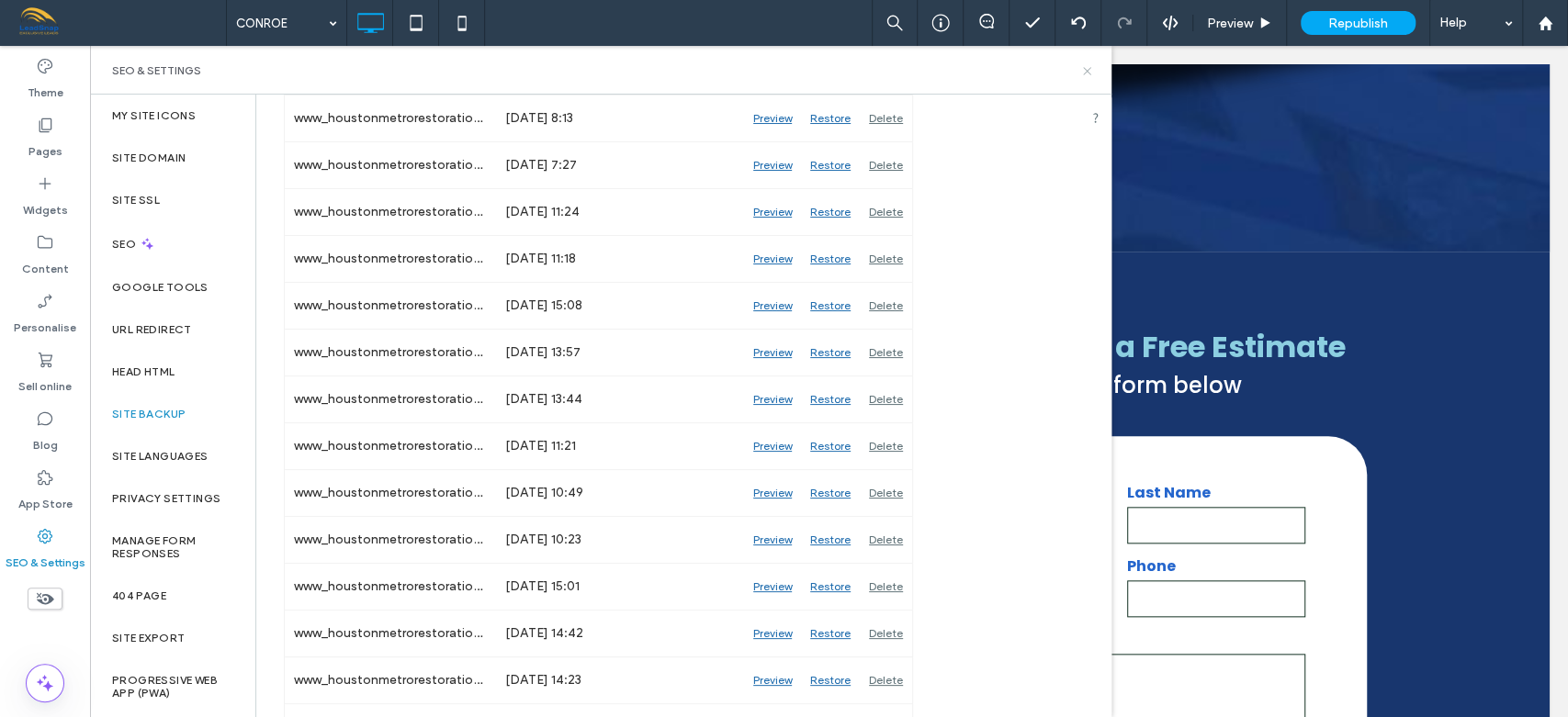
click at [1084, 69] on use at bounding box center [1086, 71] width 8 height 8
